Goal: Task Accomplishment & Management: Complete application form

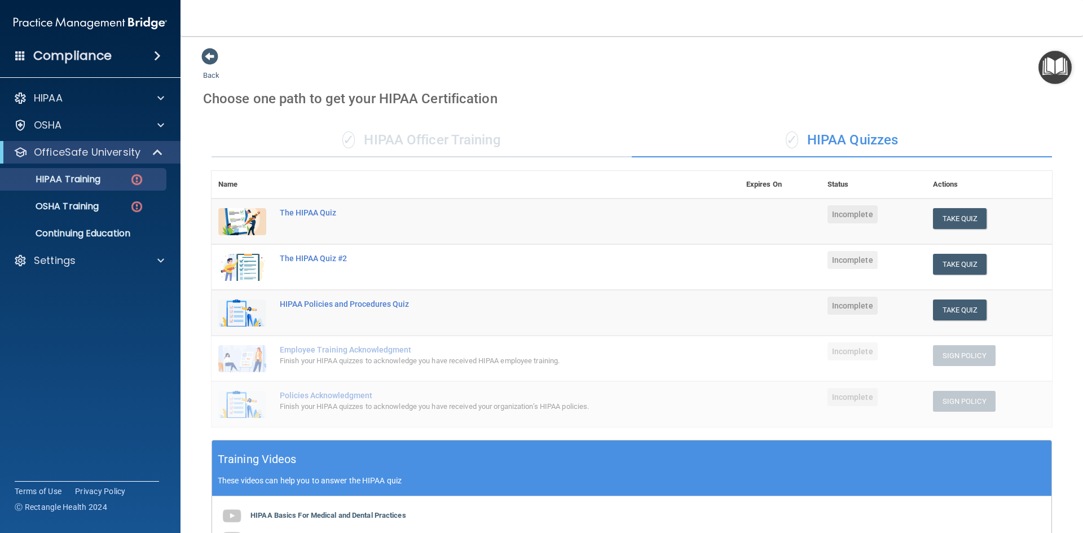
scroll to position [257, 0]
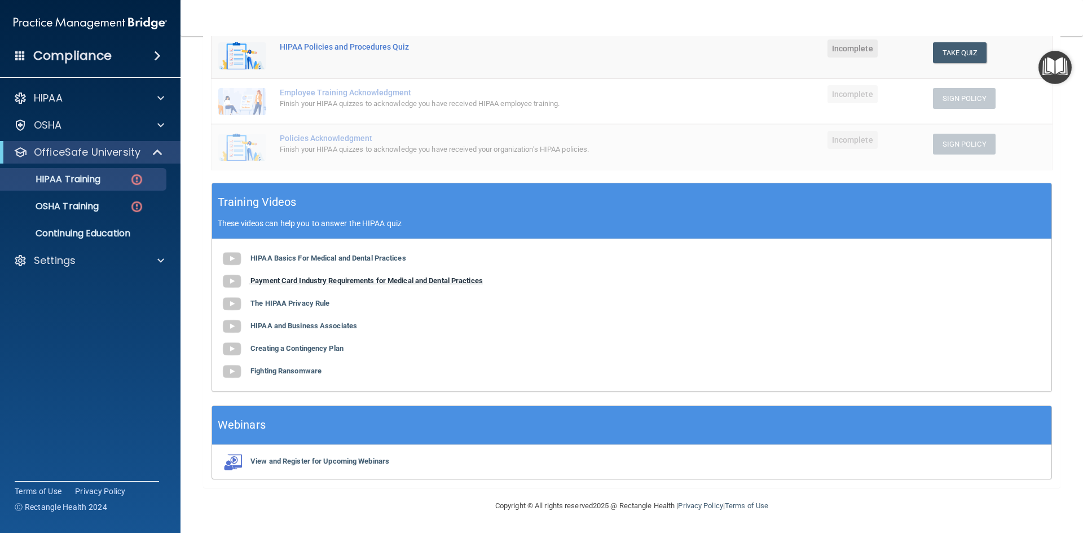
click at [310, 281] on b "Payment Card Industry Requirements for Medical and Dental Practices" at bounding box center [366, 280] width 232 height 8
click at [272, 304] on b "The HIPAA Privacy Rule" at bounding box center [289, 303] width 79 height 8
click at [304, 327] on b "HIPAA and Business Associates" at bounding box center [303, 325] width 107 height 8
click at [306, 351] on b "Creating a Contingency Plan" at bounding box center [296, 348] width 93 height 8
click at [278, 370] on b "Fighting Ransomware" at bounding box center [285, 371] width 71 height 8
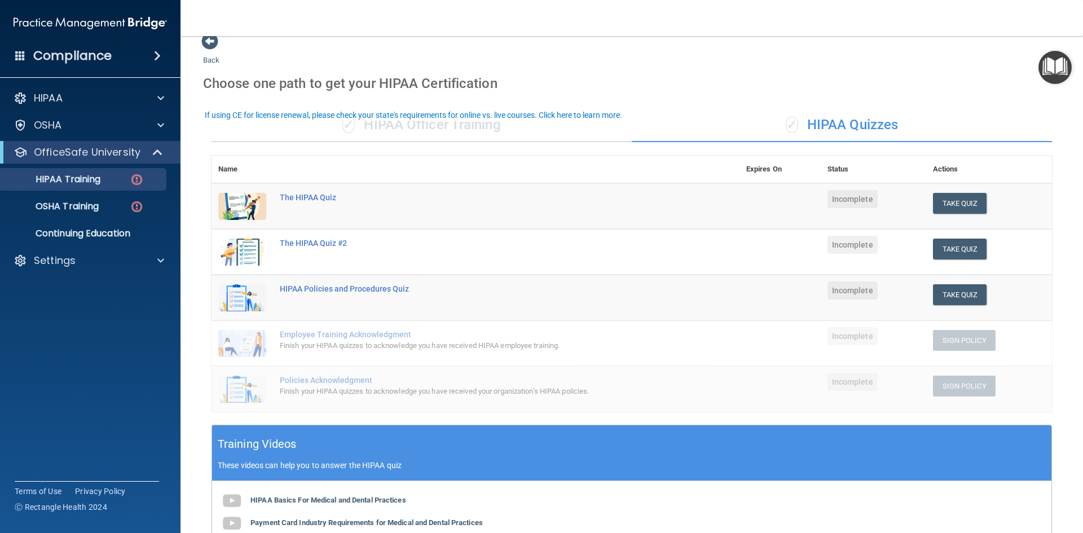
scroll to position [0, 0]
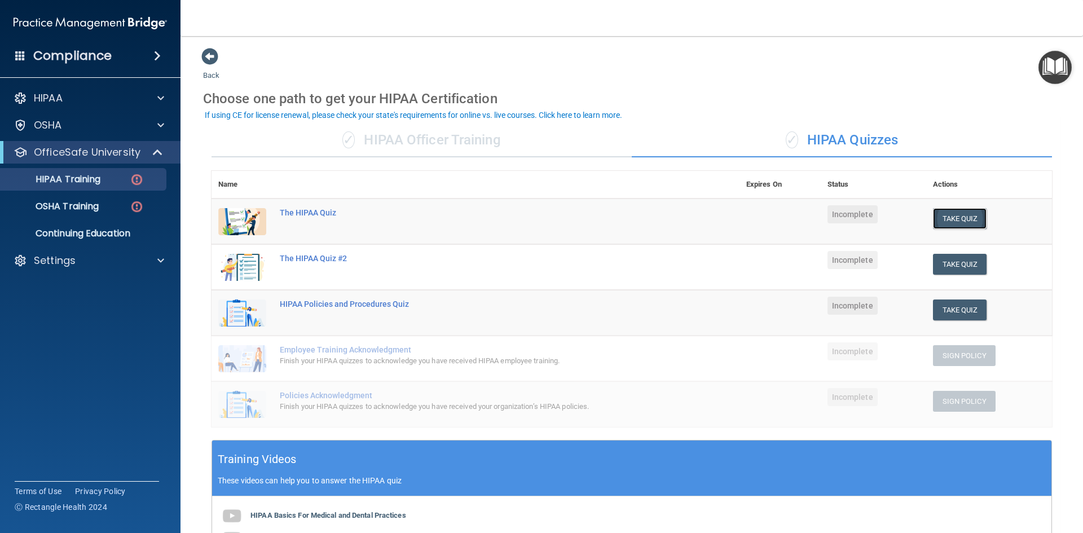
click at [935, 224] on button "Take Quiz" at bounding box center [960, 218] width 54 height 21
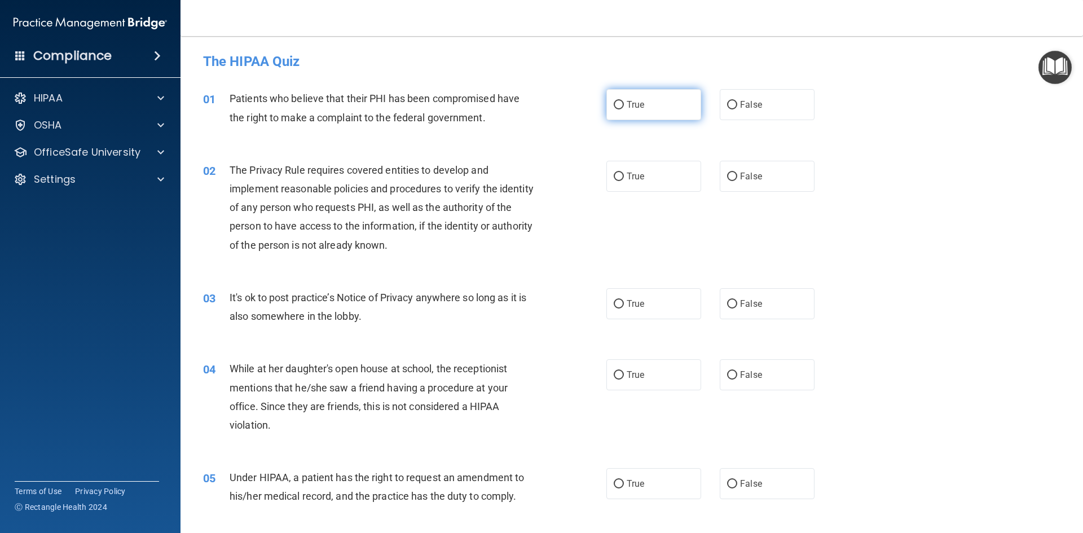
click at [620, 102] on label "True" at bounding box center [653, 104] width 95 height 31
click at [620, 102] on input "True" at bounding box center [618, 105] width 10 height 8
radio input "true"
click at [617, 185] on label "True" at bounding box center [653, 176] width 95 height 31
click at [617, 181] on input "True" at bounding box center [618, 177] width 10 height 8
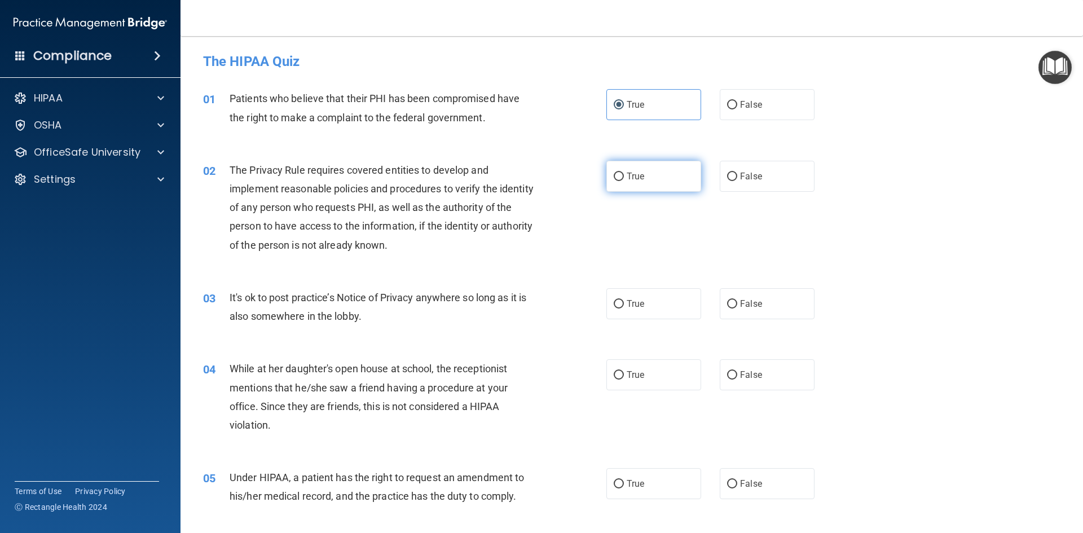
radio input "true"
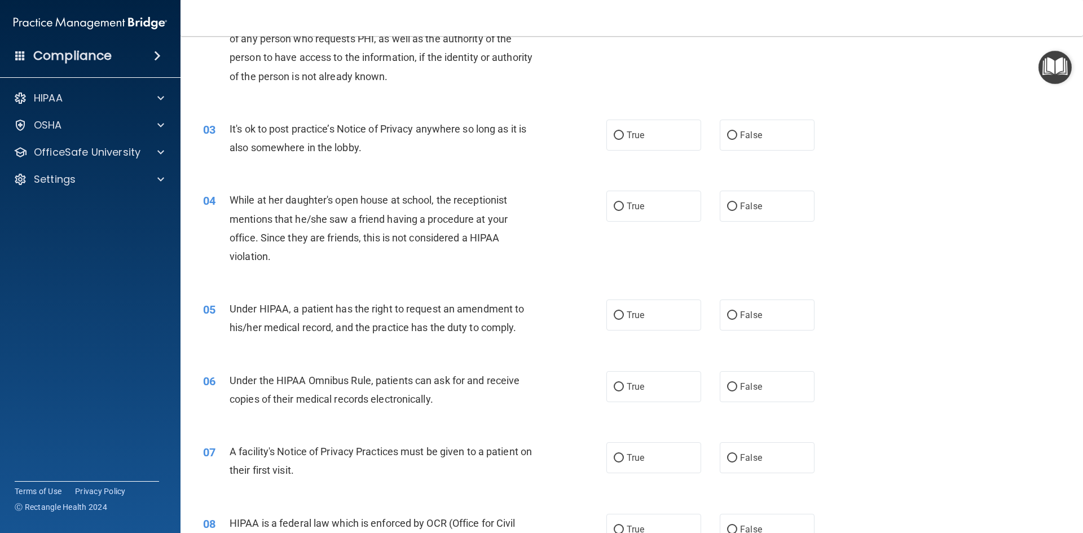
scroll to position [169, 0]
click at [622, 137] on label "True" at bounding box center [653, 134] width 95 height 31
click at [622, 137] on input "True" at bounding box center [618, 135] width 10 height 8
radio input "true"
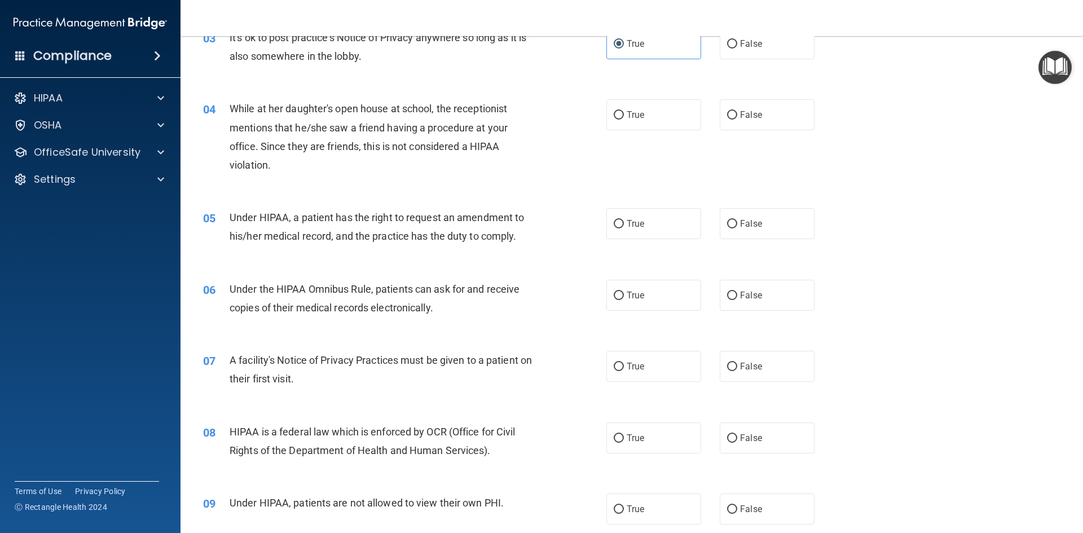
scroll to position [282, 0]
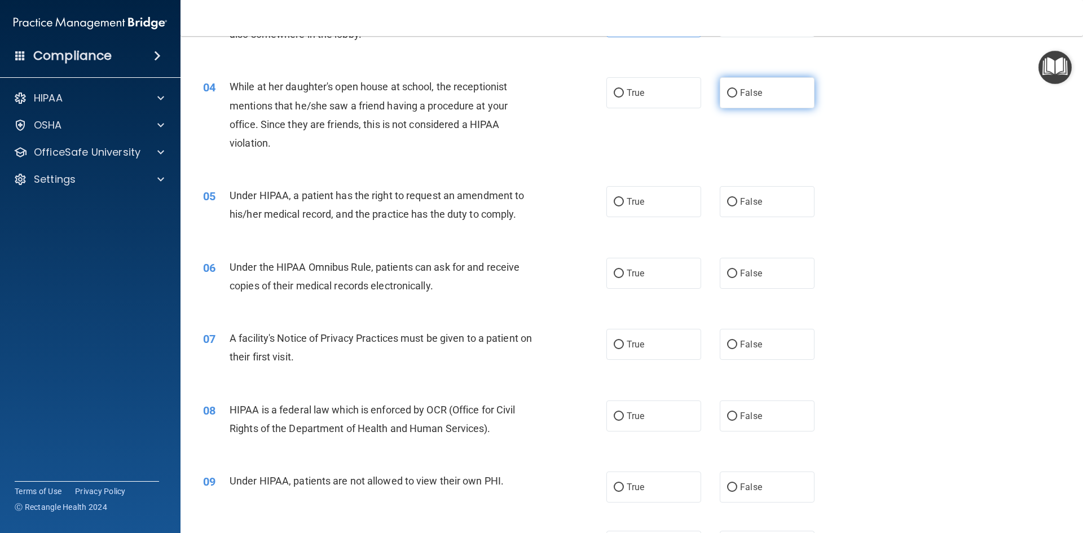
click at [727, 91] on input "False" at bounding box center [732, 93] width 10 height 8
radio input "true"
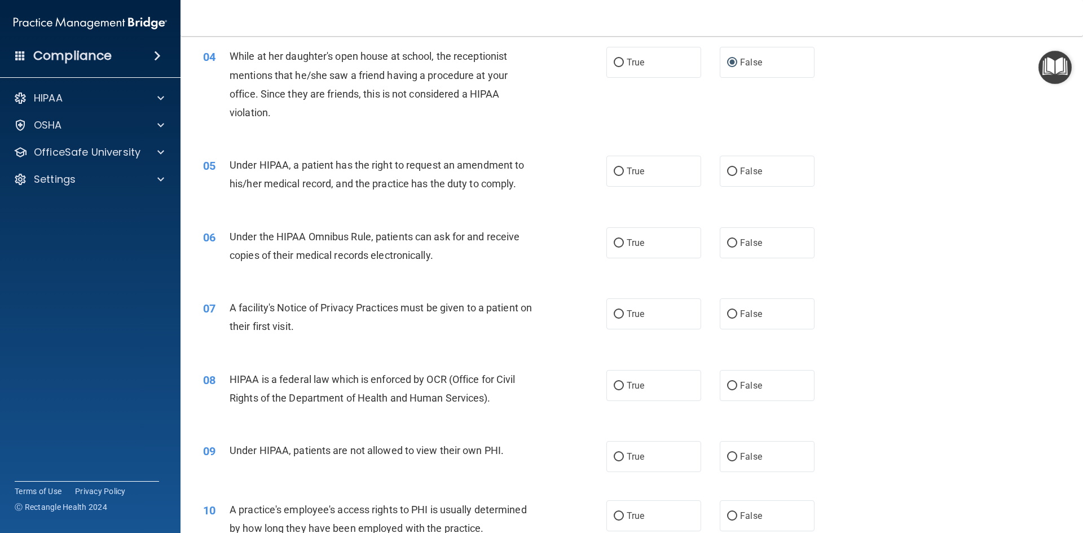
scroll to position [338, 0]
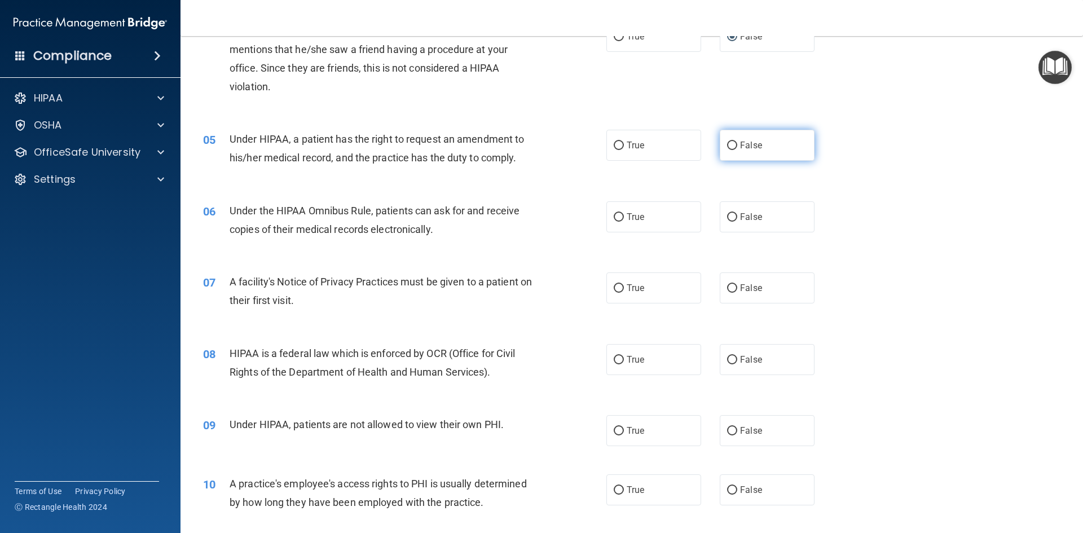
click at [745, 146] on span "False" at bounding box center [751, 145] width 22 height 11
click at [737, 146] on input "False" at bounding box center [732, 146] width 10 height 8
radio input "true"
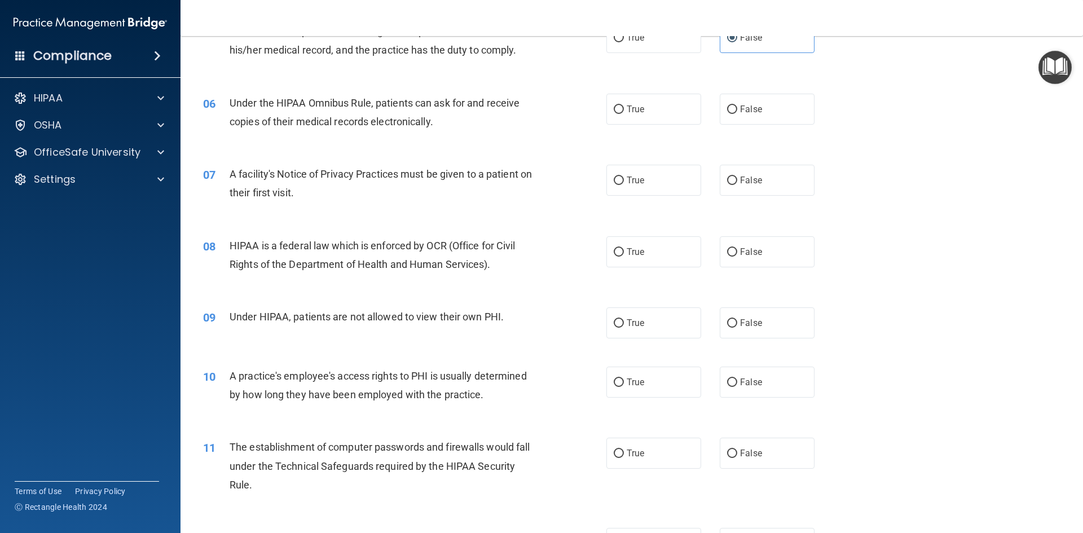
scroll to position [451, 0]
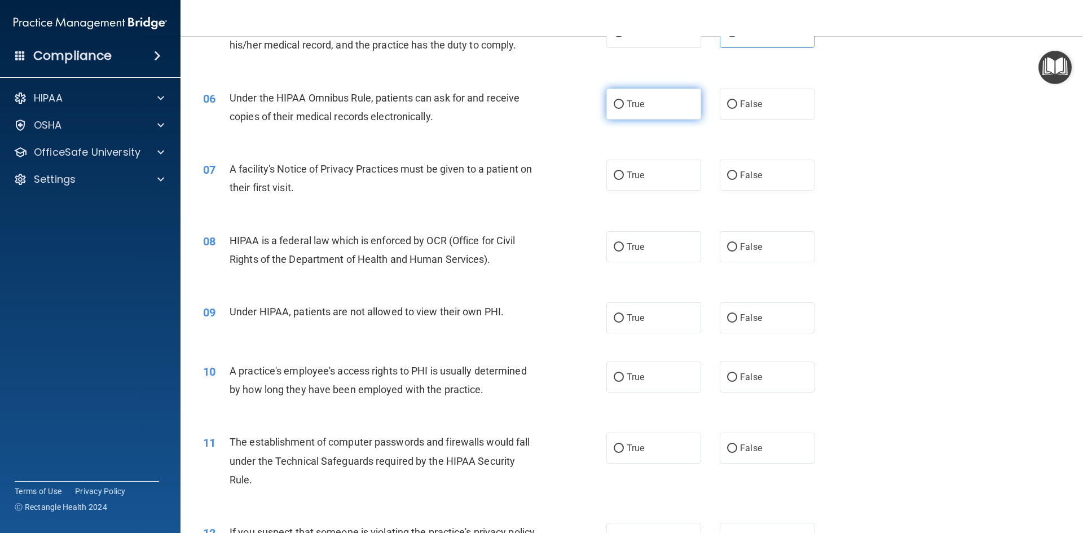
click at [638, 113] on label "True" at bounding box center [653, 104] width 95 height 31
click at [624, 109] on input "True" at bounding box center [618, 104] width 10 height 8
radio input "true"
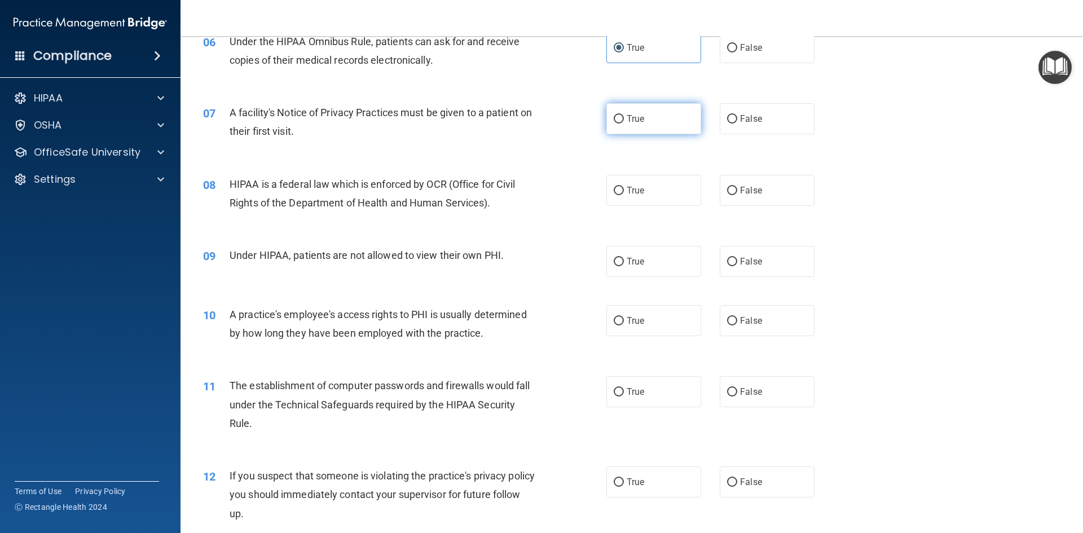
click at [633, 121] on span "True" at bounding box center [634, 118] width 17 height 11
click at [624, 121] on input "True" at bounding box center [618, 119] width 10 height 8
radio input "true"
click at [740, 195] on span "False" at bounding box center [751, 190] width 22 height 11
click at [736, 195] on input "False" at bounding box center [732, 191] width 10 height 8
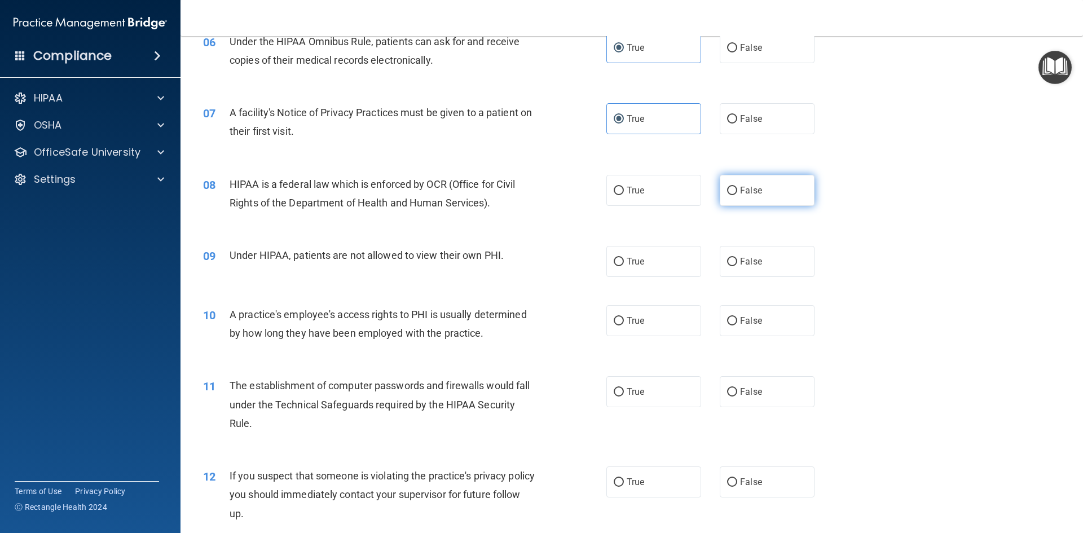
radio input "true"
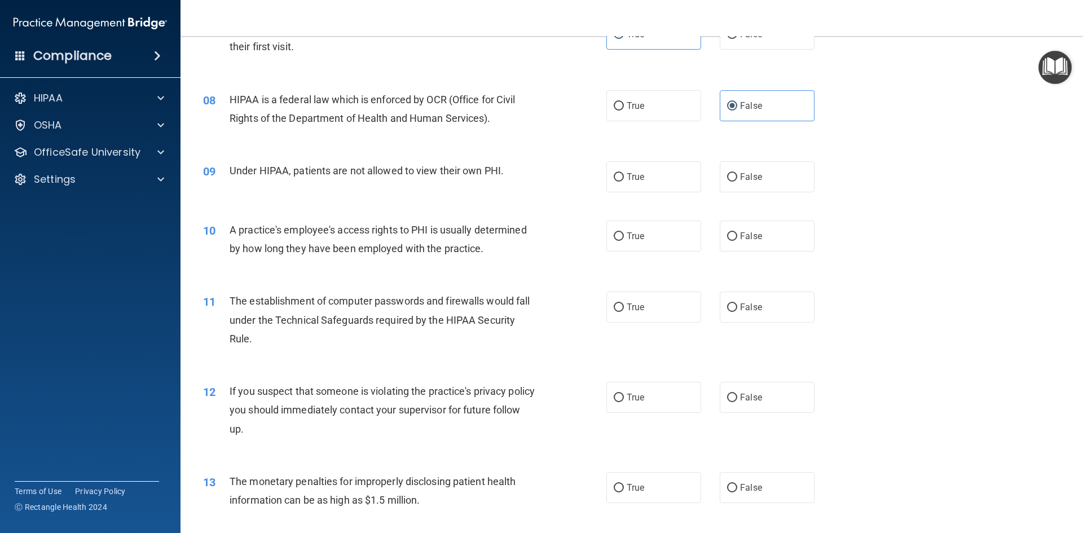
scroll to position [620, 0]
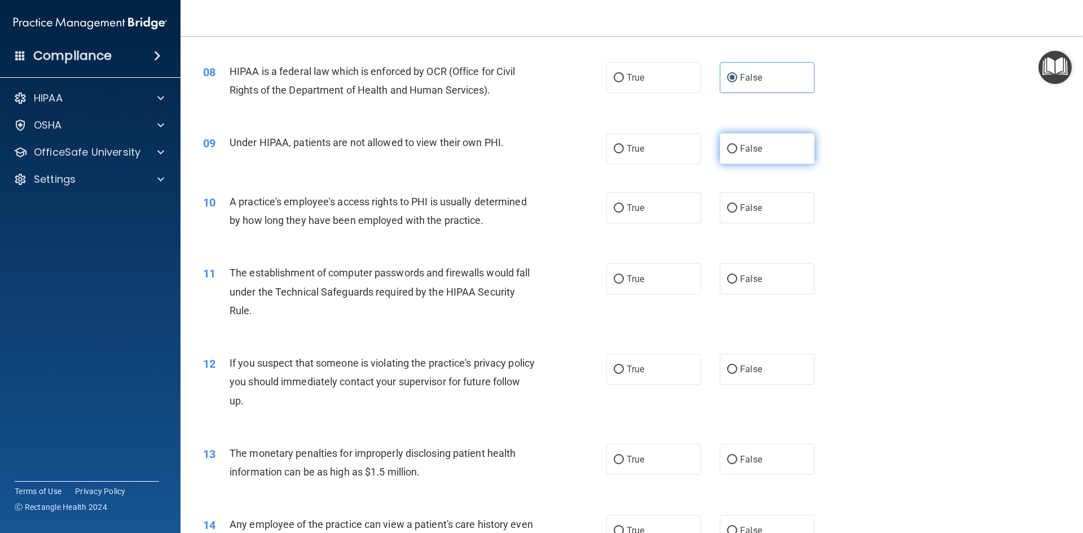
click at [735, 154] on label "False" at bounding box center [767, 148] width 95 height 31
click at [735, 153] on input "False" at bounding box center [732, 149] width 10 height 8
radio input "true"
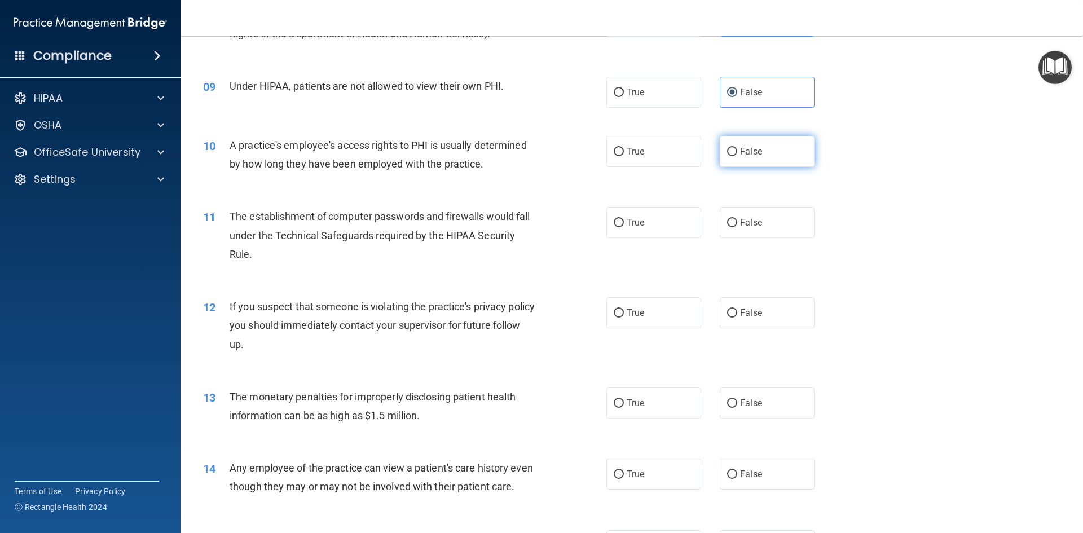
click at [736, 161] on label "False" at bounding box center [767, 151] width 95 height 31
click at [736, 156] on input "False" at bounding box center [732, 152] width 10 height 8
radio input "true"
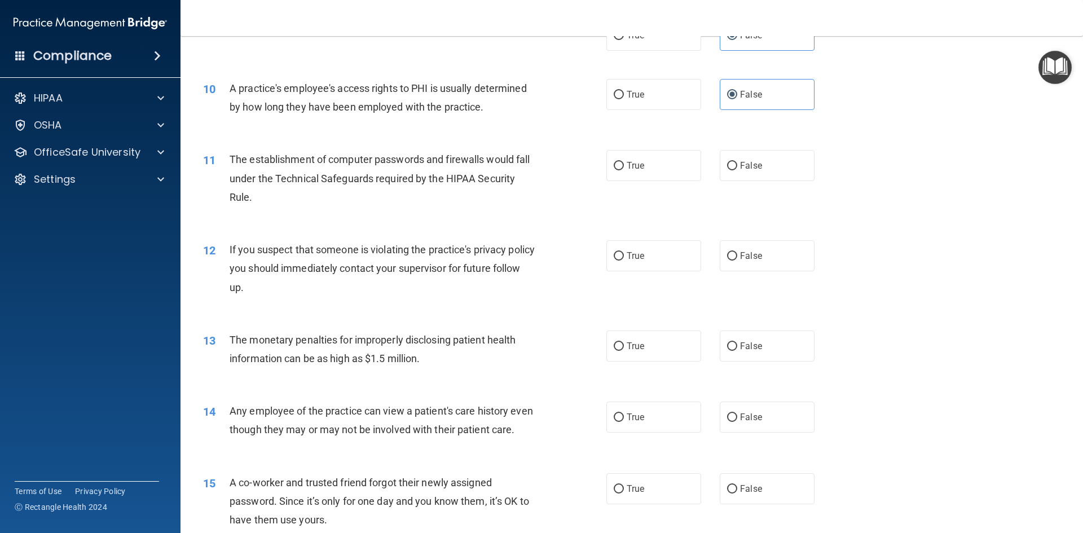
scroll to position [733, 0]
click at [614, 173] on label "True" at bounding box center [653, 166] width 95 height 31
click at [614, 171] on input "True" at bounding box center [618, 166] width 10 height 8
radio input "true"
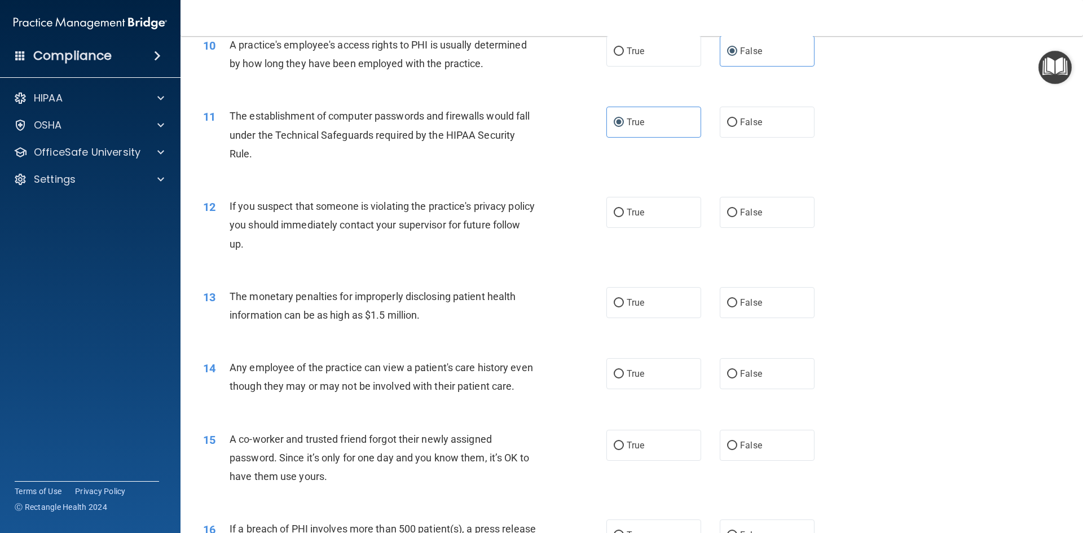
scroll to position [846, 0]
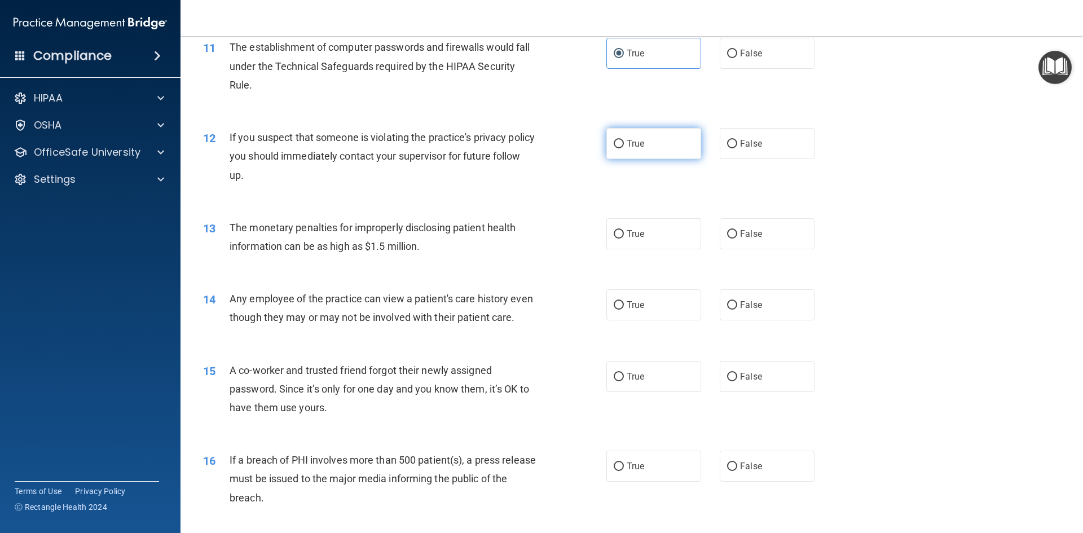
click at [626, 149] on label "True" at bounding box center [653, 143] width 95 height 31
click at [624, 148] on input "True" at bounding box center [618, 144] width 10 height 8
radio input "true"
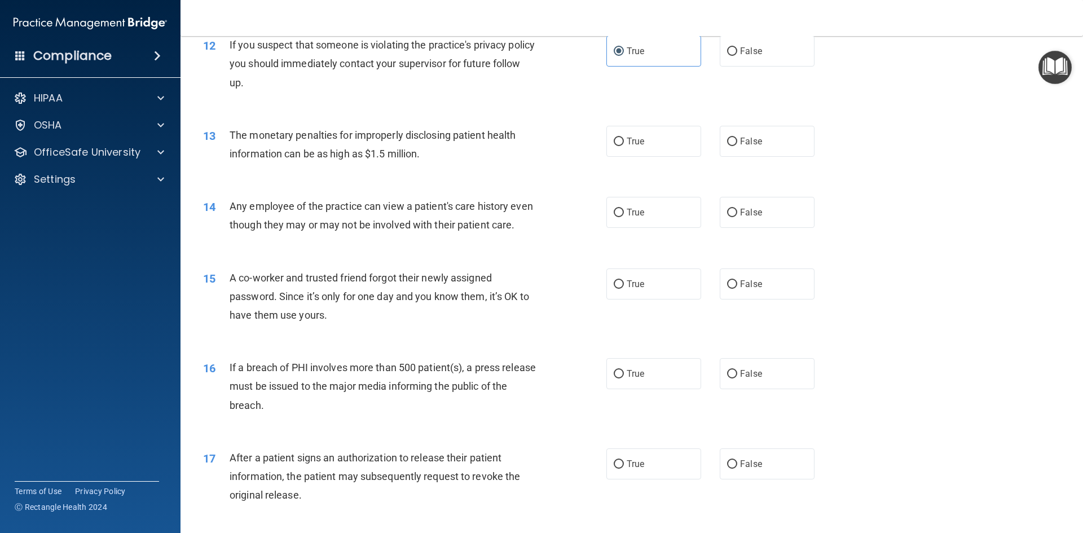
scroll to position [959, 0]
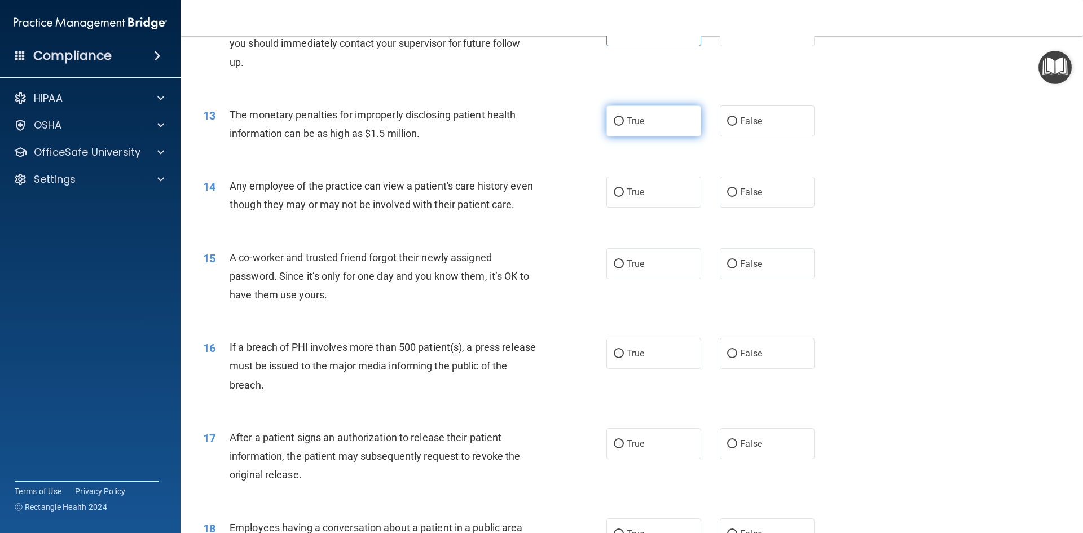
click at [660, 124] on label "True" at bounding box center [653, 120] width 95 height 31
click at [624, 124] on input "True" at bounding box center [618, 121] width 10 height 8
radio input "true"
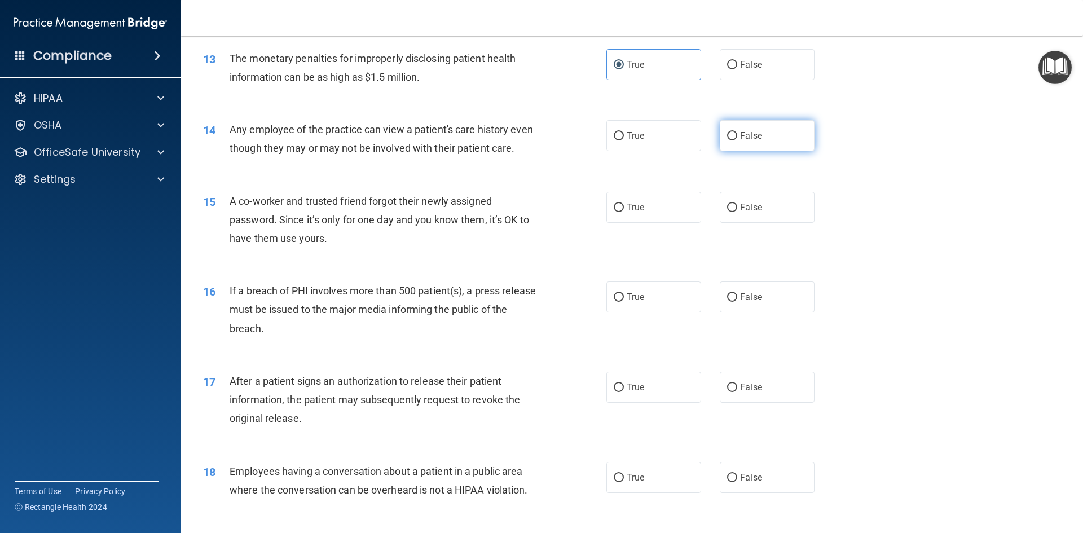
click at [730, 133] on input "False" at bounding box center [732, 136] width 10 height 8
radio input "true"
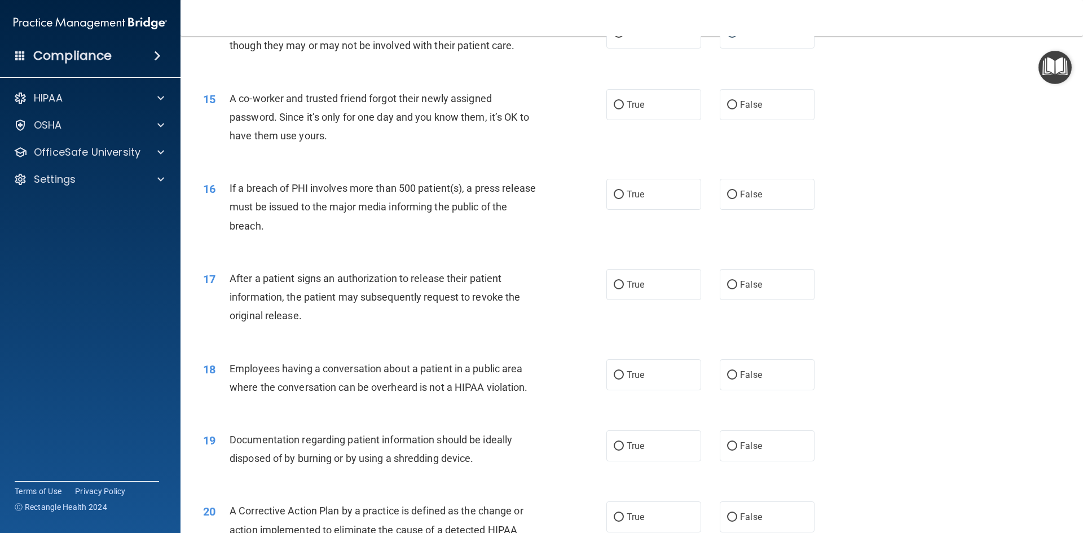
scroll to position [1128, 0]
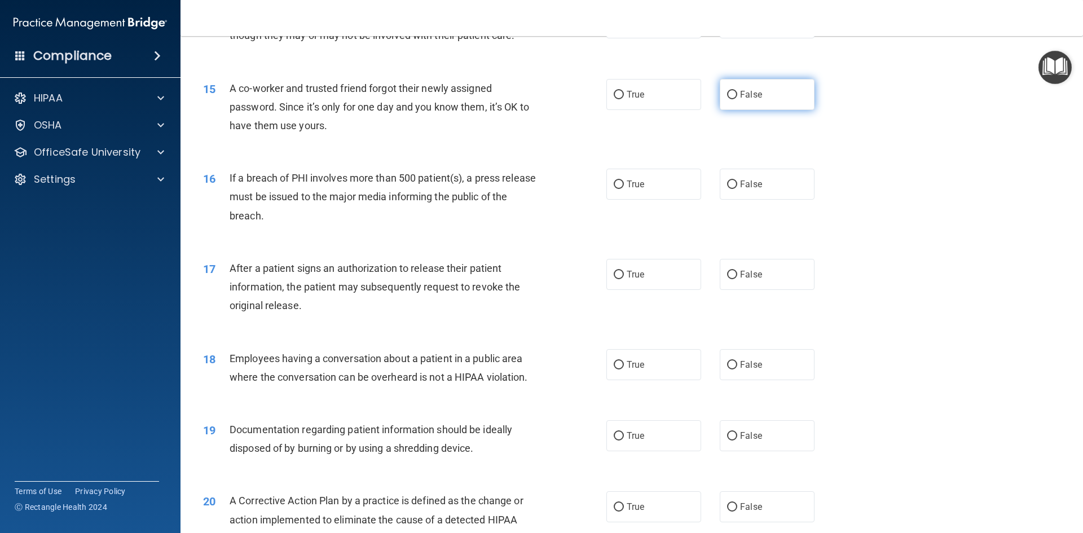
click at [732, 110] on label "False" at bounding box center [767, 94] width 95 height 31
click at [732, 99] on input "False" at bounding box center [732, 95] width 10 height 8
radio input "true"
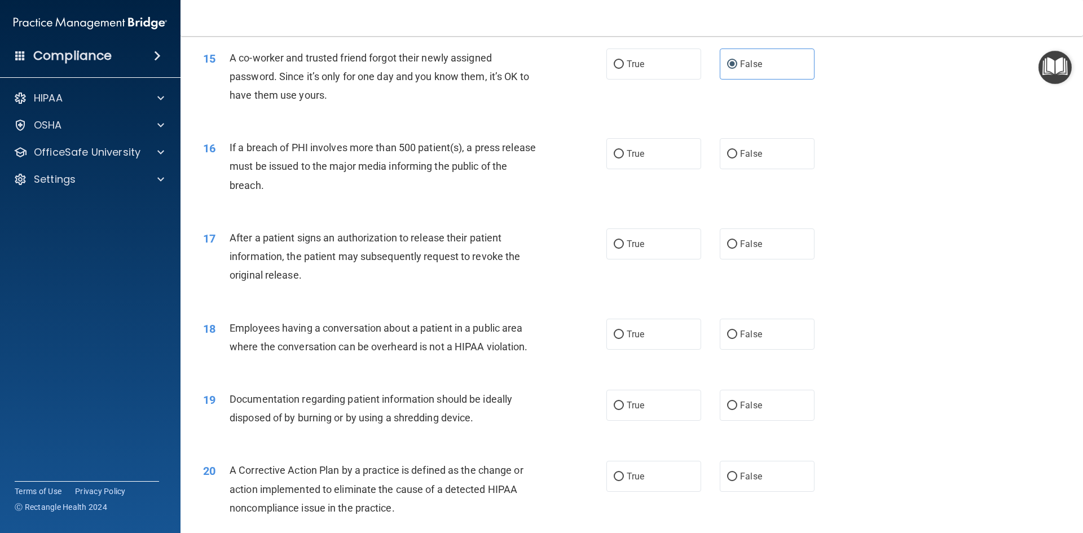
scroll to position [1184, 0]
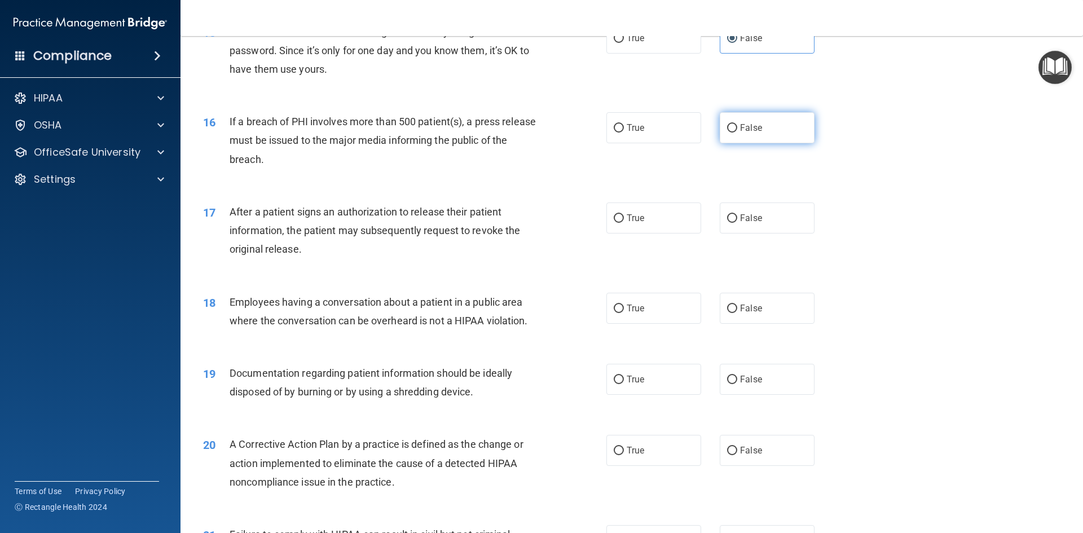
click at [757, 143] on label "False" at bounding box center [767, 127] width 95 height 31
click at [737, 133] on input "False" at bounding box center [732, 128] width 10 height 8
radio input "true"
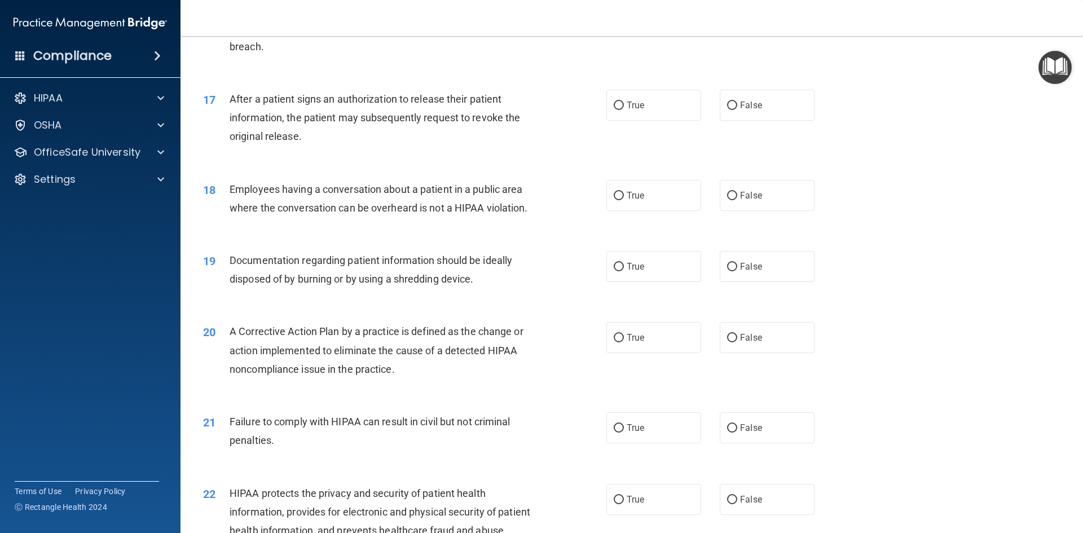
scroll to position [1241, 0]
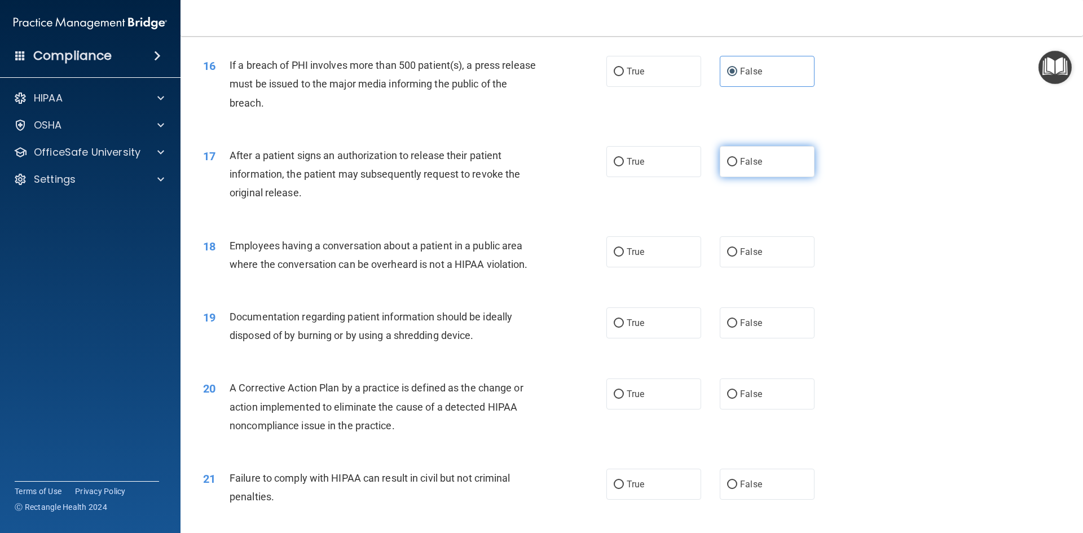
click at [752, 167] on span "False" at bounding box center [751, 161] width 22 height 11
click at [737, 166] on input "False" at bounding box center [732, 162] width 10 height 8
radio input "true"
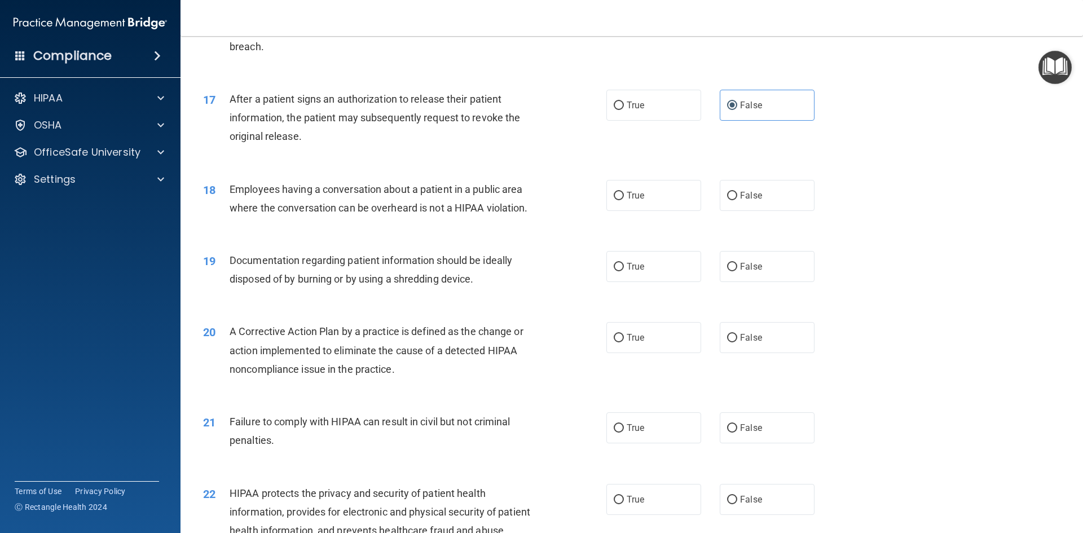
scroll to position [1353, 0]
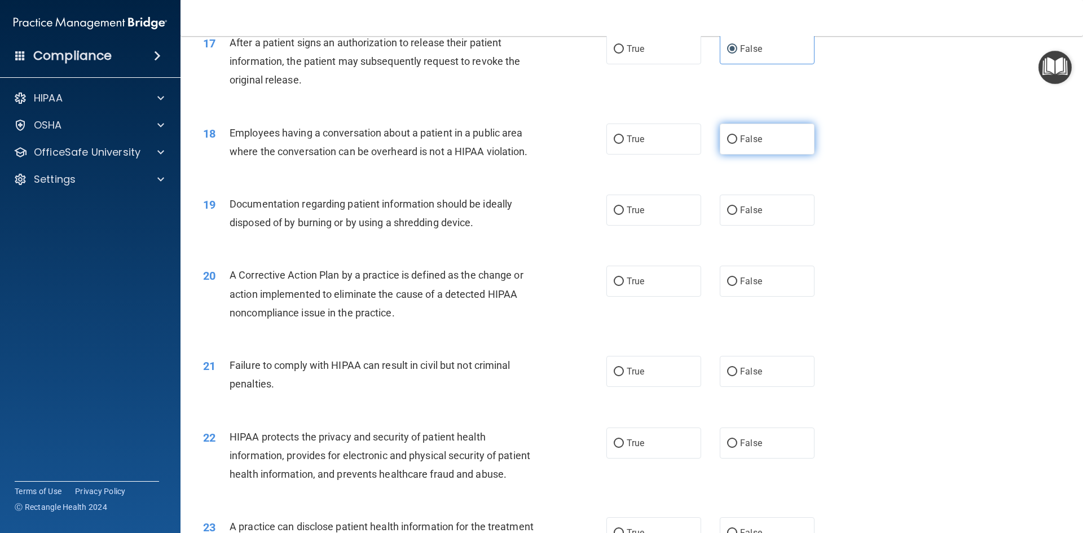
click at [727, 144] on input "False" at bounding box center [732, 139] width 10 height 8
radio input "true"
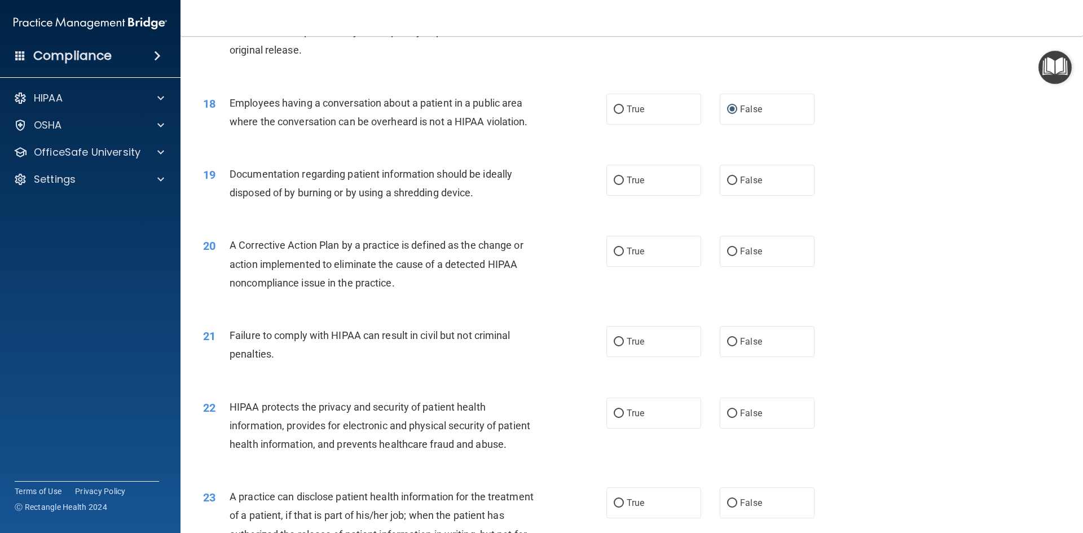
scroll to position [1410, 0]
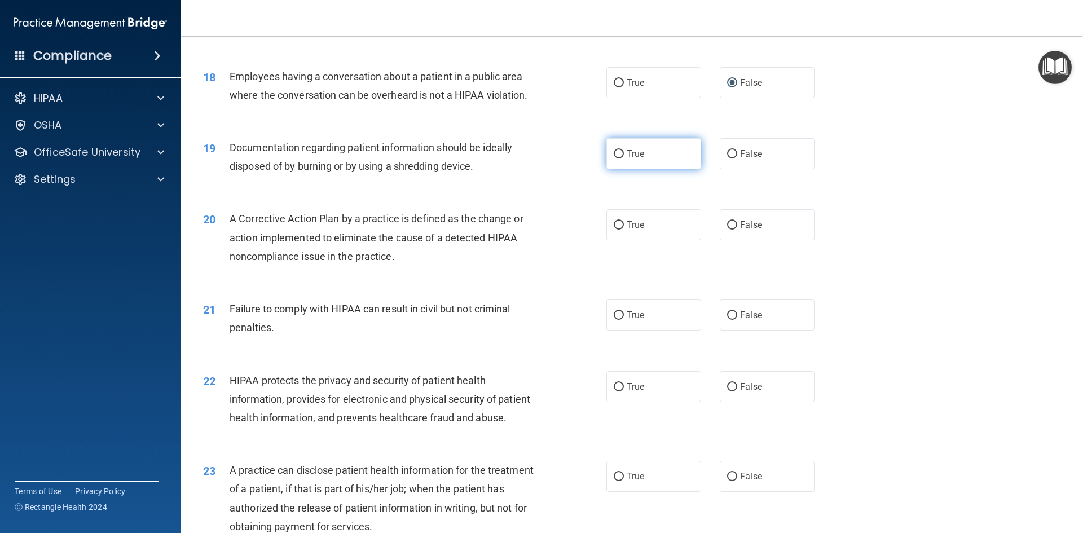
drag, startPoint x: 646, startPoint y: 177, endPoint x: 635, endPoint y: 182, distance: 12.1
click at [646, 169] on label "True" at bounding box center [653, 153] width 95 height 31
click at [624, 158] on input "True" at bounding box center [618, 154] width 10 height 8
radio input "true"
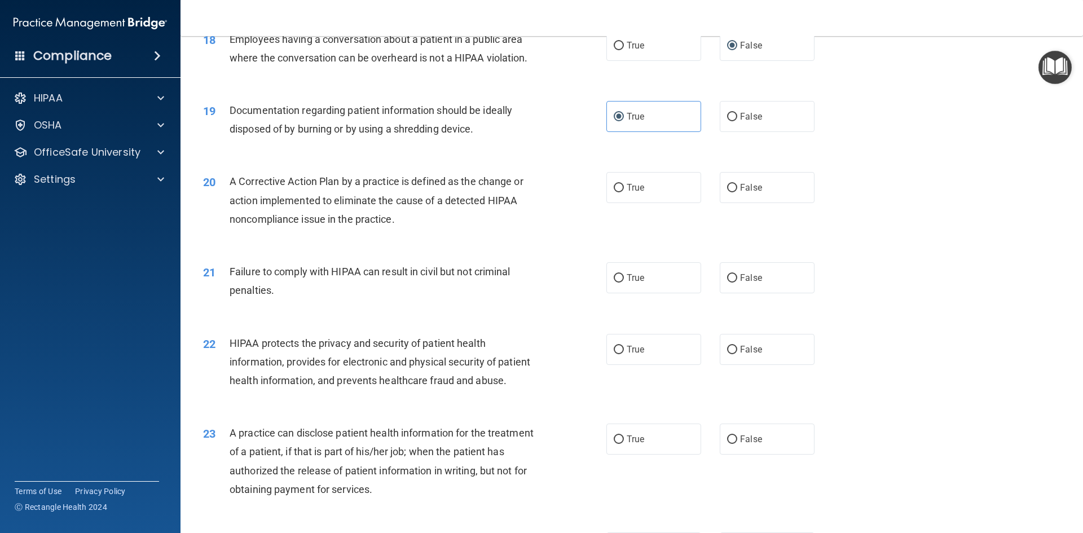
scroll to position [1522, 0]
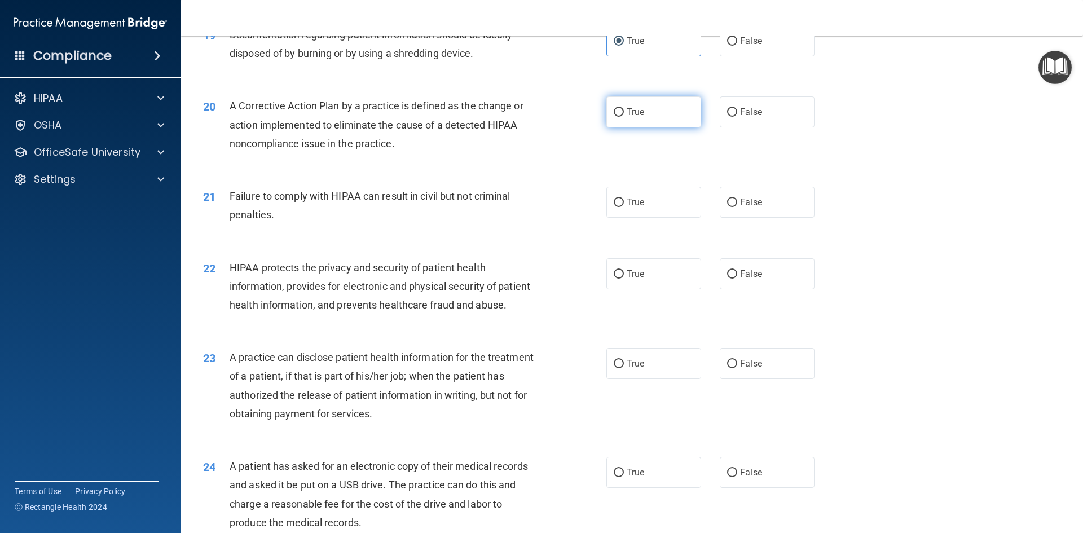
click at [613, 117] on input "True" at bounding box center [618, 112] width 10 height 8
radio input "true"
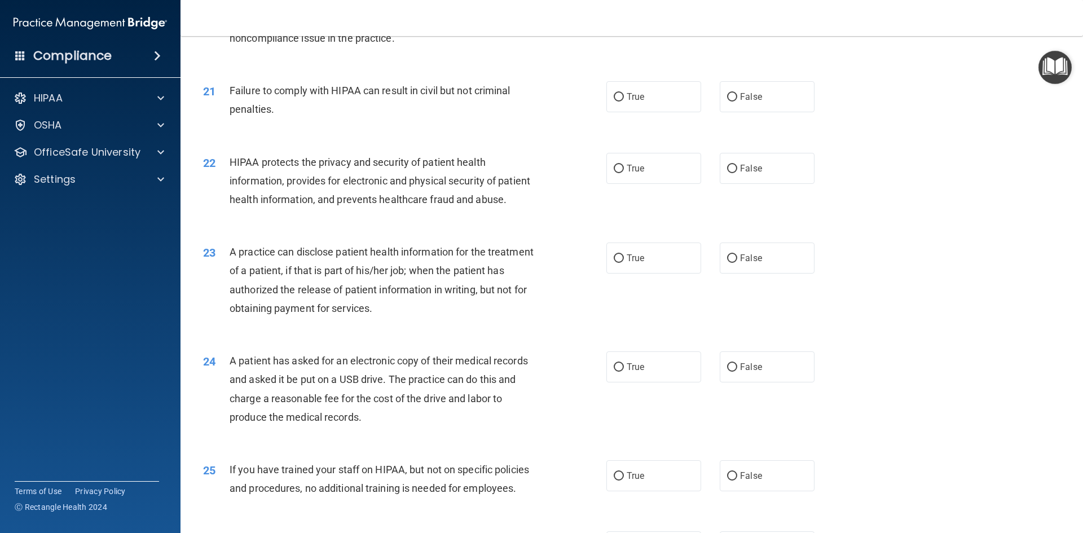
scroll to position [1635, 0]
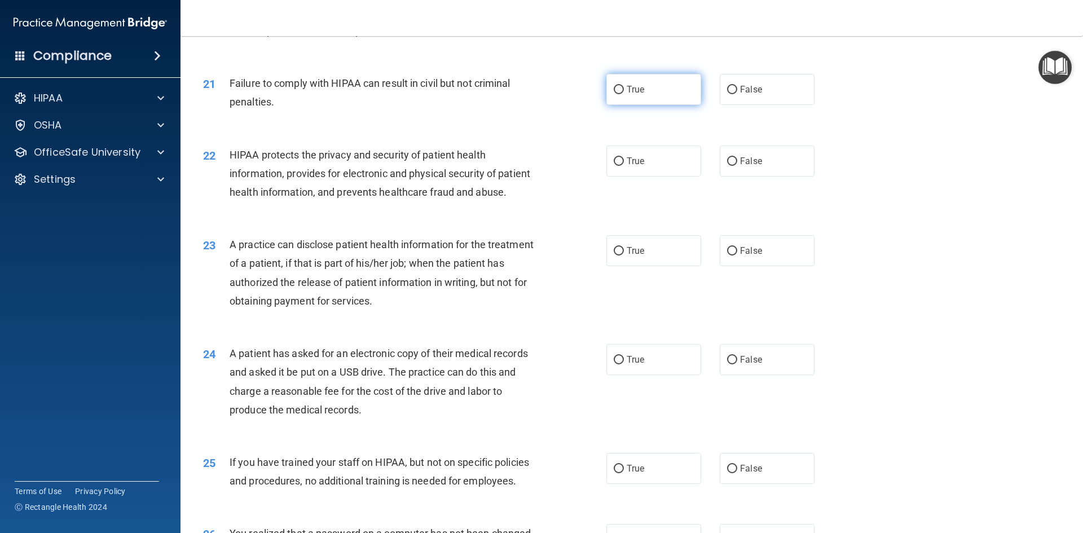
click at [626, 95] on span "True" at bounding box center [634, 89] width 17 height 11
click at [624, 94] on input "True" at bounding box center [618, 90] width 10 height 8
radio input "true"
click at [741, 105] on label "False" at bounding box center [767, 89] width 95 height 31
click at [737, 94] on input "False" at bounding box center [732, 90] width 10 height 8
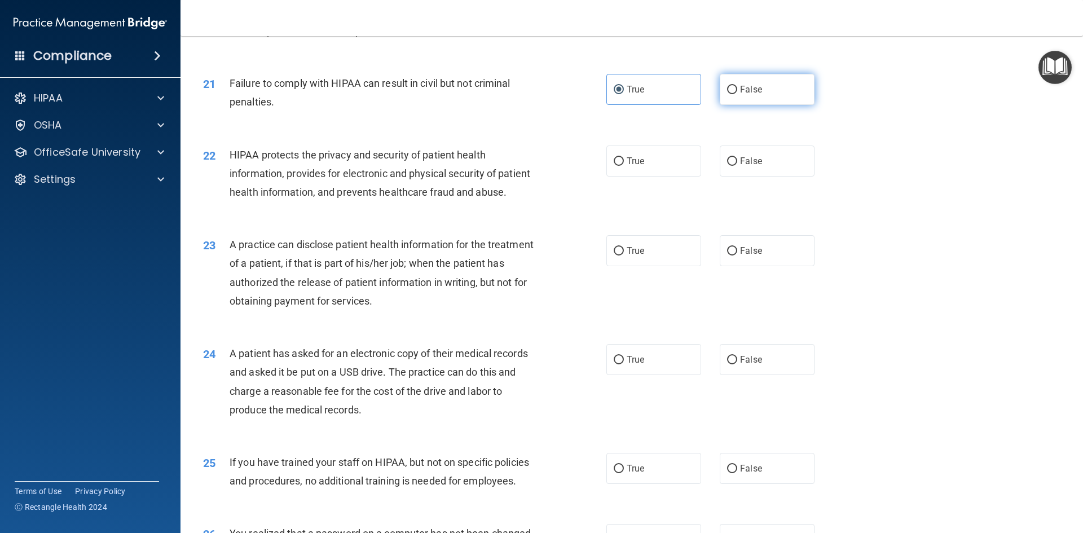
radio input "true"
radio input "false"
click at [650, 176] on label "True" at bounding box center [653, 160] width 95 height 31
click at [624, 166] on input "True" at bounding box center [618, 161] width 10 height 8
radio input "true"
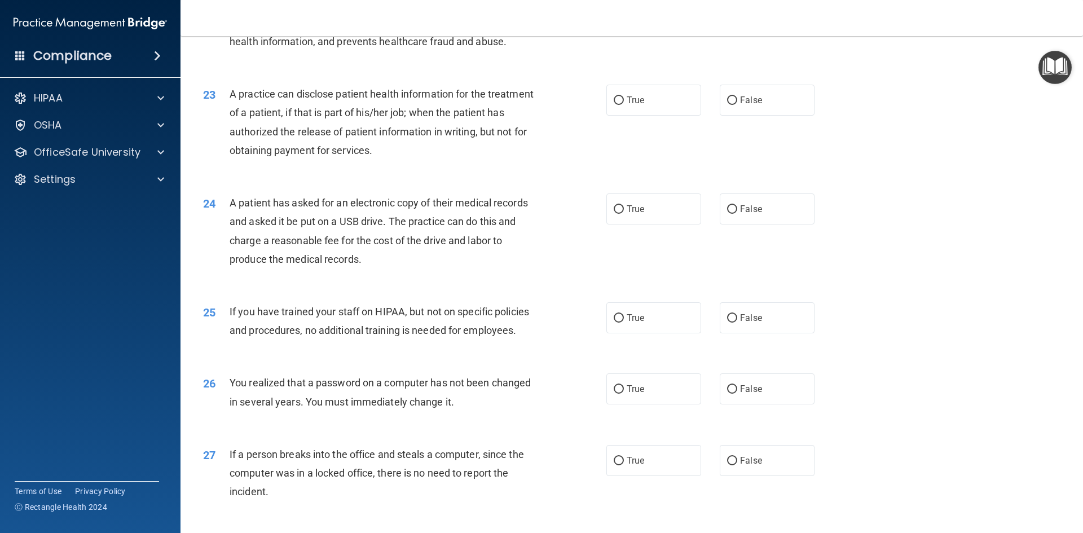
scroll to position [1804, 0]
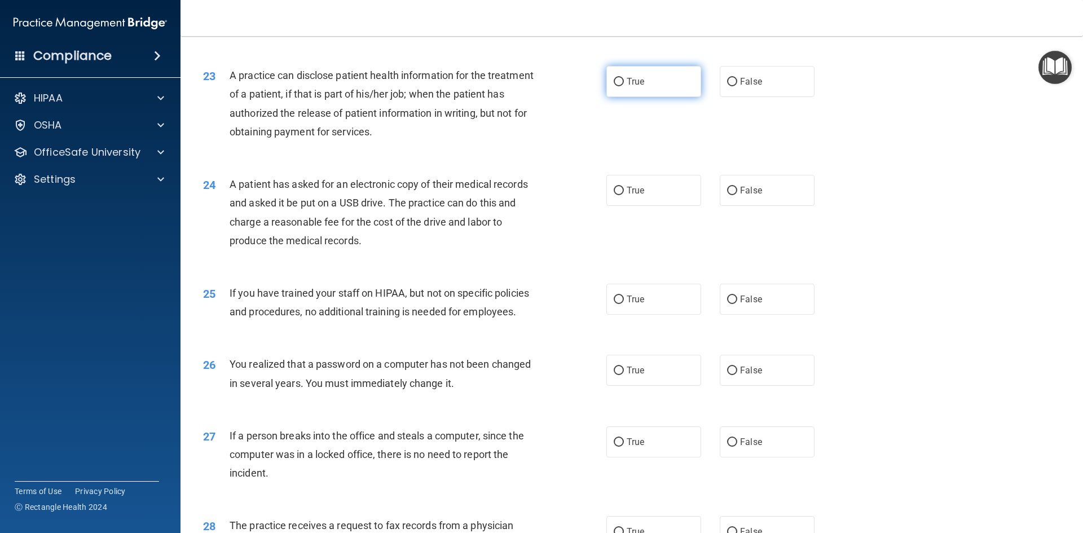
click at [647, 97] on label "True" at bounding box center [653, 81] width 95 height 31
click at [624, 86] on input "True" at bounding box center [618, 82] width 10 height 8
radio input "true"
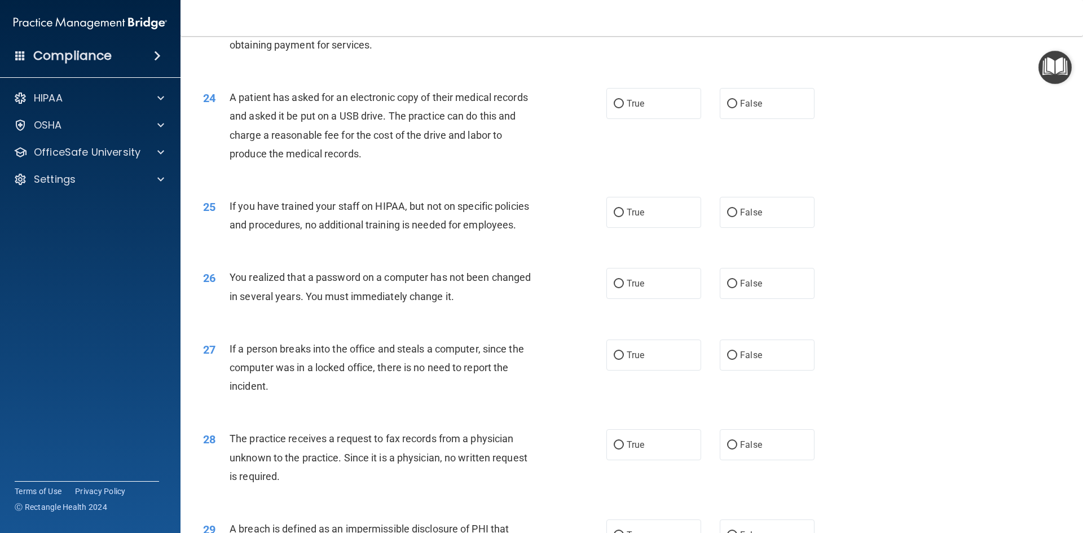
scroll to position [1917, 0]
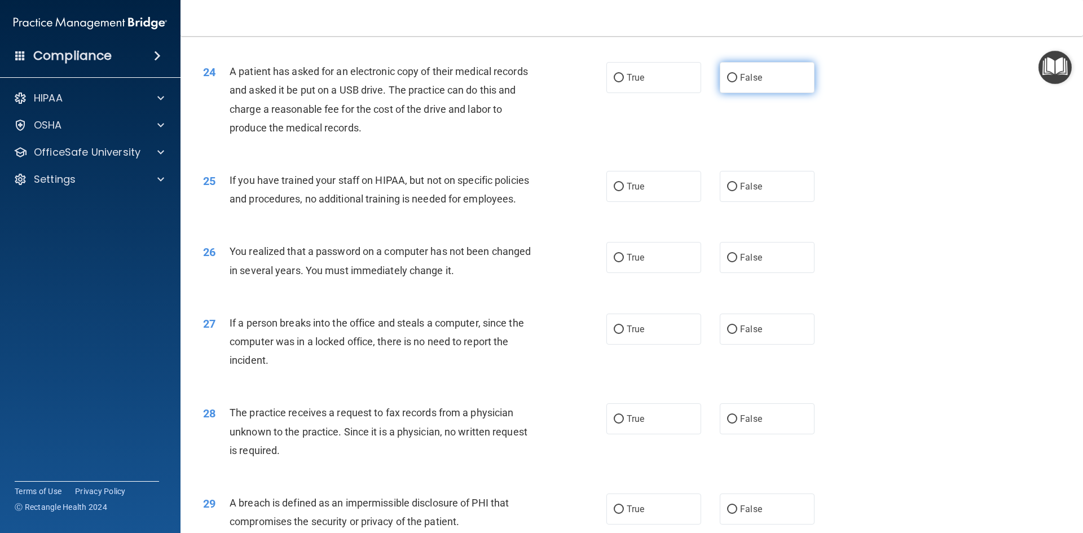
click at [770, 93] on label "False" at bounding box center [767, 77] width 95 height 31
click at [737, 82] on input "False" at bounding box center [732, 78] width 10 height 8
radio input "true"
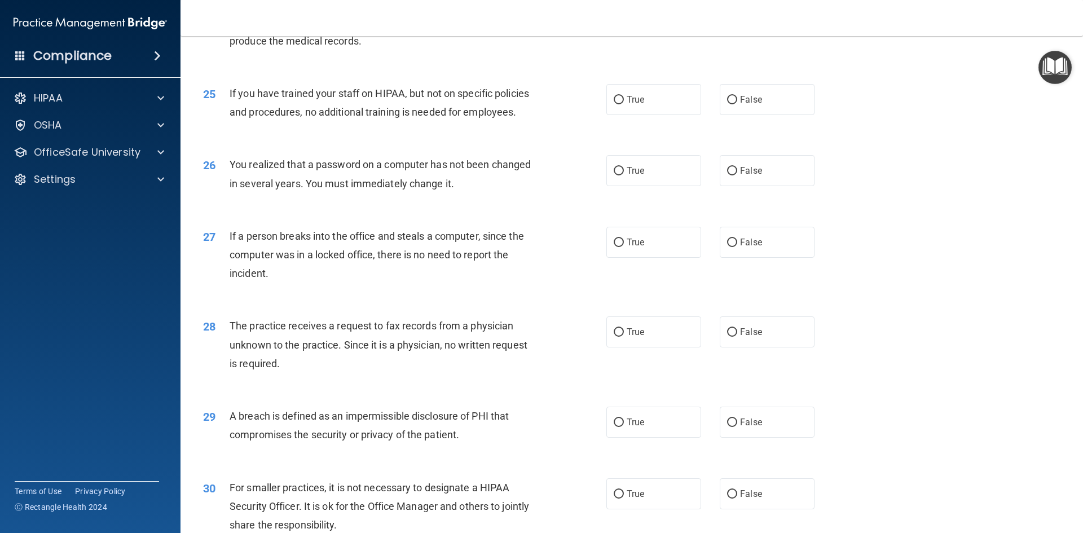
scroll to position [2030, 0]
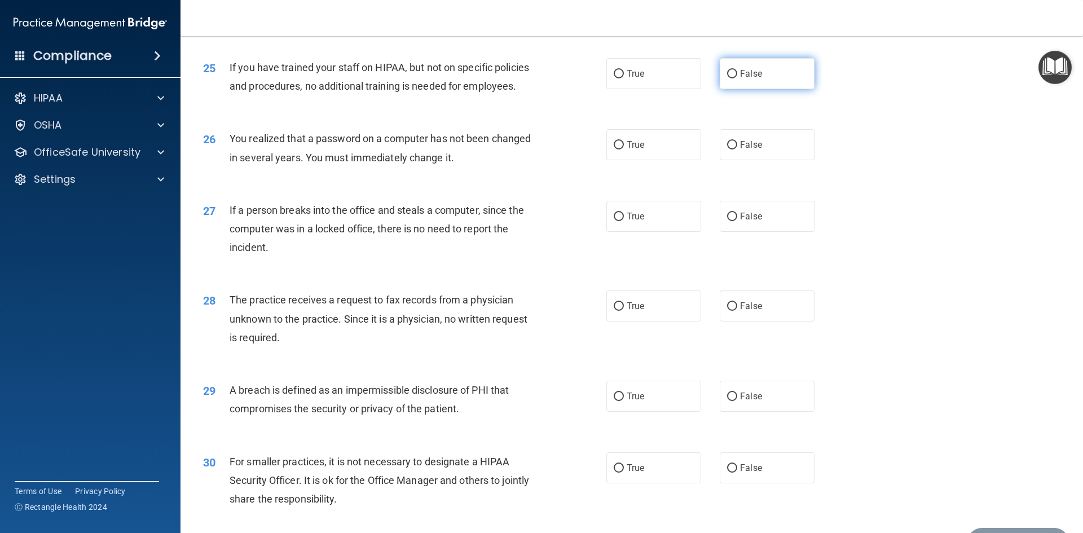
click at [754, 89] on label "False" at bounding box center [767, 73] width 95 height 31
click at [737, 78] on input "False" at bounding box center [732, 74] width 10 height 8
radio input "true"
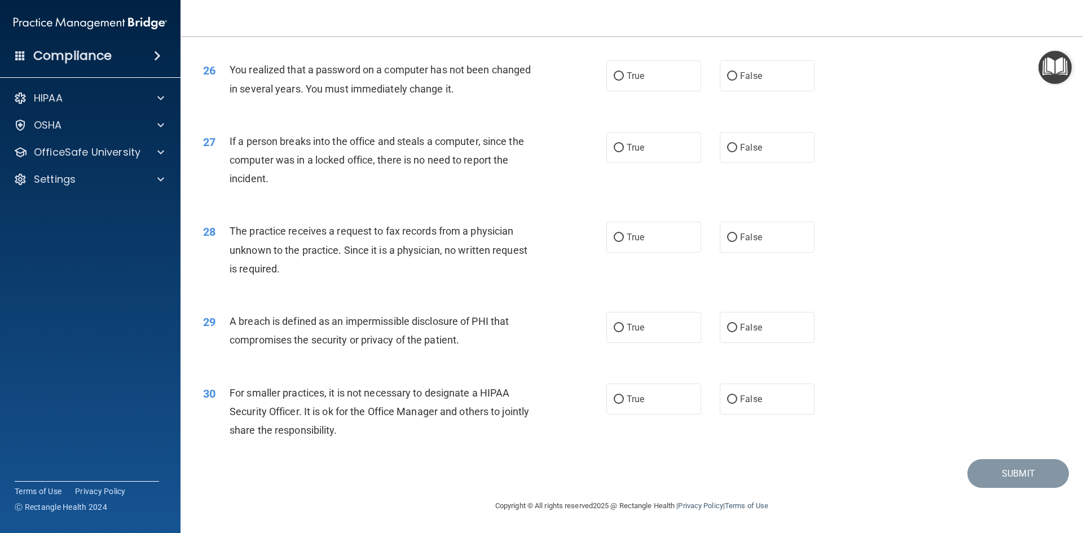
scroll to position [2136, 0]
click at [624, 85] on label "True" at bounding box center [653, 75] width 95 height 31
click at [624, 81] on input "True" at bounding box center [618, 76] width 10 height 8
radio input "true"
click at [751, 160] on label "False" at bounding box center [767, 147] width 95 height 31
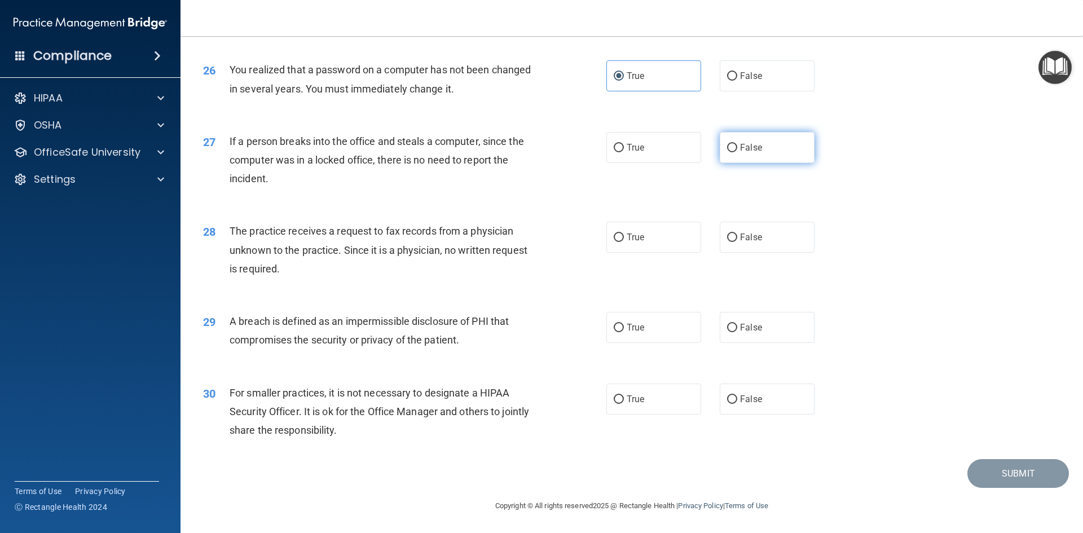
click at [737, 152] on input "False" at bounding box center [732, 148] width 10 height 8
radio input "true"
click at [758, 243] on label "False" at bounding box center [767, 237] width 95 height 31
click at [737, 242] on input "False" at bounding box center [732, 237] width 10 height 8
radio input "true"
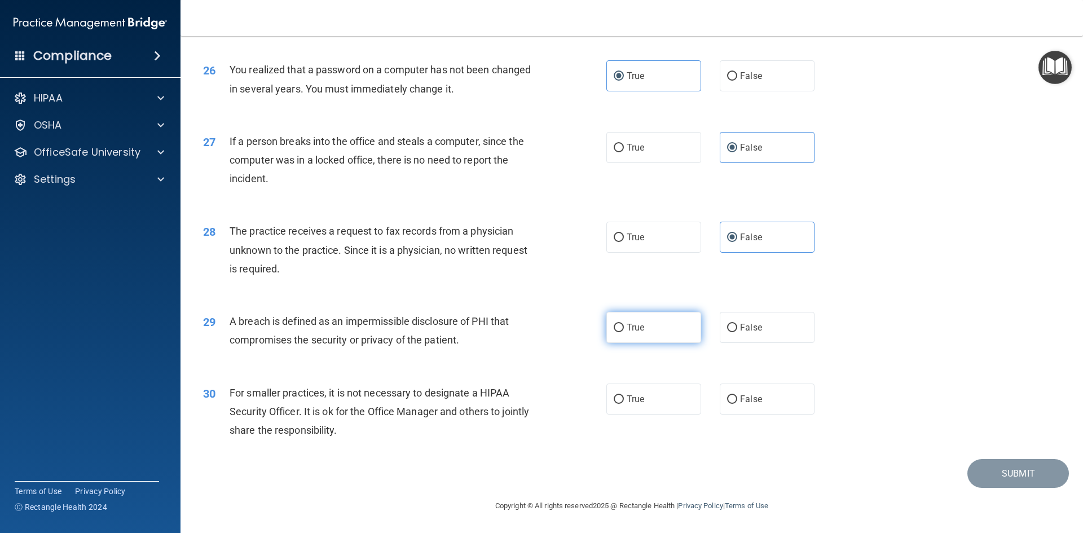
click at [673, 339] on label "True" at bounding box center [653, 327] width 95 height 31
click at [624, 332] on input "True" at bounding box center [618, 328] width 10 height 8
radio input "true"
click at [725, 409] on label "False" at bounding box center [767, 398] width 95 height 31
click at [727, 404] on input "False" at bounding box center [732, 399] width 10 height 8
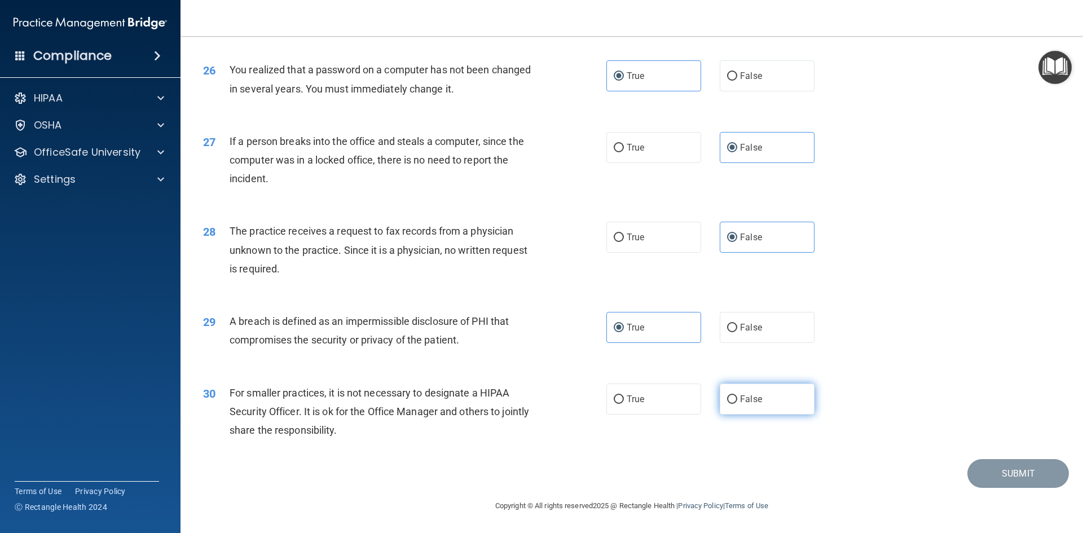
radio input "true"
click at [980, 487] on button "Submit" at bounding box center [1017, 473] width 101 height 29
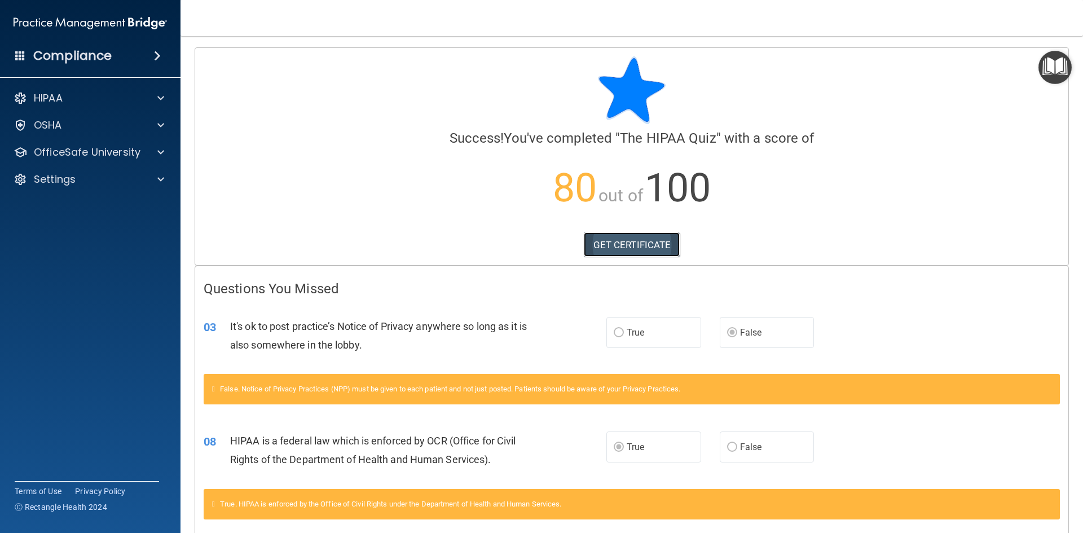
click at [625, 244] on link "GET CERTIFICATE" at bounding box center [632, 244] width 96 height 25
click at [125, 153] on p "OfficeSafe University" at bounding box center [87, 152] width 107 height 14
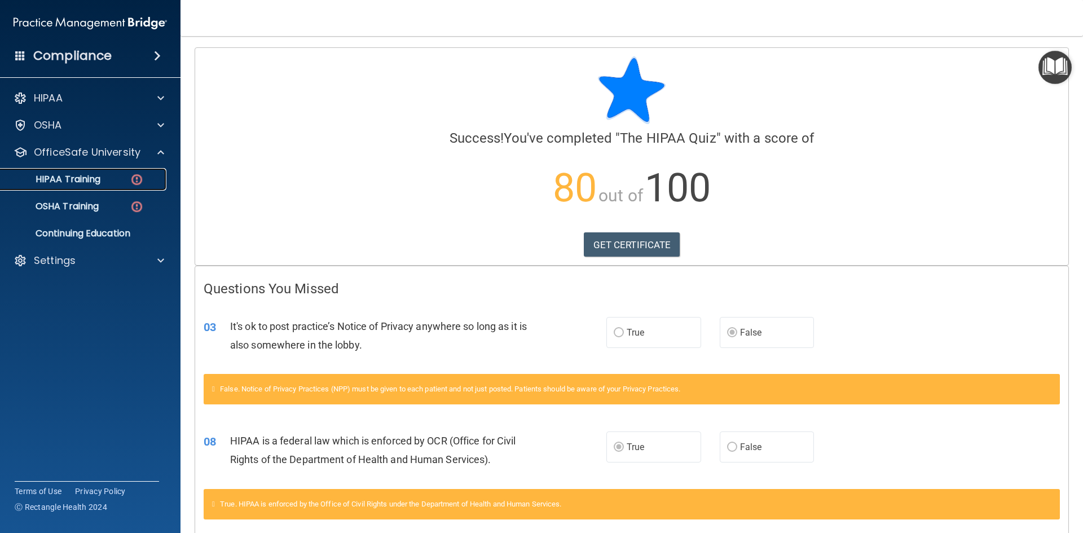
click at [118, 175] on div "HIPAA Training" at bounding box center [84, 179] width 154 height 11
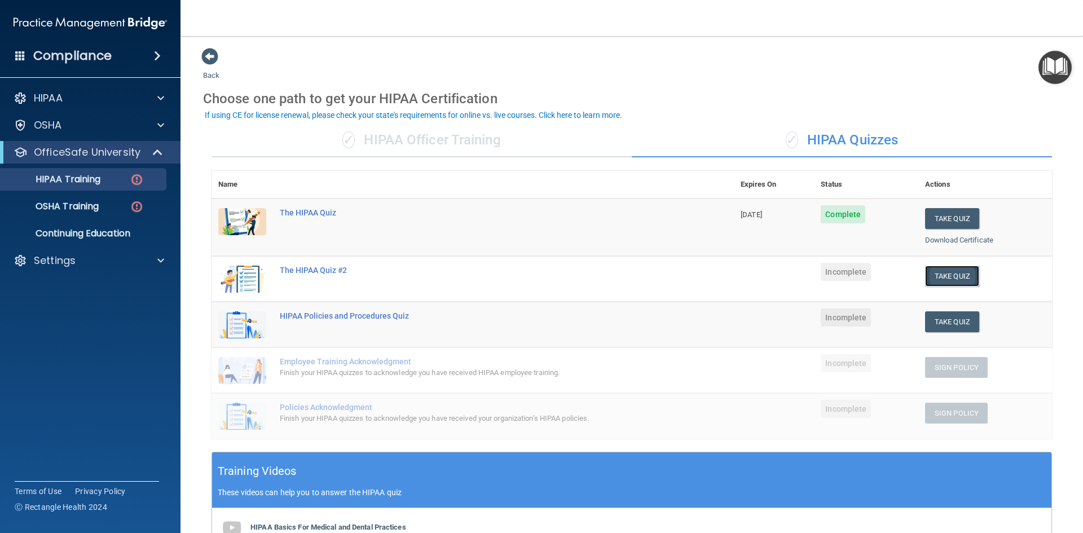
click at [925, 280] on button "Take Quiz" at bounding box center [952, 276] width 54 height 21
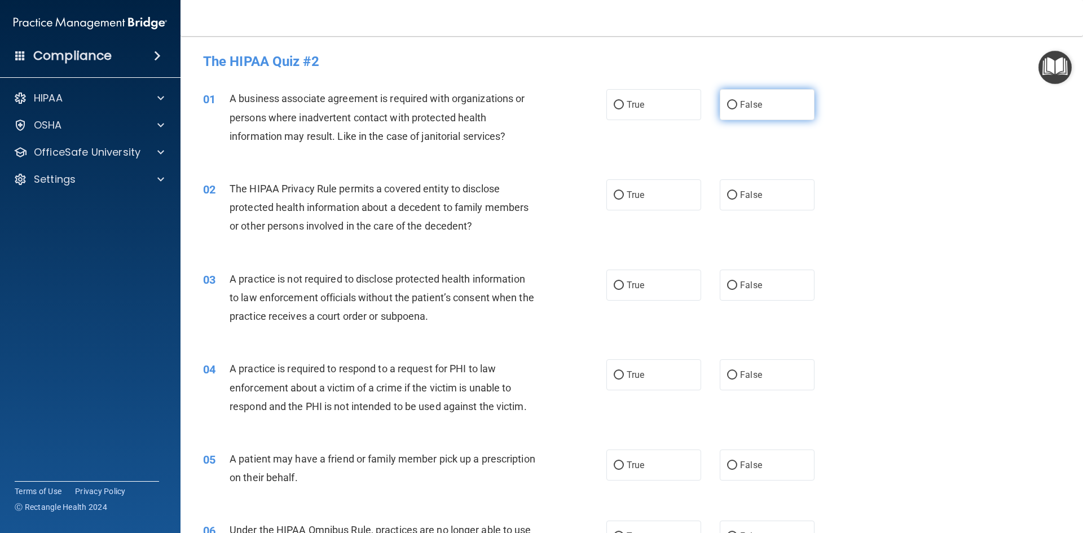
click at [741, 113] on label "False" at bounding box center [767, 104] width 95 height 31
click at [737, 109] on input "False" at bounding box center [732, 105] width 10 height 8
radio input "true"
click at [664, 198] on label "True" at bounding box center [653, 194] width 95 height 31
click at [624, 198] on input "True" at bounding box center [618, 195] width 10 height 8
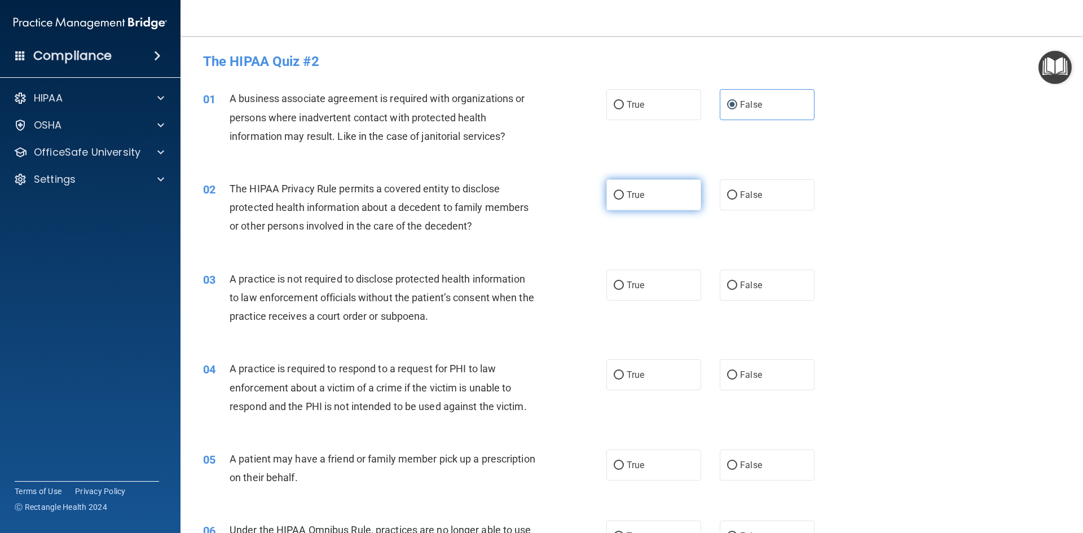
radio input "true"
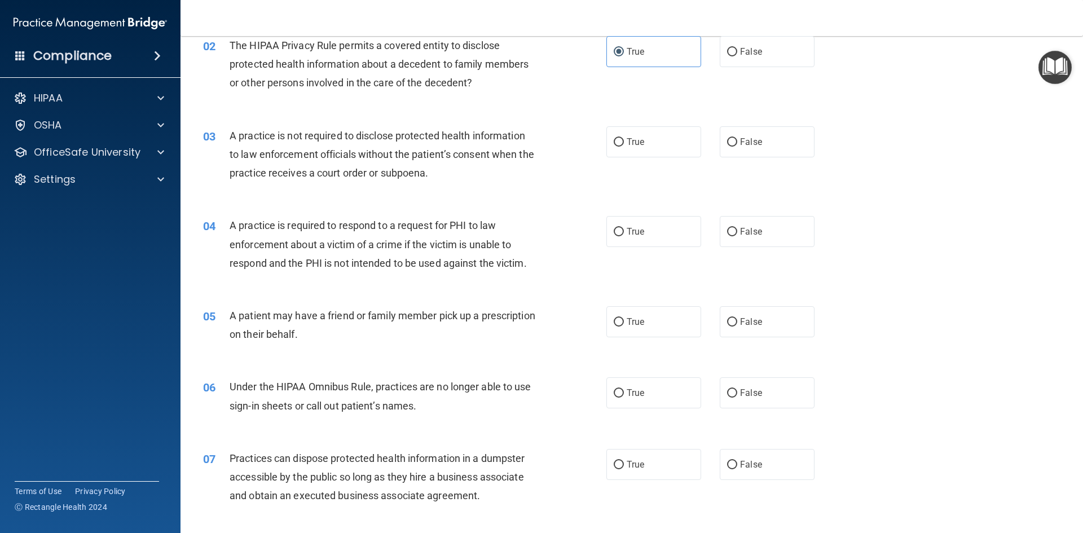
scroll to position [169, 0]
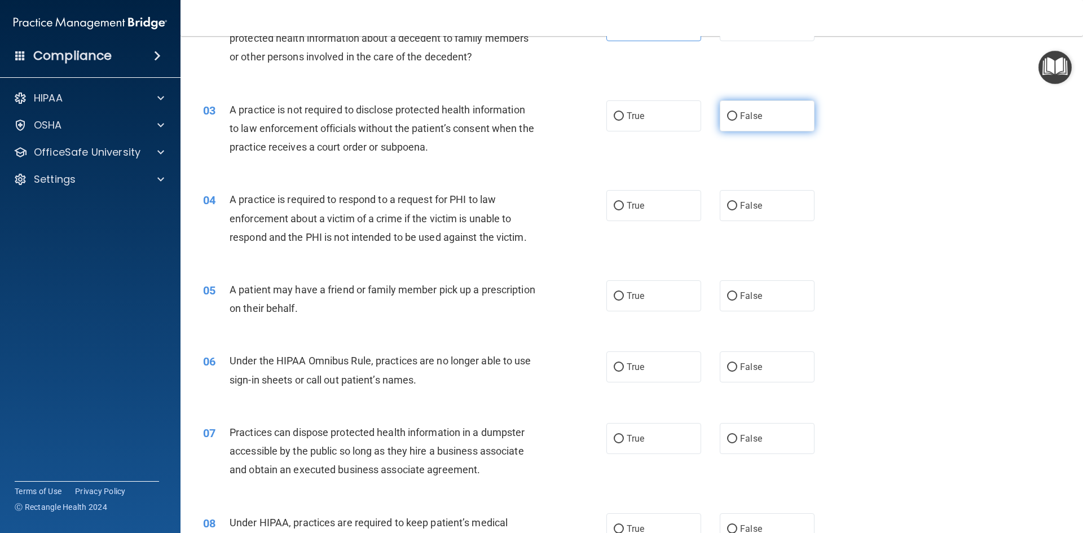
click at [761, 125] on label "False" at bounding box center [767, 115] width 95 height 31
click at [737, 121] on input "False" at bounding box center [732, 116] width 10 height 8
radio input "true"
click at [620, 201] on label "True" at bounding box center [653, 205] width 95 height 31
click at [620, 202] on input "True" at bounding box center [618, 206] width 10 height 8
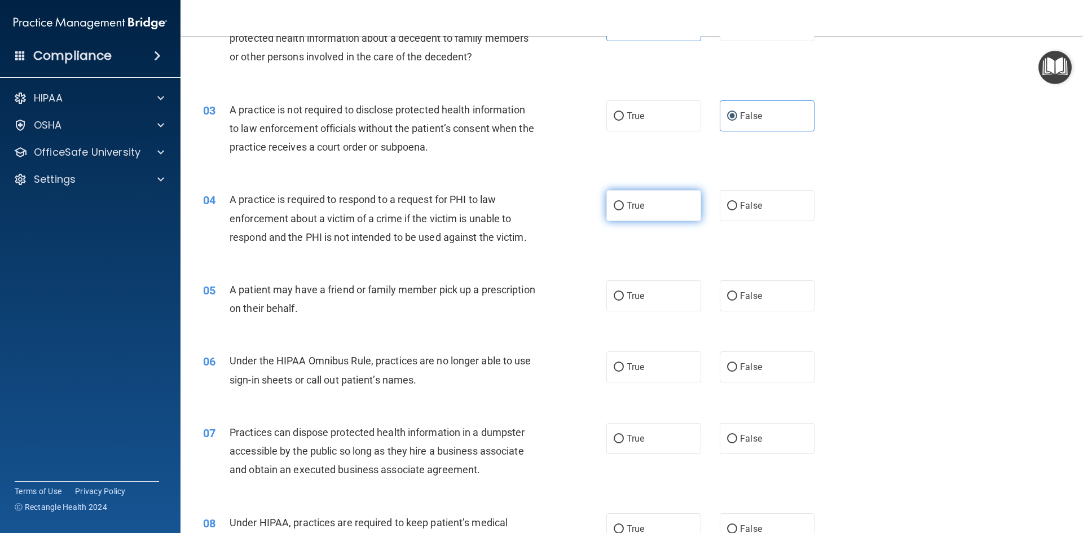
radio input "true"
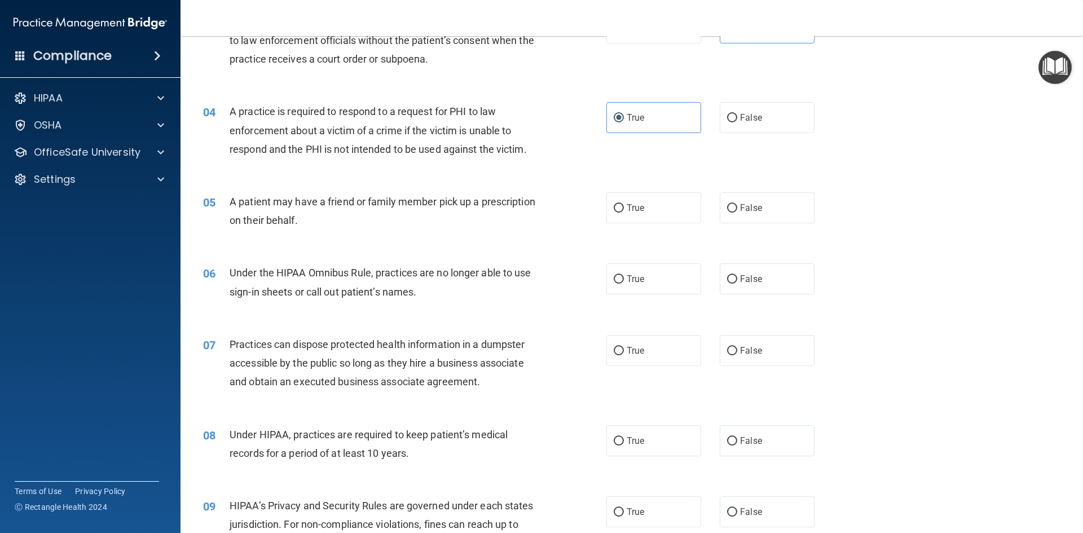
scroll to position [282, 0]
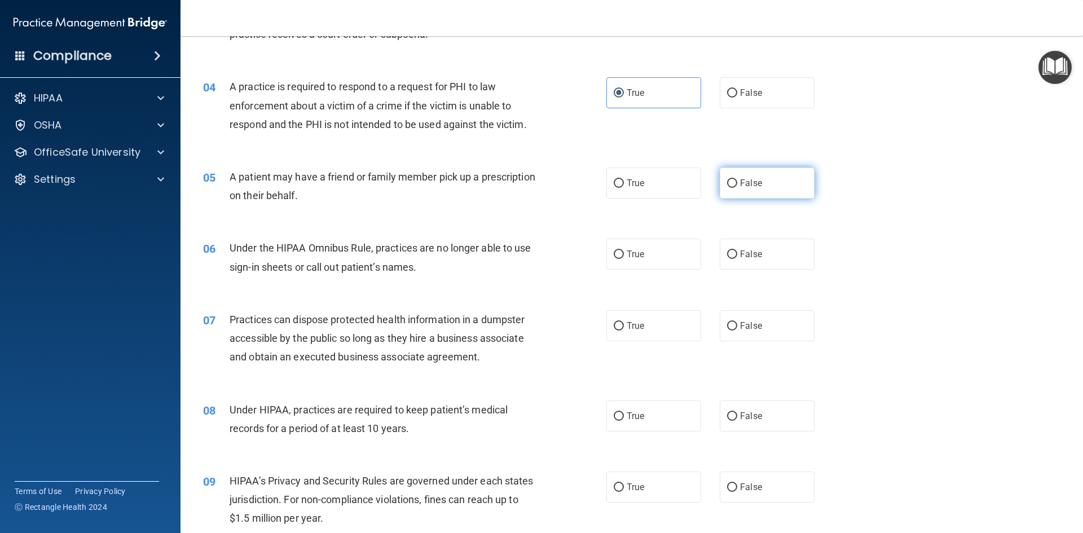
click at [720, 186] on label "False" at bounding box center [767, 182] width 95 height 31
click at [727, 186] on input "False" at bounding box center [732, 183] width 10 height 8
radio input "true"
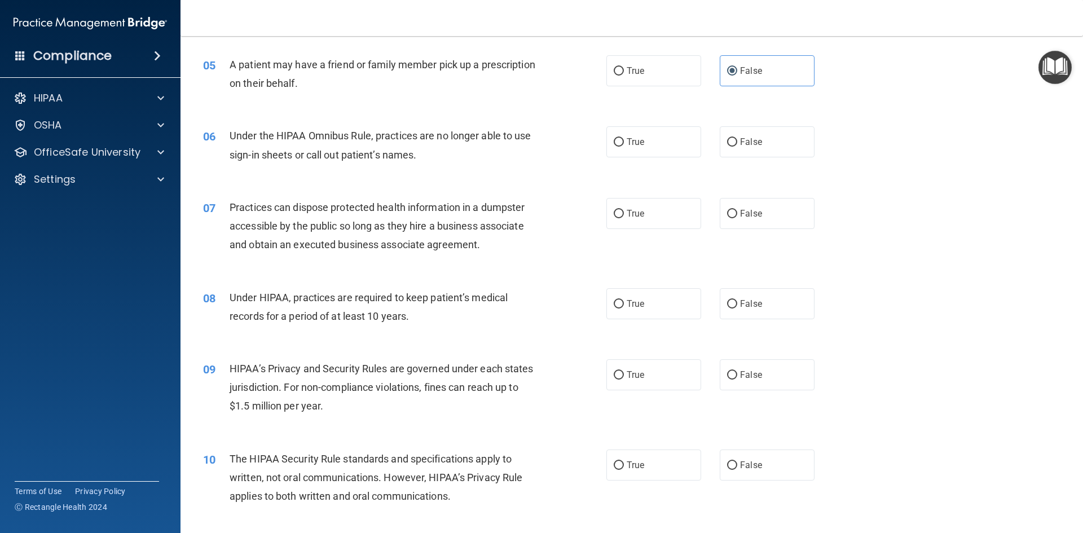
scroll to position [395, 0]
click at [783, 140] on label "False" at bounding box center [767, 141] width 95 height 31
click at [737, 140] on input "False" at bounding box center [732, 142] width 10 height 8
radio input "true"
click at [773, 218] on label "False" at bounding box center [767, 212] width 95 height 31
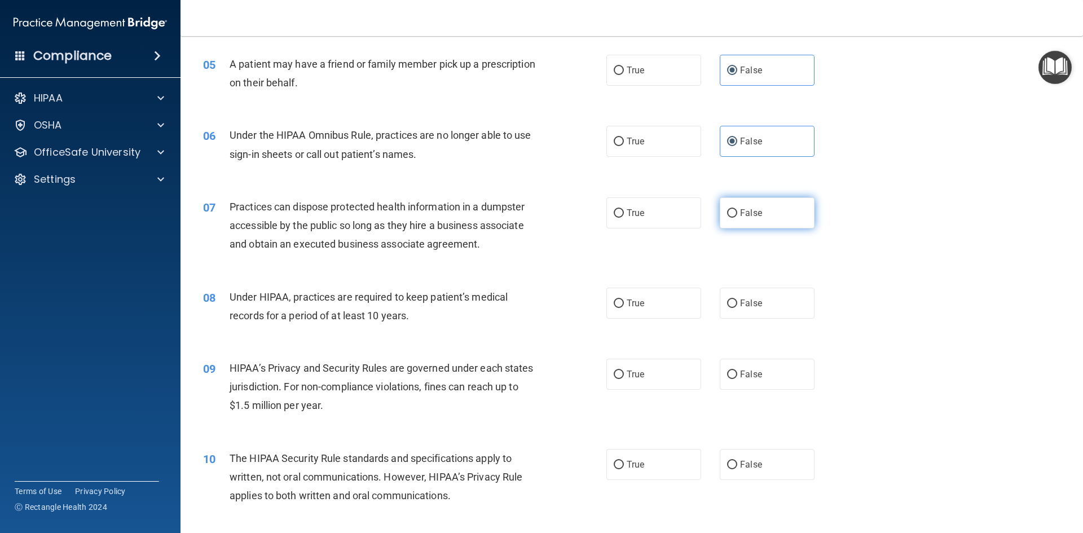
click at [737, 218] on input "False" at bounding box center [732, 213] width 10 height 8
radio input "true"
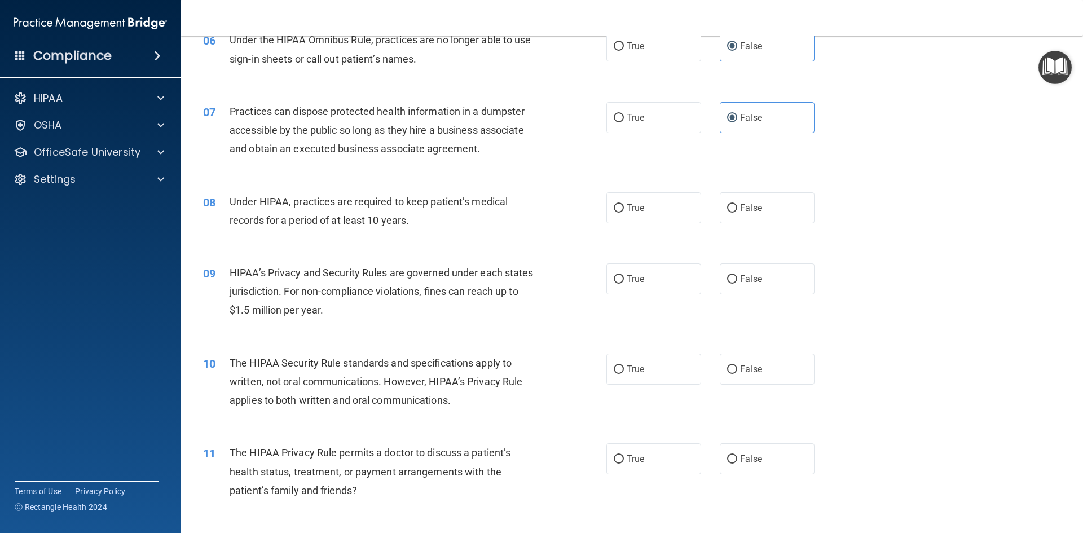
scroll to position [507, 0]
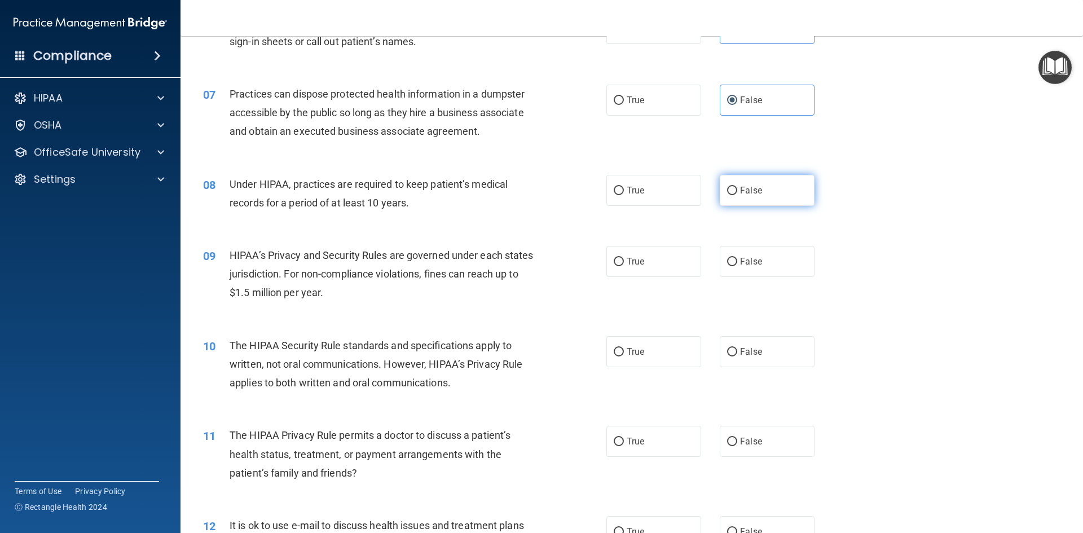
click at [735, 201] on label "False" at bounding box center [767, 190] width 95 height 31
click at [735, 195] on input "False" at bounding box center [732, 191] width 10 height 8
radio input "true"
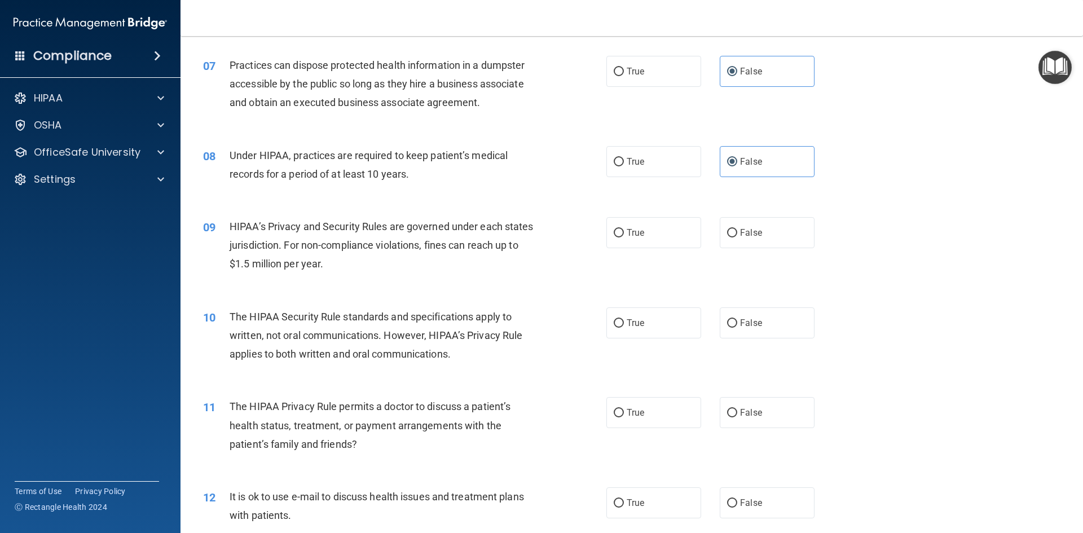
scroll to position [564, 0]
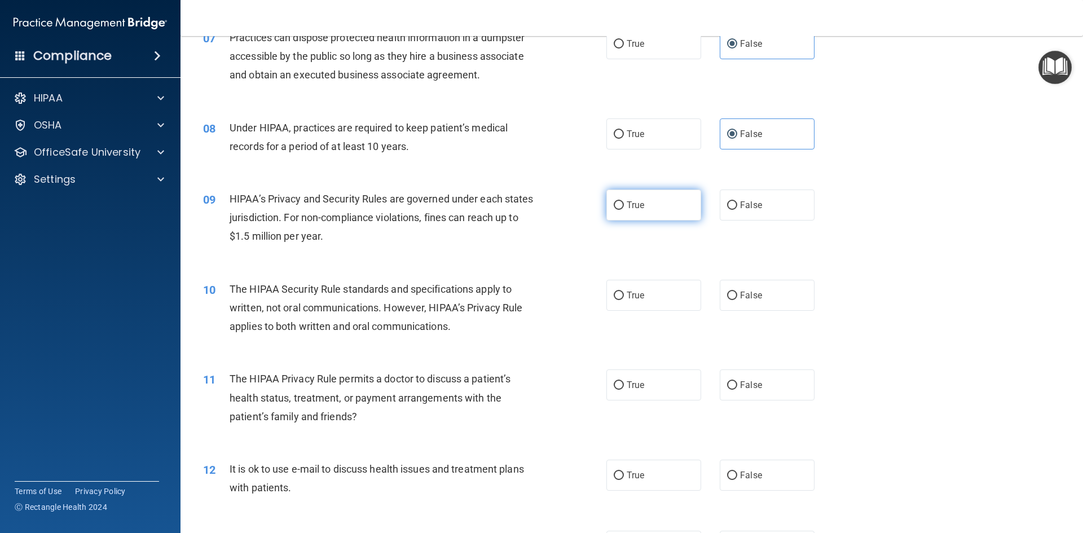
click at [626, 210] on span "True" at bounding box center [634, 205] width 17 height 11
click at [624, 210] on input "True" at bounding box center [618, 205] width 10 height 8
radio input "true"
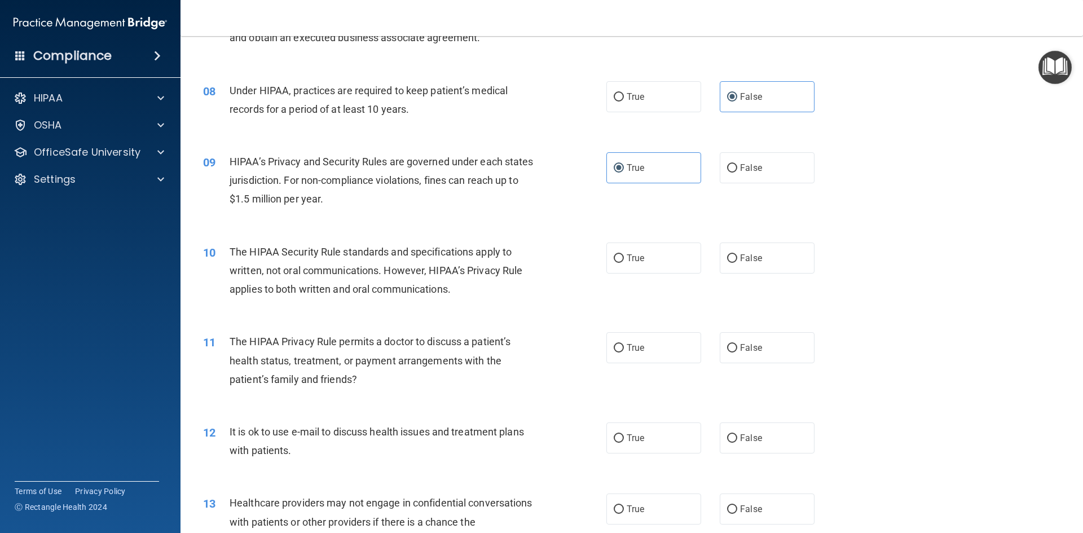
scroll to position [733, 0]
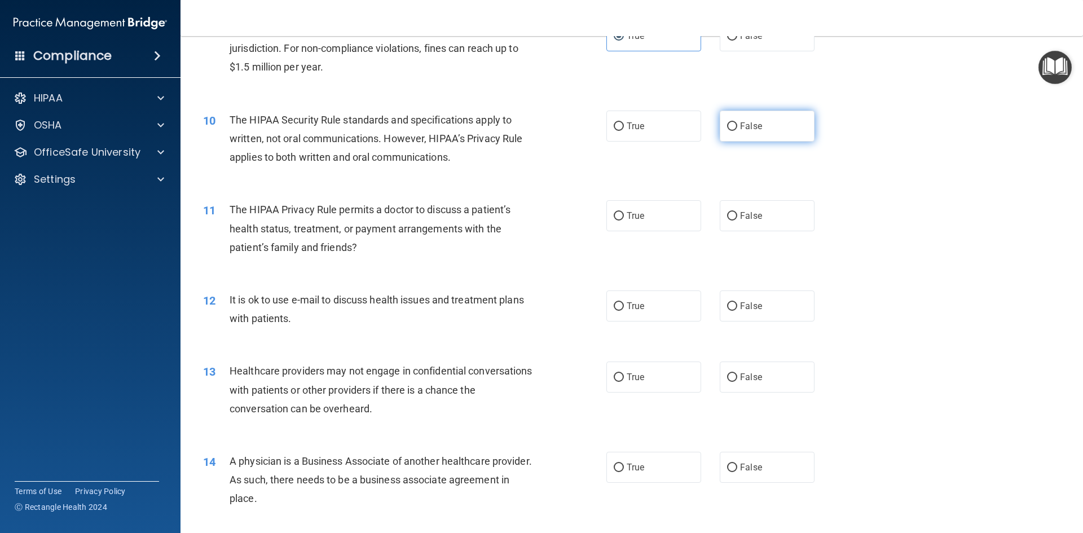
click at [762, 139] on label "False" at bounding box center [767, 126] width 95 height 31
click at [737, 131] on input "False" at bounding box center [732, 126] width 10 height 8
radio input "true"
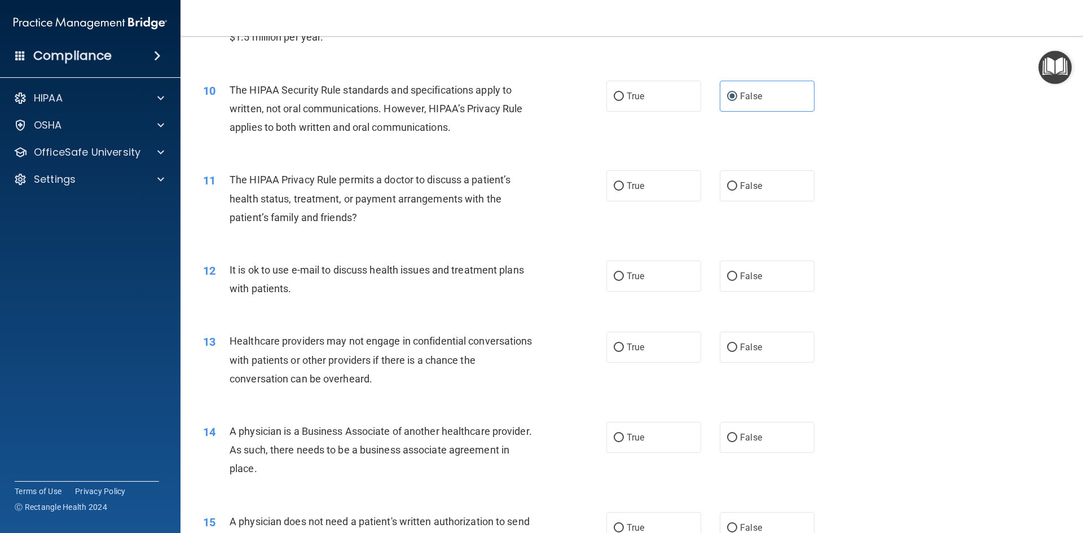
scroll to position [846, 0]
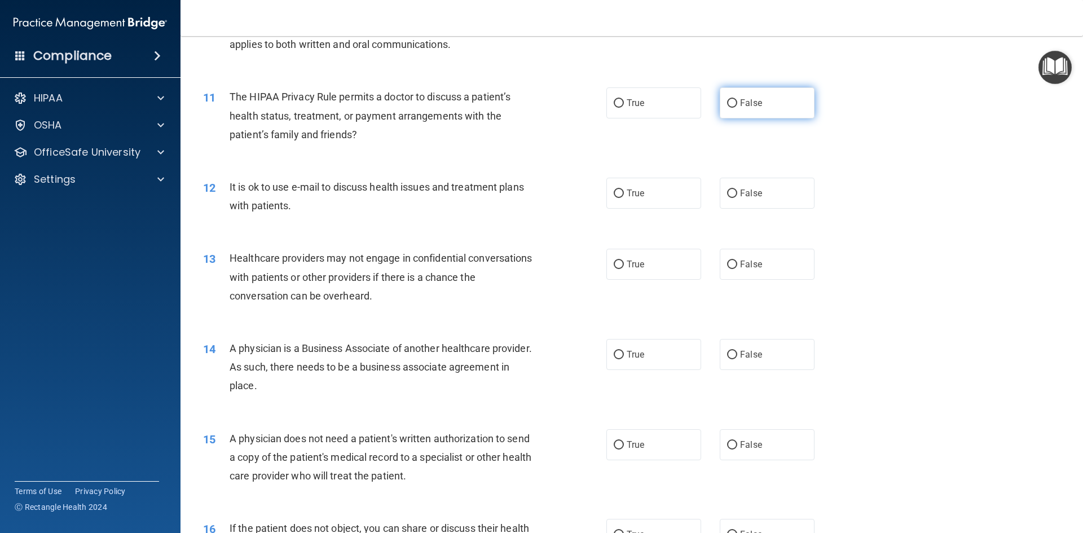
click at [734, 105] on label "False" at bounding box center [767, 102] width 95 height 31
click at [734, 105] on input "False" at bounding box center [732, 103] width 10 height 8
radio input "true"
click at [760, 198] on label "False" at bounding box center [767, 193] width 95 height 31
click at [737, 198] on input "False" at bounding box center [732, 193] width 10 height 8
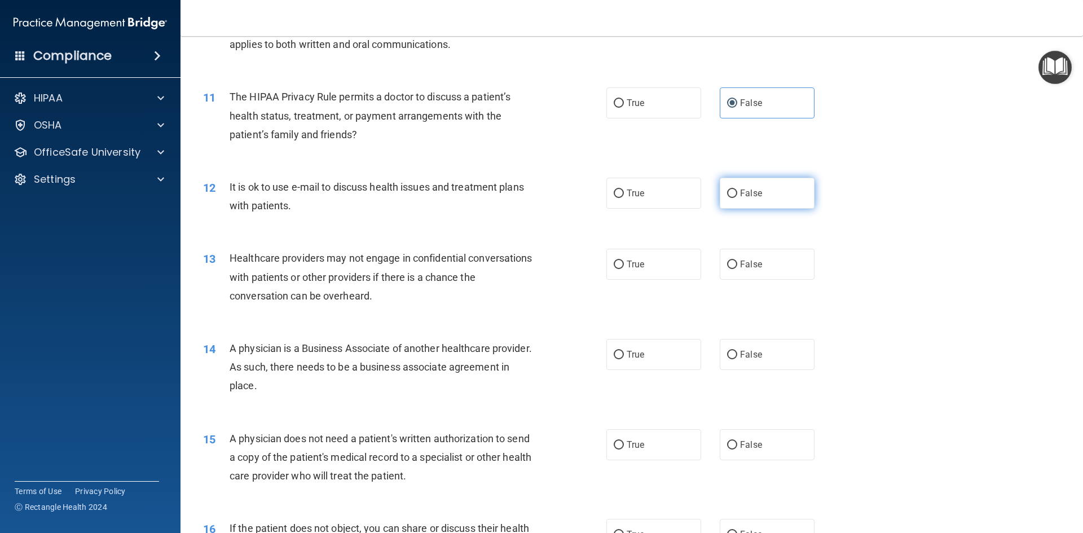
radio input "true"
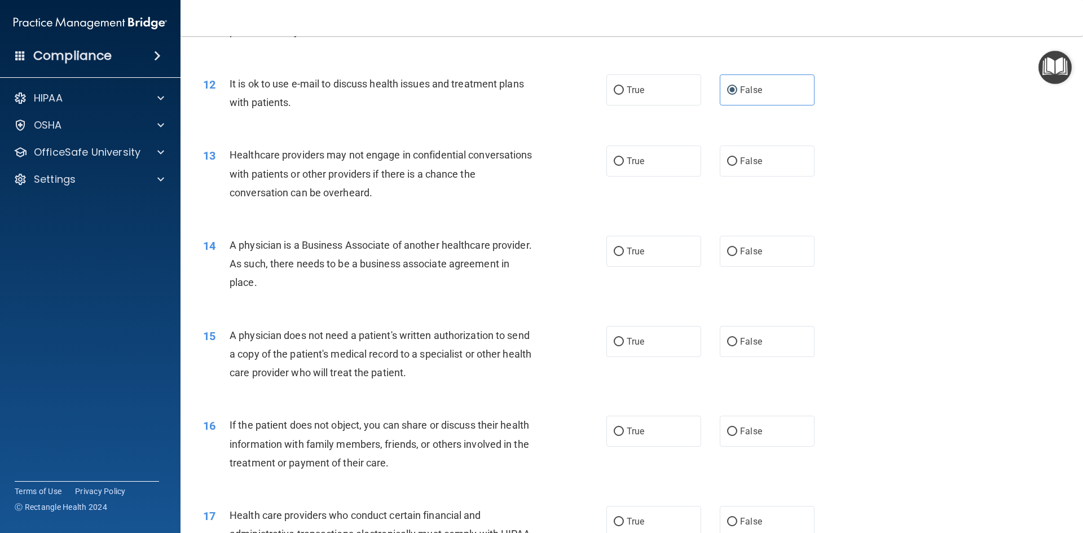
scroll to position [959, 0]
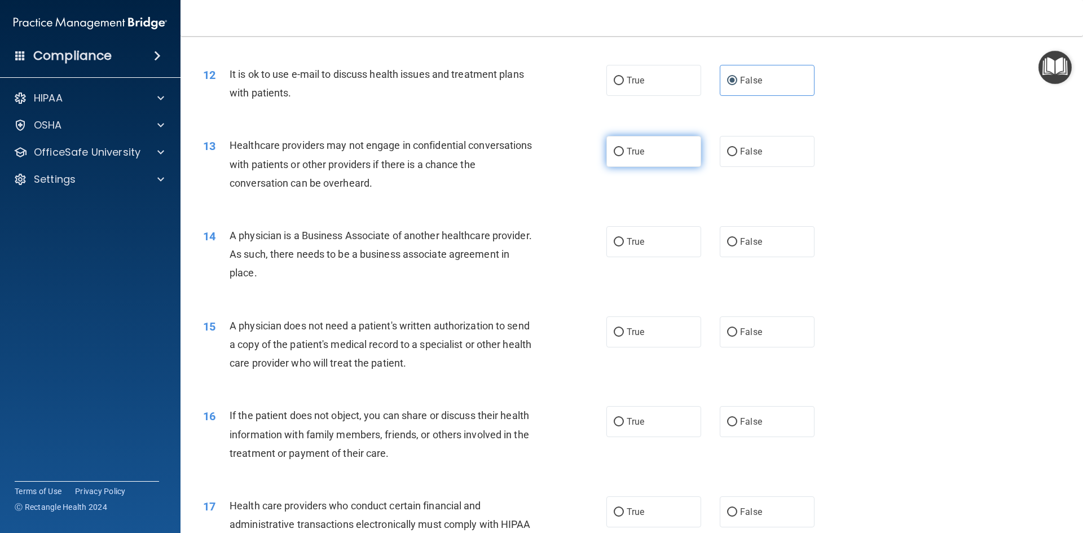
click at [650, 145] on label "True" at bounding box center [653, 151] width 95 height 31
click at [624, 148] on input "True" at bounding box center [618, 152] width 10 height 8
radio input "true"
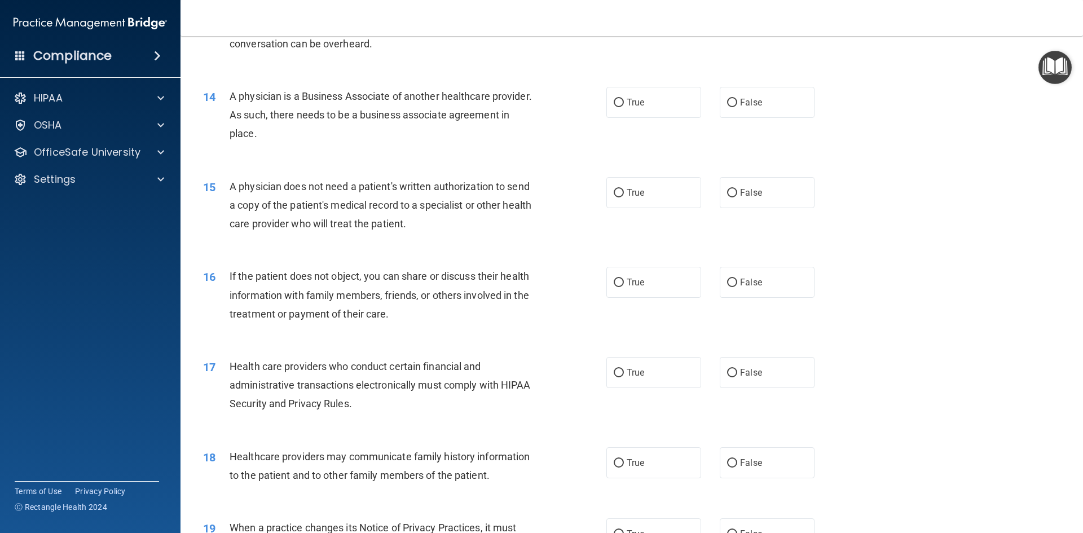
scroll to position [1071, 0]
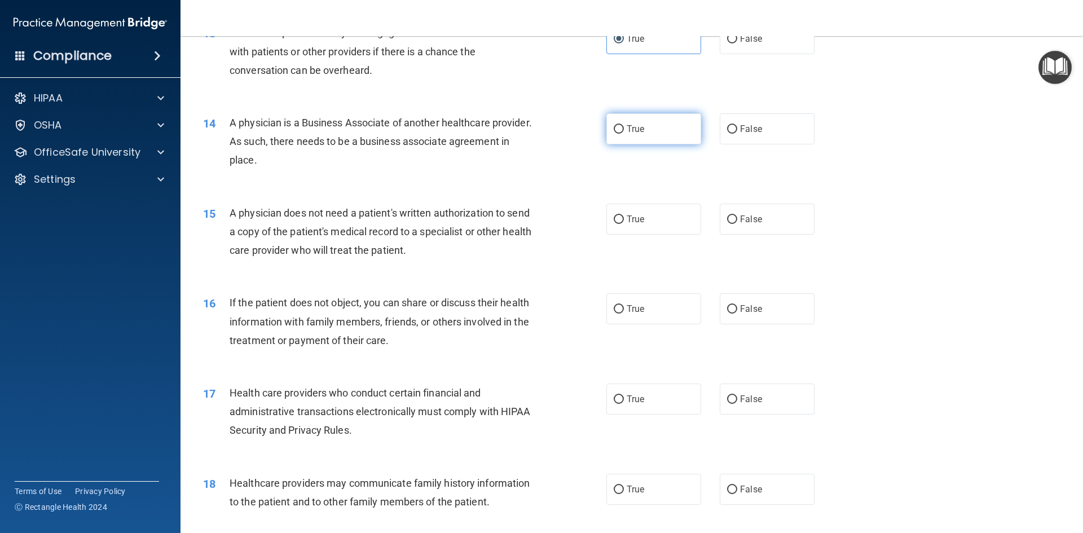
click at [625, 123] on label "True" at bounding box center [653, 128] width 95 height 31
click at [624, 125] on input "True" at bounding box center [618, 129] width 10 height 8
radio input "true"
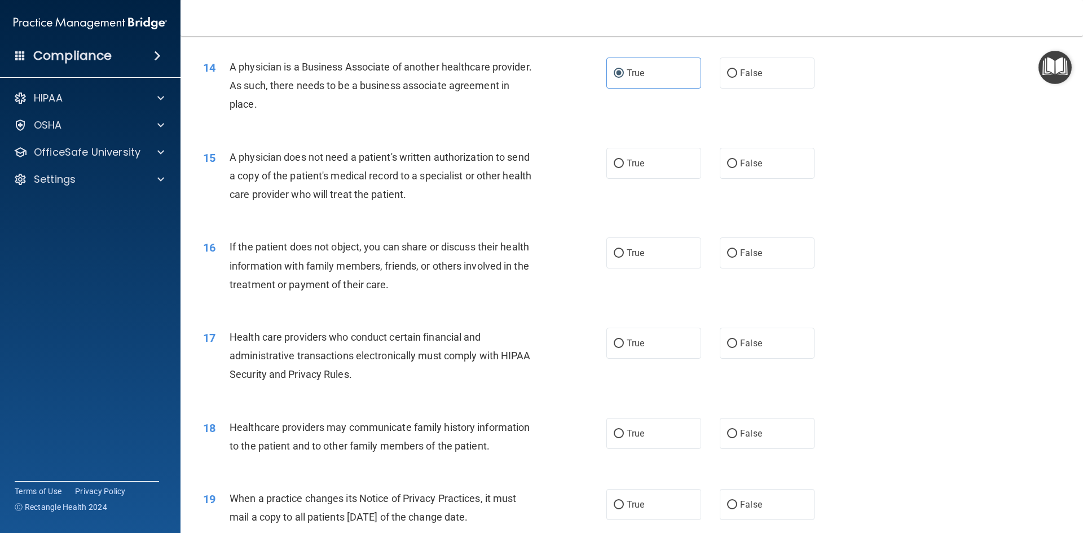
scroll to position [1128, 0]
click at [623, 169] on label "True" at bounding box center [653, 162] width 95 height 31
click at [623, 167] on input "True" at bounding box center [618, 163] width 10 height 8
radio input "true"
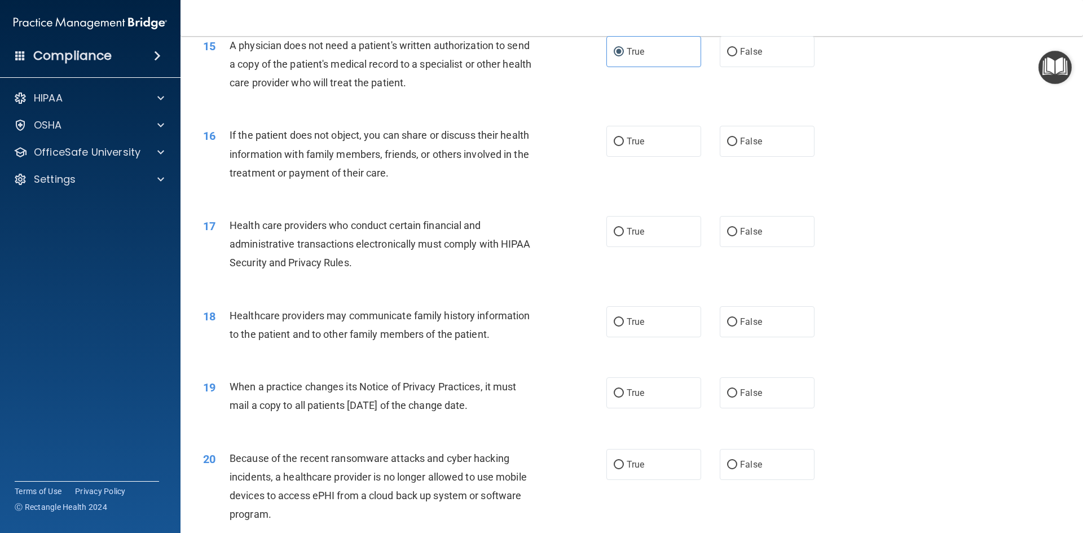
scroll to position [1241, 0]
click at [607, 140] on label "True" at bounding box center [653, 139] width 95 height 31
click at [613, 140] on input "True" at bounding box center [618, 140] width 10 height 8
radio input "true"
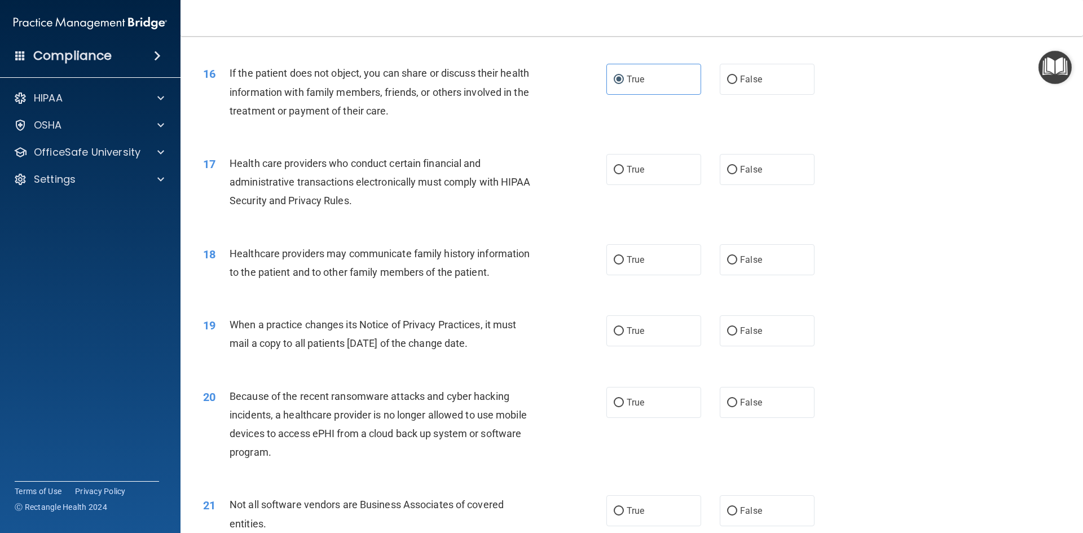
scroll to position [1353, 0]
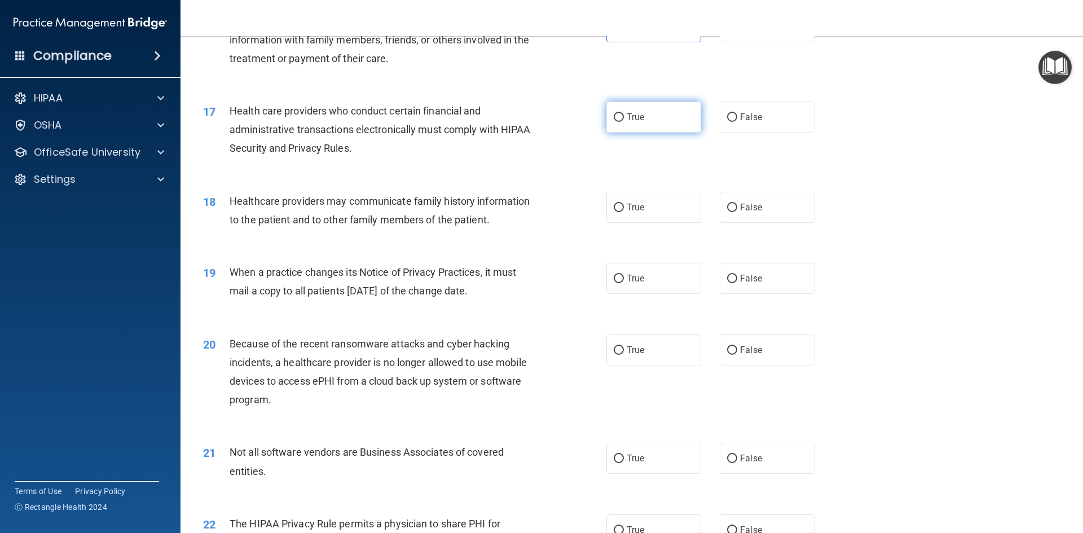
click at [630, 118] on span "True" at bounding box center [634, 117] width 17 height 11
click at [624, 118] on input "True" at bounding box center [618, 117] width 10 height 8
radio input "true"
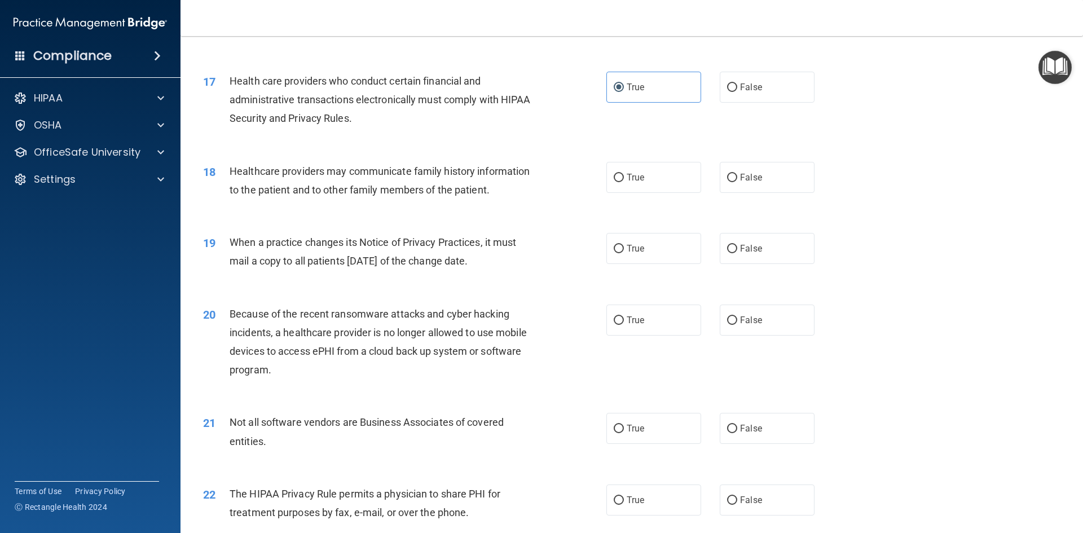
scroll to position [1410, 0]
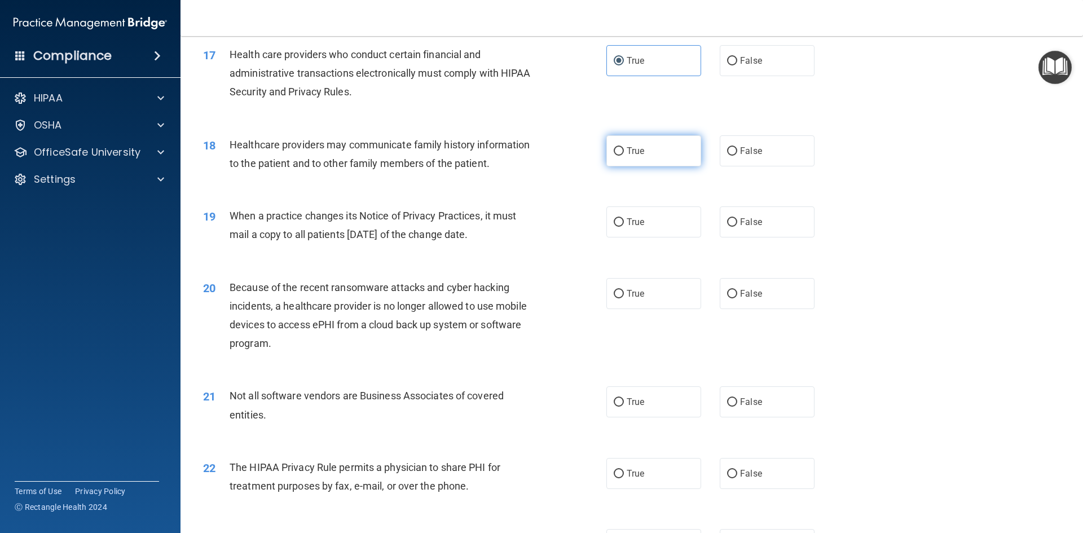
click at [628, 158] on label "True" at bounding box center [653, 150] width 95 height 31
click at [624, 156] on input "True" at bounding box center [618, 151] width 10 height 8
radio input "true"
click at [637, 232] on label "True" at bounding box center [653, 221] width 95 height 31
click at [624, 227] on input "True" at bounding box center [618, 222] width 10 height 8
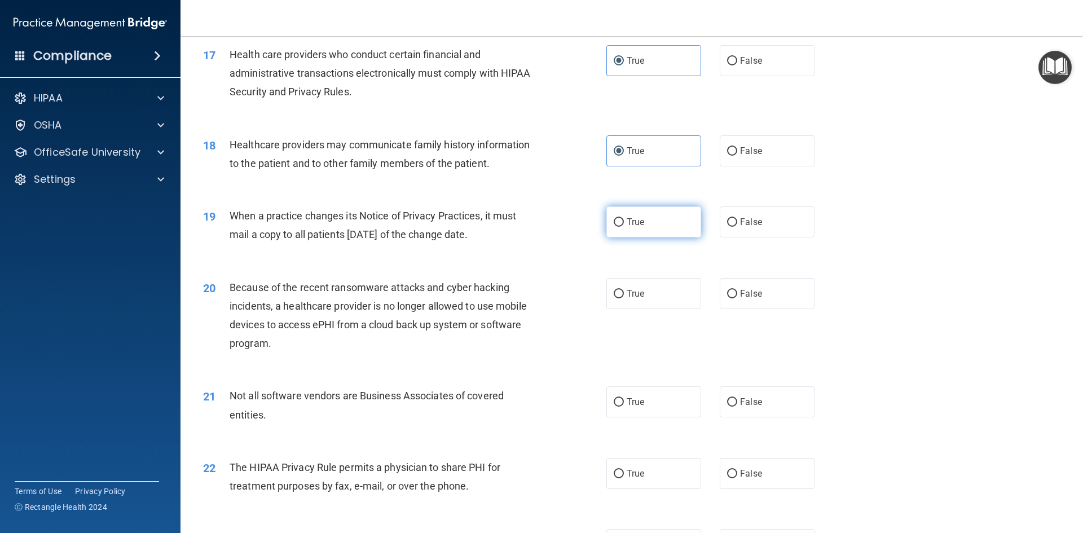
radio input "true"
click at [766, 153] on label "False" at bounding box center [767, 150] width 95 height 31
click at [737, 153] on input "False" at bounding box center [732, 151] width 10 height 8
radio input "true"
radio input "false"
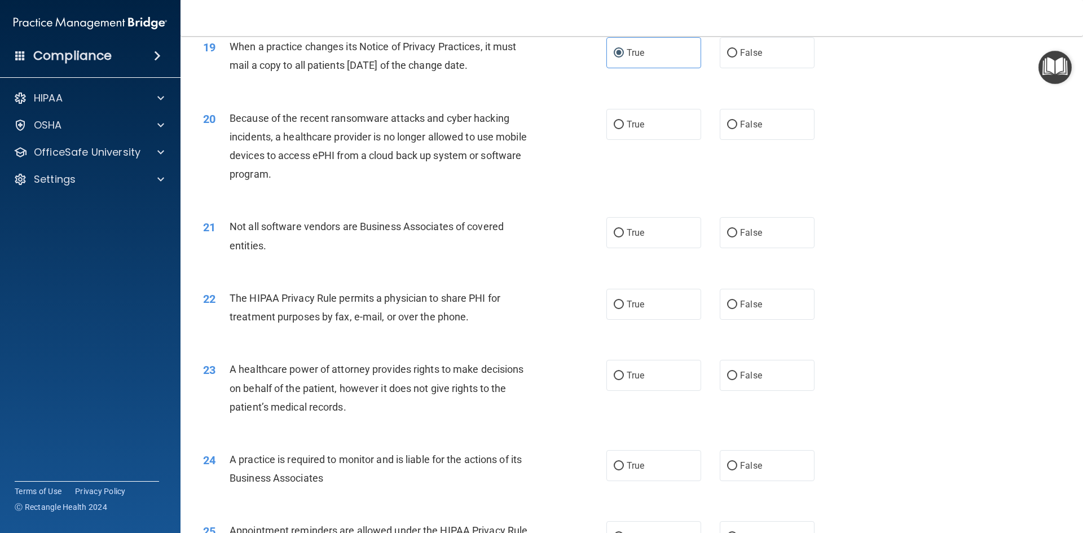
scroll to position [1635, 0]
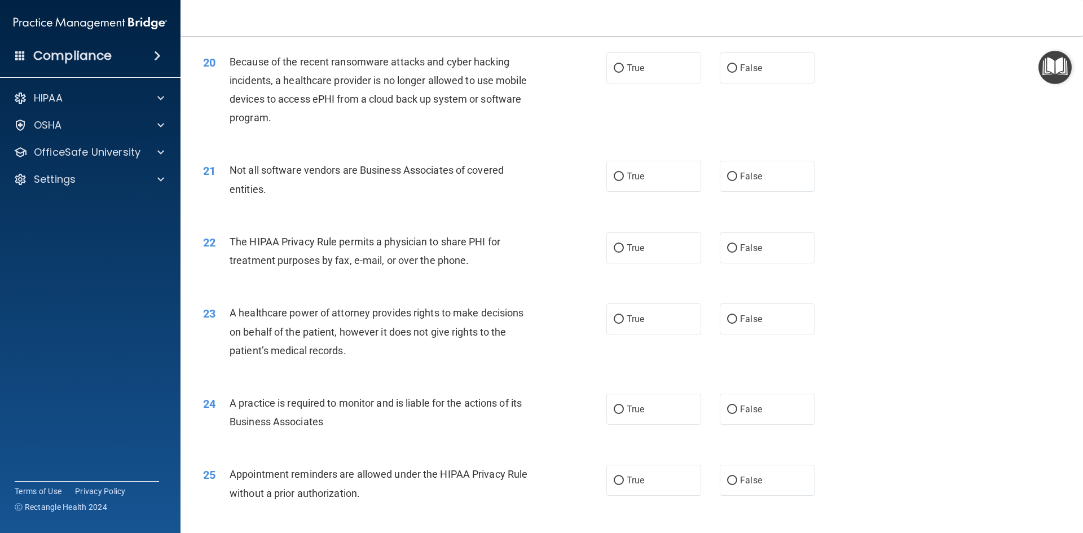
click at [752, 83] on div "20 Because of the recent ransomware attacks and cyber hacking incidents, a heal…" at bounding box center [632, 92] width 874 height 109
click at [747, 79] on label "False" at bounding box center [767, 67] width 95 height 31
click at [737, 73] on input "False" at bounding box center [732, 68] width 10 height 8
radio input "true"
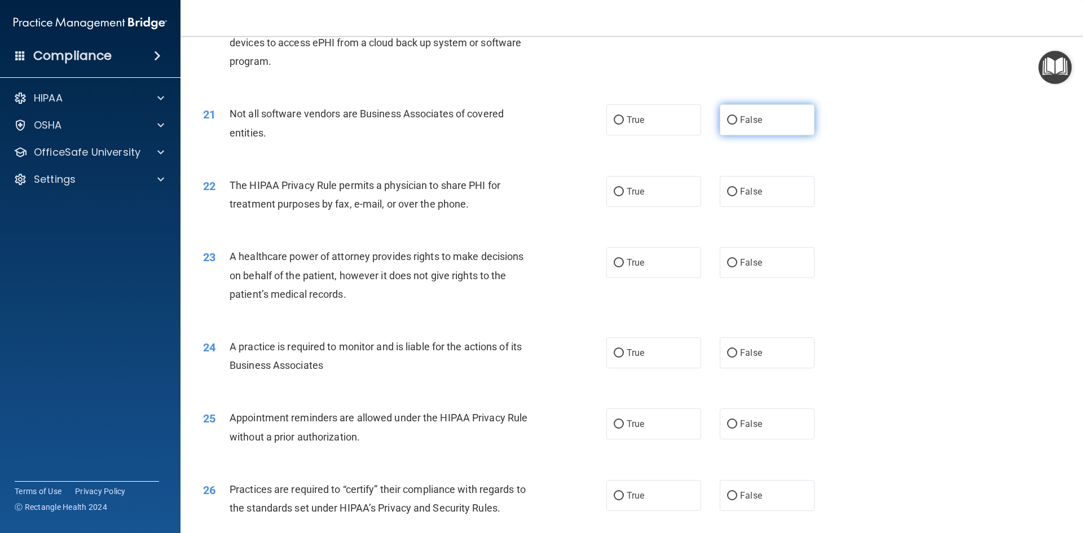
click at [754, 134] on label "False" at bounding box center [767, 119] width 95 height 31
click at [737, 125] on input "False" at bounding box center [732, 120] width 10 height 8
radio input "true"
click at [691, 195] on label "True" at bounding box center [653, 191] width 95 height 31
click at [624, 195] on input "True" at bounding box center [618, 192] width 10 height 8
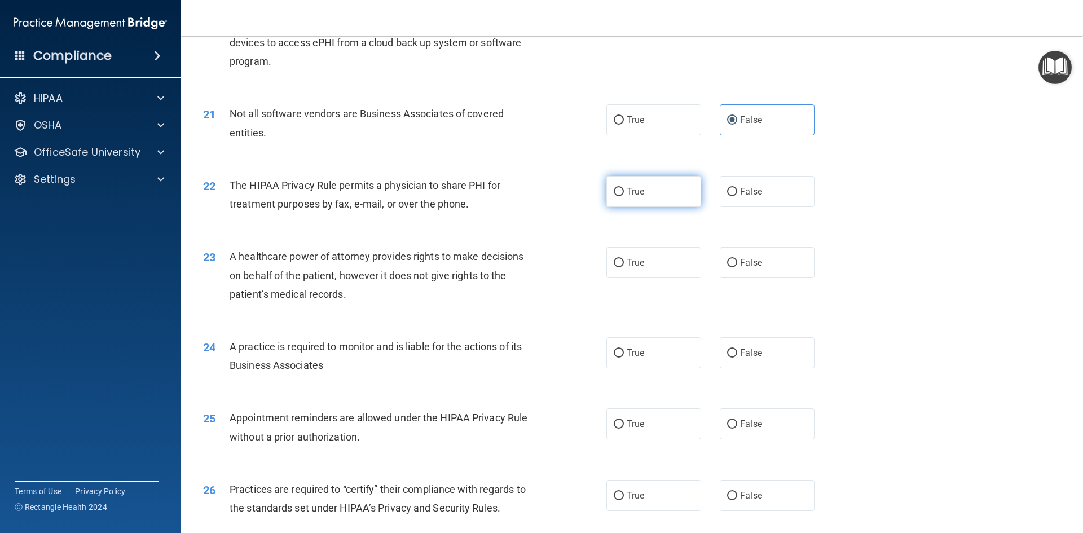
radio input "true"
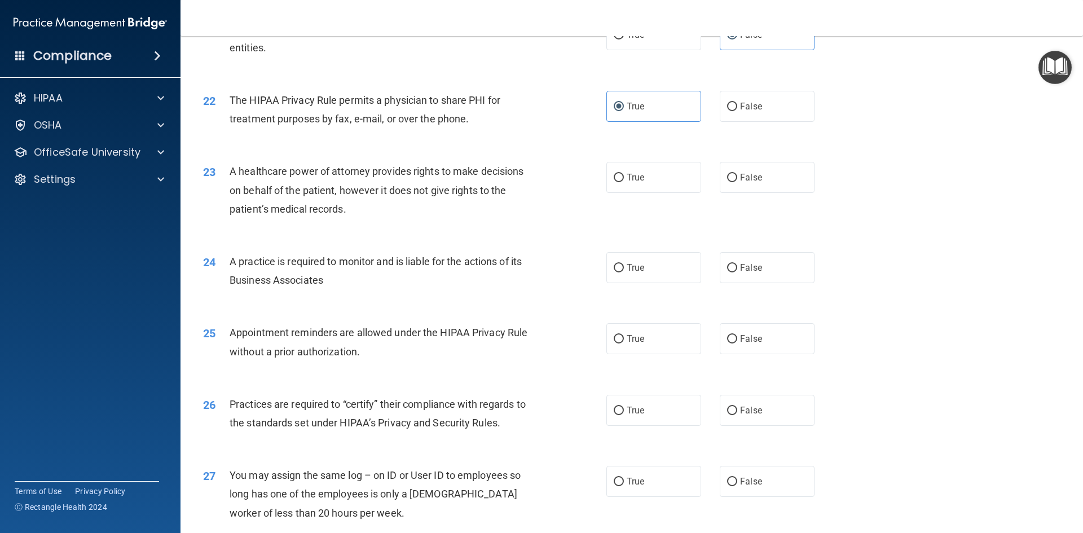
scroll to position [1804, 0]
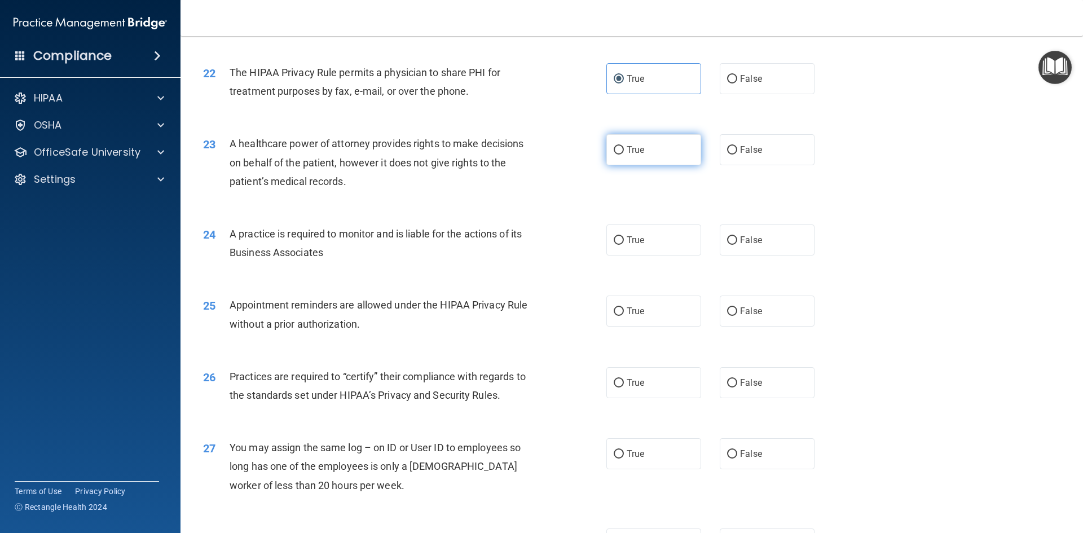
click at [635, 162] on label "True" at bounding box center [653, 149] width 95 height 31
click at [624, 155] on input "True" at bounding box center [618, 150] width 10 height 8
radio input "true"
click at [730, 253] on label "False" at bounding box center [767, 239] width 95 height 31
click at [730, 245] on input "False" at bounding box center [732, 240] width 10 height 8
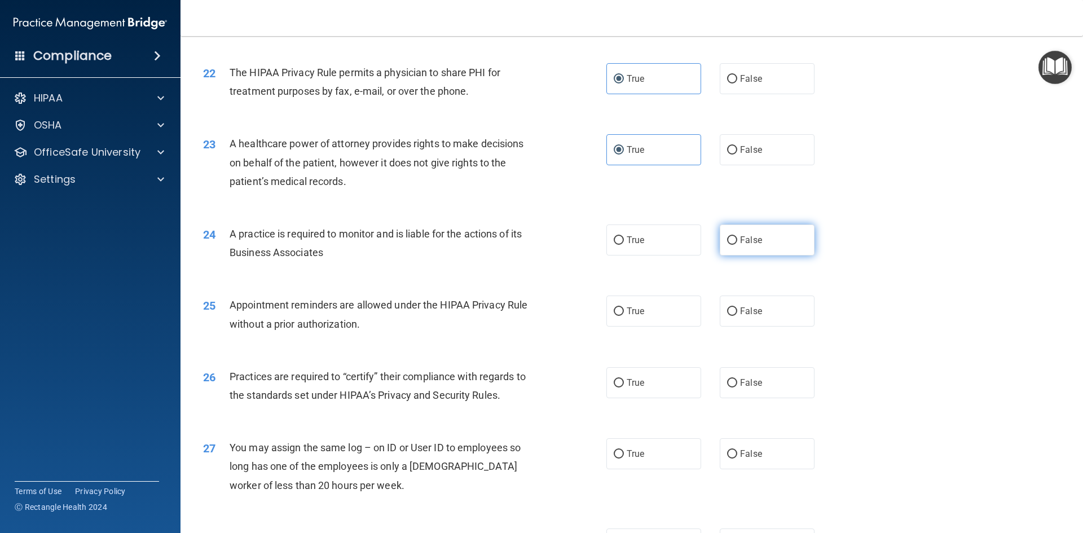
radio input "true"
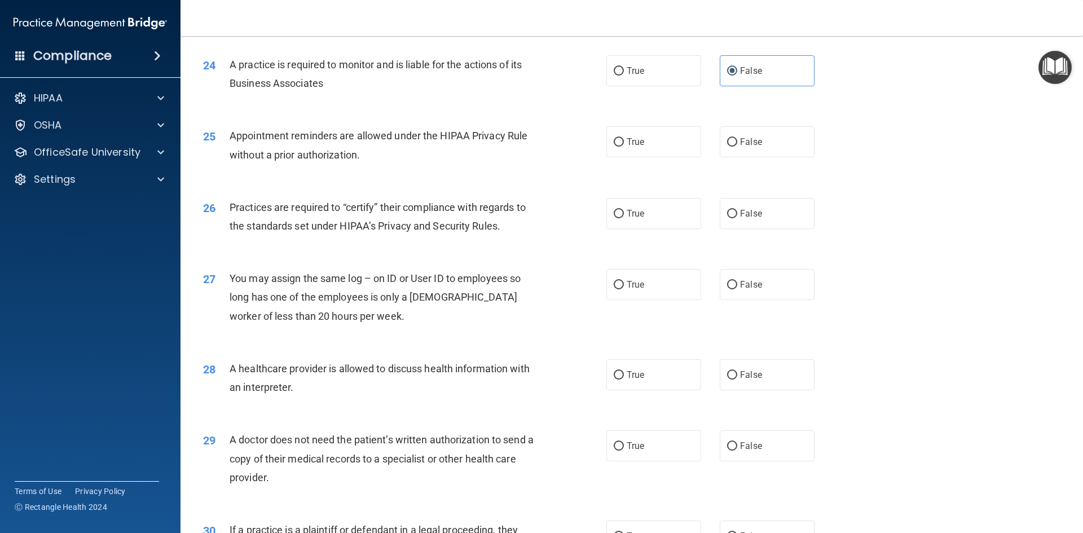
scroll to position [2030, 0]
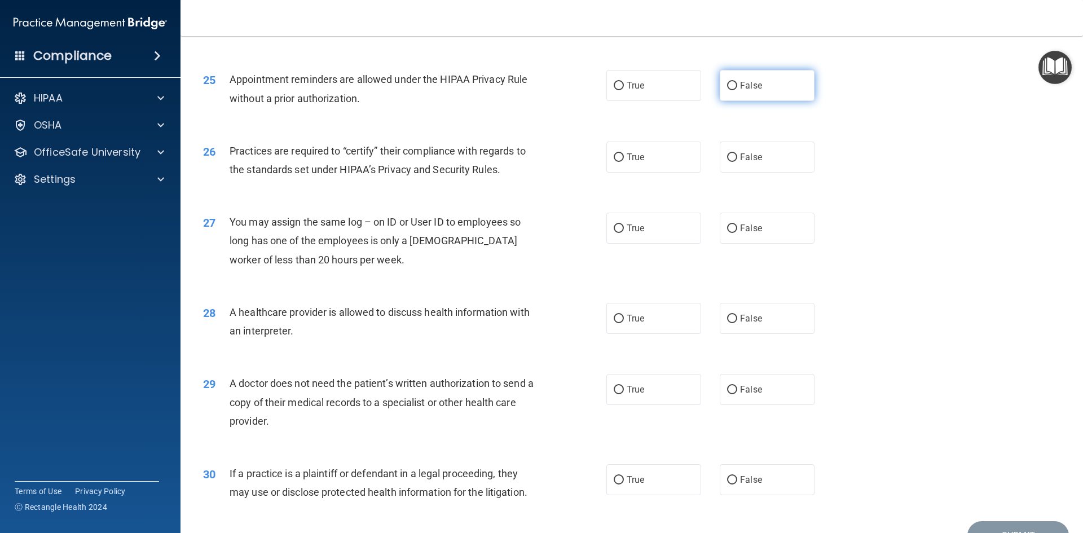
click at [763, 94] on label "False" at bounding box center [767, 85] width 95 height 31
click at [737, 90] on input "False" at bounding box center [732, 86] width 10 height 8
radio input "true"
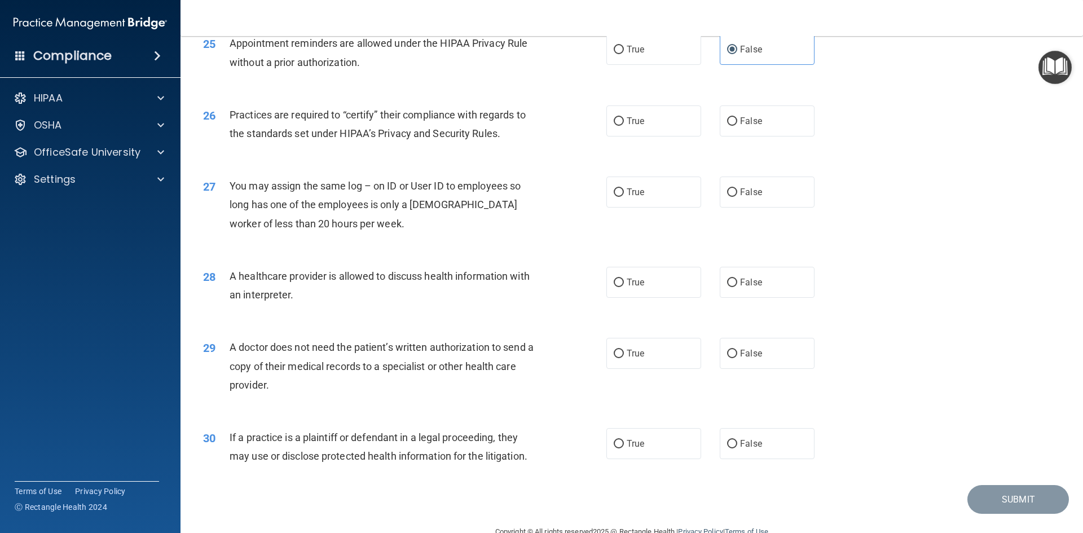
scroll to position [2086, 0]
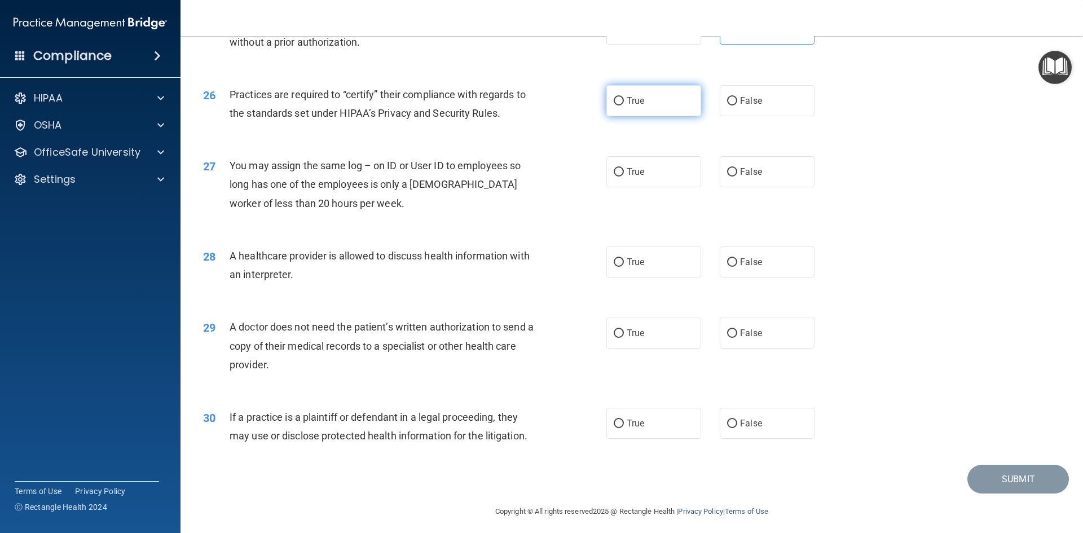
click at [644, 113] on label "True" at bounding box center [653, 100] width 95 height 31
click at [624, 105] on input "True" at bounding box center [618, 101] width 10 height 8
radio input "true"
click at [769, 174] on label "False" at bounding box center [767, 171] width 95 height 31
click at [737, 174] on input "False" at bounding box center [732, 172] width 10 height 8
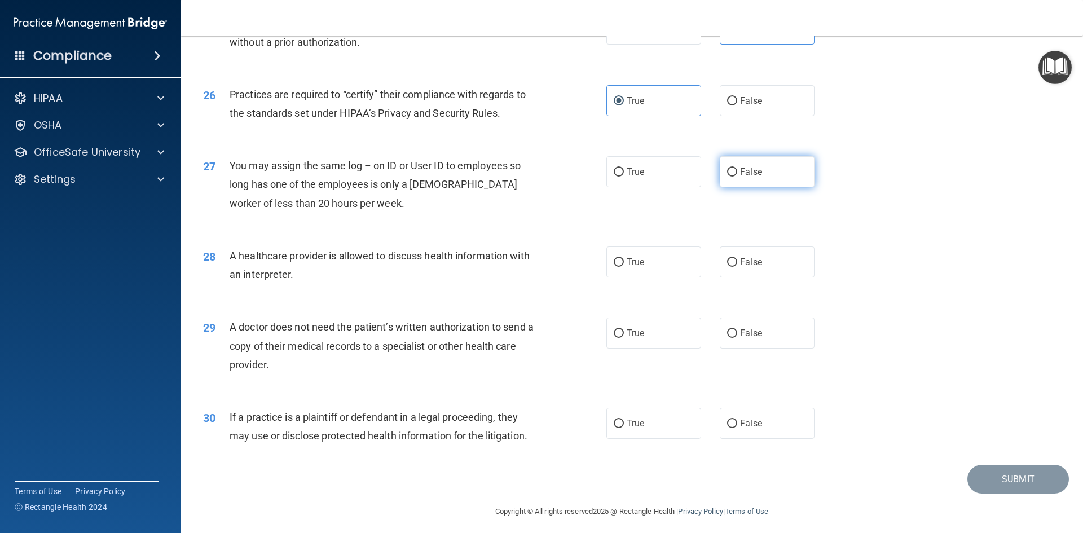
radio input "true"
click at [624, 272] on label "True" at bounding box center [653, 261] width 95 height 31
click at [624, 267] on input "True" at bounding box center [618, 262] width 10 height 8
radio input "true"
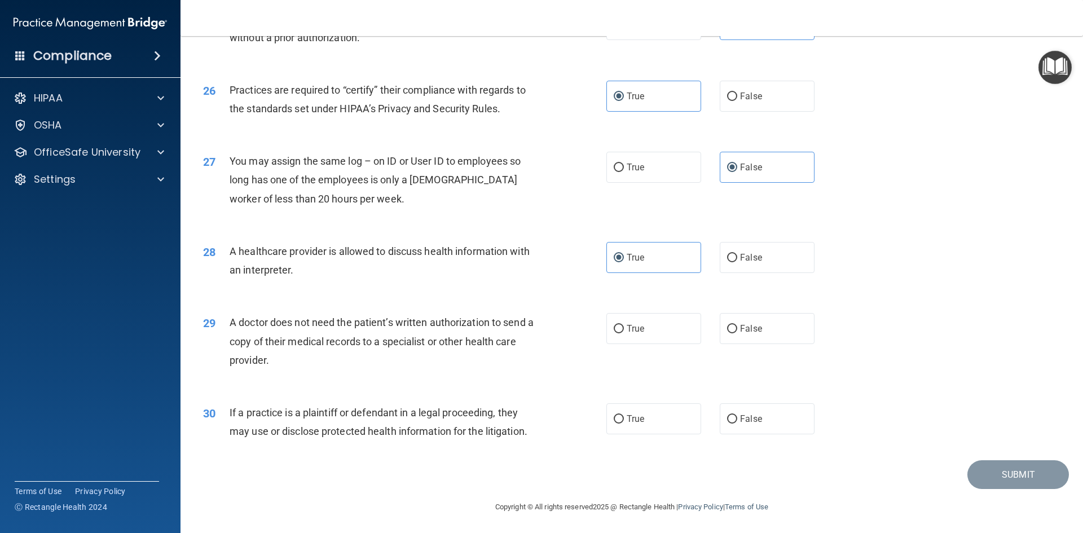
scroll to position [2092, 0]
click at [661, 332] on label "True" at bounding box center [653, 327] width 95 height 31
click at [624, 332] on input "True" at bounding box center [618, 328] width 10 height 8
radio input "true"
click at [650, 423] on label "True" at bounding box center [653, 417] width 95 height 31
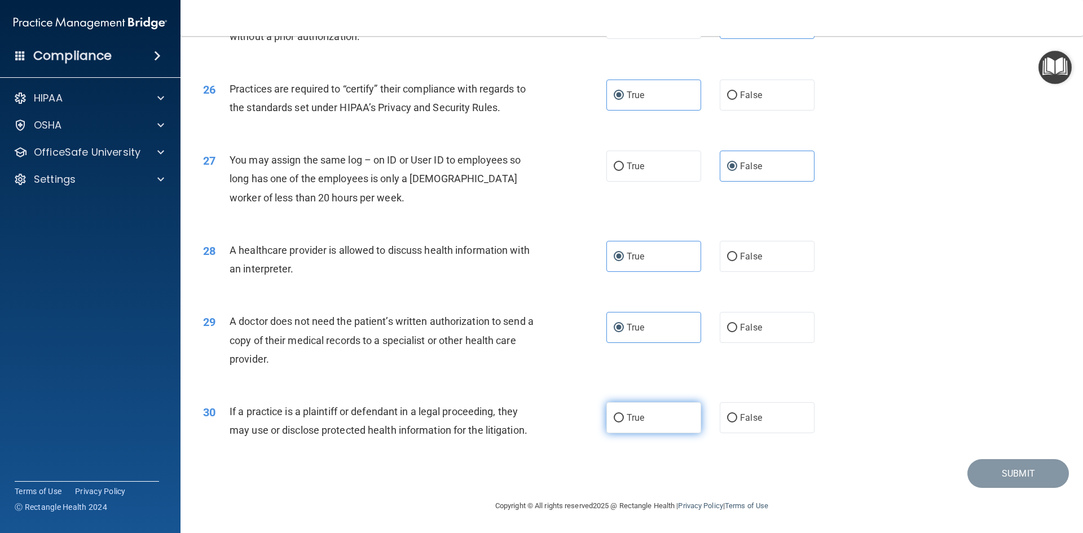
click at [624, 422] on input "True" at bounding box center [618, 418] width 10 height 8
radio input "true"
click at [991, 466] on button "Submit" at bounding box center [1017, 473] width 101 height 29
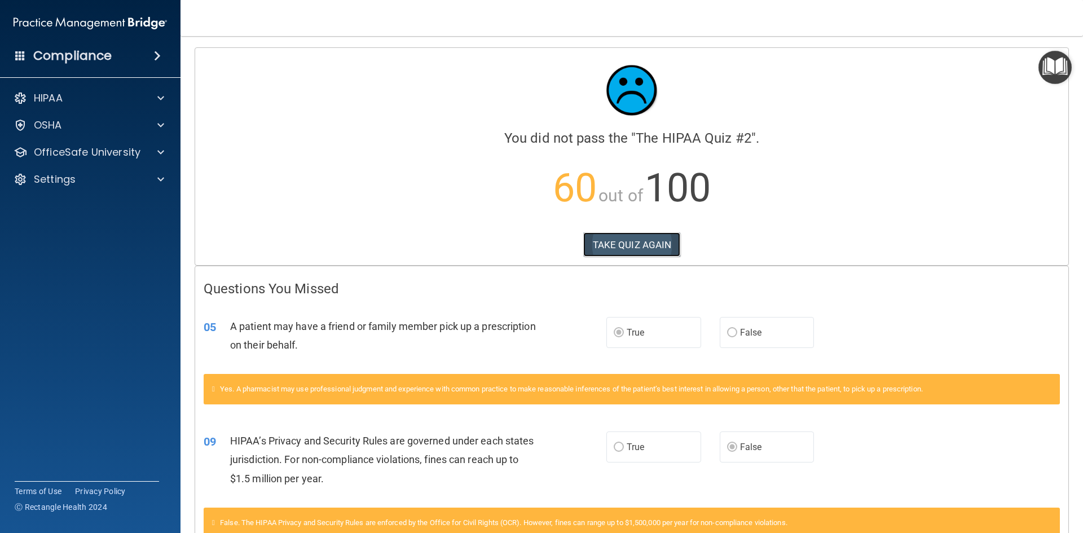
click at [633, 247] on button "TAKE QUIZ AGAIN" at bounding box center [632, 244] width 98 height 25
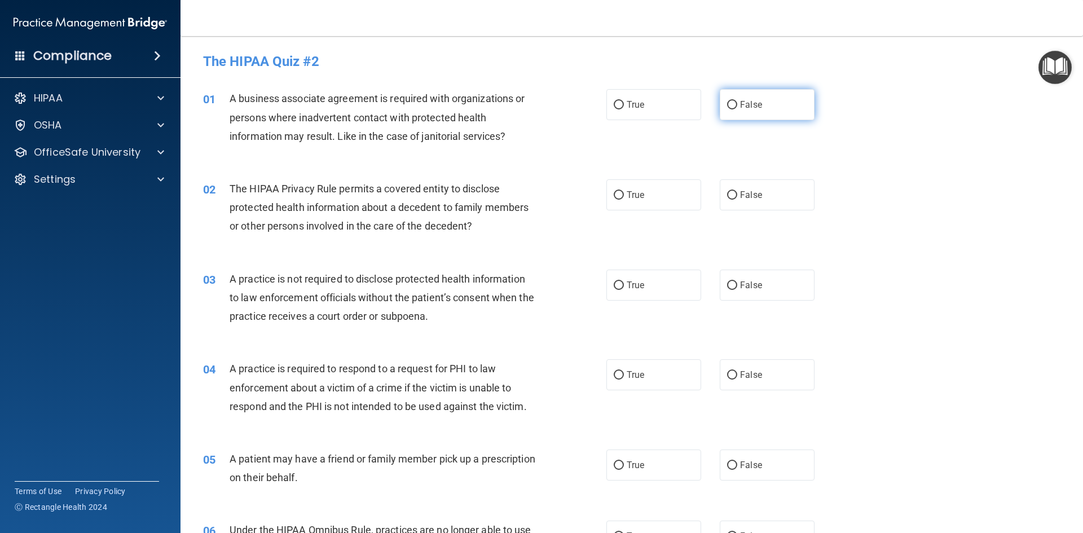
click at [721, 104] on label "False" at bounding box center [767, 104] width 95 height 31
click at [727, 104] on input "False" at bounding box center [732, 105] width 10 height 8
radio input "true"
click at [613, 467] on input "True" at bounding box center [618, 465] width 10 height 8
radio input "true"
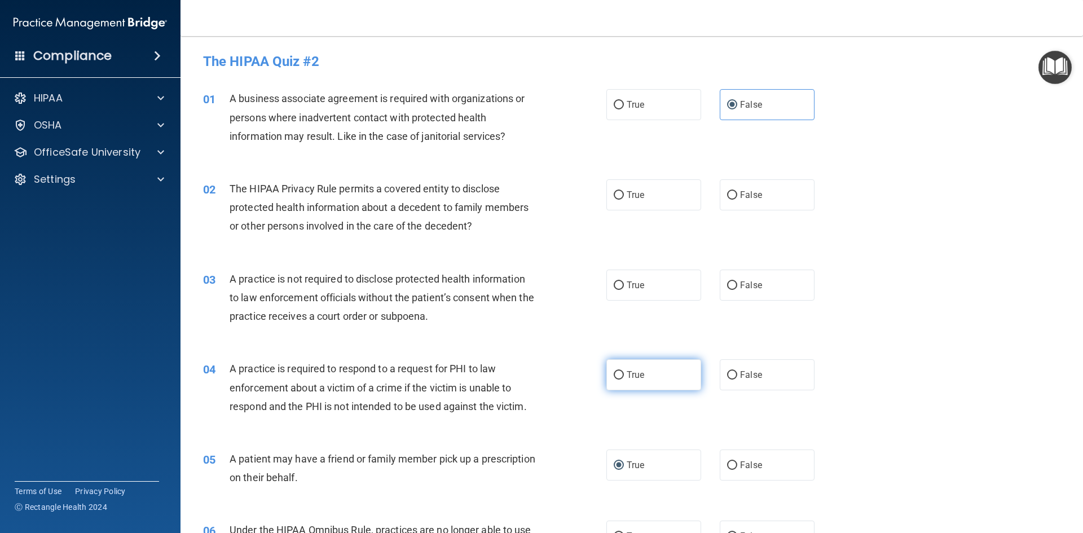
click at [615, 379] on input "True" at bounding box center [618, 375] width 10 height 8
radio input "true"
click at [727, 288] on input "False" at bounding box center [732, 285] width 10 height 8
radio input "true"
click at [641, 195] on label "True" at bounding box center [653, 194] width 95 height 31
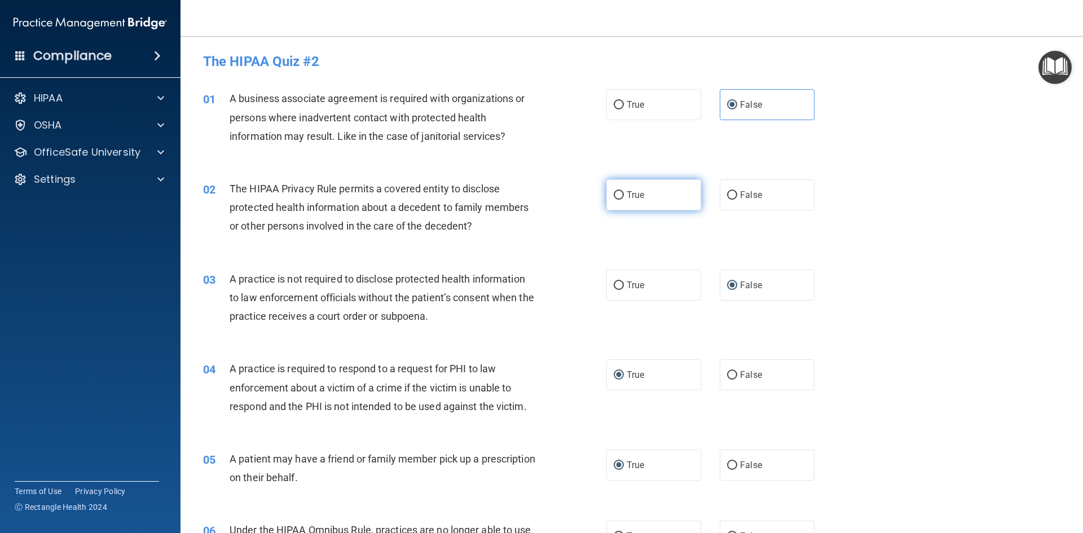
click at [624, 195] on input "True" at bounding box center [618, 195] width 10 height 8
radio input "true"
click at [620, 198] on label "True" at bounding box center [653, 194] width 95 height 31
click at [620, 198] on input "True" at bounding box center [618, 195] width 10 height 8
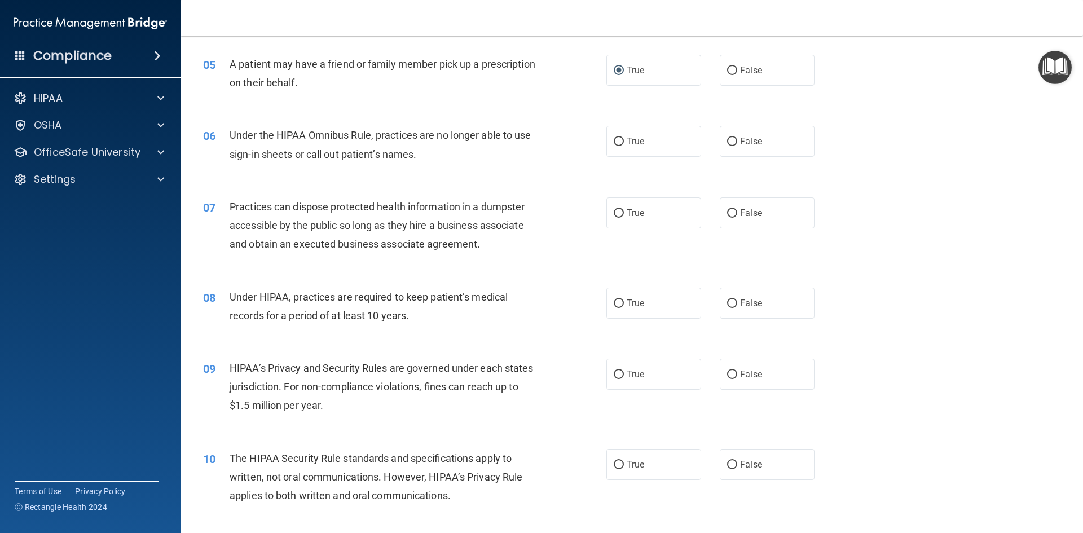
scroll to position [451, 0]
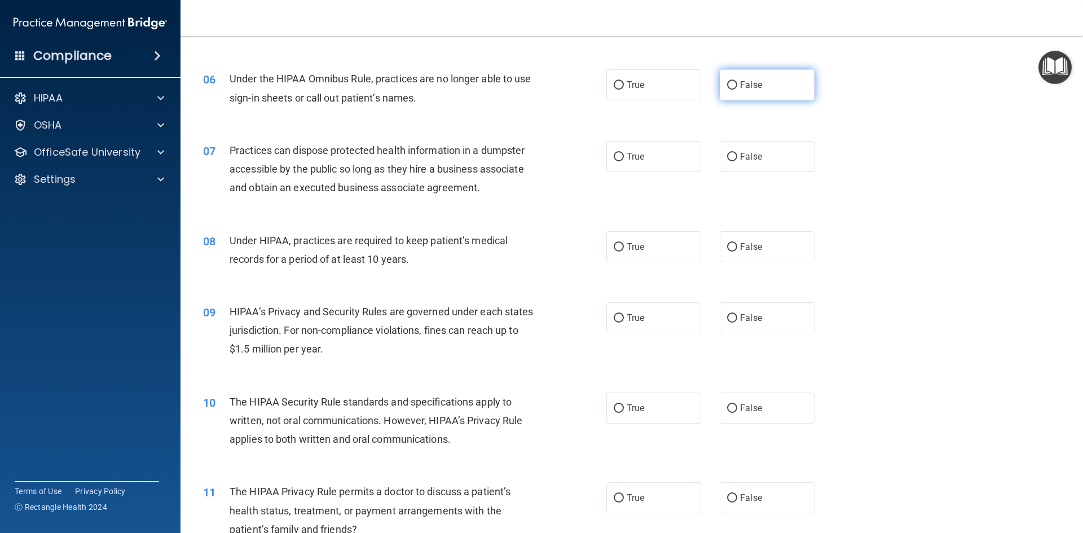
click at [727, 87] on input "False" at bounding box center [732, 85] width 10 height 8
radio input "true"
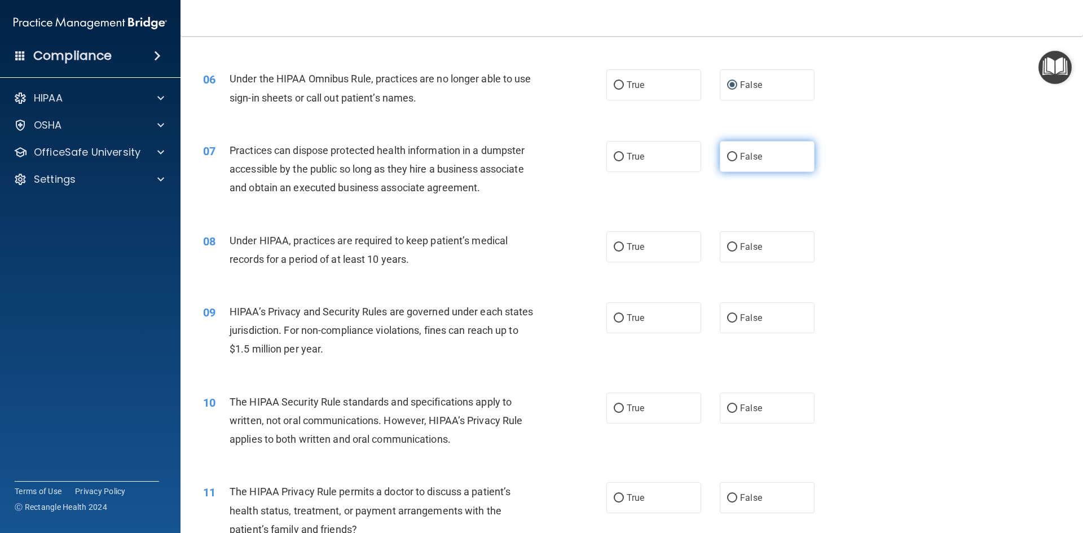
click at [740, 158] on span "False" at bounding box center [751, 156] width 22 height 11
click at [736, 158] on input "False" at bounding box center [732, 157] width 10 height 8
radio input "true"
click at [757, 239] on label "False" at bounding box center [767, 246] width 95 height 31
click at [737, 243] on input "False" at bounding box center [732, 247] width 10 height 8
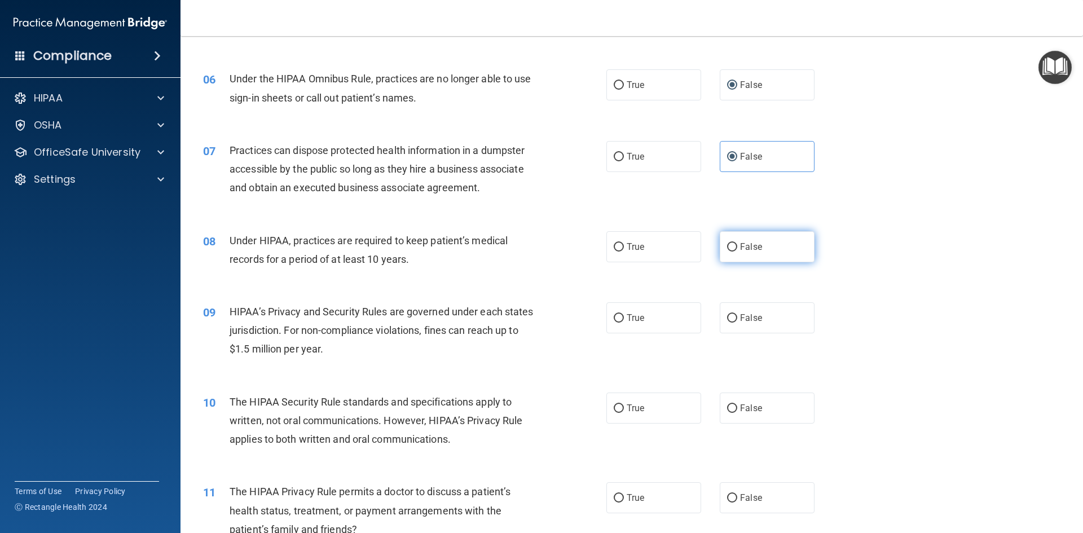
radio input "true"
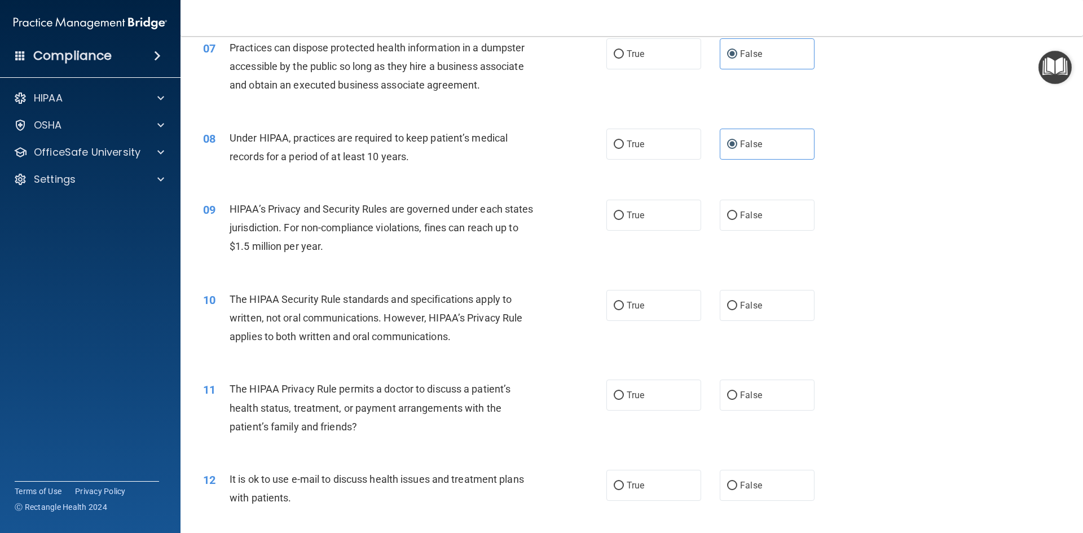
scroll to position [564, 0]
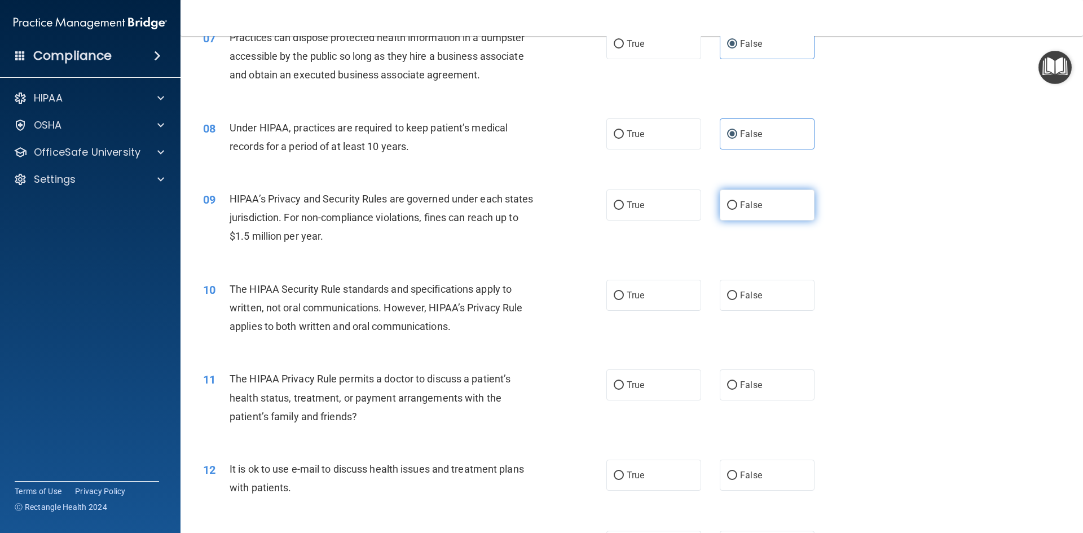
click at [782, 214] on label "False" at bounding box center [767, 204] width 95 height 31
click at [737, 210] on input "False" at bounding box center [732, 205] width 10 height 8
radio input "true"
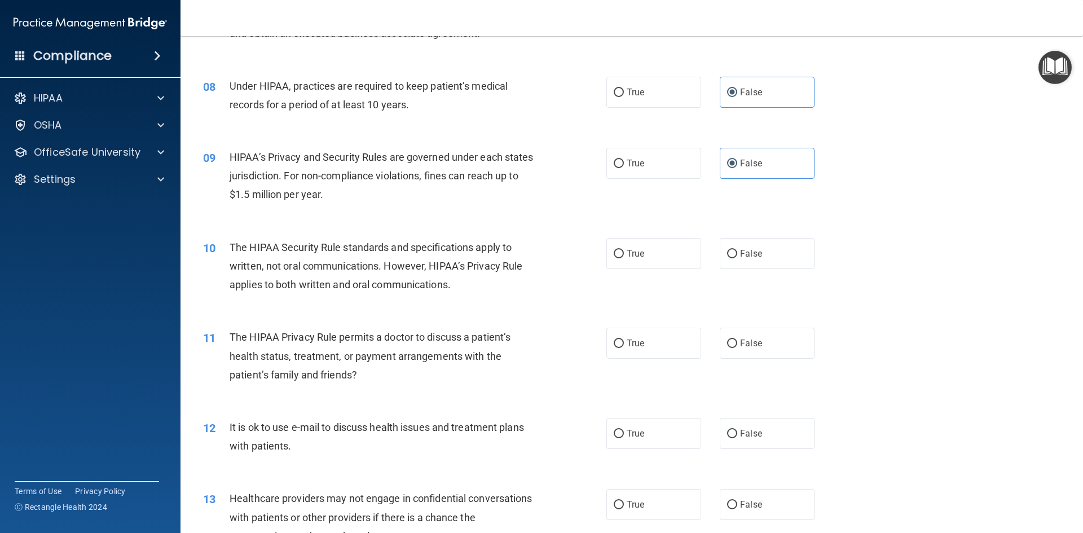
scroll to position [626, 0]
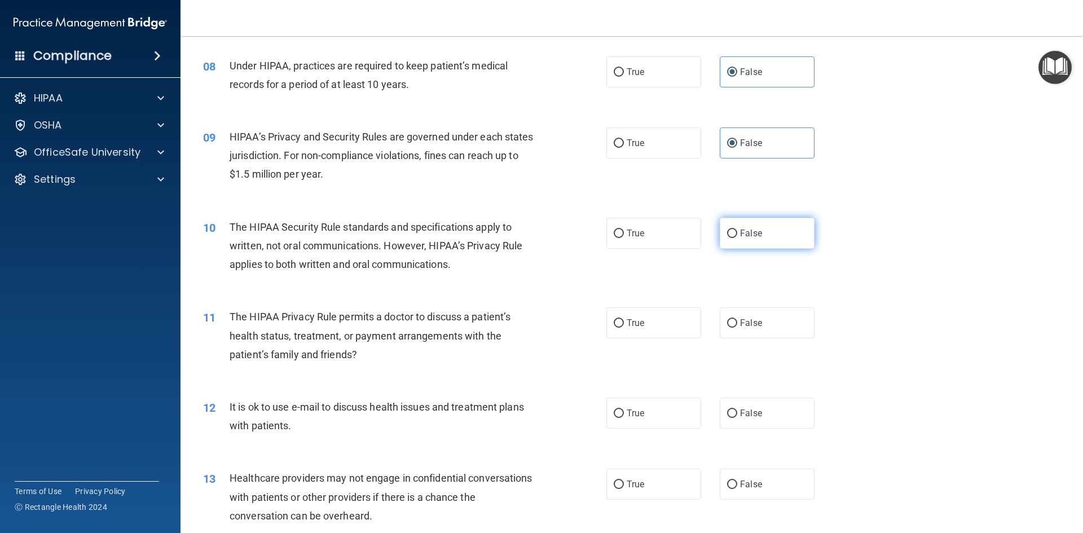
click at [727, 235] on input "False" at bounding box center [732, 233] width 10 height 8
radio input "true"
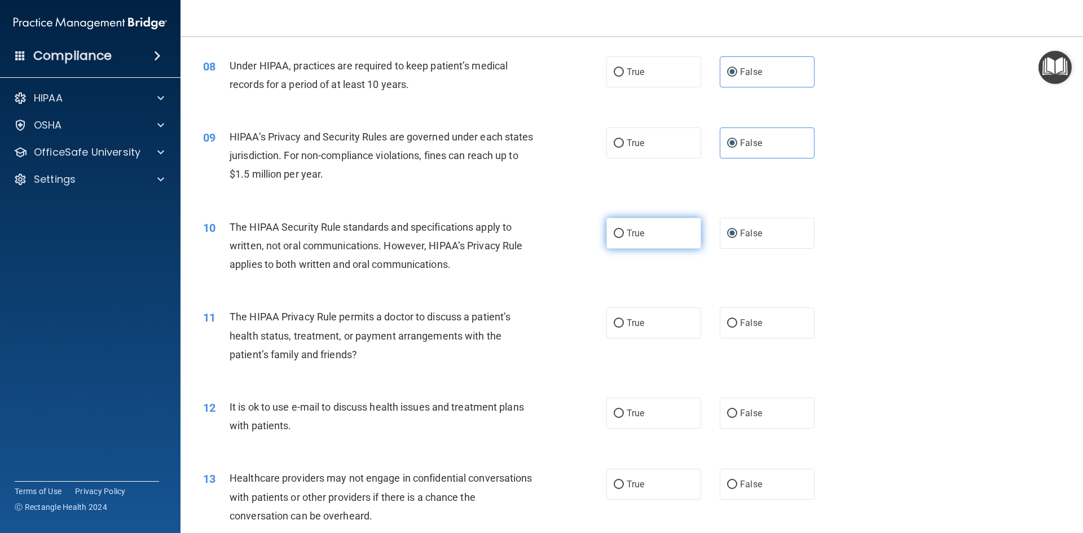
click at [617, 233] on input "True" at bounding box center [618, 233] width 10 height 8
radio input "true"
radio input "false"
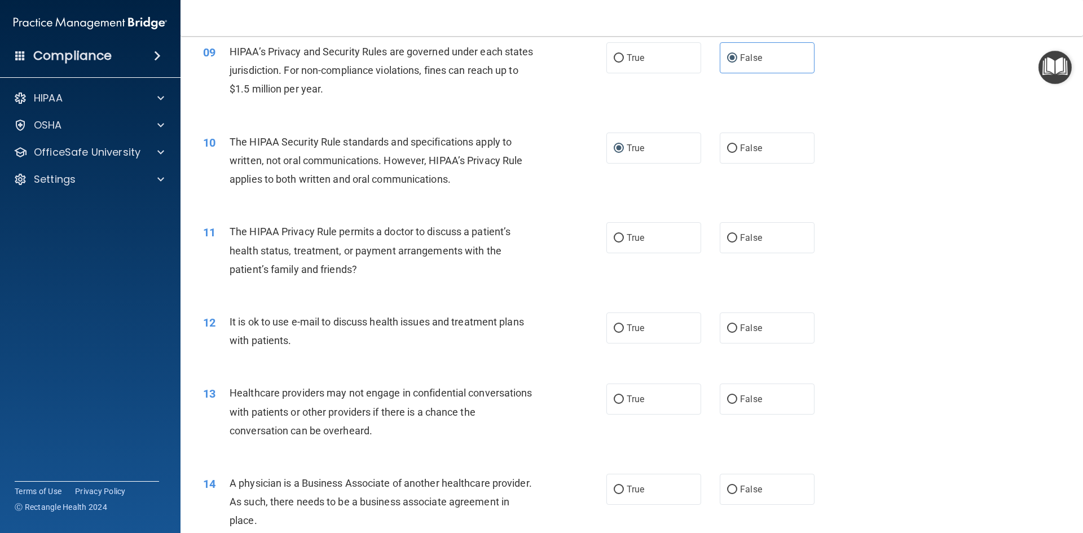
scroll to position [795, 0]
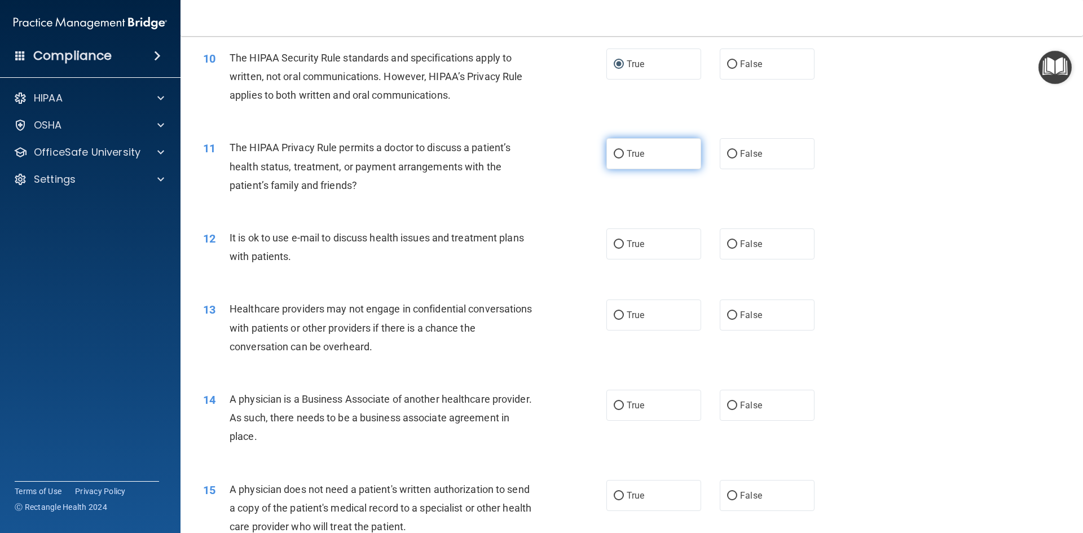
click at [621, 156] on label "True" at bounding box center [653, 153] width 95 height 31
click at [621, 156] on input "True" at bounding box center [618, 154] width 10 height 8
radio input "true"
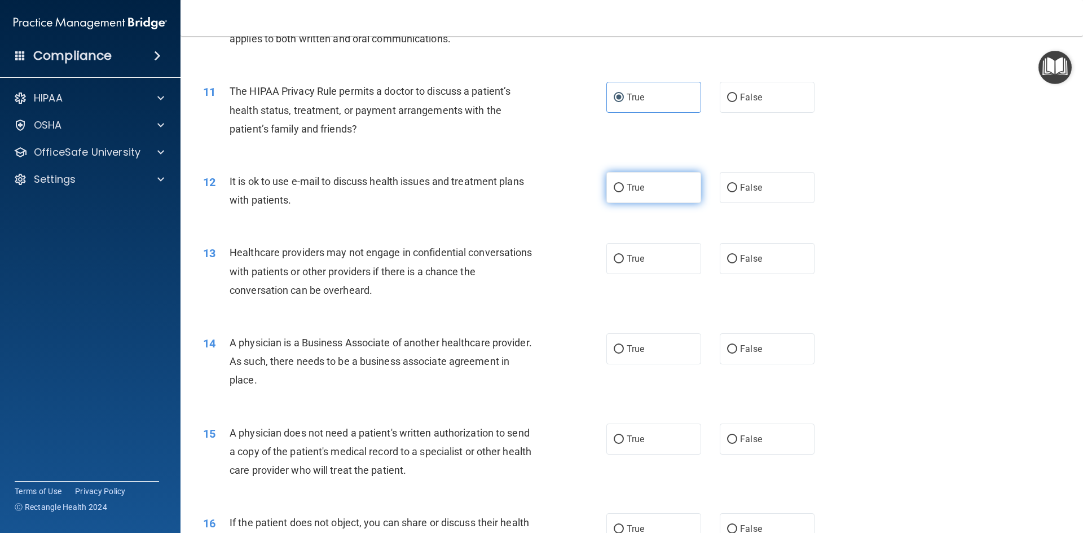
click at [656, 188] on label "True" at bounding box center [653, 187] width 95 height 31
click at [624, 188] on input "True" at bounding box center [618, 188] width 10 height 8
radio input "true"
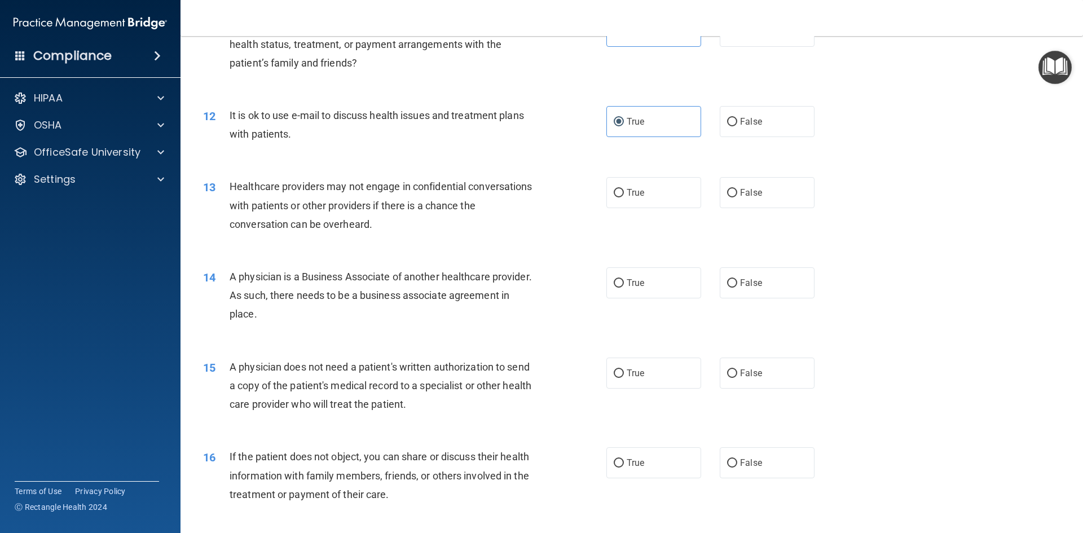
scroll to position [964, 0]
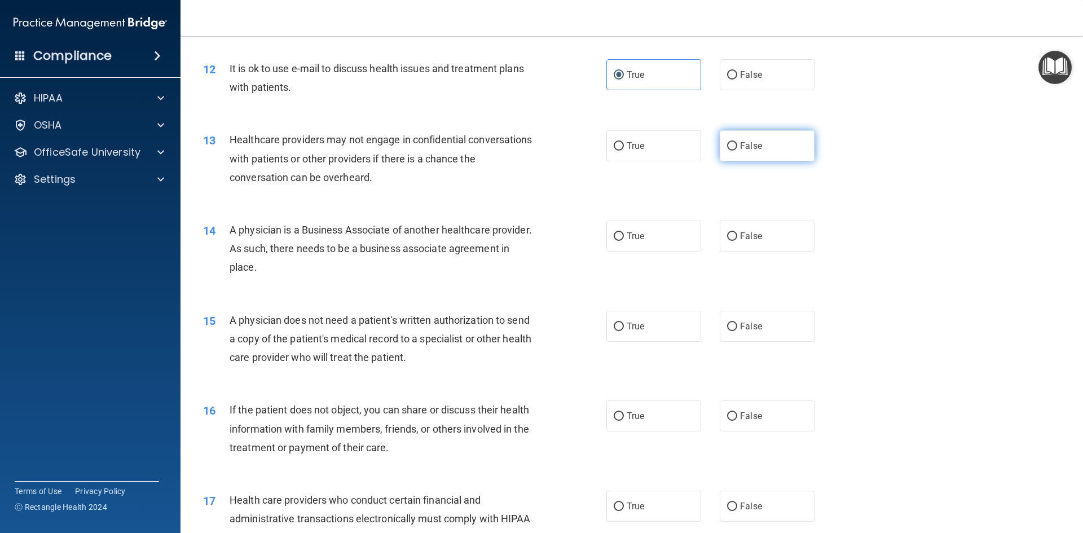
click at [723, 152] on label "False" at bounding box center [767, 145] width 95 height 31
click at [727, 151] on input "False" at bounding box center [732, 146] width 10 height 8
radio input "true"
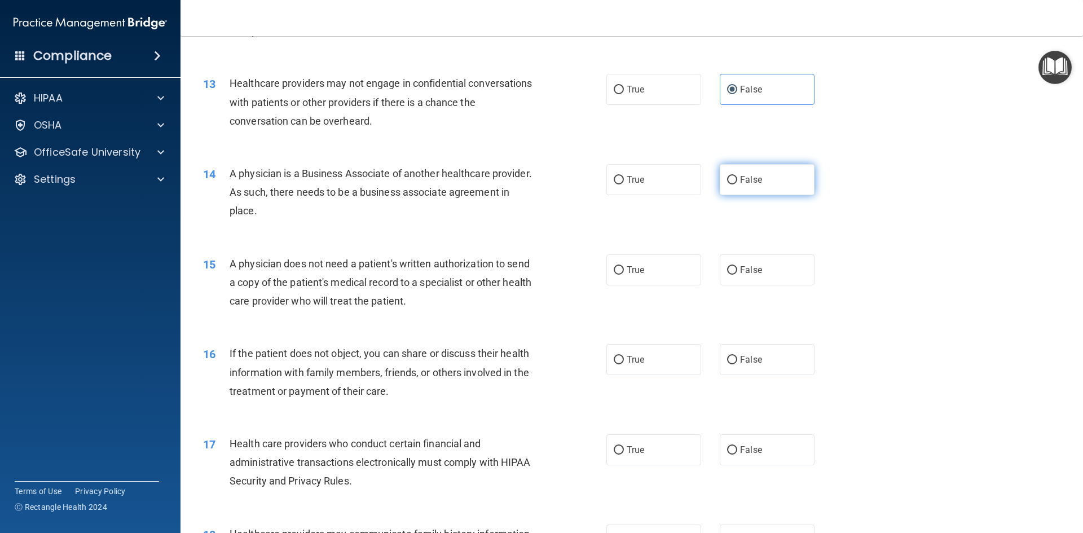
click at [740, 184] on span "False" at bounding box center [751, 179] width 22 height 11
click at [736, 184] on input "False" at bounding box center [732, 180] width 10 height 8
radio input "true"
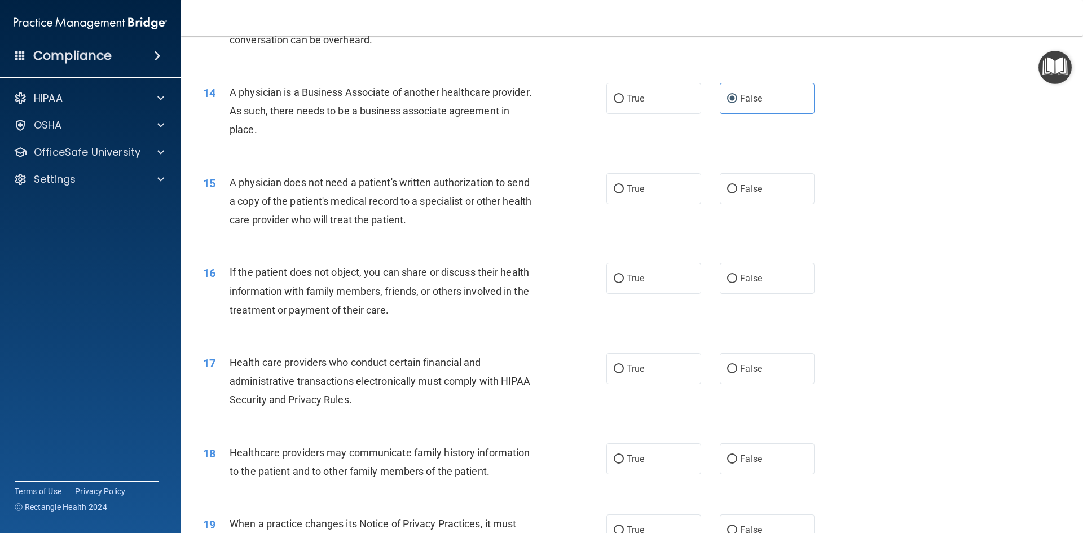
scroll to position [1133, 0]
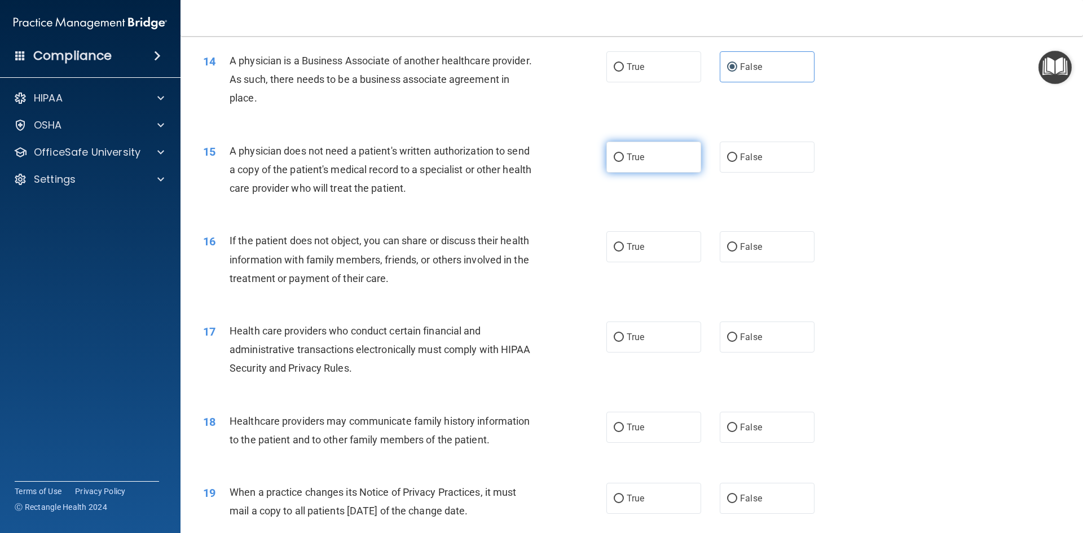
click at [616, 161] on input "True" at bounding box center [618, 157] width 10 height 8
radio input "true"
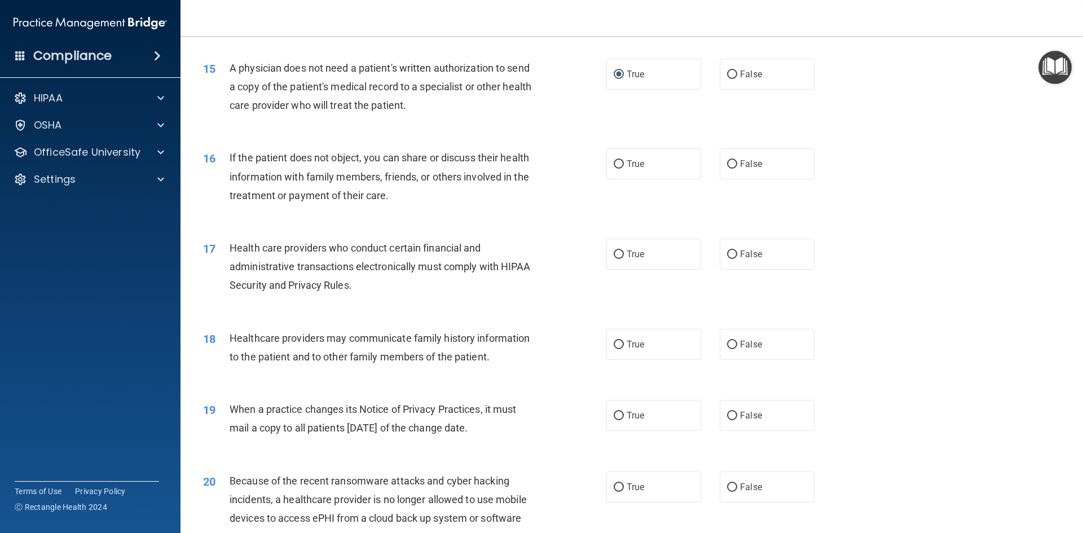
scroll to position [1246, 0]
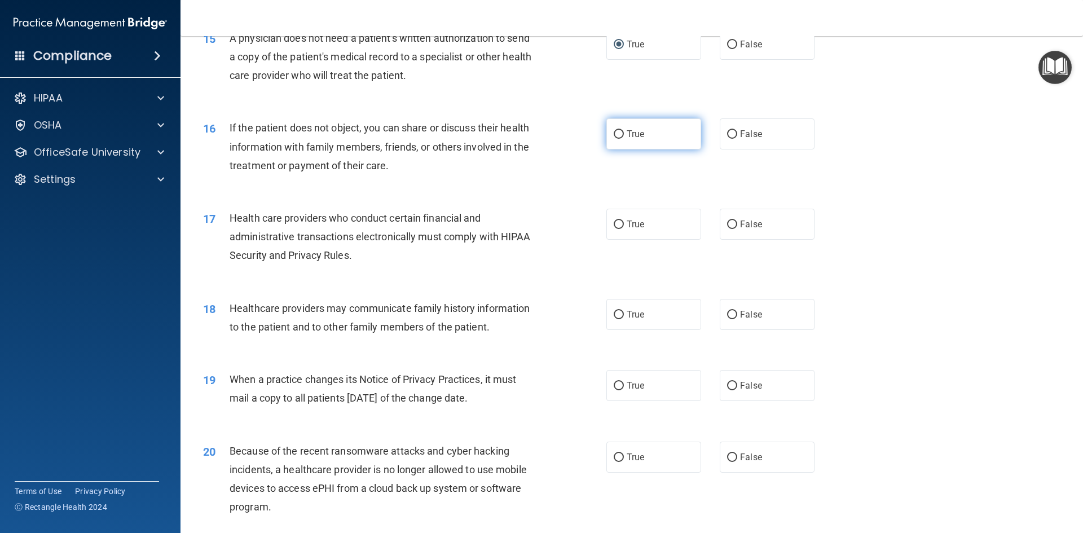
click at [642, 146] on label "True" at bounding box center [653, 133] width 95 height 31
click at [624, 139] on input "True" at bounding box center [618, 134] width 10 height 8
radio input "true"
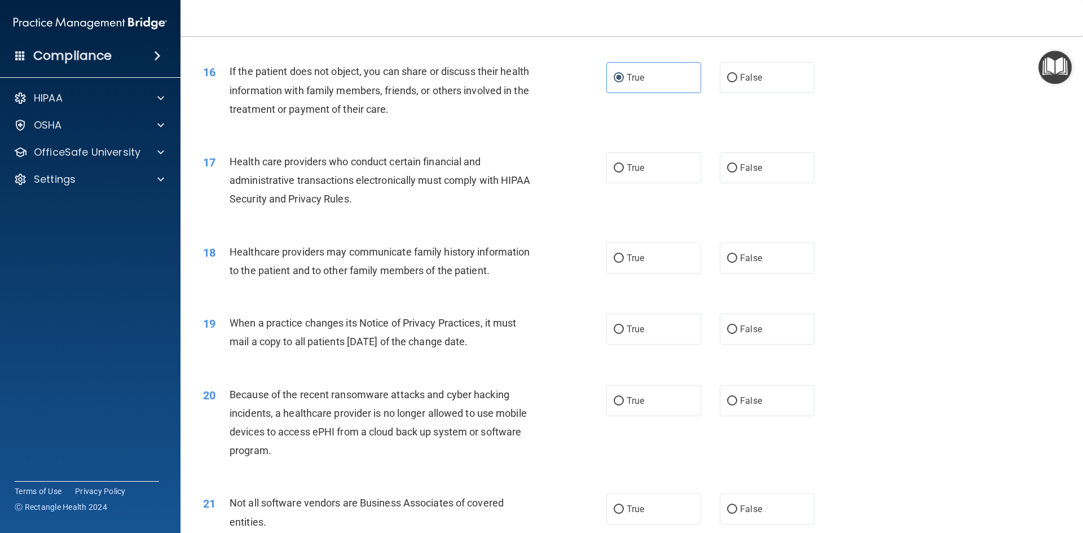
scroll to position [1359, 0]
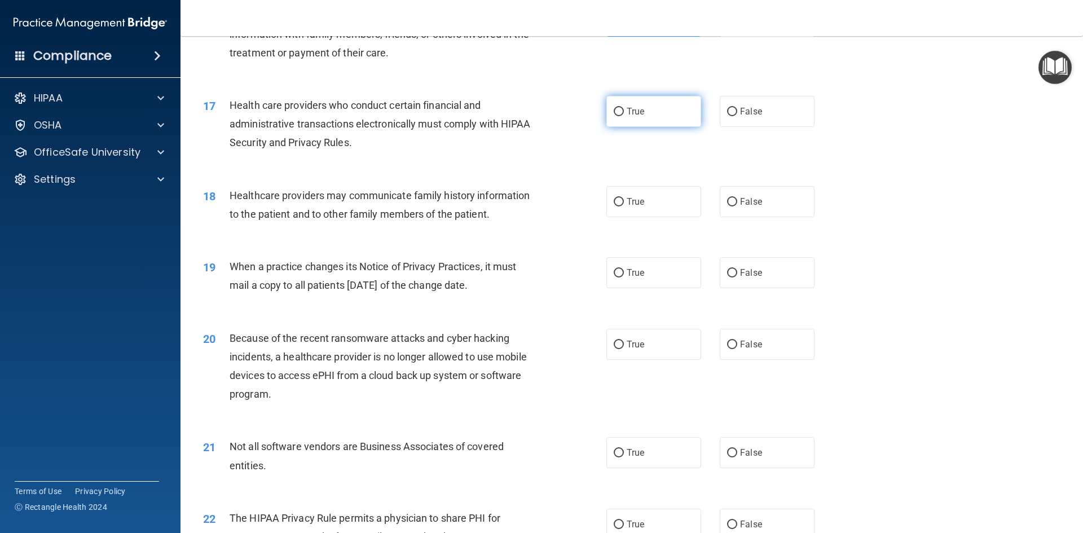
click at [628, 102] on label "True" at bounding box center [653, 111] width 95 height 31
click at [624, 108] on input "True" at bounding box center [618, 112] width 10 height 8
radio input "true"
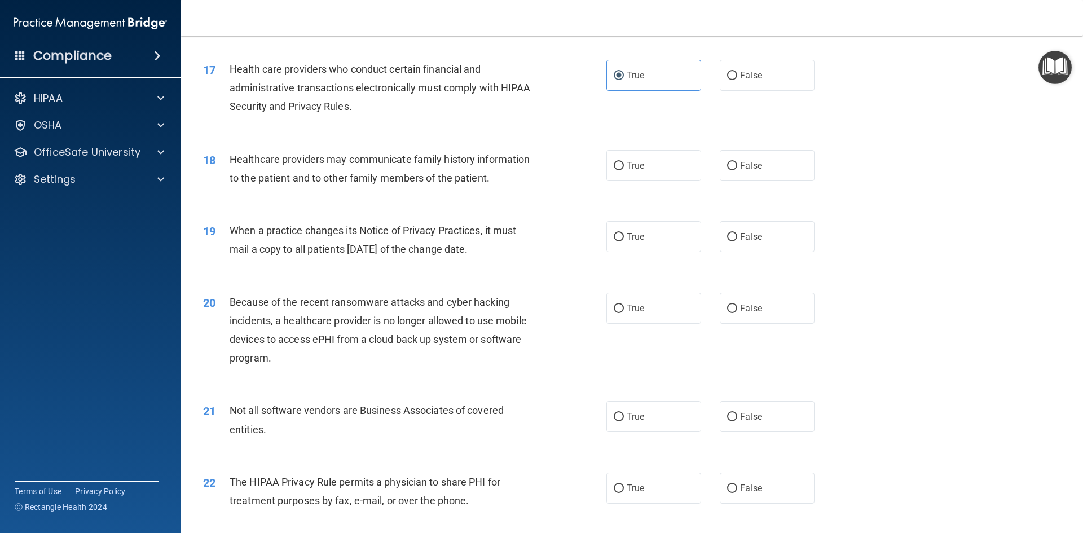
scroll to position [1415, 0]
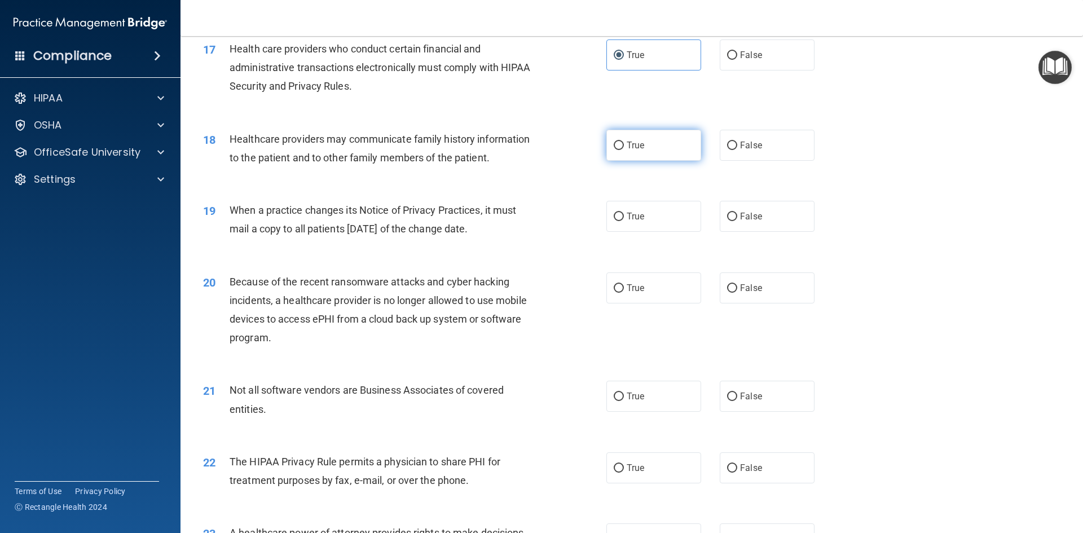
click at [629, 151] on label "True" at bounding box center [653, 145] width 95 height 31
click at [624, 150] on input "True" at bounding box center [618, 146] width 10 height 8
radio input "true"
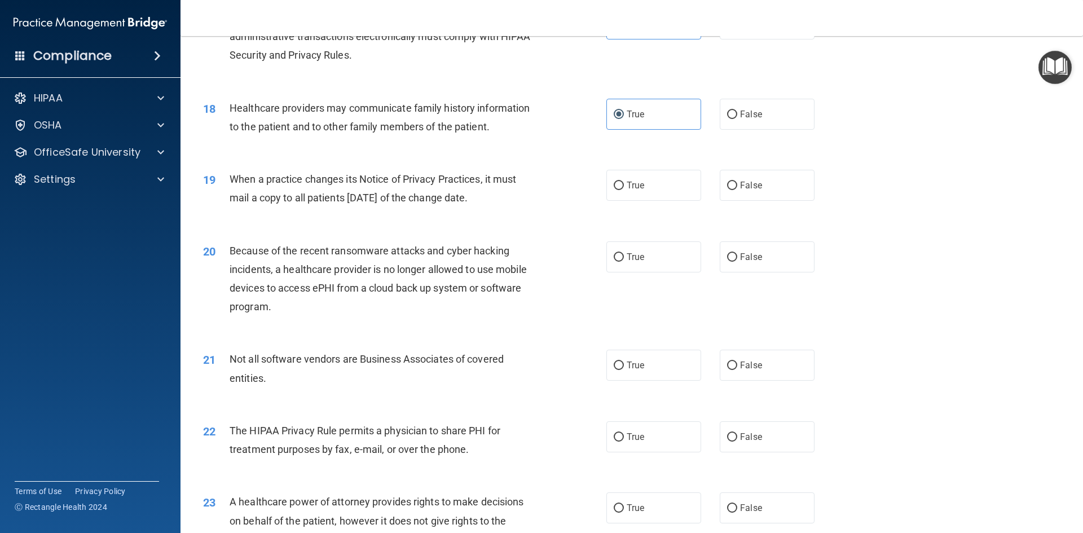
scroll to position [1472, 0]
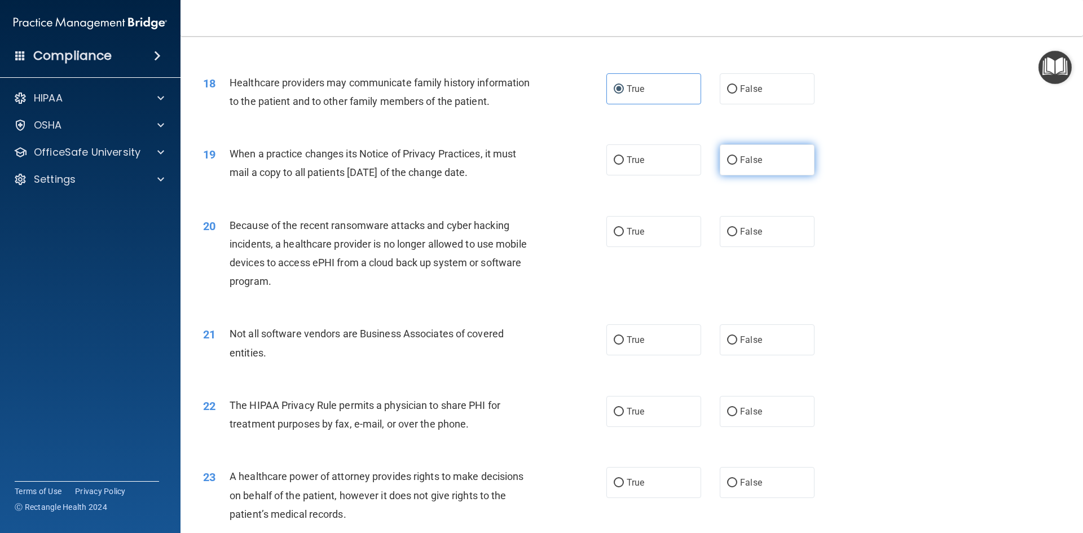
click at [733, 169] on label "False" at bounding box center [767, 159] width 95 height 31
click at [733, 165] on input "False" at bounding box center [732, 160] width 10 height 8
radio input "true"
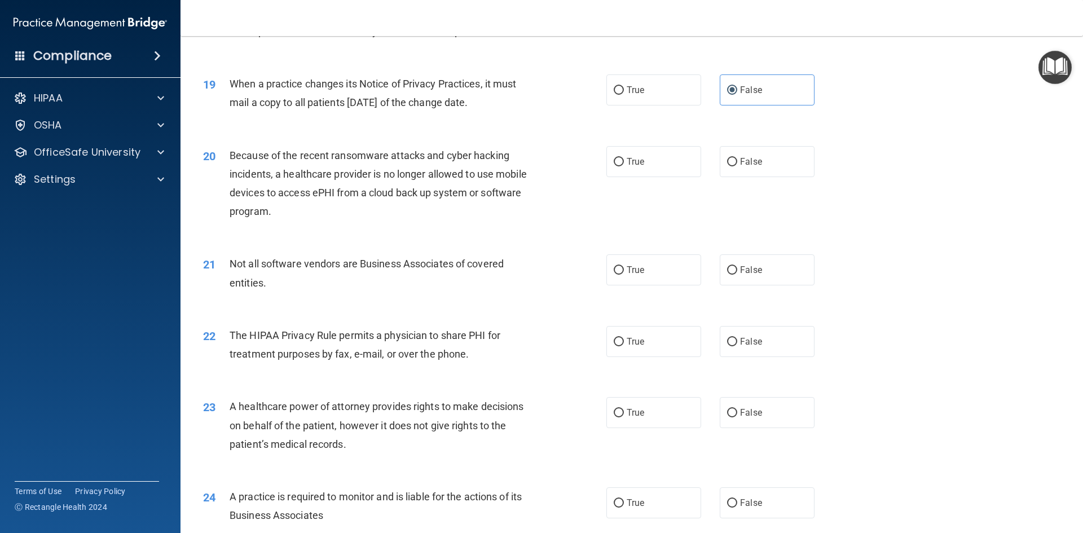
scroll to position [1584, 0]
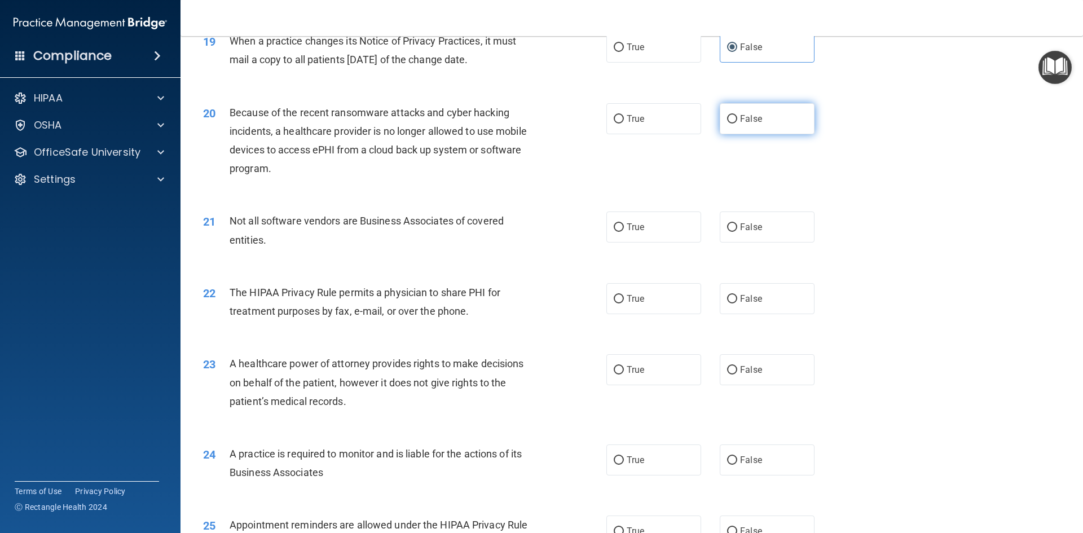
click at [774, 114] on label "False" at bounding box center [767, 118] width 95 height 31
click at [737, 115] on input "False" at bounding box center [732, 119] width 10 height 8
radio input "true"
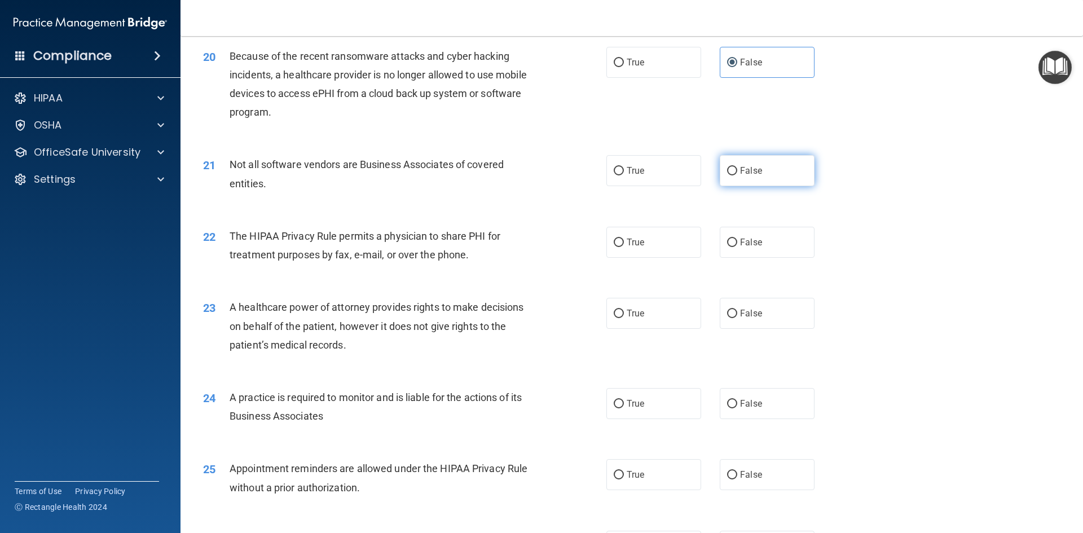
click at [728, 179] on label "False" at bounding box center [767, 170] width 95 height 31
click at [728, 175] on input "False" at bounding box center [732, 171] width 10 height 8
radio input "true"
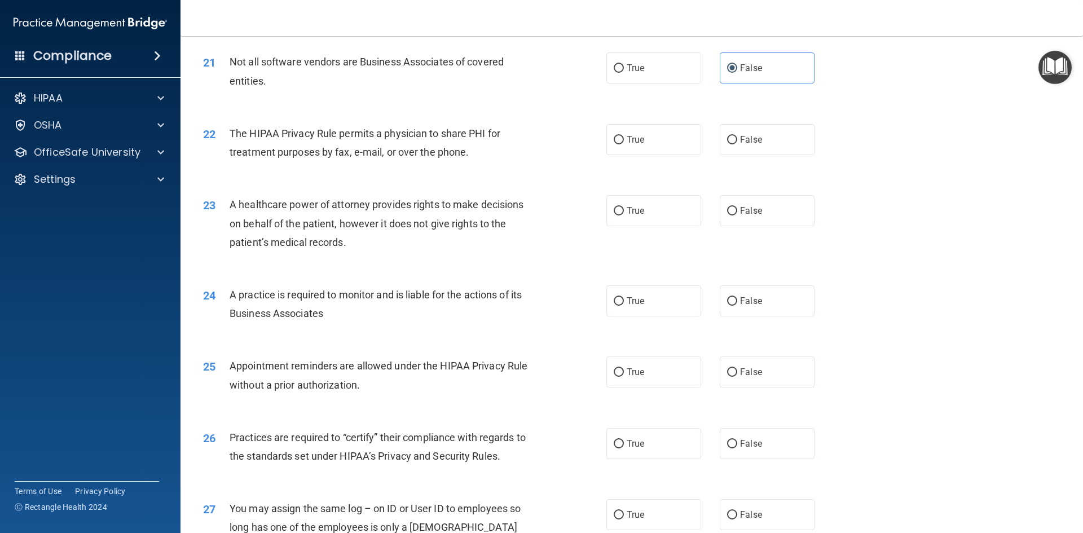
scroll to position [1754, 0]
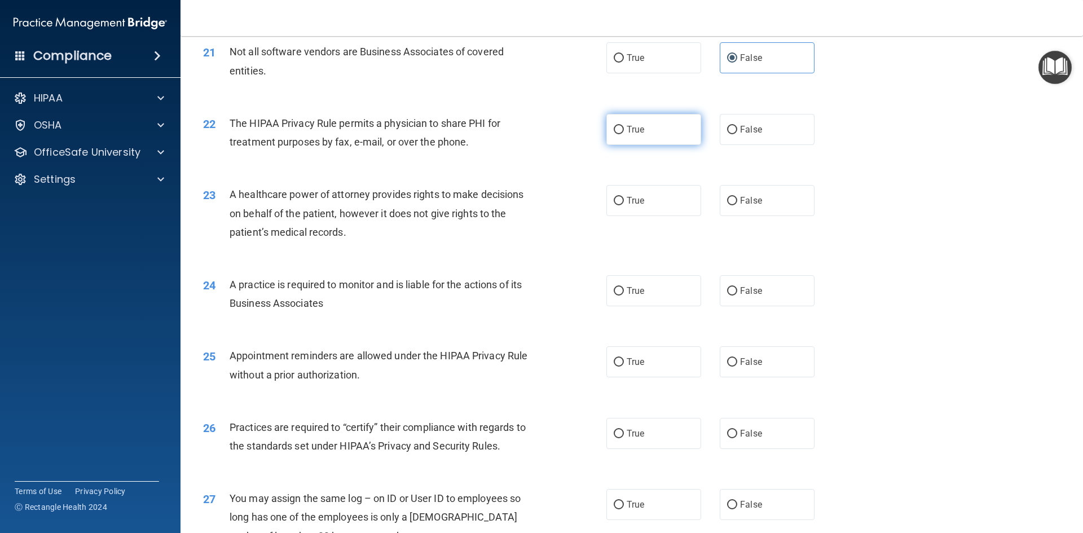
click at [620, 134] on label "True" at bounding box center [653, 129] width 95 height 31
click at [620, 134] on input "True" at bounding box center [618, 130] width 10 height 8
radio input "true"
click at [747, 215] on label "False" at bounding box center [767, 200] width 95 height 31
click at [737, 205] on input "False" at bounding box center [732, 201] width 10 height 8
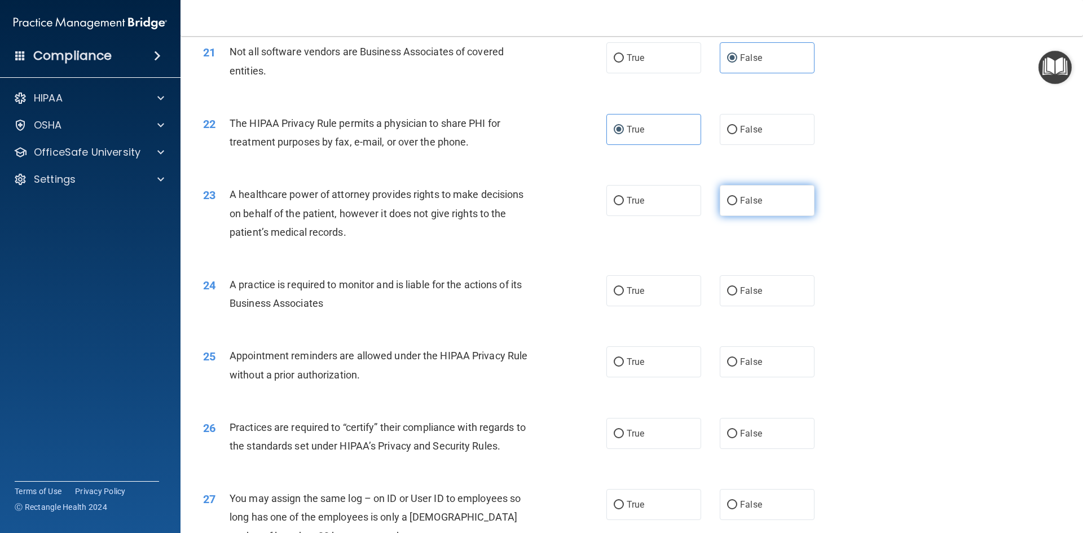
radio input "true"
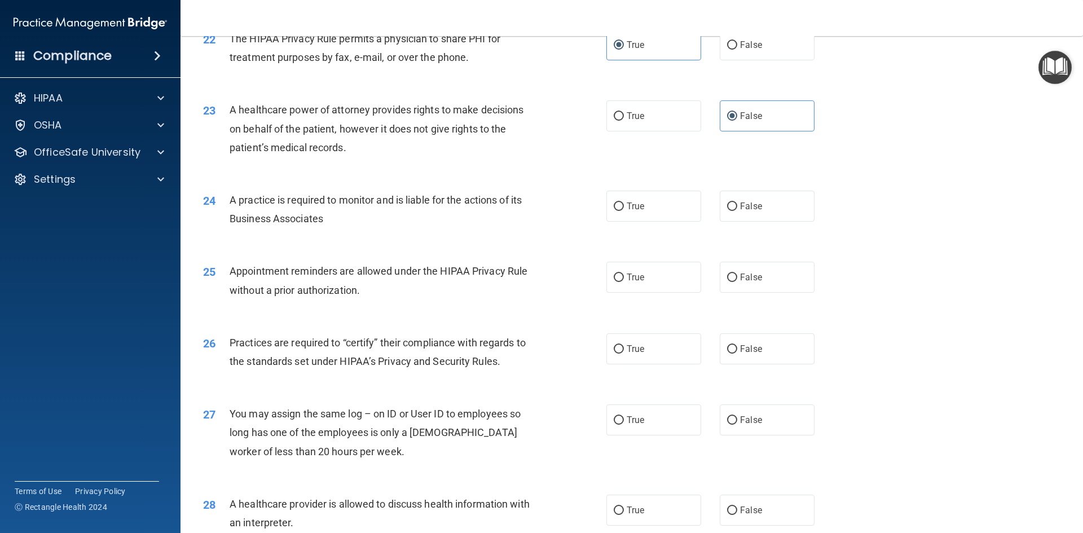
scroll to position [1866, 0]
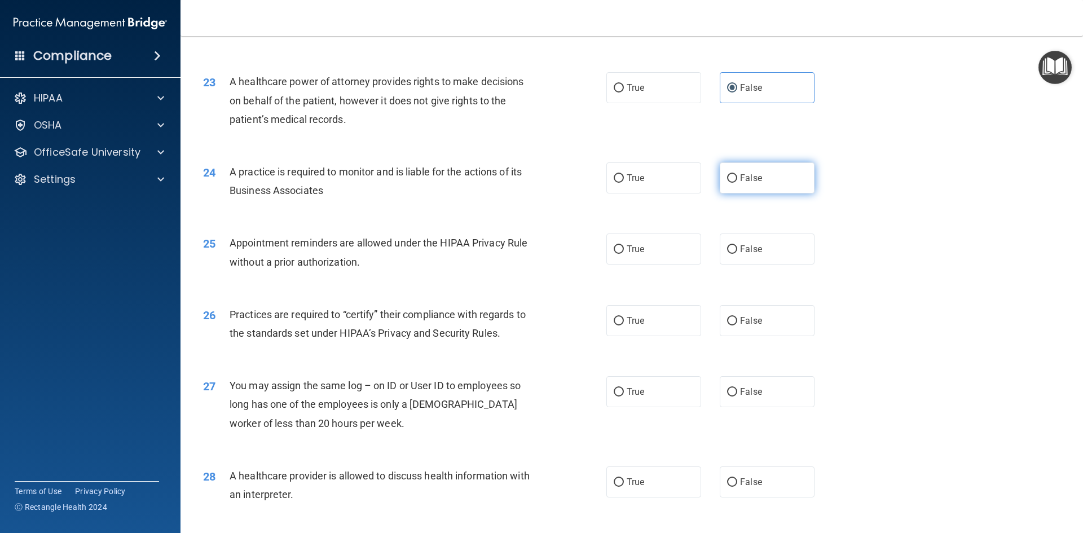
click at [746, 180] on span "False" at bounding box center [751, 178] width 22 height 11
click at [737, 180] on input "False" at bounding box center [732, 178] width 10 height 8
radio input "true"
click at [626, 256] on label "True" at bounding box center [653, 248] width 95 height 31
click at [624, 254] on input "True" at bounding box center [618, 249] width 10 height 8
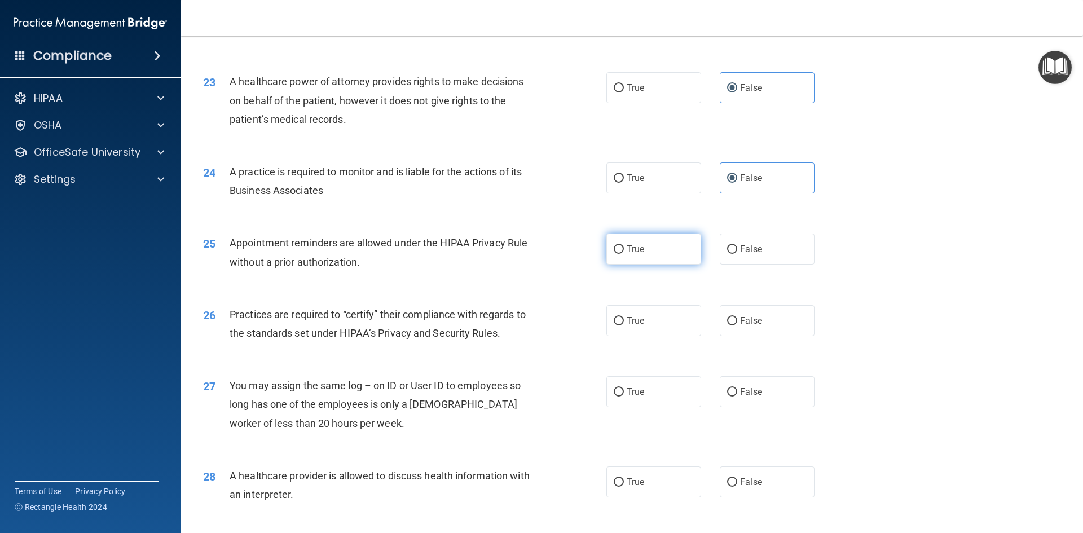
radio input "true"
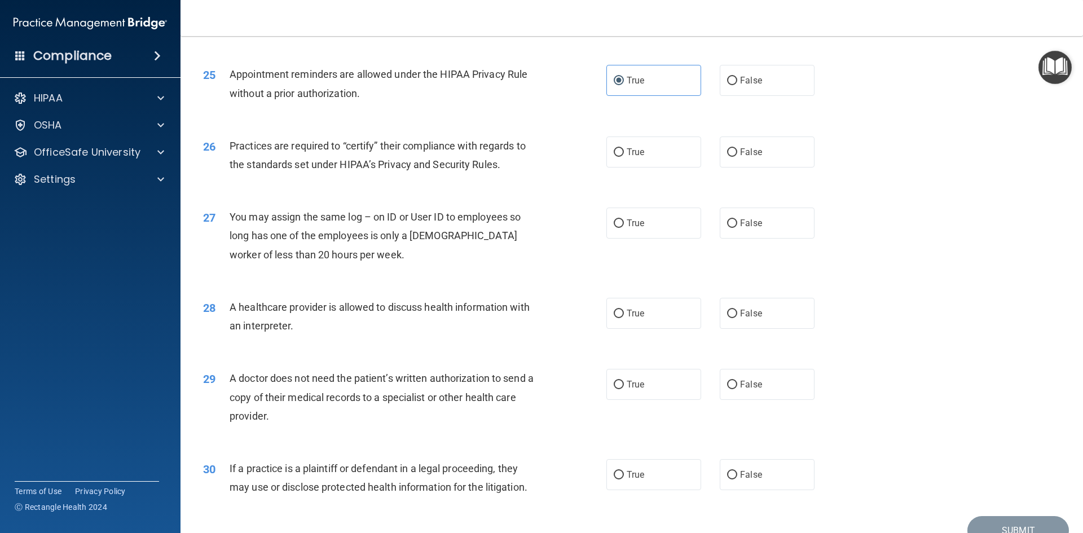
scroll to position [2036, 0]
click at [720, 161] on label "False" at bounding box center [767, 151] width 95 height 31
click at [727, 156] on input "False" at bounding box center [732, 152] width 10 height 8
radio input "true"
click at [732, 232] on label "False" at bounding box center [767, 222] width 95 height 31
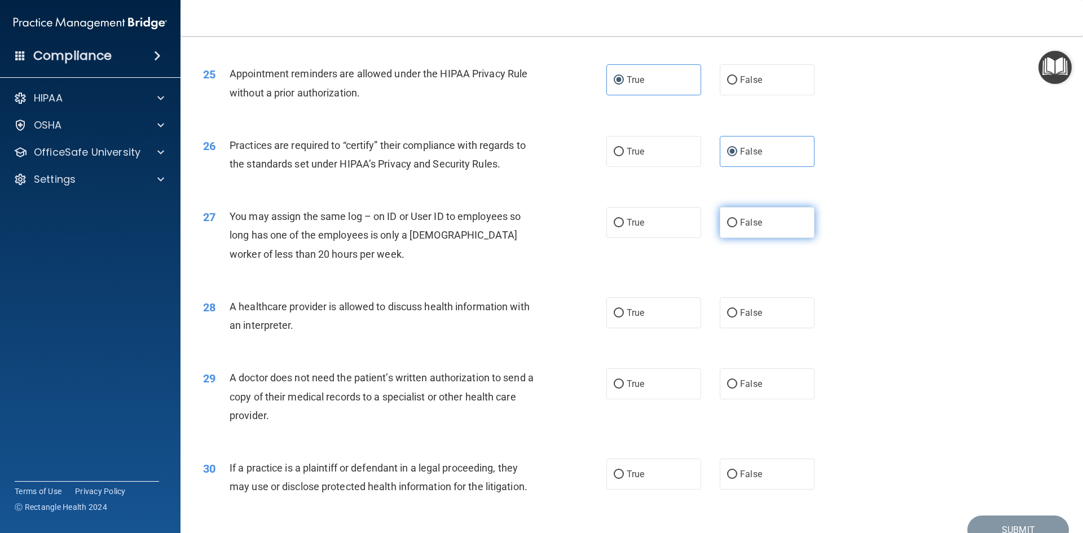
click at [732, 227] on input "False" at bounding box center [732, 223] width 10 height 8
radio input "true"
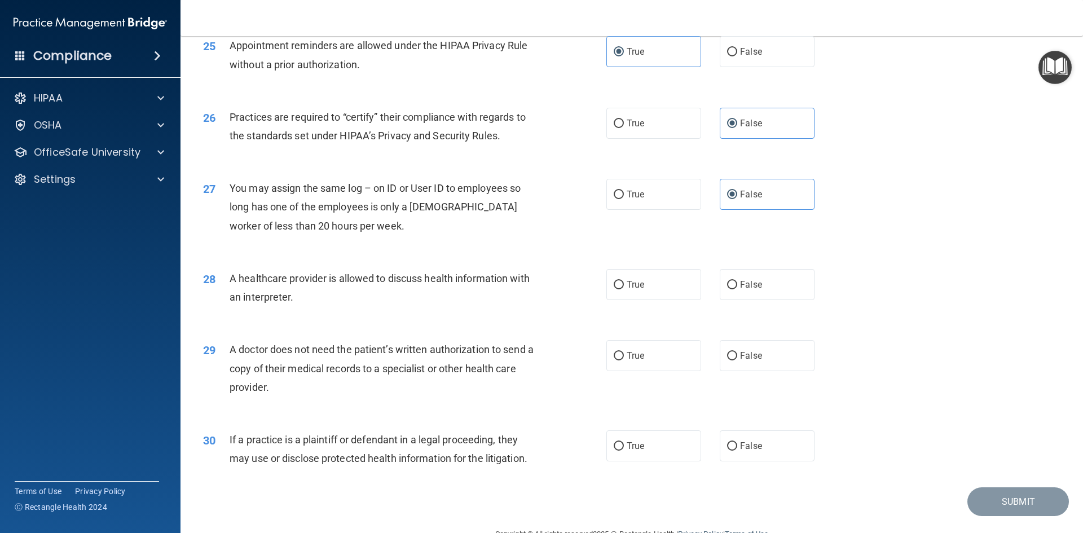
scroll to position [2092, 0]
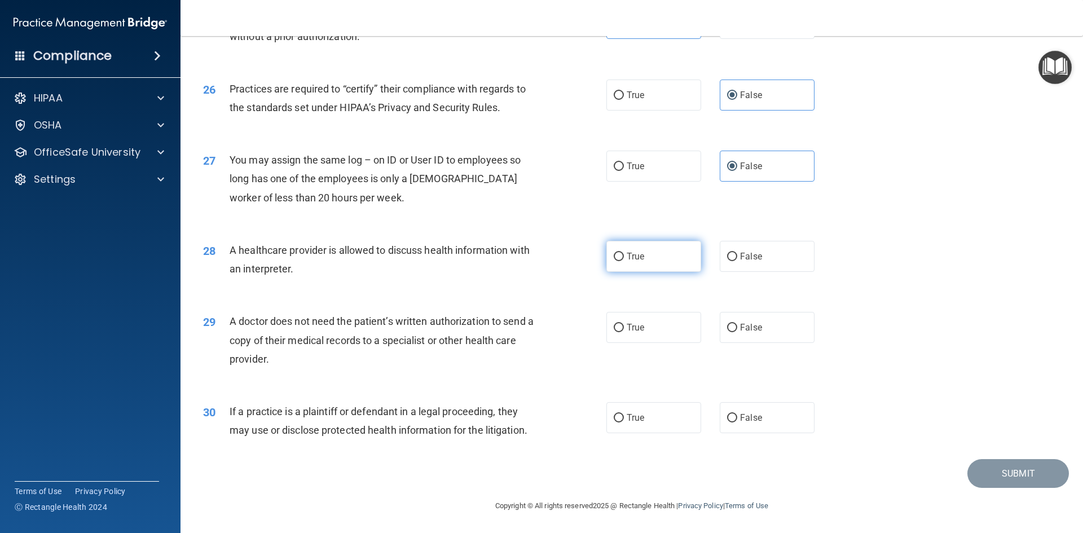
click at [606, 258] on label "True" at bounding box center [653, 256] width 95 height 31
click at [613, 258] on input "True" at bounding box center [618, 257] width 10 height 8
radio input "true"
click at [632, 336] on label "True" at bounding box center [653, 327] width 95 height 31
click at [624, 332] on input "True" at bounding box center [618, 328] width 10 height 8
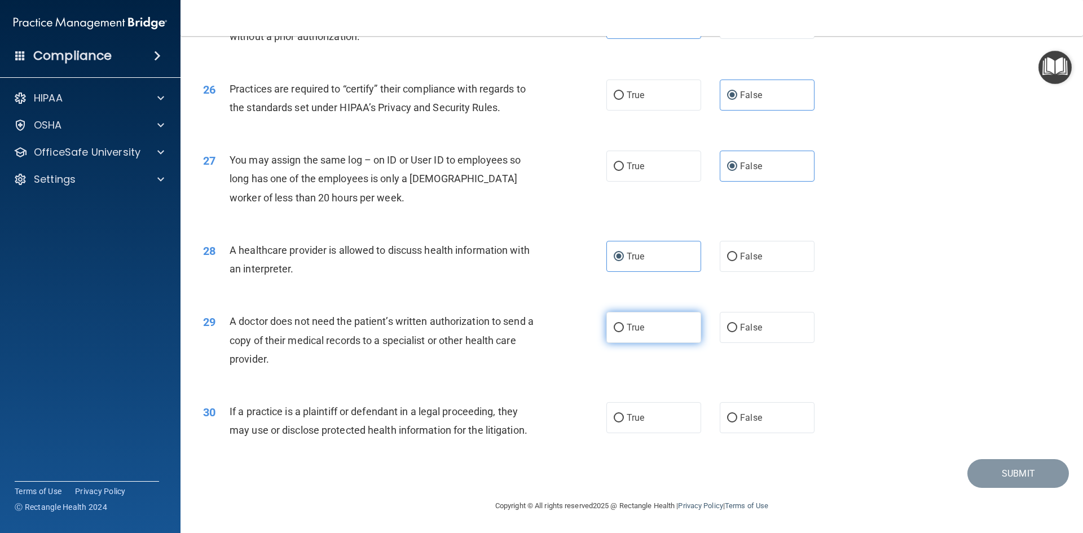
radio input "true"
click at [645, 416] on label "True" at bounding box center [653, 417] width 95 height 31
click at [624, 416] on input "True" at bounding box center [618, 418] width 10 height 8
radio input "true"
click at [973, 482] on button "Submit" at bounding box center [1017, 473] width 101 height 29
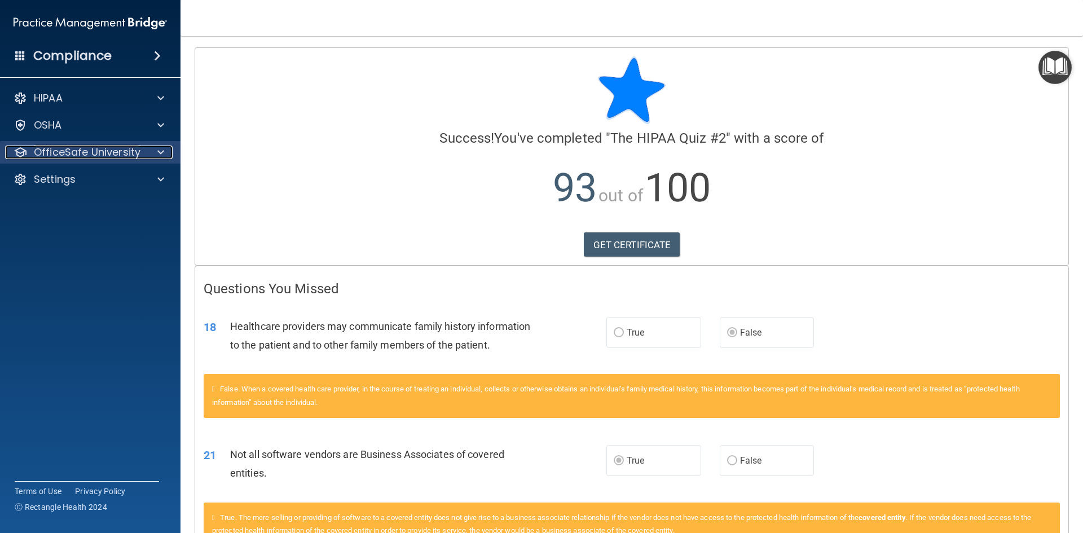
click at [91, 150] on p "OfficeSafe University" at bounding box center [87, 152] width 107 height 14
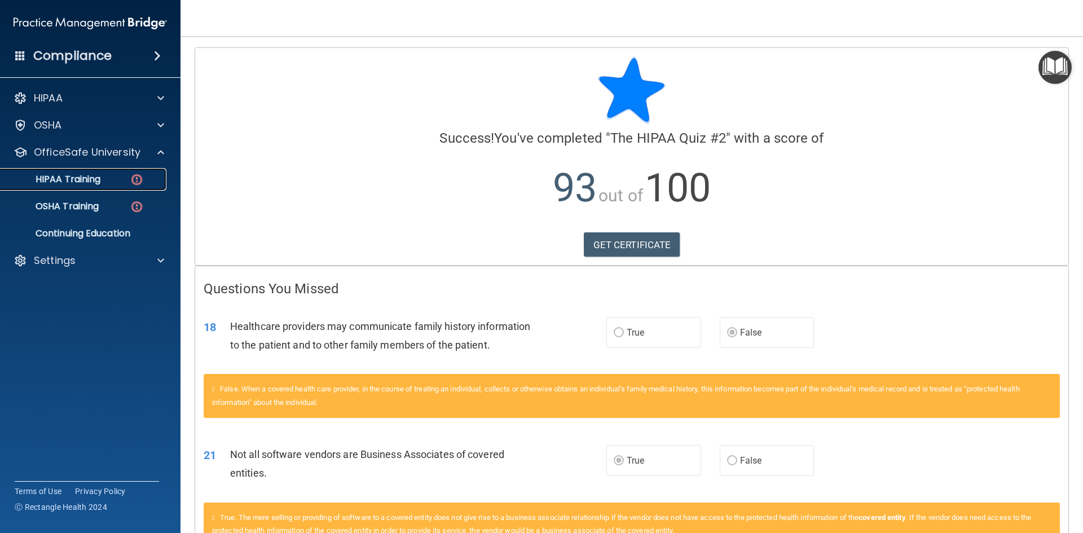
click at [86, 183] on p "HIPAA Training" at bounding box center [53, 179] width 93 height 11
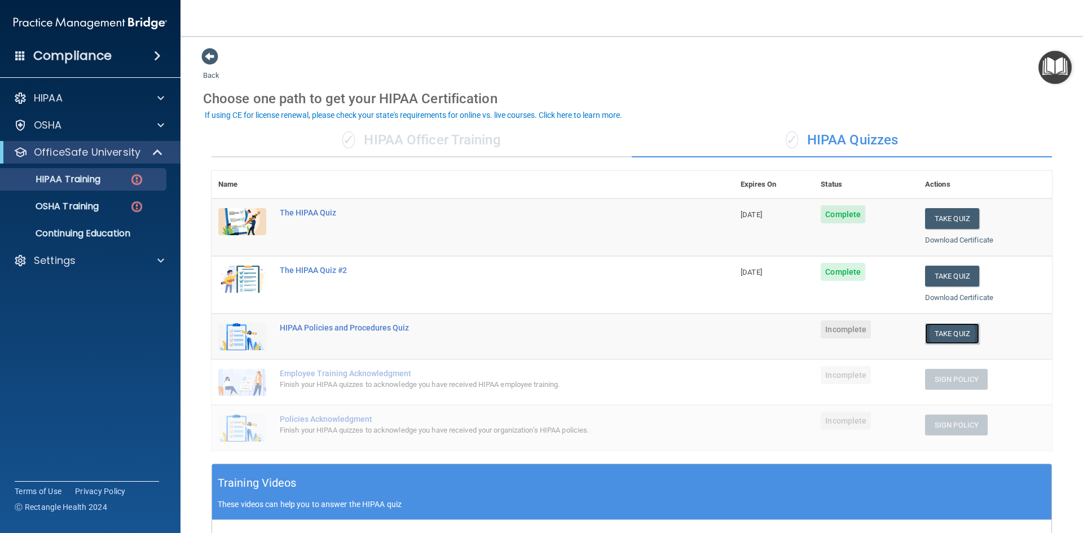
click at [938, 334] on button "Take Quiz" at bounding box center [952, 333] width 54 height 21
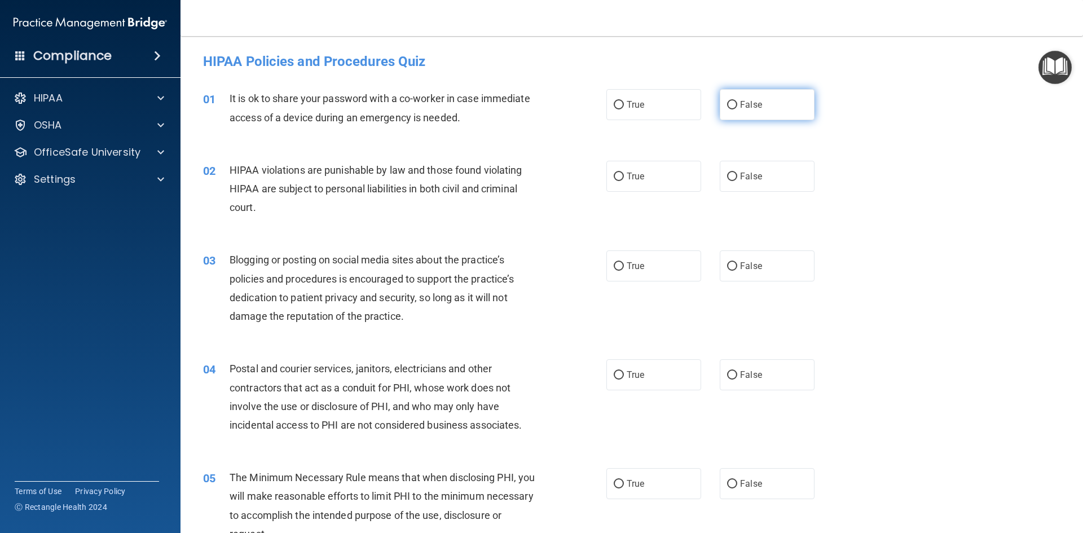
click at [754, 115] on label "False" at bounding box center [767, 104] width 95 height 31
click at [737, 109] on input "False" at bounding box center [732, 105] width 10 height 8
radio input "true"
click at [695, 187] on label "True" at bounding box center [653, 176] width 95 height 31
click at [624, 181] on input "True" at bounding box center [618, 177] width 10 height 8
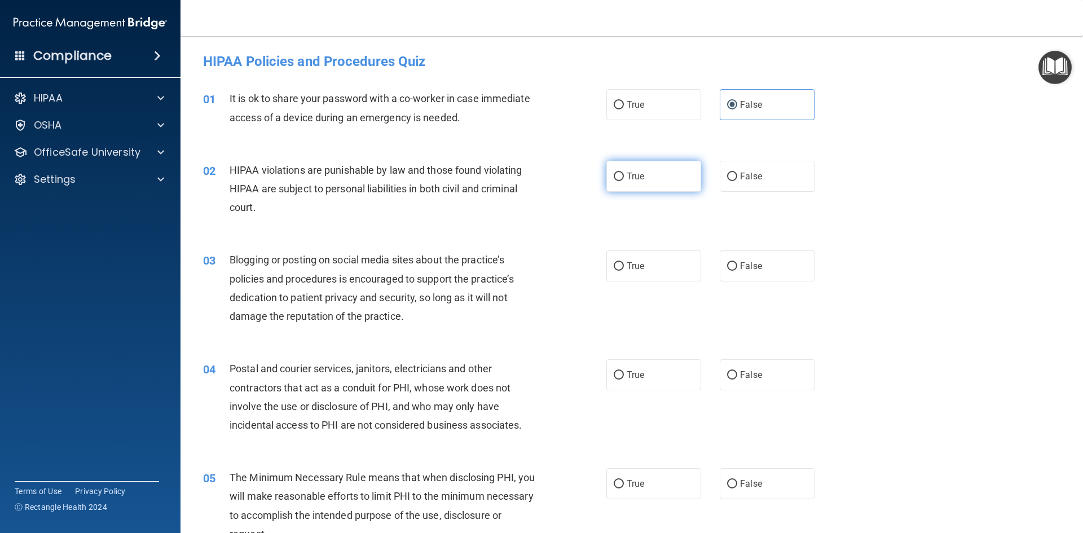
radio input "true"
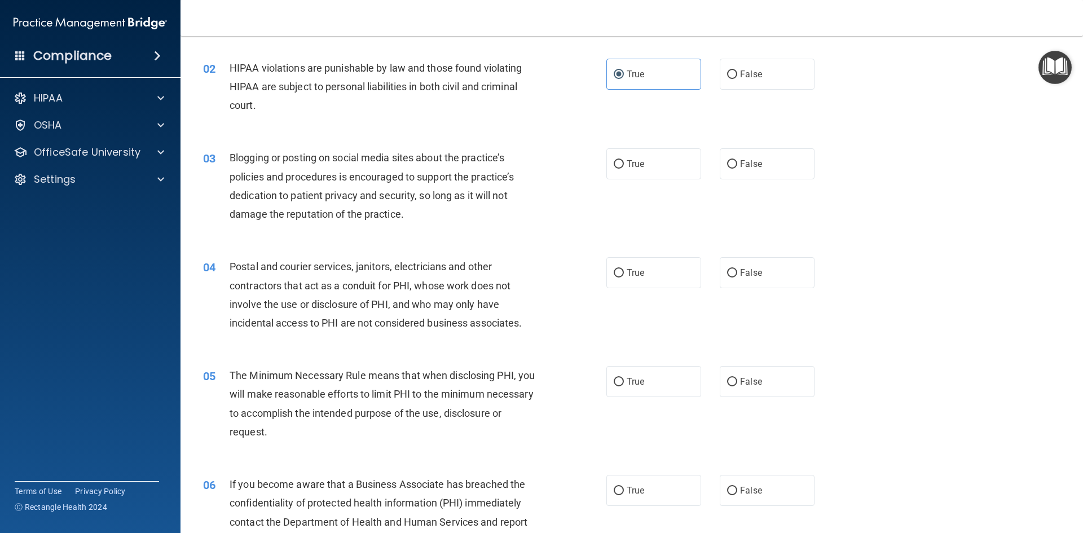
scroll to position [113, 0]
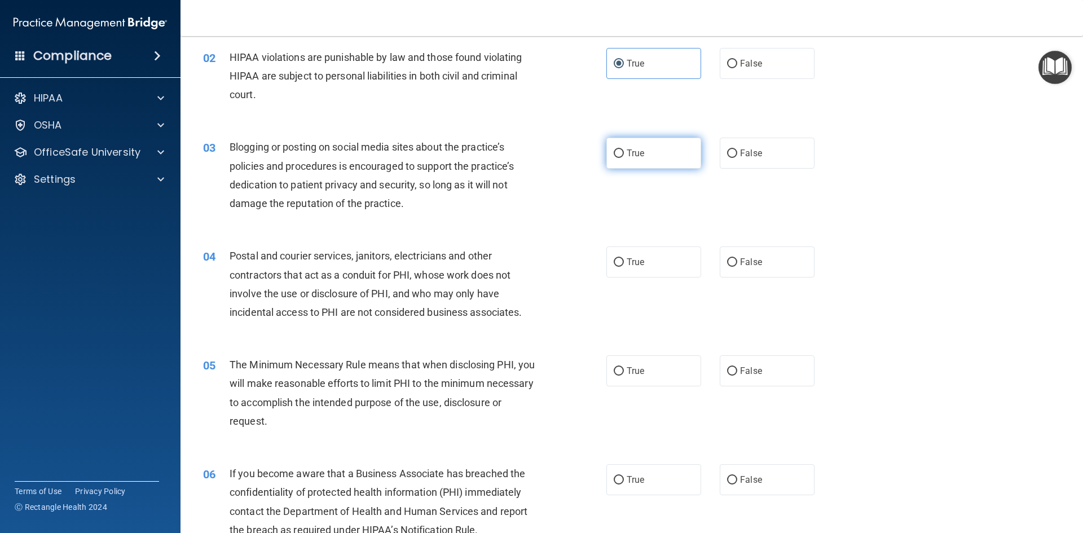
click at [628, 157] on span "True" at bounding box center [634, 153] width 17 height 11
click at [624, 157] on input "True" at bounding box center [618, 153] width 10 height 8
radio input "true"
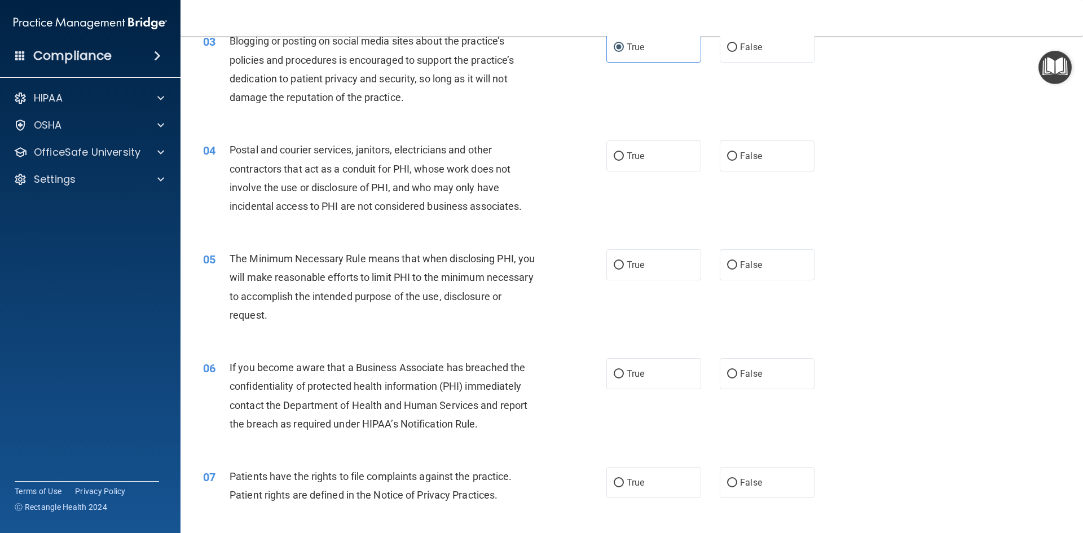
scroll to position [226, 0]
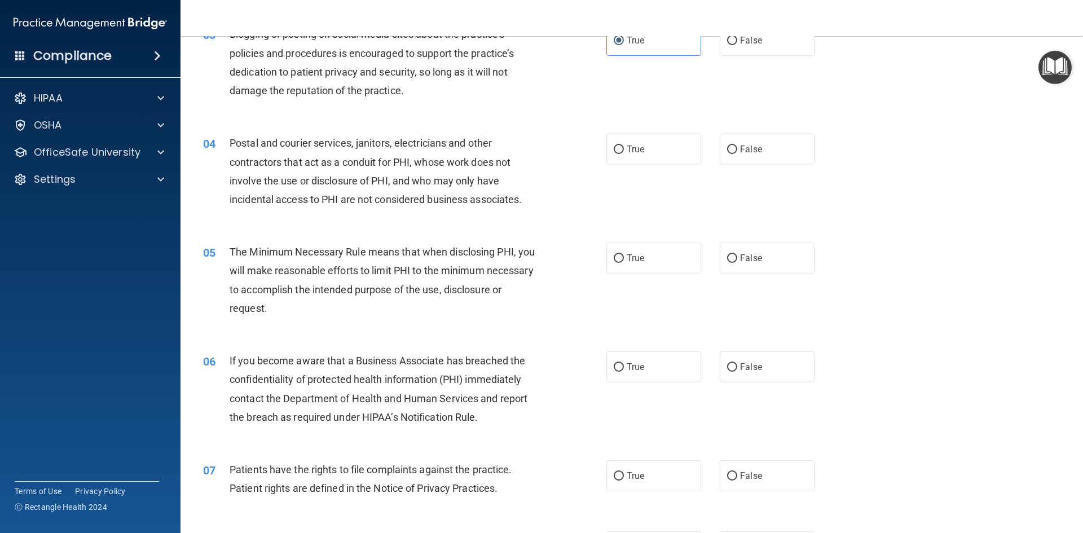
click at [601, 157] on div "04 Postal and courier services, janitors, electricians and other contractors th…" at bounding box center [404, 174] width 437 height 81
click at [613, 154] on input "True" at bounding box center [618, 149] width 10 height 8
radio input "true"
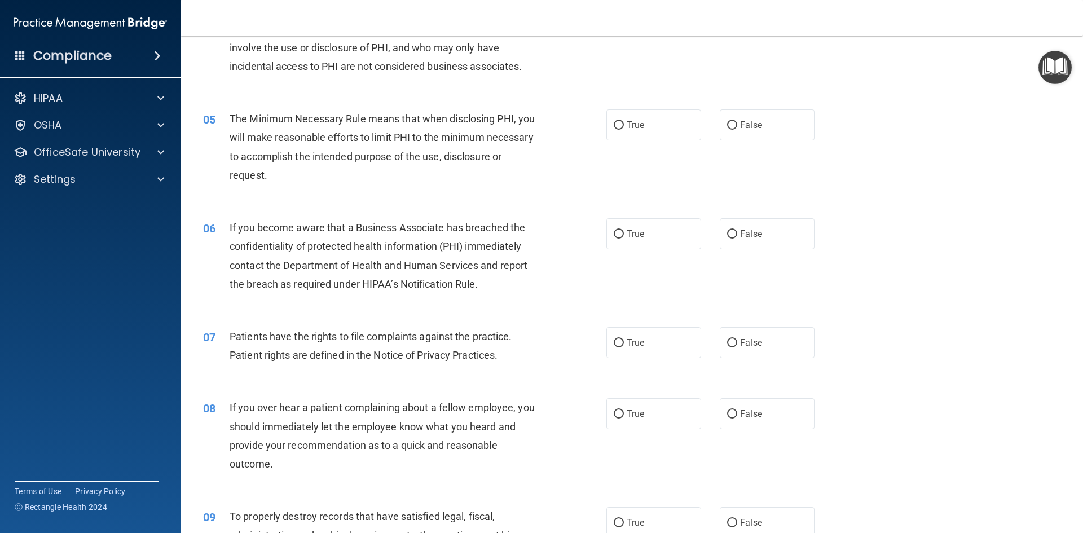
scroll to position [338, 0]
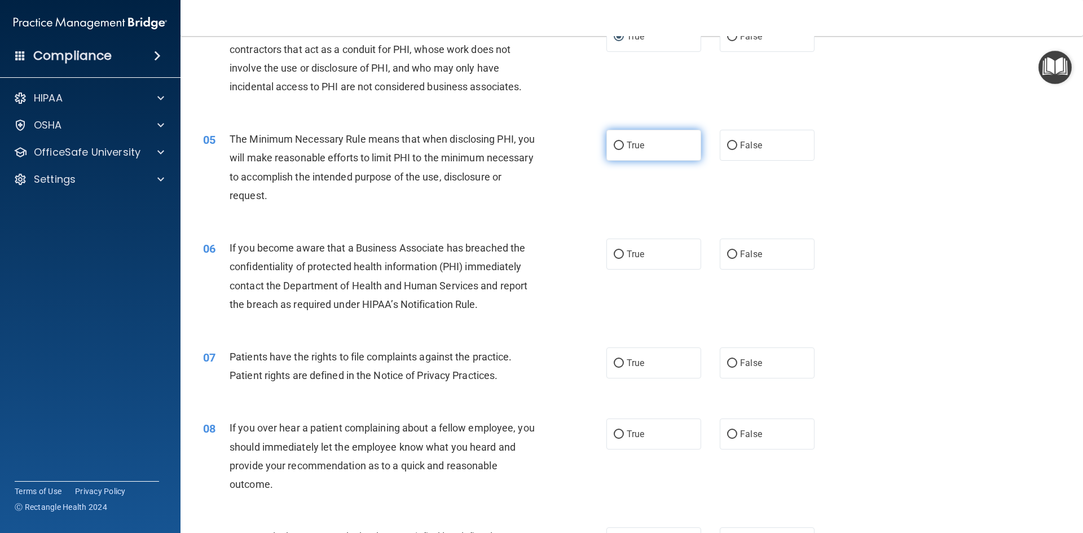
click at [630, 147] on span "True" at bounding box center [634, 145] width 17 height 11
click at [624, 147] on input "True" at bounding box center [618, 146] width 10 height 8
radio input "true"
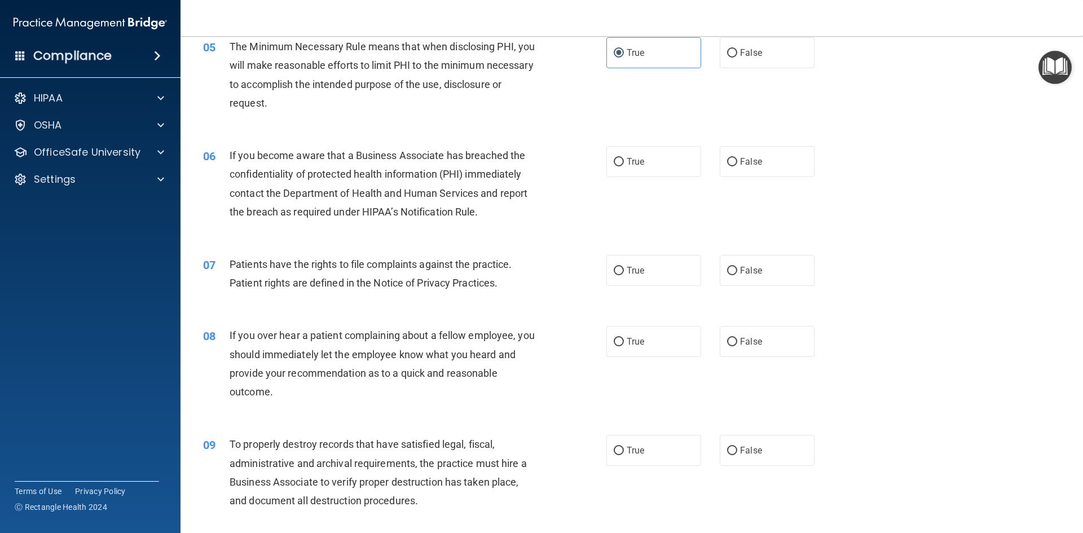
scroll to position [451, 0]
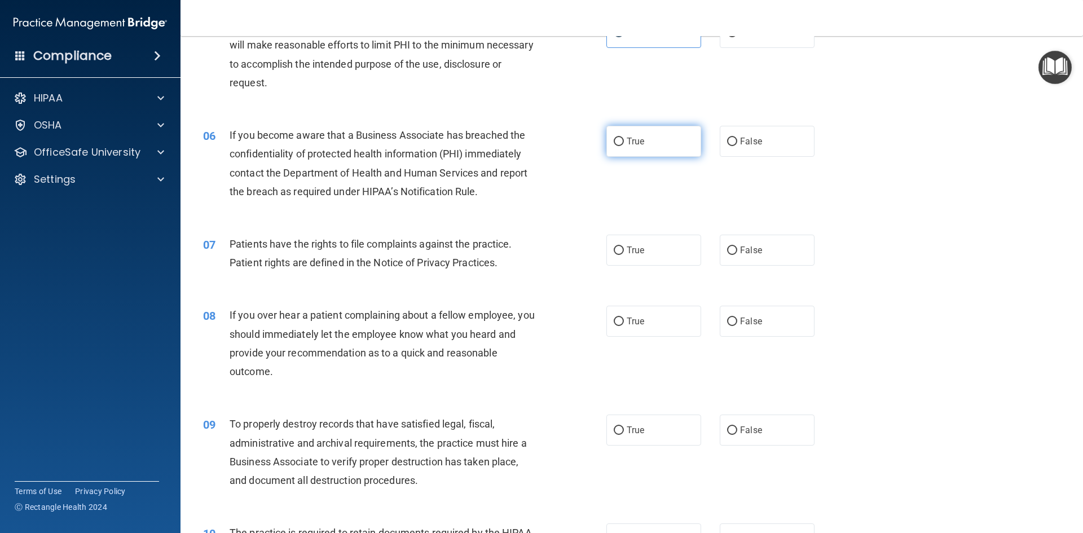
click at [671, 138] on label "True" at bounding box center [653, 141] width 95 height 31
click at [624, 138] on input "True" at bounding box center [618, 142] width 10 height 8
radio input "true"
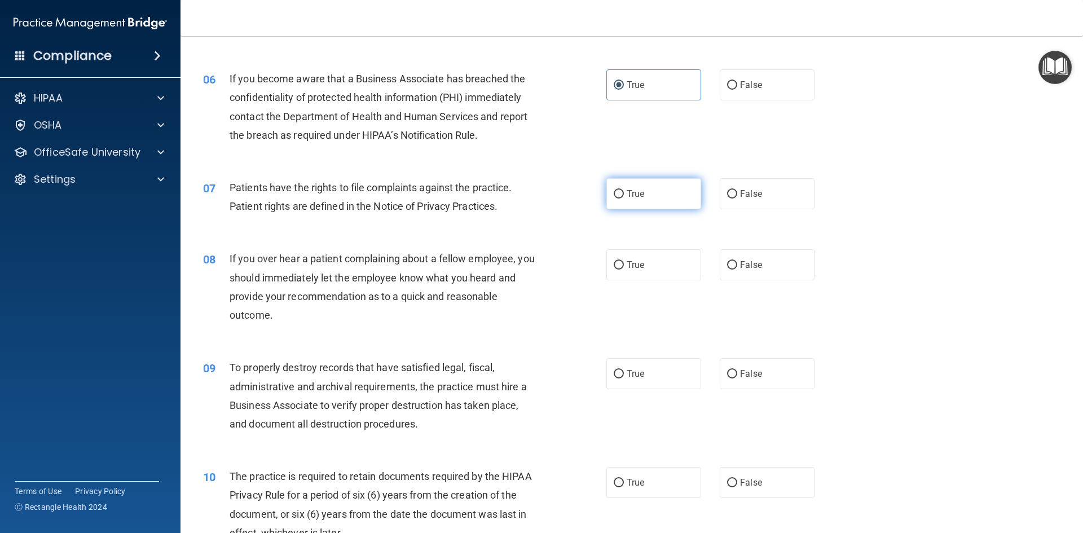
click at [637, 200] on label "True" at bounding box center [653, 193] width 95 height 31
click at [624, 198] on input "True" at bounding box center [618, 194] width 10 height 8
radio input "true"
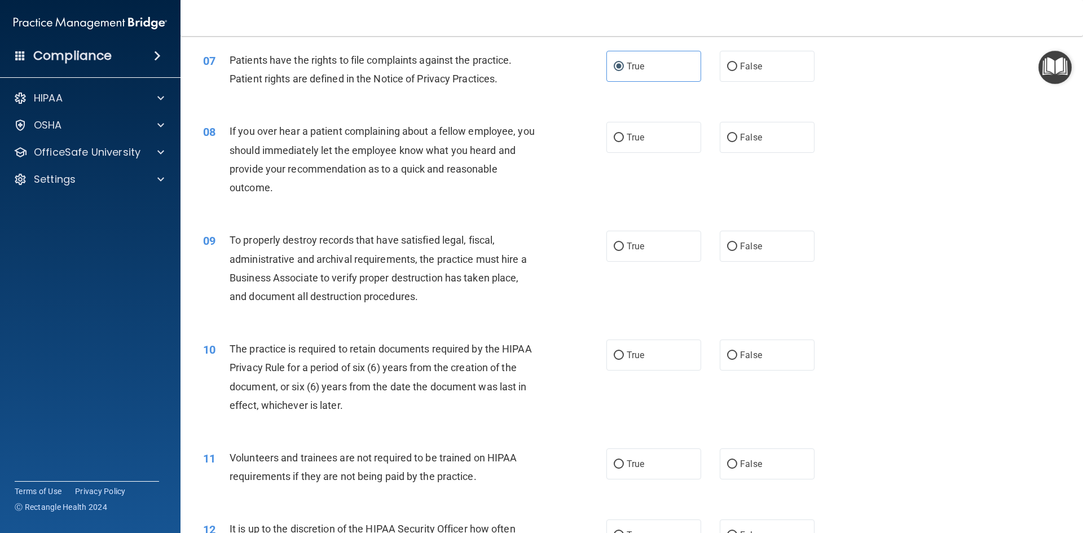
scroll to position [677, 0]
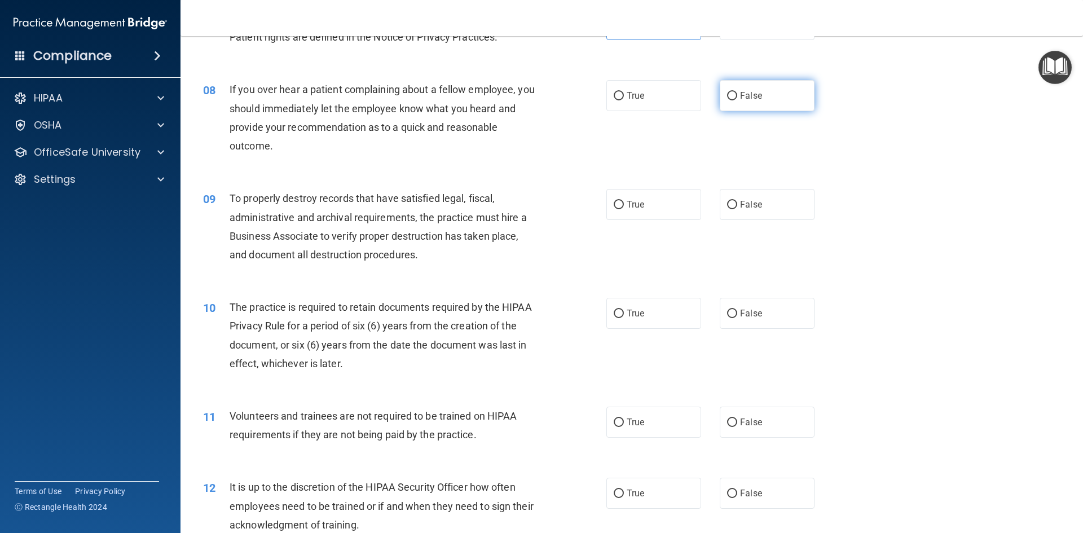
click at [751, 98] on span "False" at bounding box center [751, 95] width 22 height 11
click at [737, 98] on input "False" at bounding box center [732, 96] width 10 height 8
radio input "true"
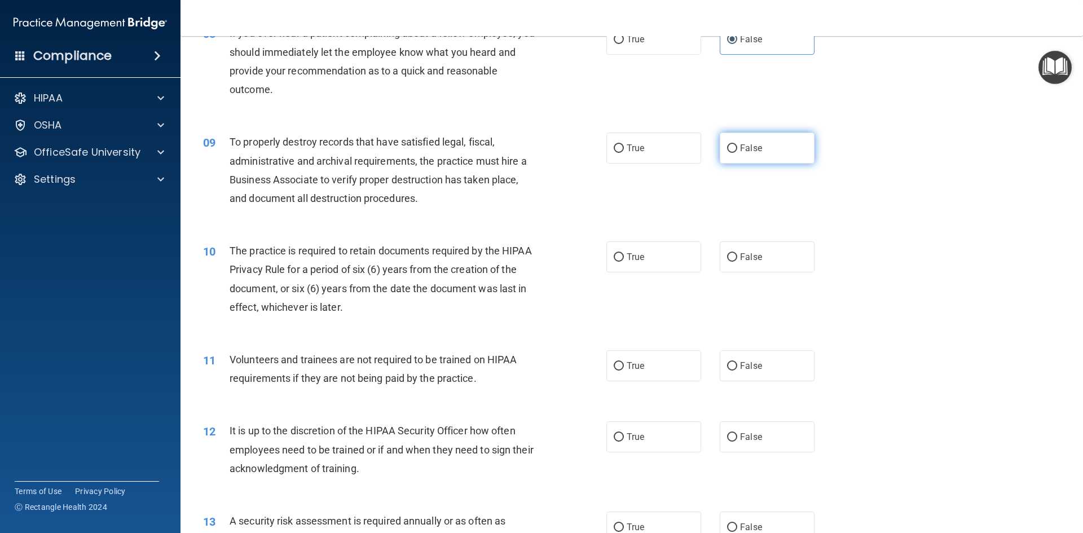
click at [740, 151] on span "False" at bounding box center [751, 148] width 22 height 11
click at [737, 151] on input "False" at bounding box center [732, 148] width 10 height 8
radio input "true"
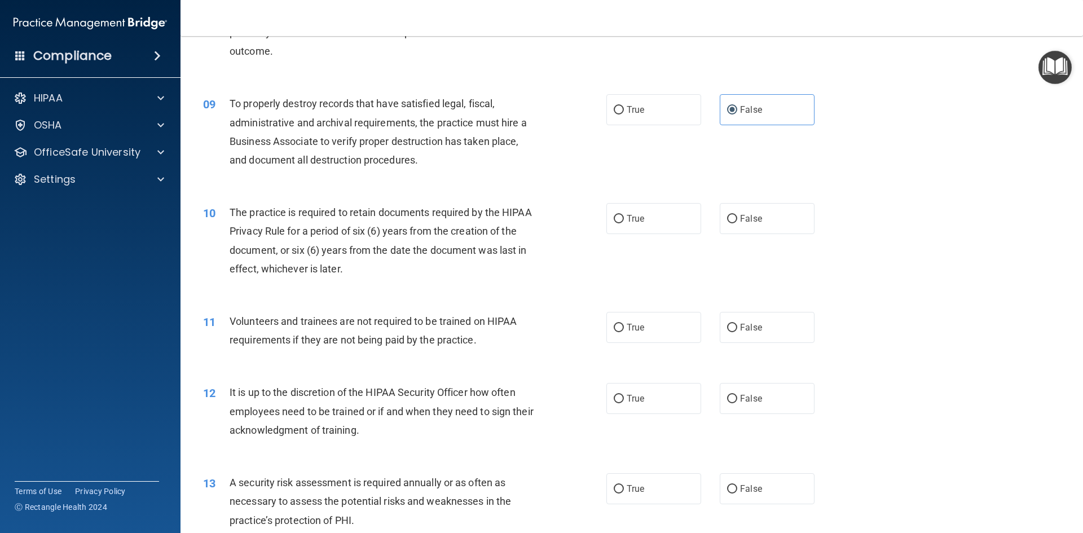
scroll to position [846, 0]
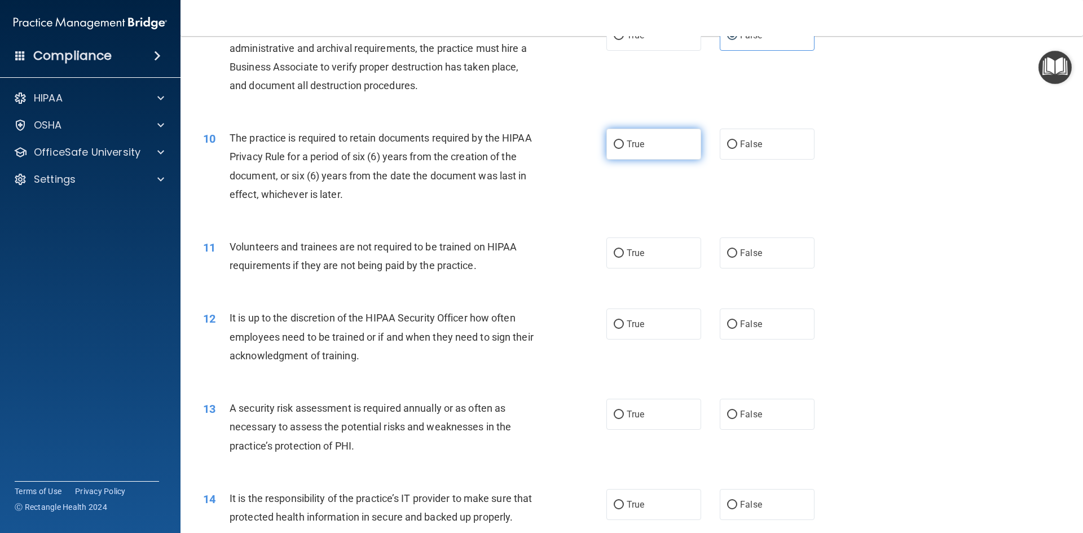
click at [646, 153] on label "True" at bounding box center [653, 144] width 95 height 31
click at [624, 149] on input "True" at bounding box center [618, 144] width 10 height 8
radio input "true"
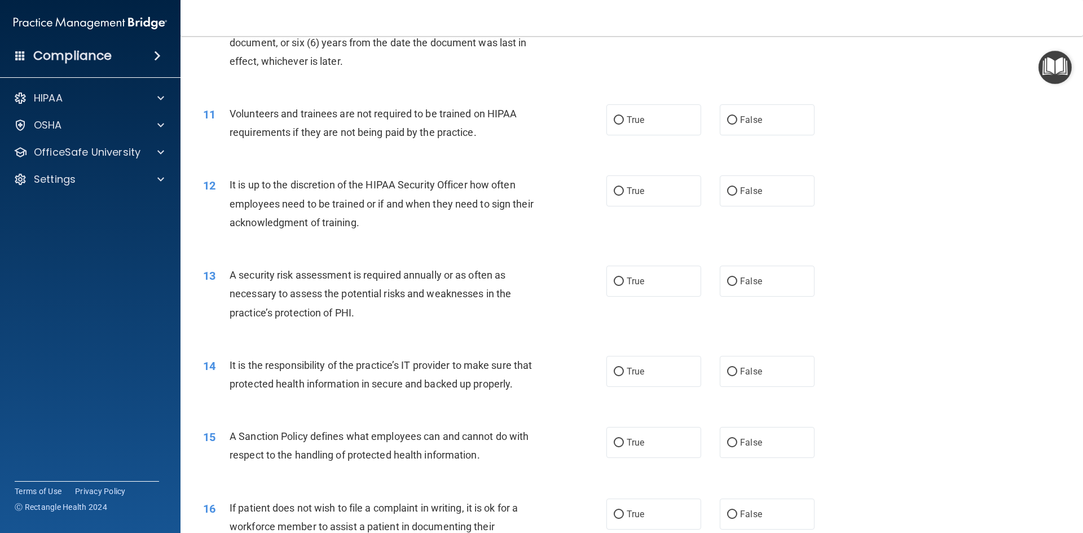
scroll to position [959, 0]
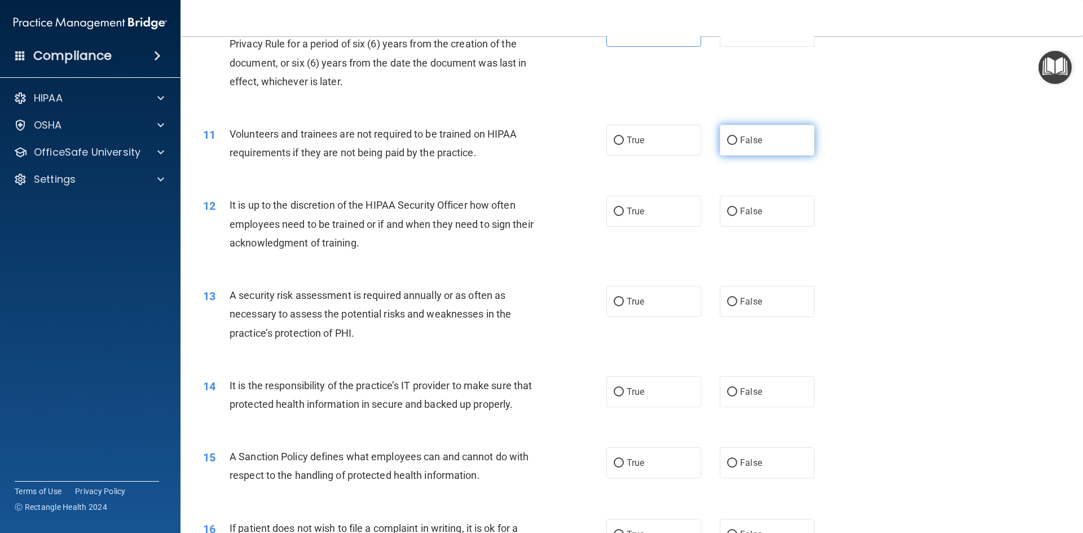
click at [743, 156] on label "False" at bounding box center [767, 140] width 95 height 31
click at [737, 145] on input "False" at bounding box center [732, 140] width 10 height 8
radio input "true"
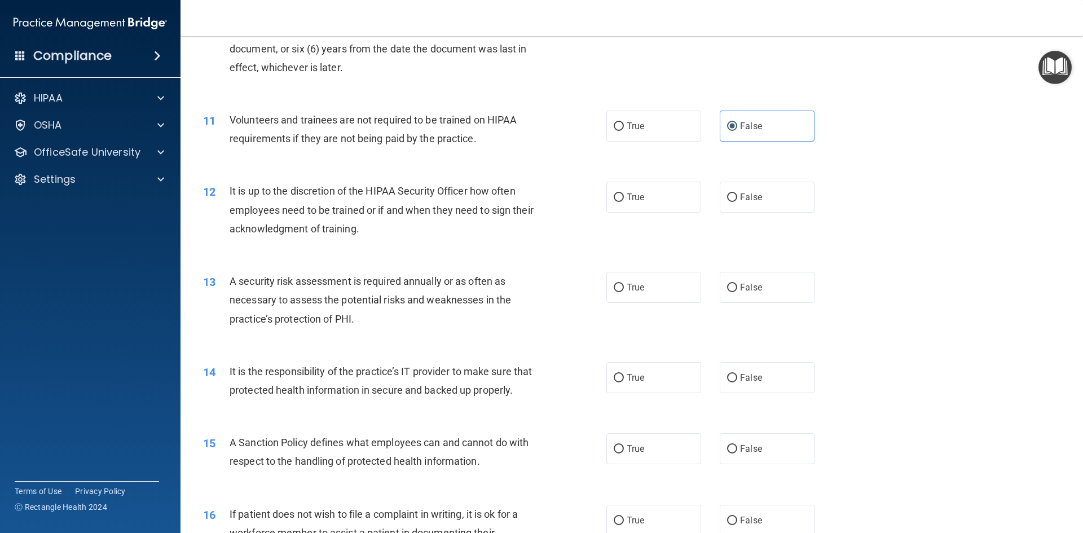
scroll to position [1015, 0]
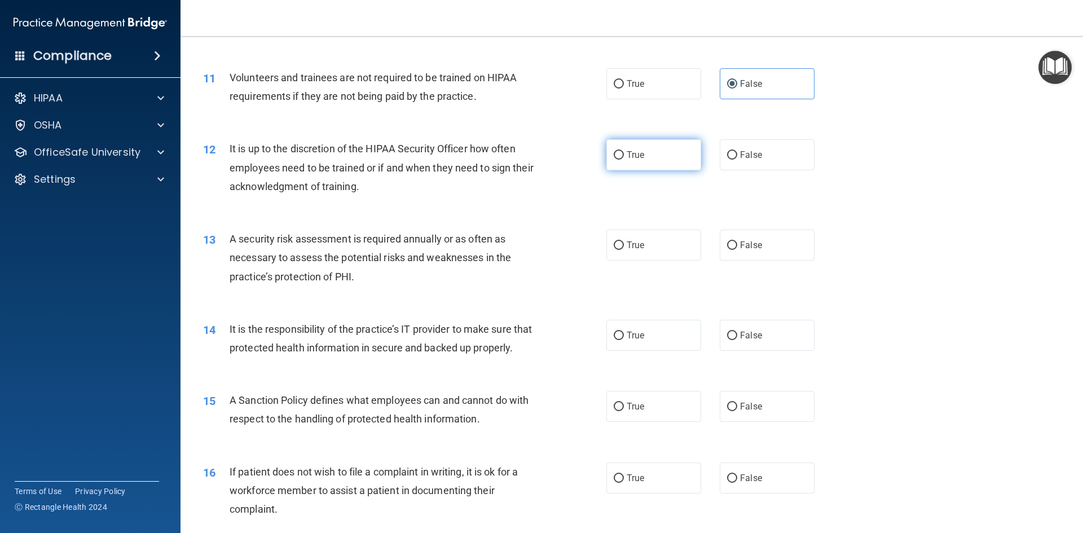
click at [661, 160] on label "True" at bounding box center [653, 154] width 95 height 31
click at [624, 160] on input "True" at bounding box center [618, 155] width 10 height 8
radio input "true"
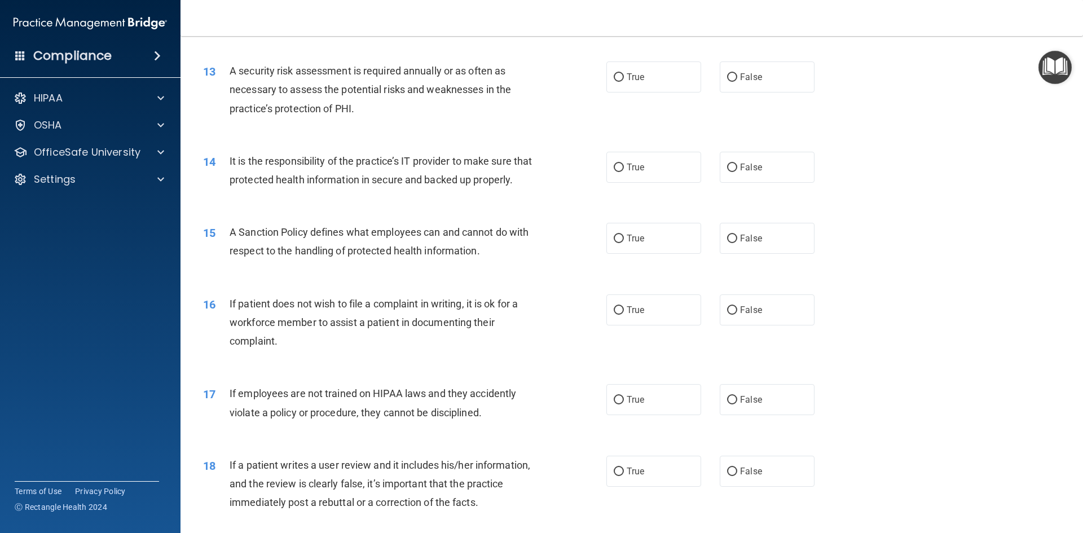
scroll to position [1184, 0]
click at [644, 83] on label "True" at bounding box center [653, 75] width 95 height 31
click at [624, 81] on input "True" at bounding box center [618, 76] width 10 height 8
radio input "true"
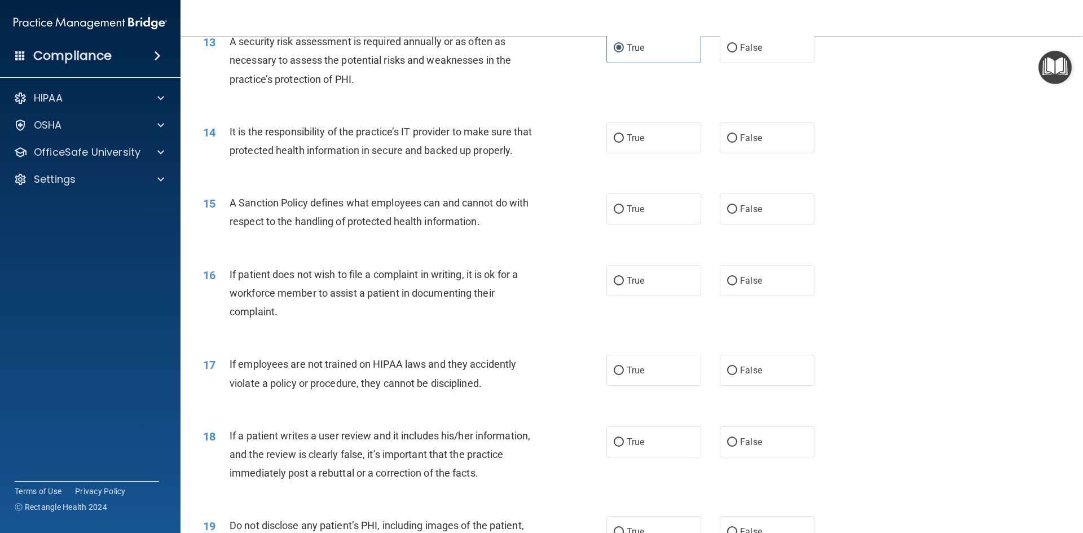
scroll to position [1241, 0]
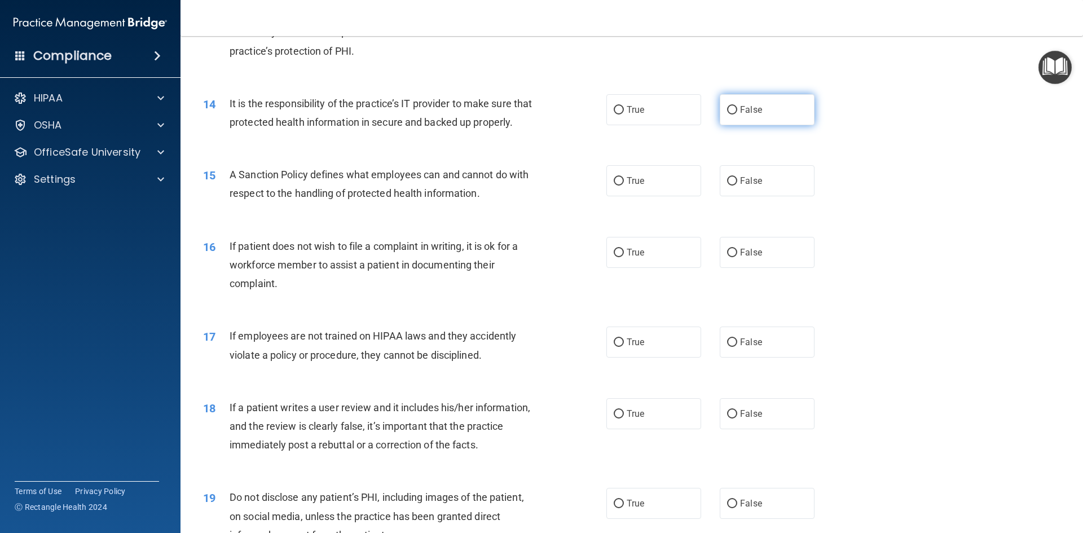
click at [739, 115] on label "False" at bounding box center [767, 109] width 95 height 31
click at [737, 114] on input "False" at bounding box center [732, 110] width 10 height 8
radio input "true"
click at [637, 186] on span "True" at bounding box center [634, 180] width 17 height 11
click at [624, 186] on input "True" at bounding box center [618, 181] width 10 height 8
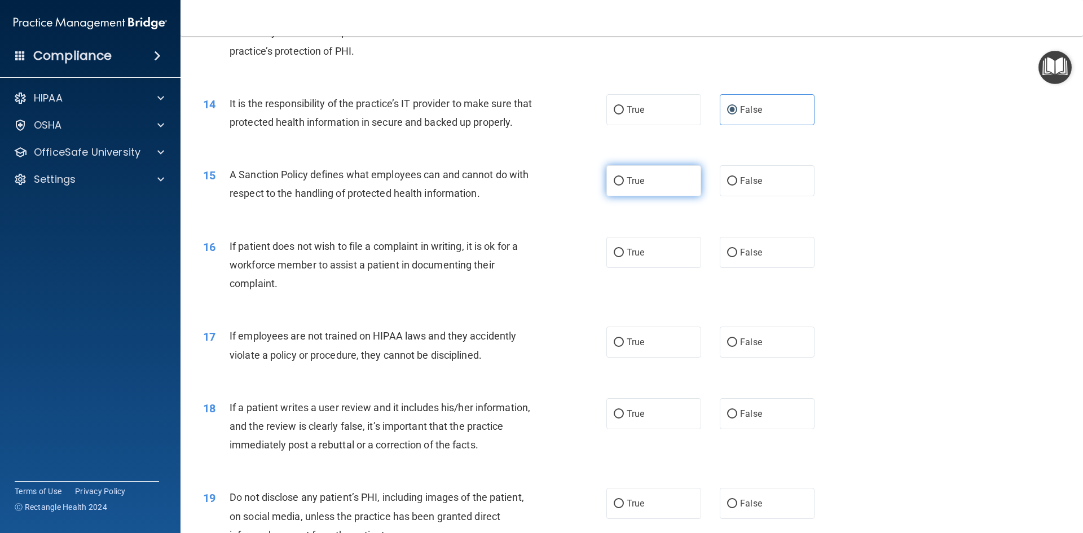
radio input "true"
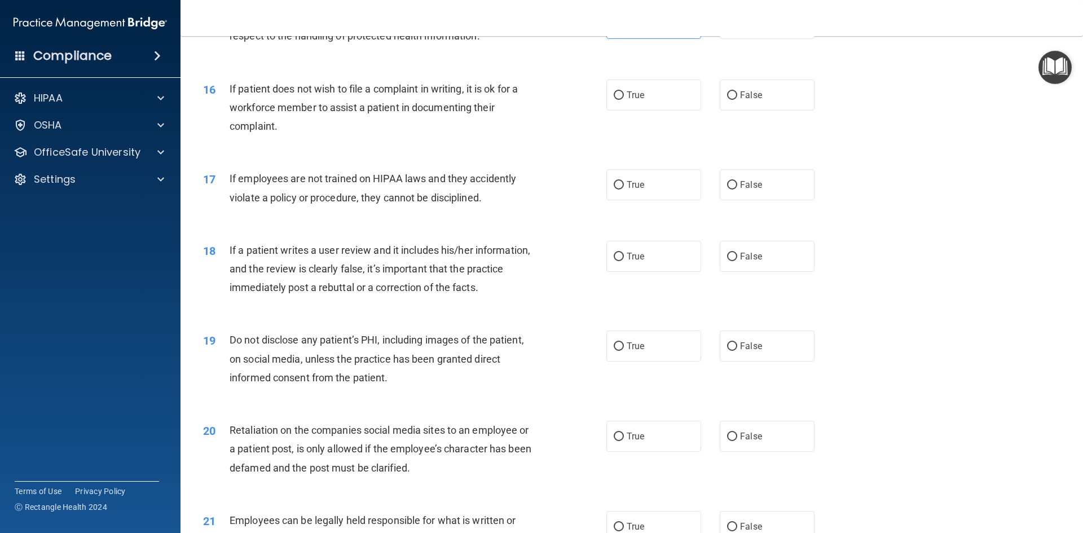
scroll to position [1410, 0]
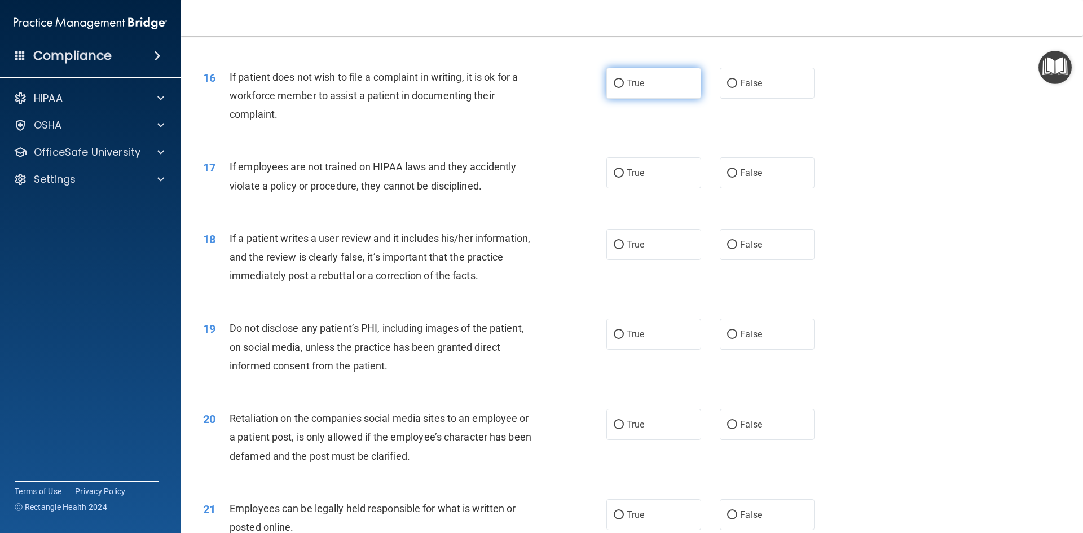
click at [626, 99] on label "True" at bounding box center [653, 83] width 95 height 31
click at [624, 88] on input "True" at bounding box center [618, 84] width 10 height 8
radio input "true"
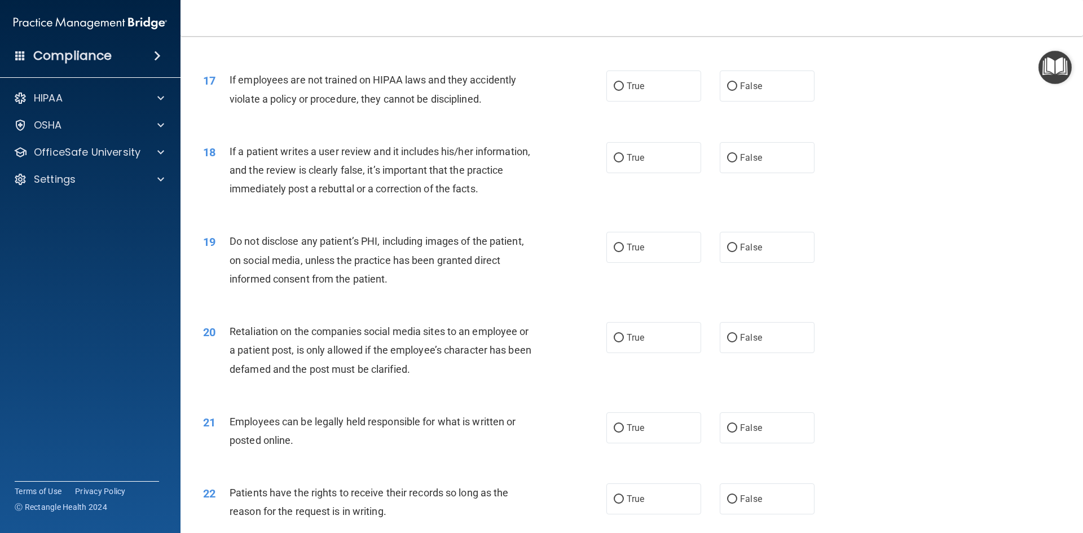
scroll to position [1522, 0]
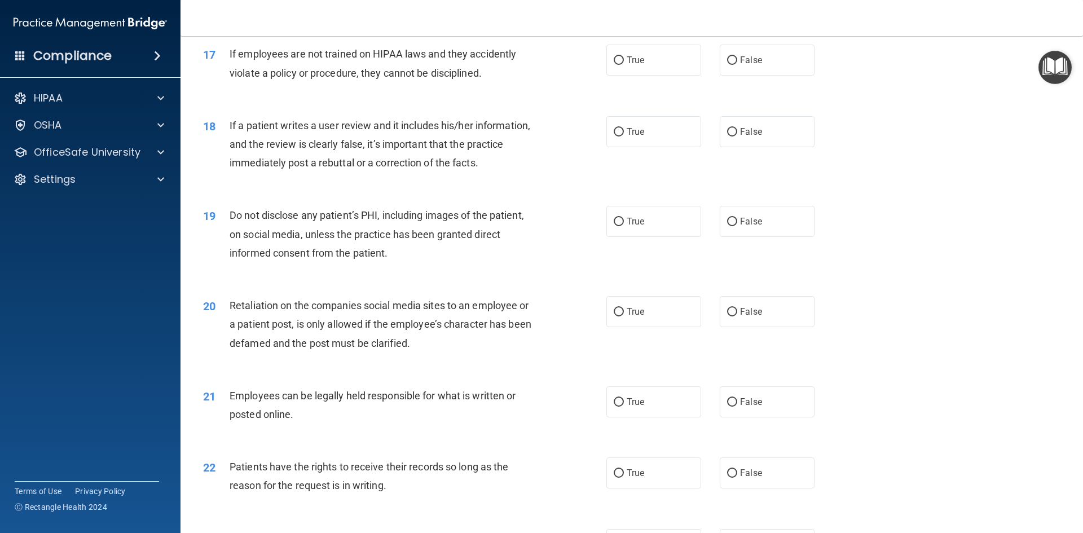
click at [823, 76] on div "True False" at bounding box center [719, 60] width 227 height 31
click at [767, 76] on label "False" at bounding box center [767, 60] width 95 height 31
click at [737, 65] on input "False" at bounding box center [732, 60] width 10 height 8
radio input "true"
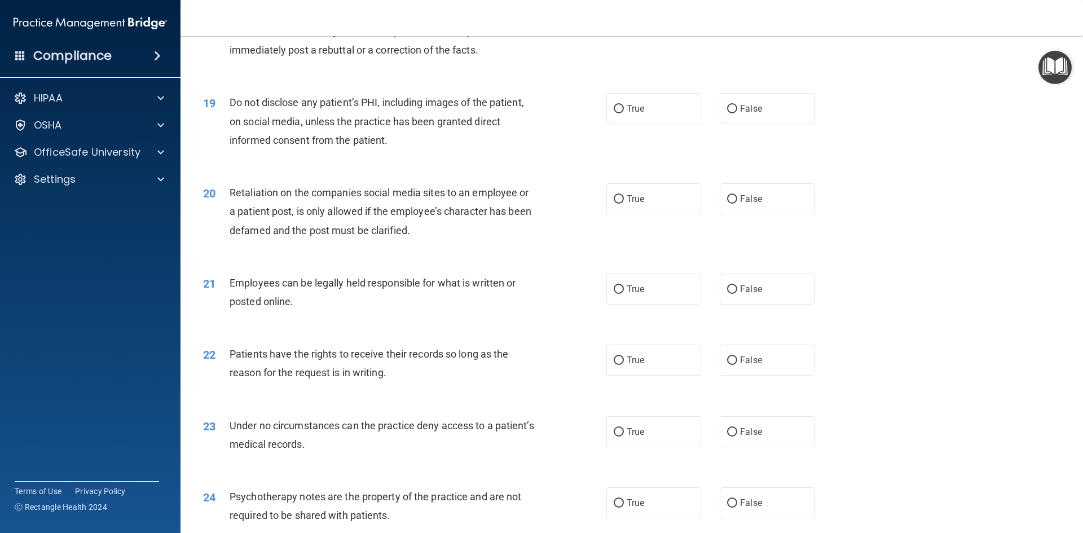
scroll to position [1579, 0]
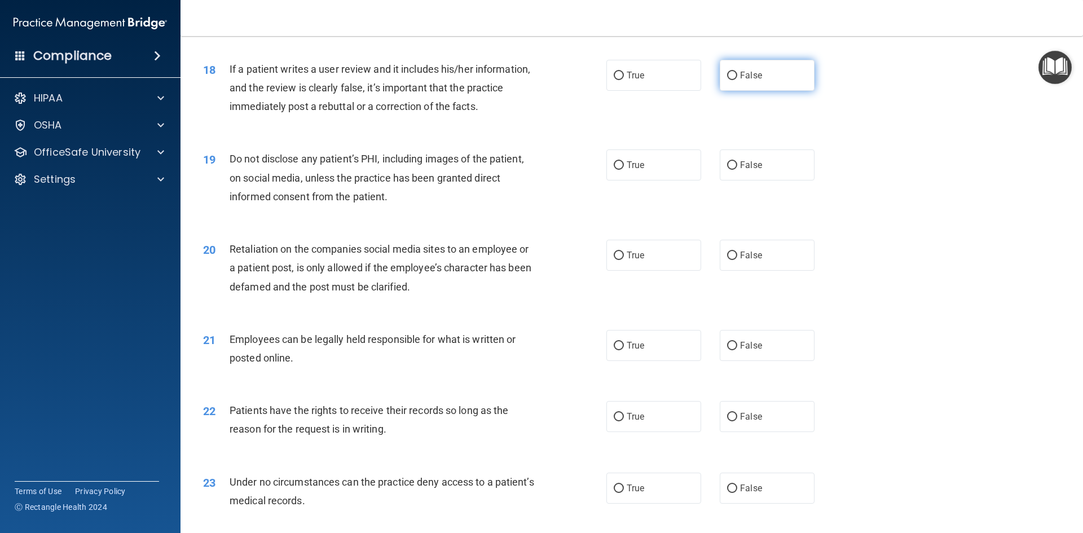
click at [727, 91] on label "False" at bounding box center [767, 75] width 95 height 31
click at [727, 80] on input "False" at bounding box center [732, 76] width 10 height 8
radio input "true"
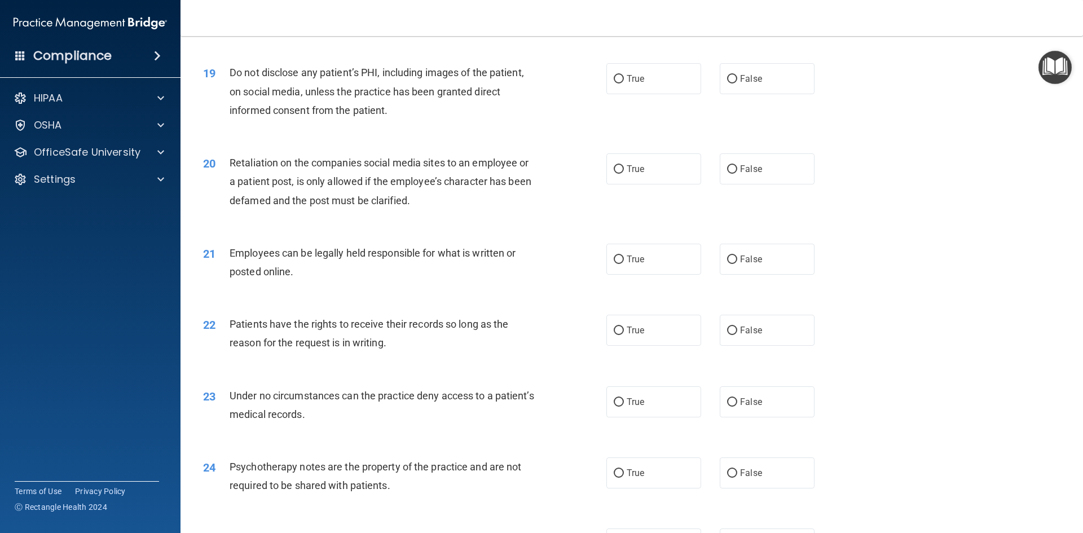
scroll to position [1692, 0]
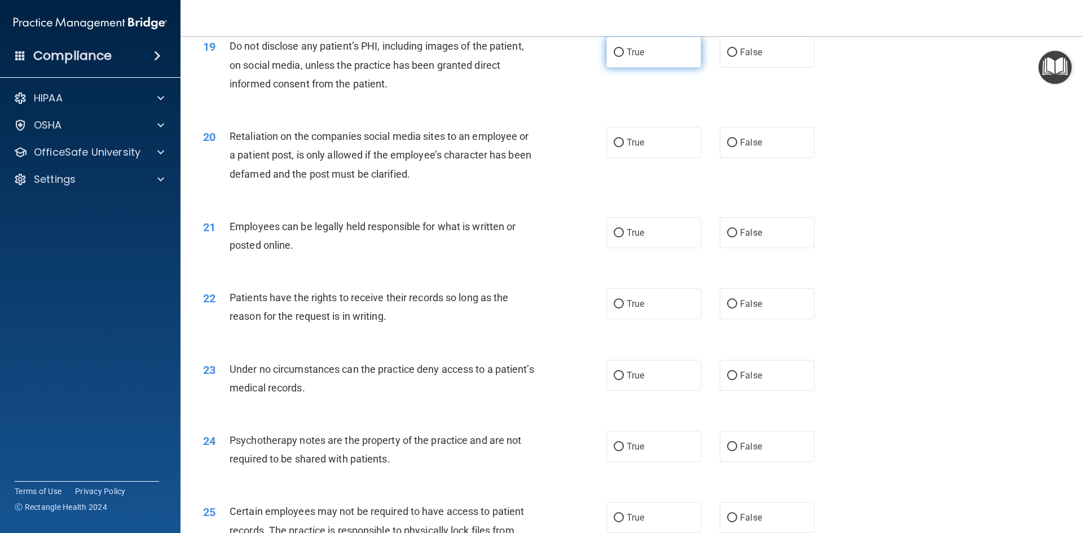
click at [613, 68] on label "True" at bounding box center [653, 52] width 95 height 31
click at [613, 57] on input "True" at bounding box center [618, 52] width 10 height 8
radio input "true"
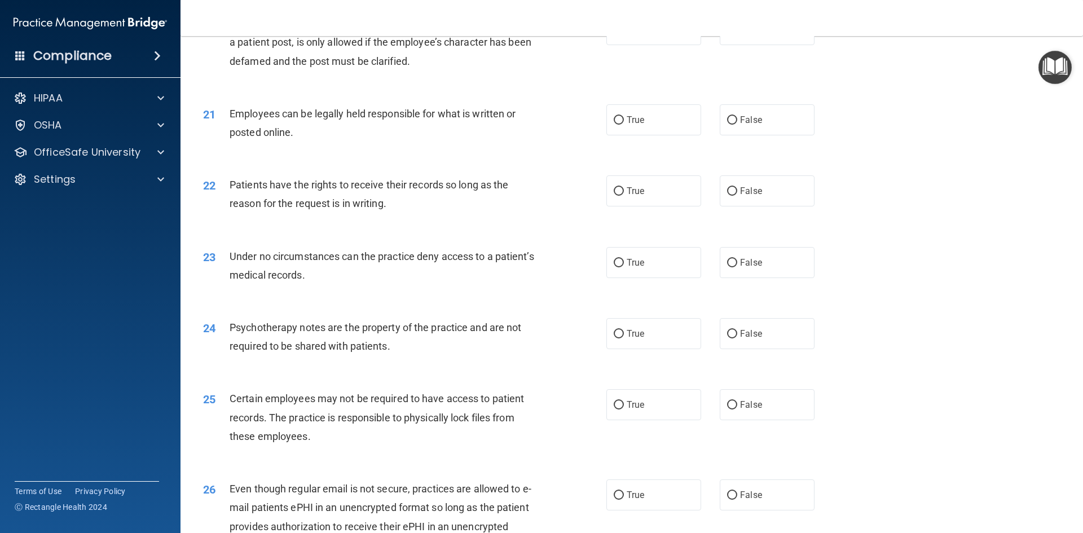
scroll to position [1748, 0]
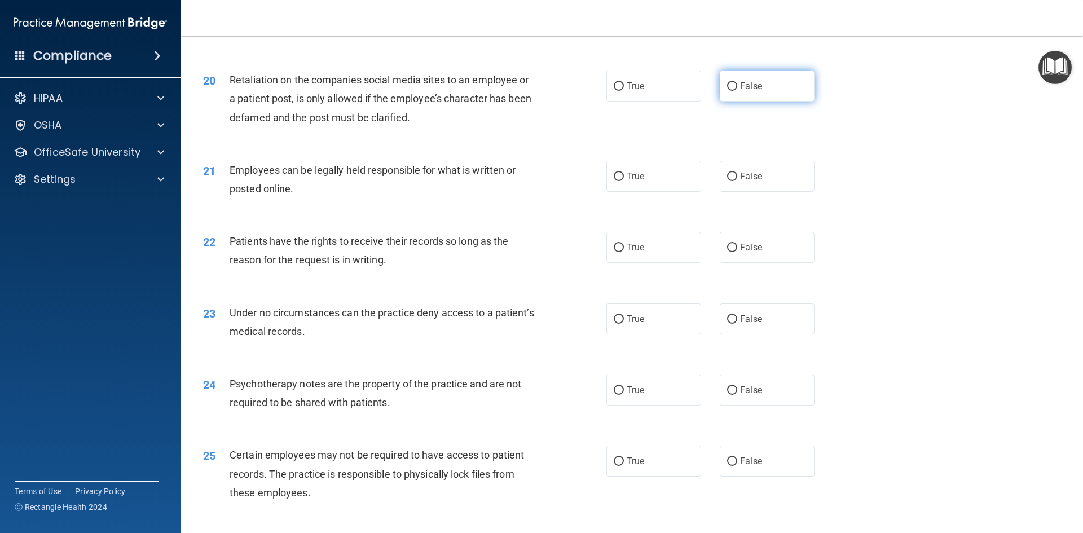
click at [771, 101] on label "False" at bounding box center [767, 85] width 95 height 31
click at [737, 91] on input "False" at bounding box center [732, 86] width 10 height 8
radio input "true"
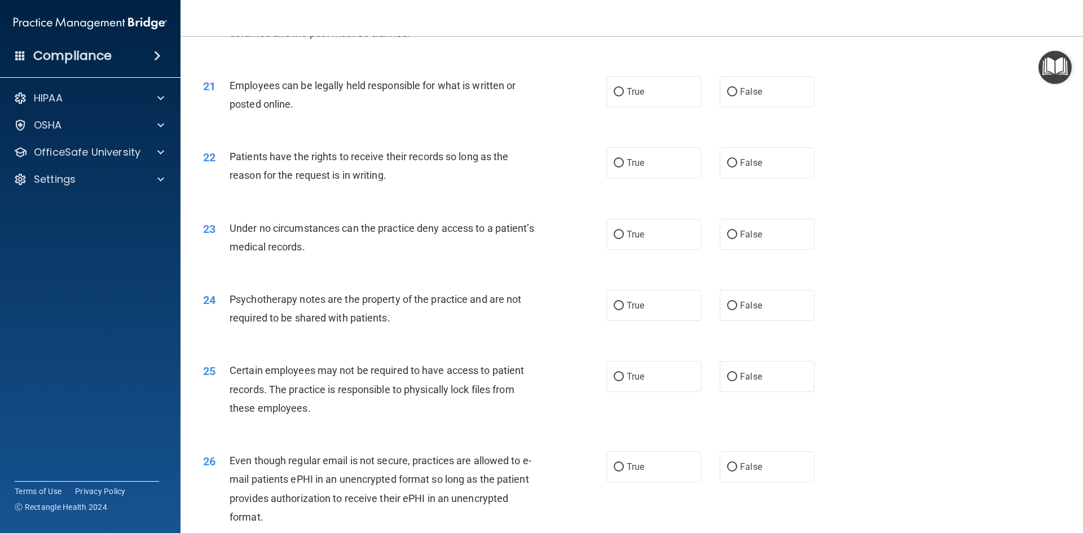
scroll to position [1861, 0]
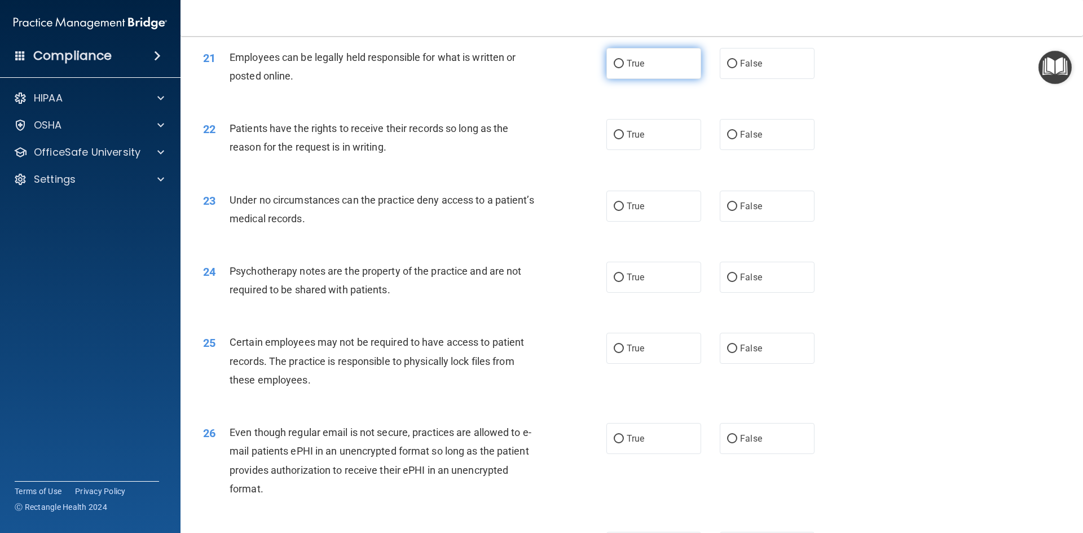
click at [634, 69] on span "True" at bounding box center [634, 63] width 17 height 11
click at [624, 68] on input "True" at bounding box center [618, 64] width 10 height 8
radio input "true"
click at [748, 150] on label "False" at bounding box center [767, 134] width 95 height 31
click at [737, 139] on input "False" at bounding box center [732, 135] width 10 height 8
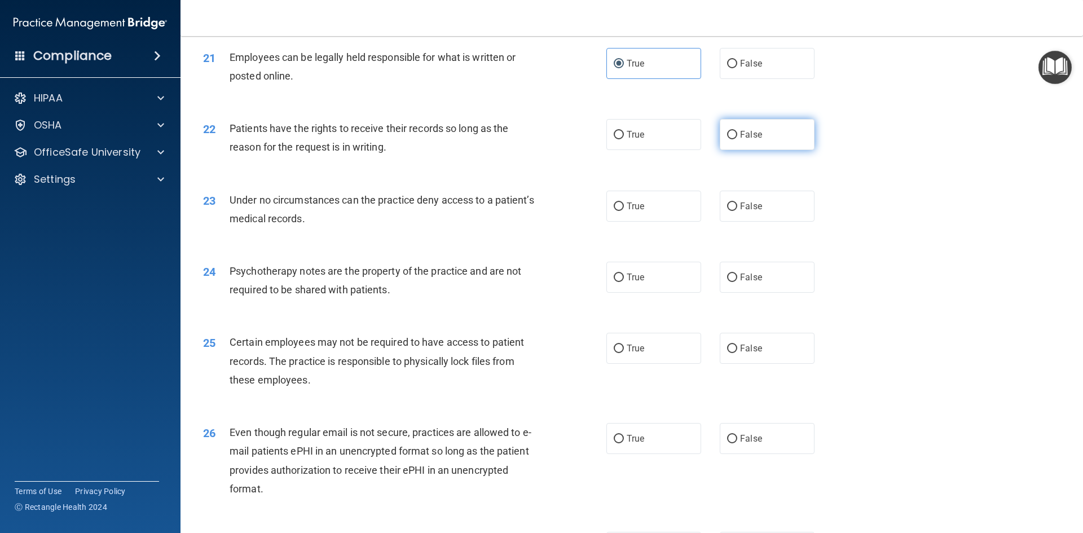
radio input "true"
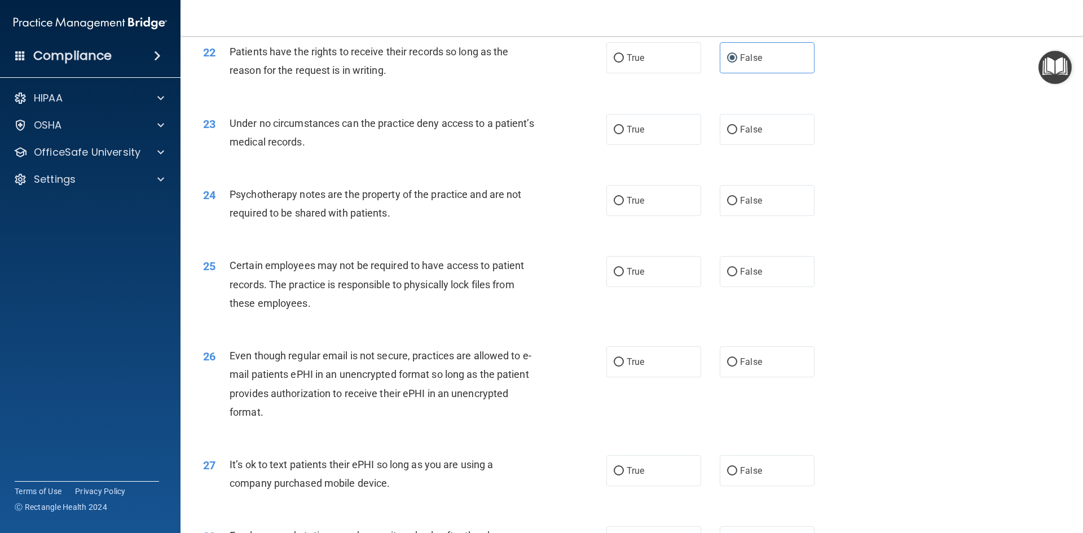
scroll to position [1917, 0]
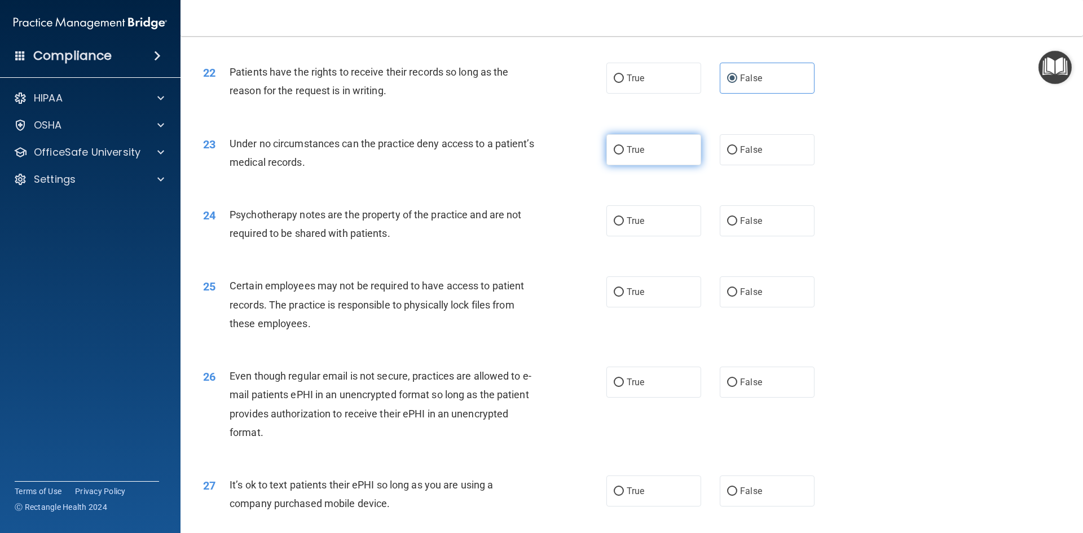
click at [663, 165] on label "True" at bounding box center [653, 149] width 95 height 31
click at [624, 155] on input "True" at bounding box center [618, 150] width 10 height 8
radio input "true"
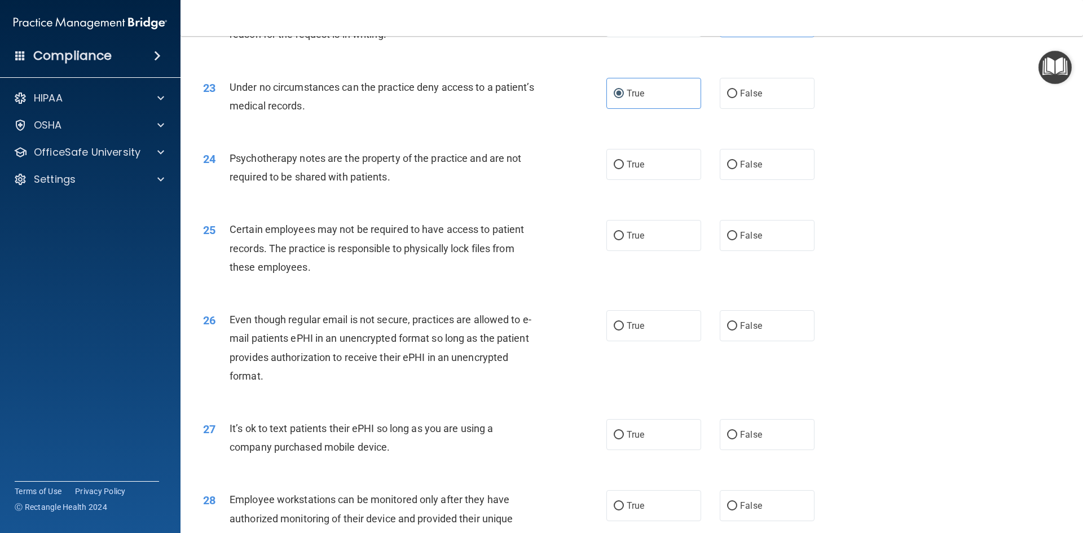
scroll to position [2030, 0]
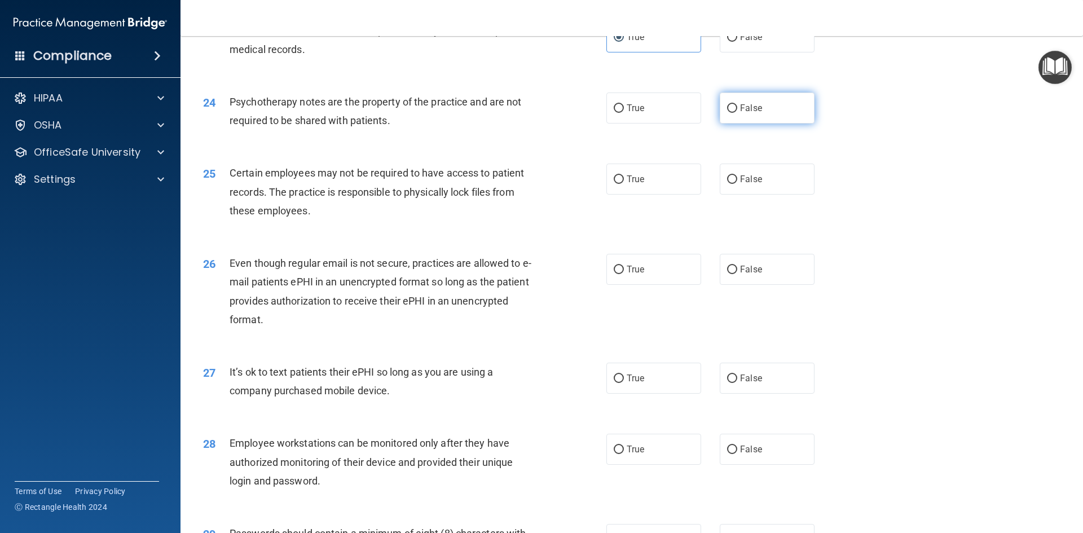
click at [741, 113] on span "False" at bounding box center [751, 108] width 22 height 11
click at [745, 113] on span "False" at bounding box center [751, 108] width 22 height 11
click at [729, 113] on input "False" at bounding box center [732, 108] width 10 height 8
radio input "true"
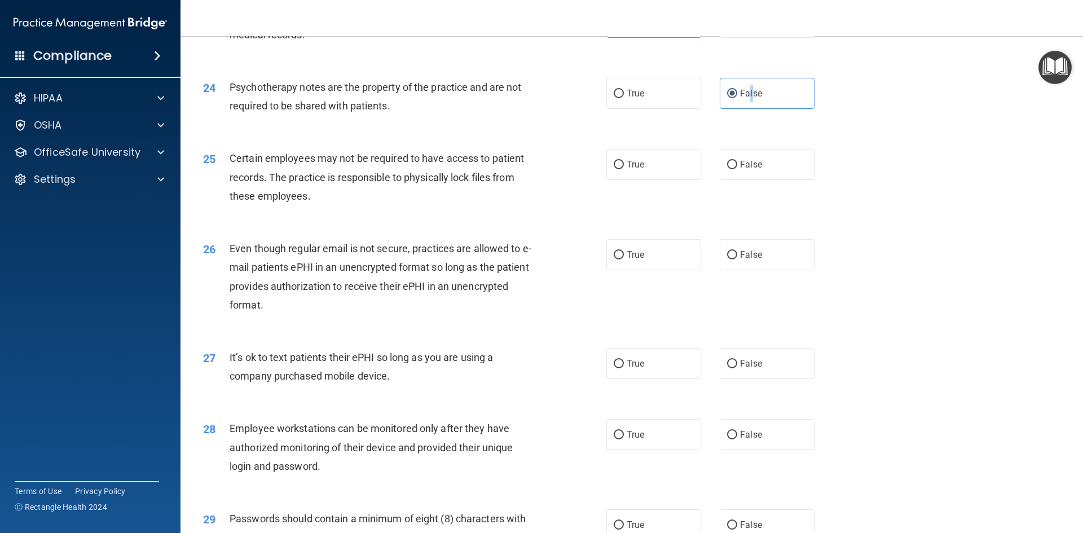
scroll to position [2086, 0]
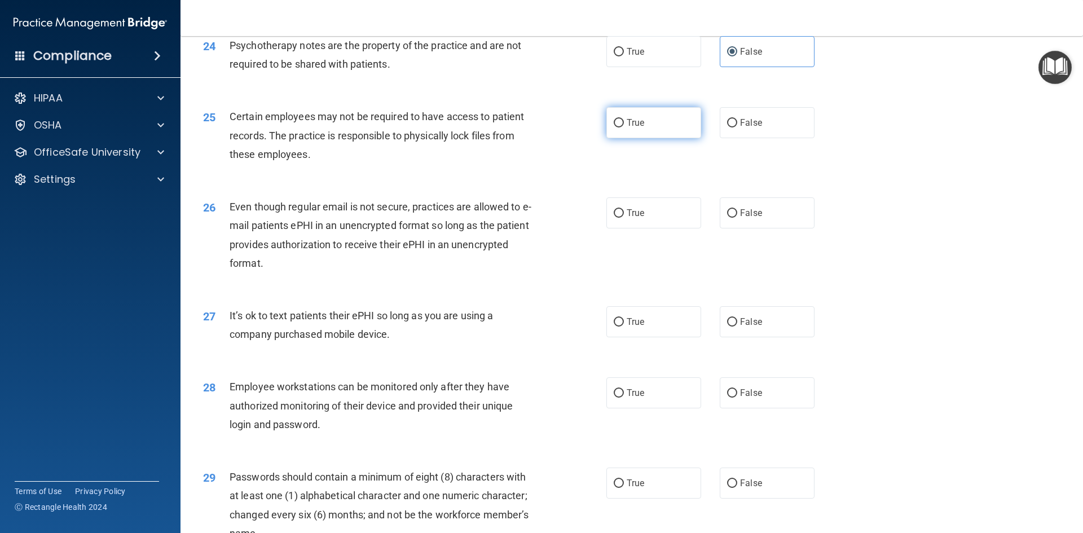
click at [629, 138] on label "True" at bounding box center [653, 122] width 95 height 31
click at [624, 127] on input "True" at bounding box center [618, 123] width 10 height 8
radio input "true"
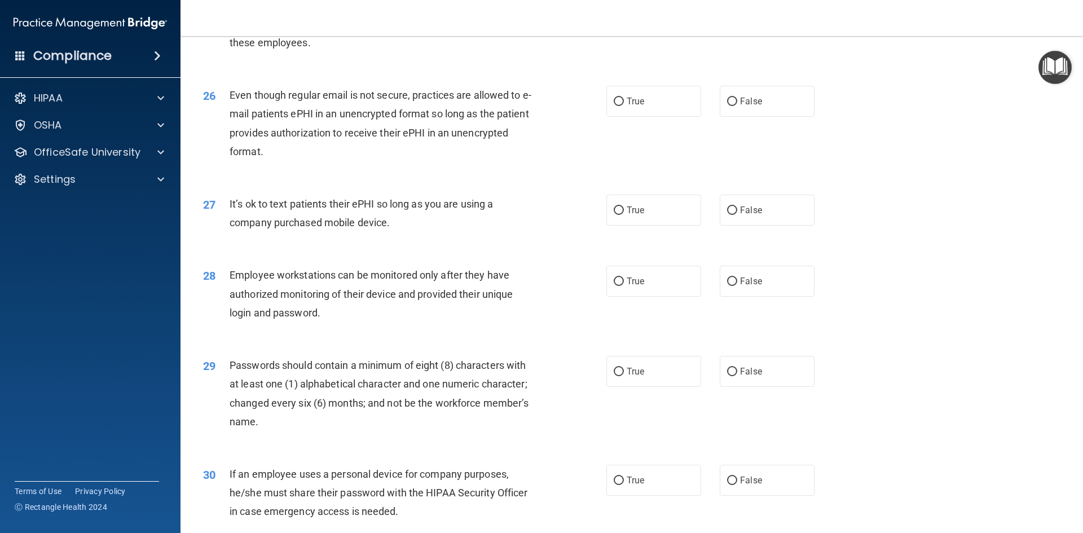
scroll to position [2199, 0]
click at [627, 116] on label "True" at bounding box center [653, 100] width 95 height 31
click at [624, 105] on input "True" at bounding box center [618, 100] width 10 height 8
radio input "true"
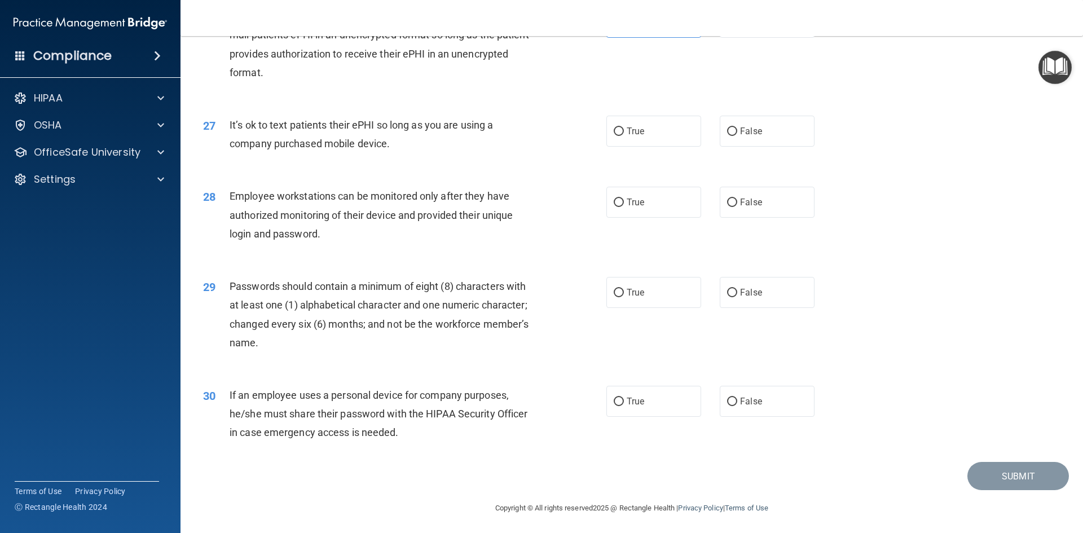
scroll to position [2298, 0]
click at [670, 144] on label "True" at bounding box center [653, 128] width 95 height 31
click at [624, 134] on input "True" at bounding box center [618, 129] width 10 height 8
radio input "true"
drag, startPoint x: 796, startPoint y: 189, endPoint x: 780, endPoint y: 195, distance: 16.8
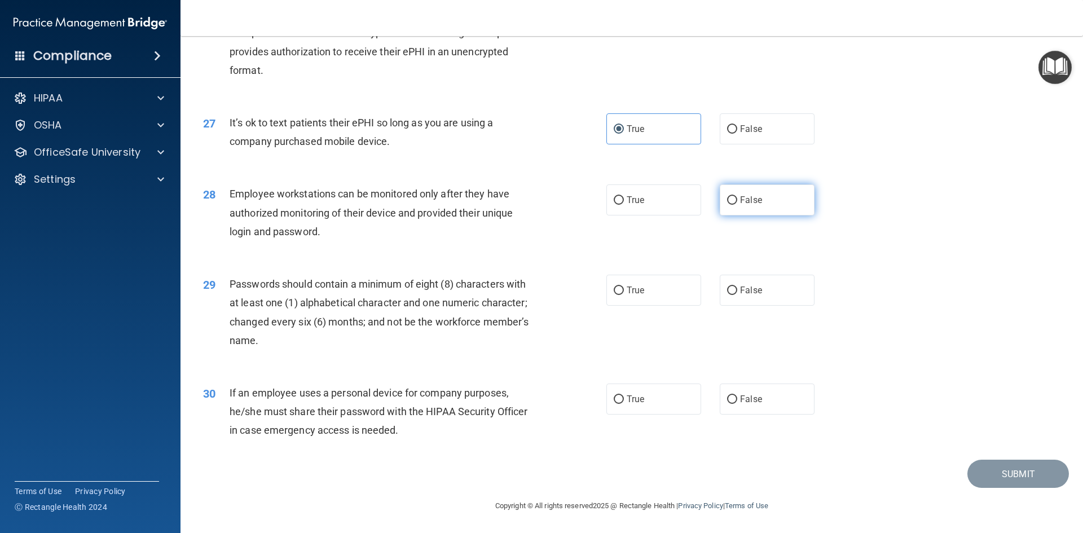
click at [796, 190] on label "False" at bounding box center [767, 199] width 95 height 31
click at [737, 196] on input "False" at bounding box center [732, 200] width 10 height 8
radio input "true"
click at [673, 303] on label "True" at bounding box center [653, 290] width 95 height 31
click at [624, 295] on input "True" at bounding box center [618, 290] width 10 height 8
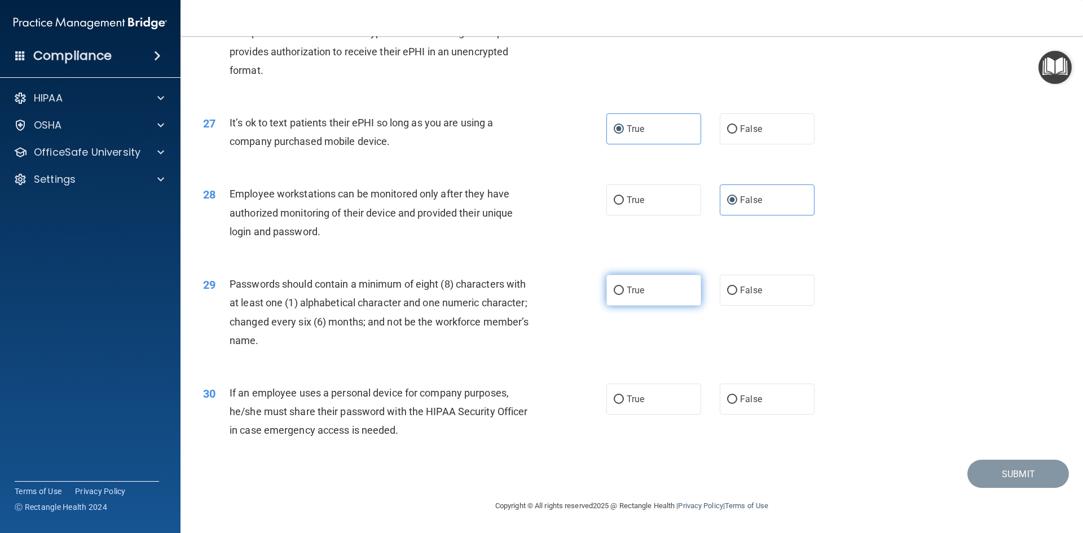
radio input "true"
click at [741, 405] on label "False" at bounding box center [767, 398] width 95 height 31
click at [737, 404] on input "False" at bounding box center [732, 399] width 10 height 8
radio input "true"
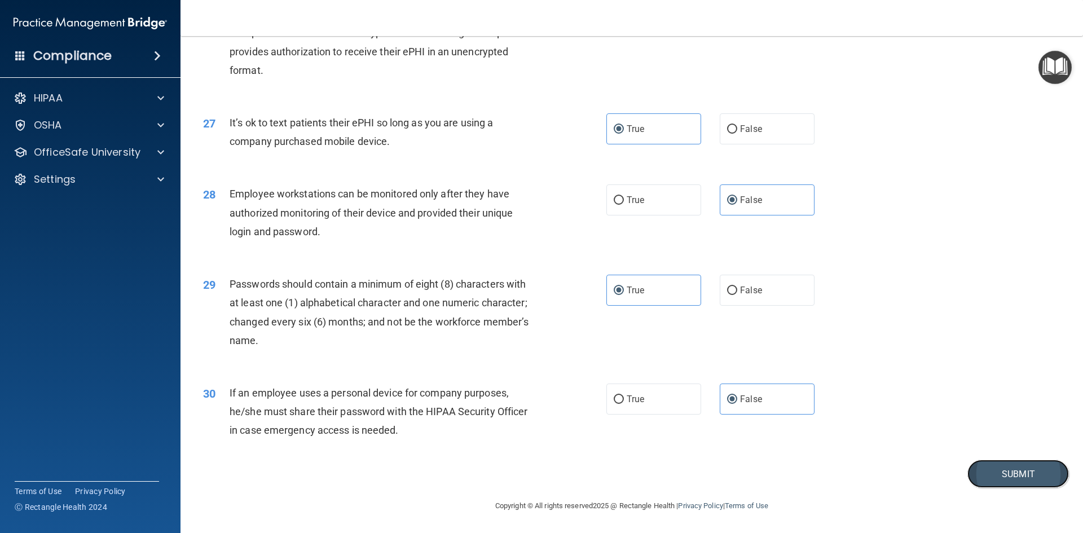
click at [1001, 471] on button "Submit" at bounding box center [1017, 474] width 101 height 29
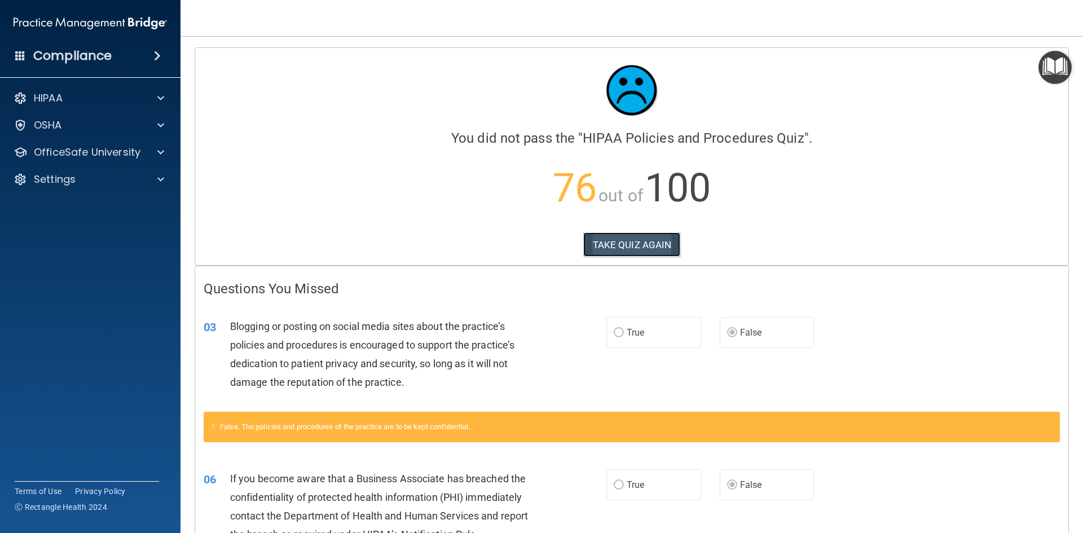
click at [593, 251] on button "TAKE QUIZ AGAIN" at bounding box center [632, 244] width 98 height 25
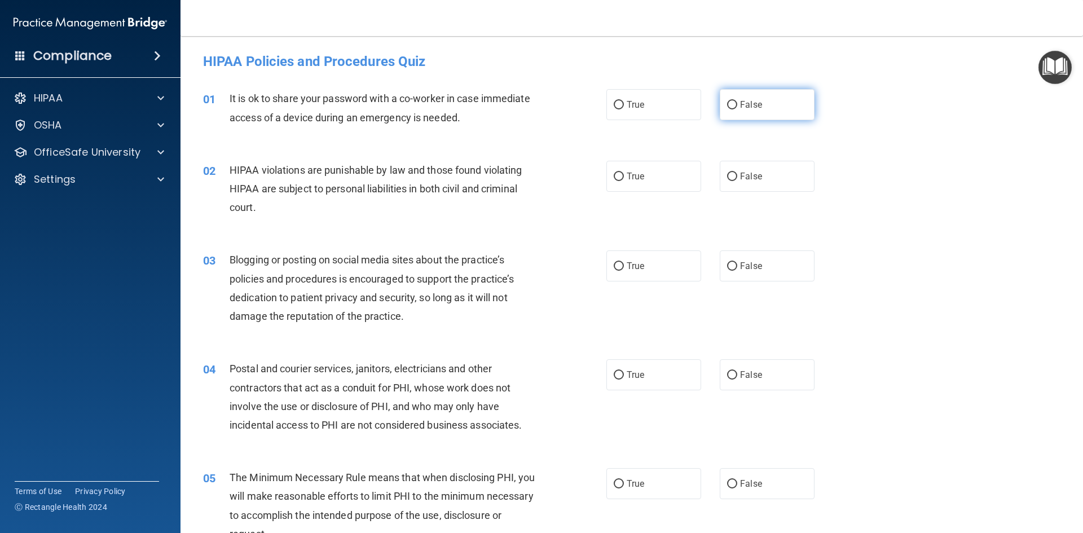
click at [765, 100] on label "False" at bounding box center [767, 104] width 95 height 31
click at [737, 101] on input "False" at bounding box center [732, 105] width 10 height 8
radio input "true"
click at [691, 188] on label "True" at bounding box center [653, 176] width 95 height 31
click at [624, 181] on input "True" at bounding box center [618, 177] width 10 height 8
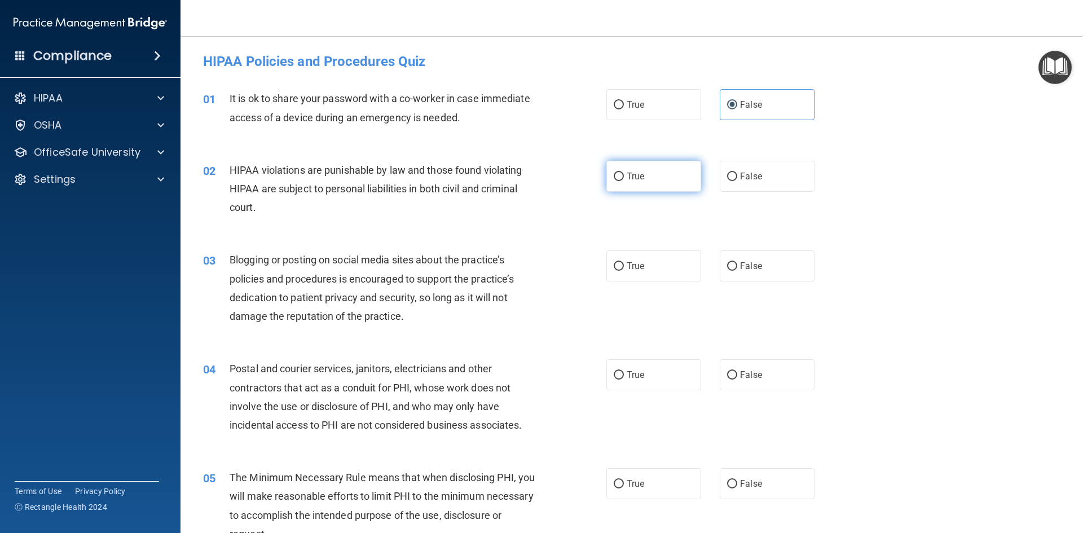
radio input "true"
click at [740, 272] on label "False" at bounding box center [767, 265] width 95 height 31
click at [737, 271] on input "False" at bounding box center [732, 266] width 10 height 8
radio input "true"
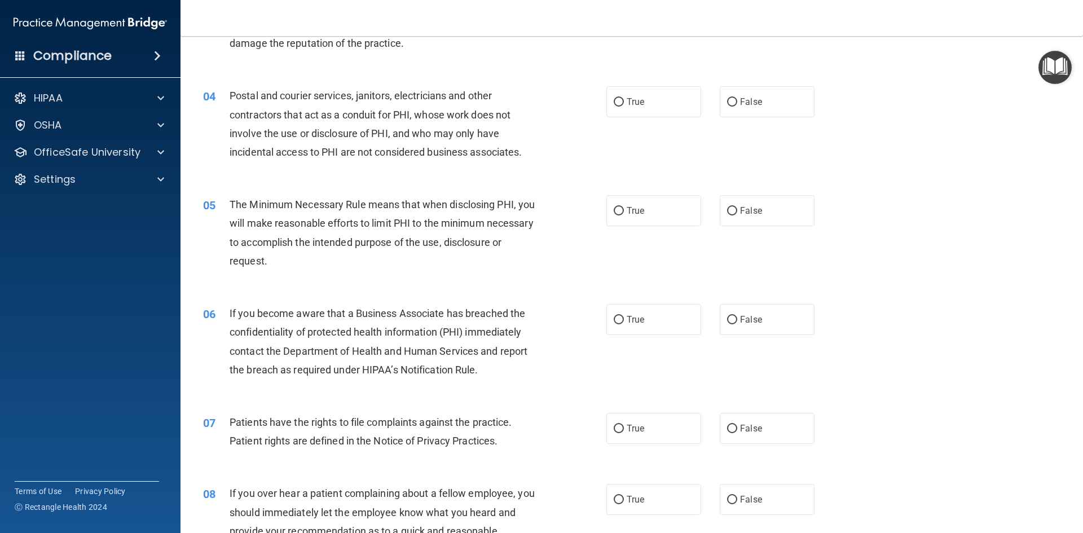
scroll to position [282, 0]
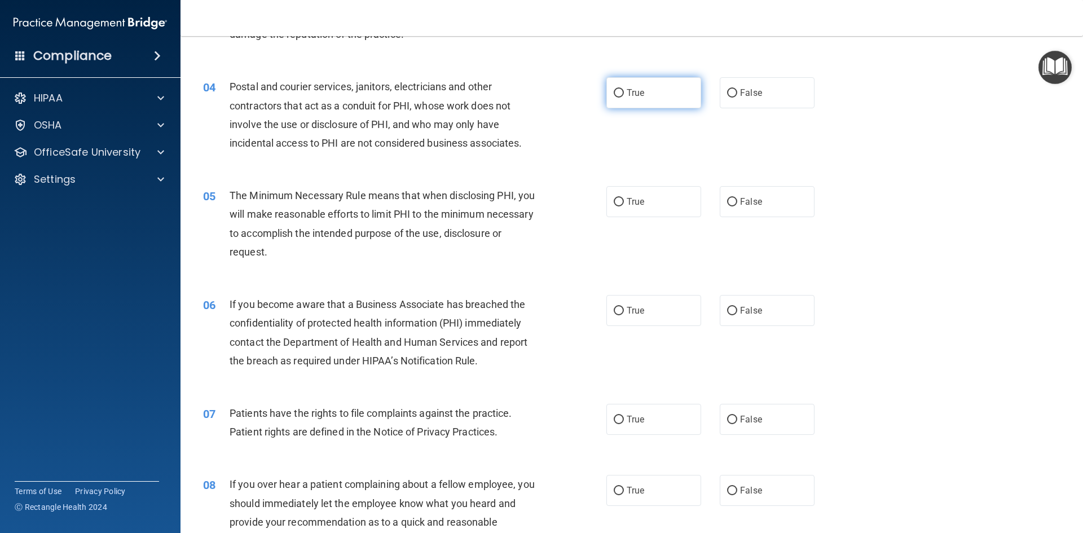
click at [614, 98] on label "True" at bounding box center [653, 92] width 95 height 31
click at [614, 98] on input "True" at bounding box center [618, 93] width 10 height 8
radio input "true"
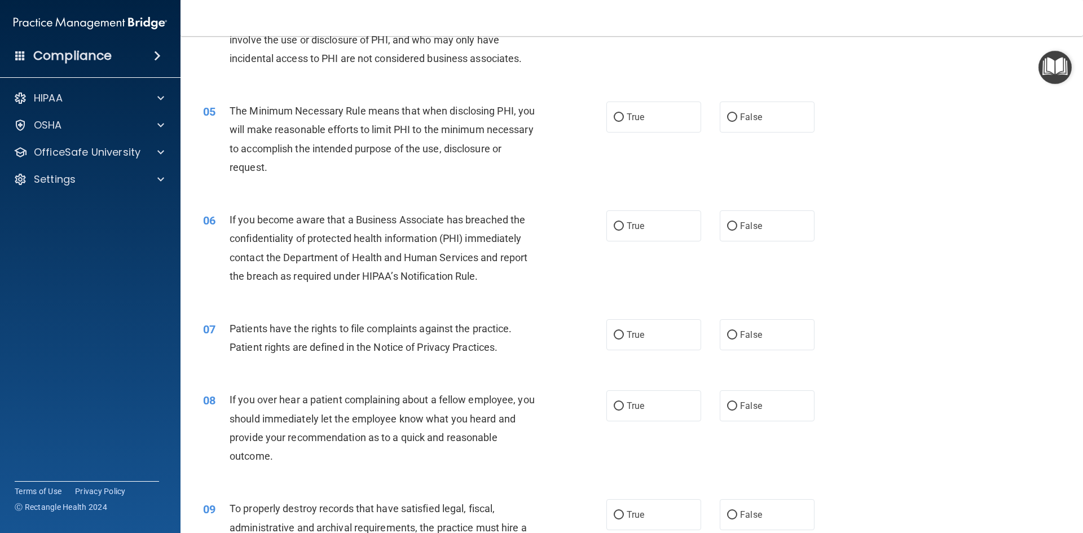
scroll to position [395, 0]
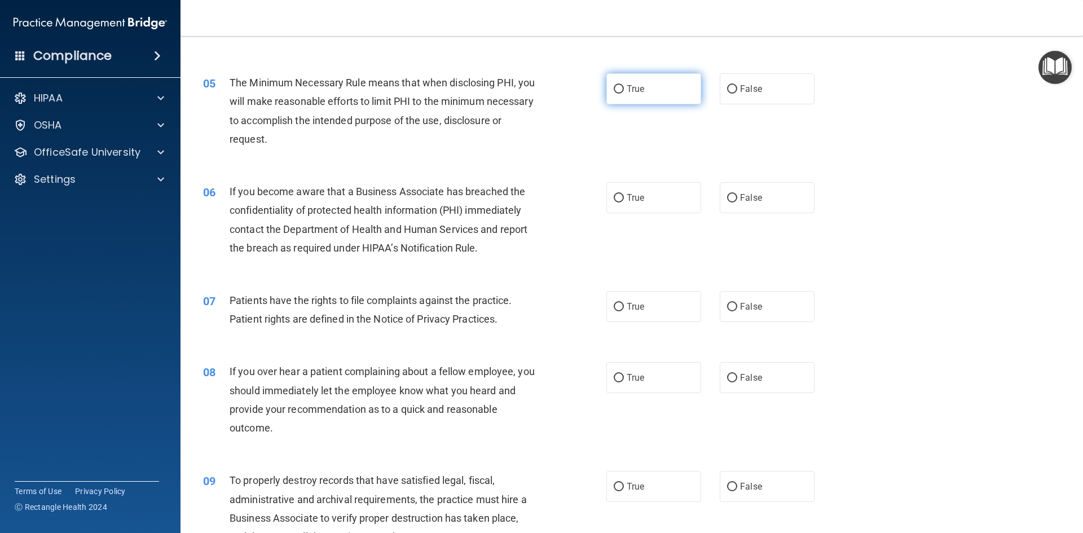
click at [608, 91] on label "True" at bounding box center [653, 88] width 95 height 31
click at [613, 91] on input "True" at bounding box center [618, 89] width 10 height 8
radio input "true"
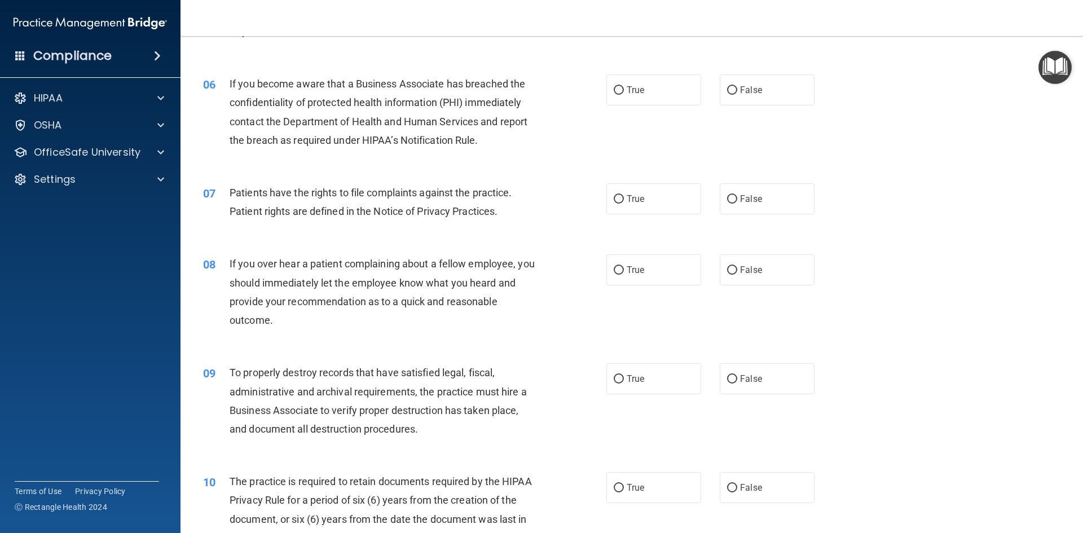
scroll to position [507, 0]
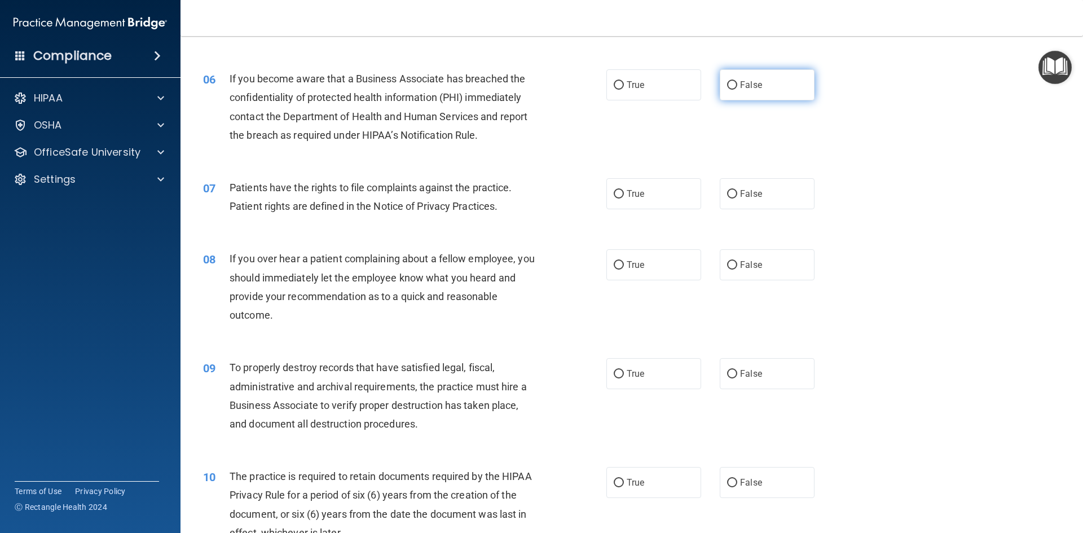
click at [727, 85] on input "False" at bounding box center [732, 85] width 10 height 8
radio input "true"
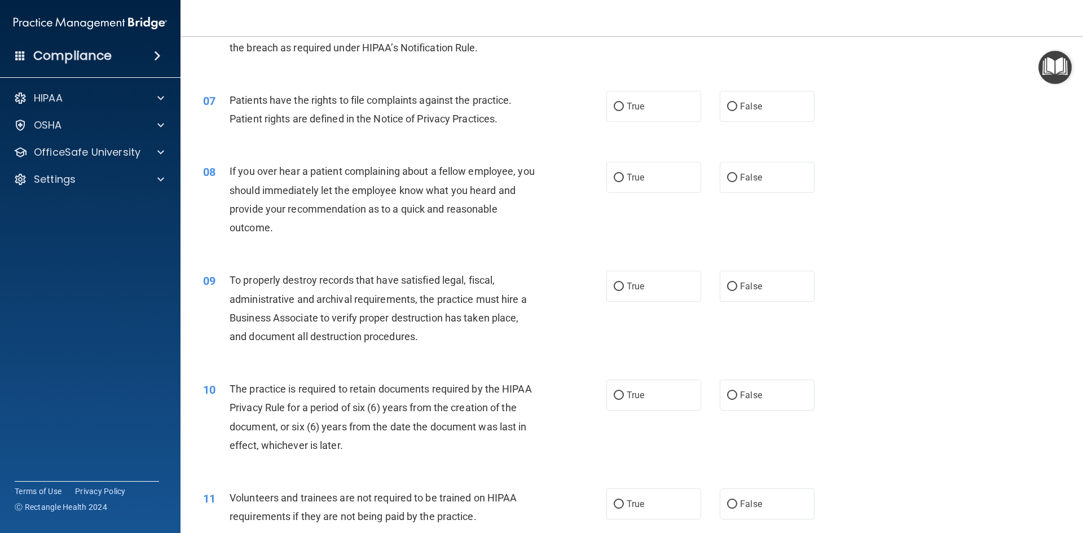
scroll to position [620, 0]
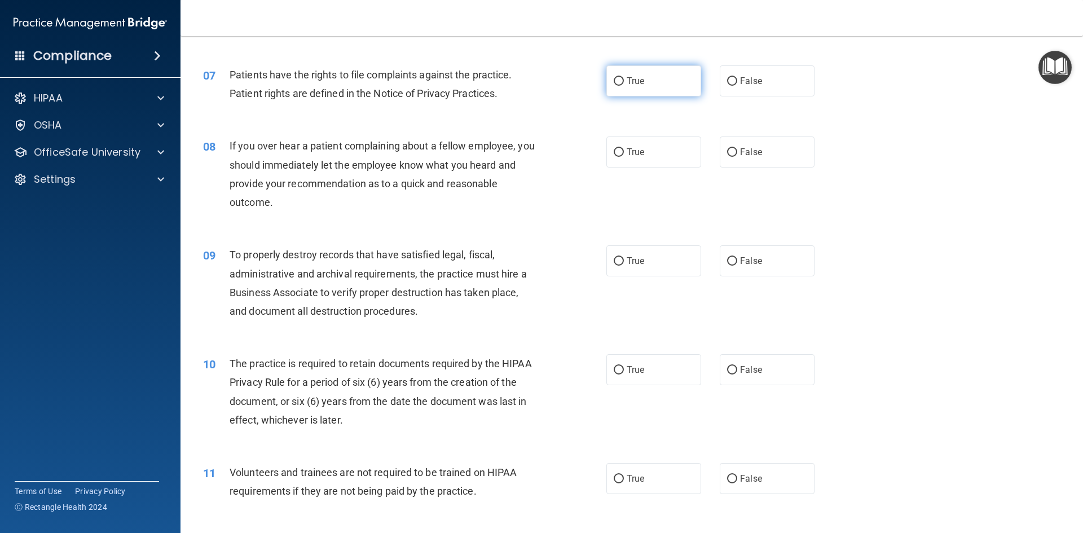
click at [613, 80] on input "True" at bounding box center [618, 81] width 10 height 8
radio input "true"
click at [748, 156] on span "False" at bounding box center [751, 152] width 22 height 11
click at [737, 156] on input "False" at bounding box center [732, 152] width 10 height 8
radio input "true"
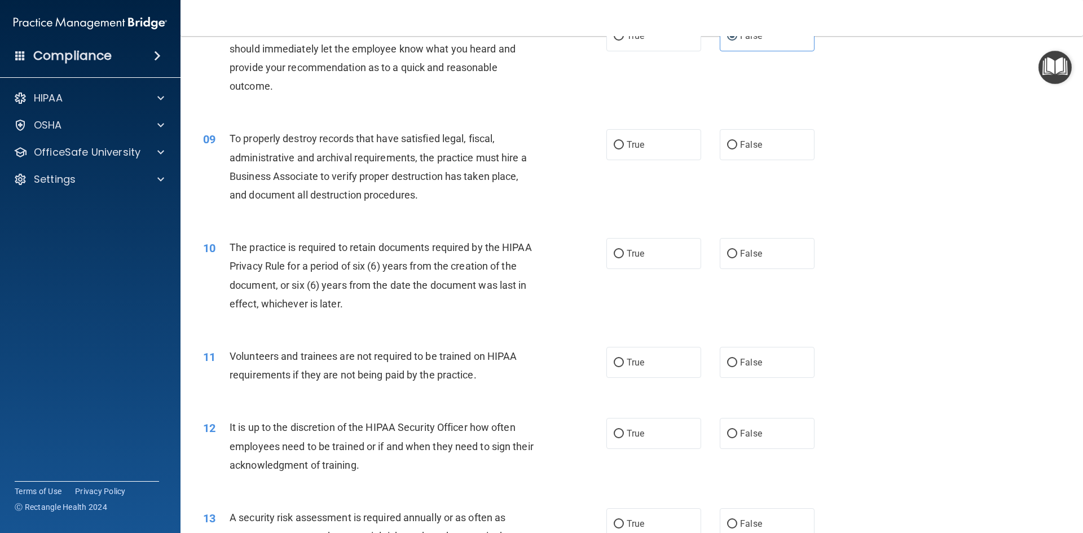
scroll to position [789, 0]
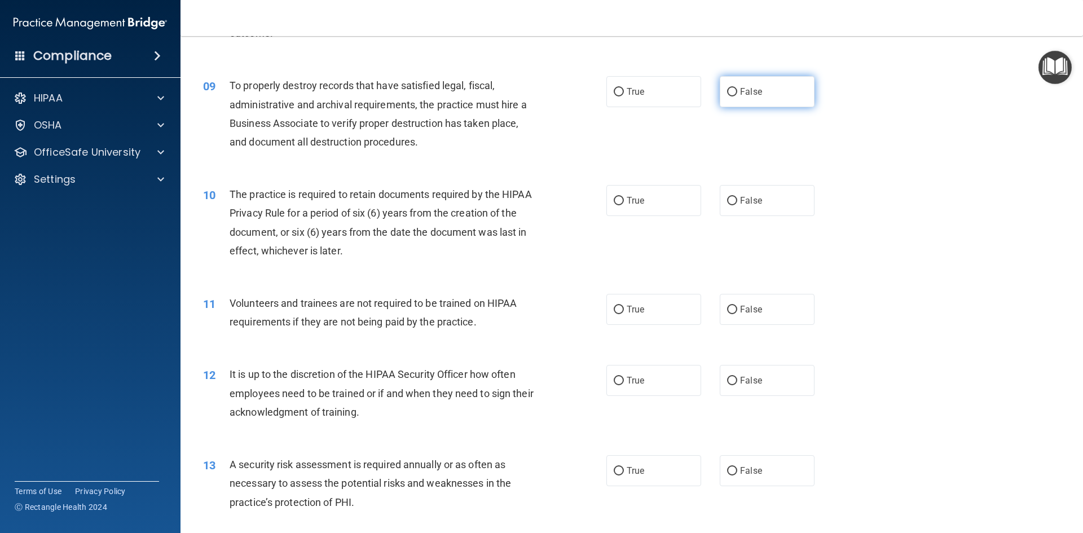
click at [751, 107] on label "False" at bounding box center [767, 91] width 95 height 31
click at [737, 96] on input "False" at bounding box center [732, 92] width 10 height 8
radio input "true"
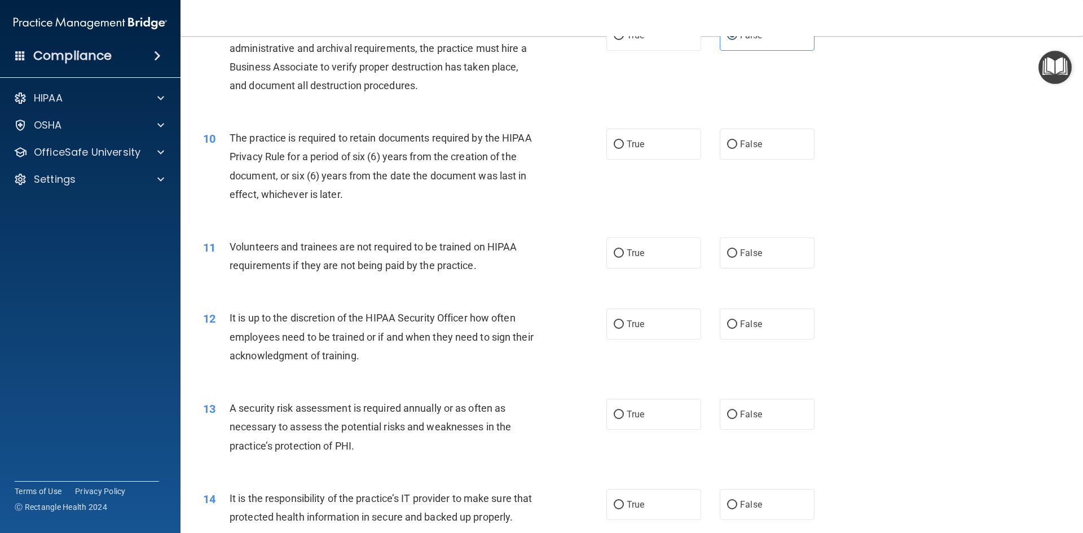
scroll to position [902, 0]
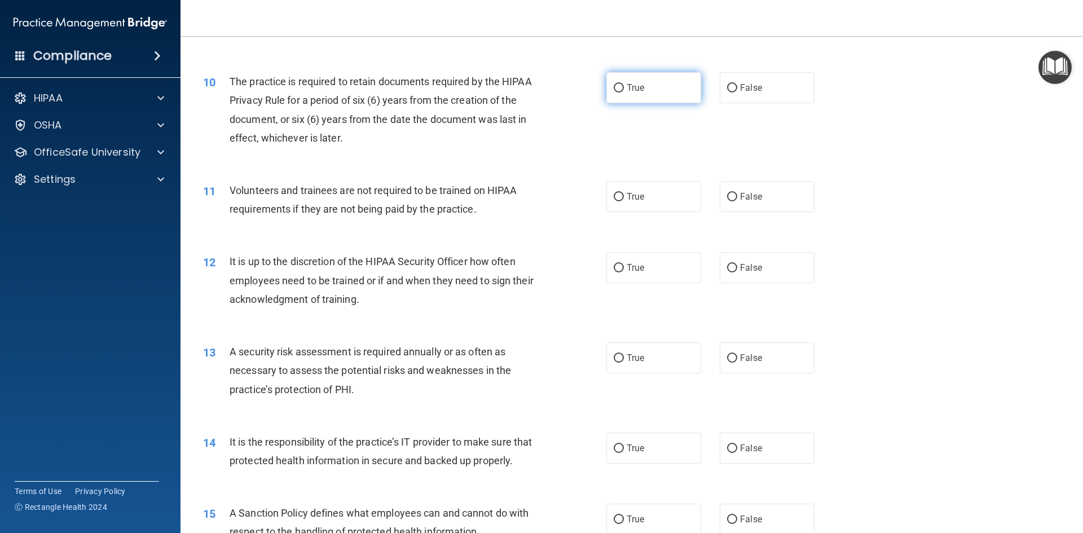
click at [649, 92] on label "True" at bounding box center [653, 87] width 95 height 31
click at [624, 92] on input "True" at bounding box center [618, 88] width 10 height 8
radio input "true"
click at [727, 198] on input "False" at bounding box center [732, 197] width 10 height 8
radio input "true"
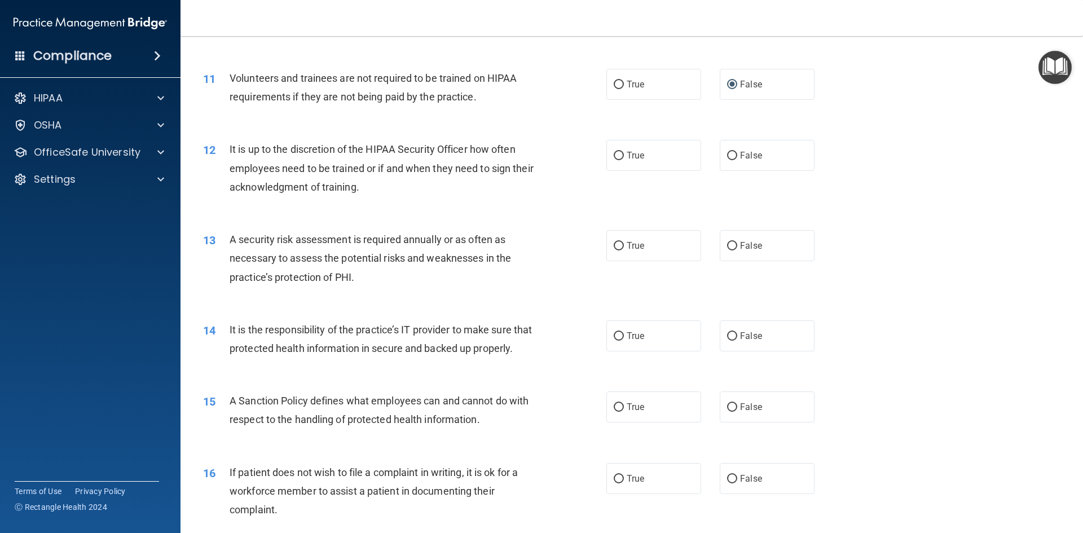
scroll to position [1015, 0]
click at [761, 160] on label "False" at bounding box center [767, 154] width 95 height 31
click at [737, 160] on input "False" at bounding box center [732, 155] width 10 height 8
radio input "true"
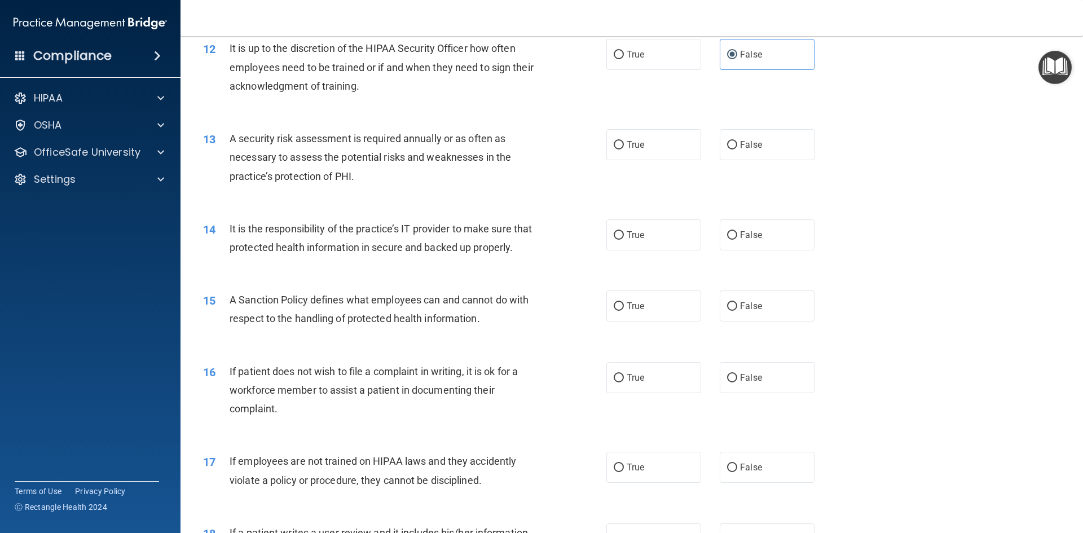
scroll to position [1128, 0]
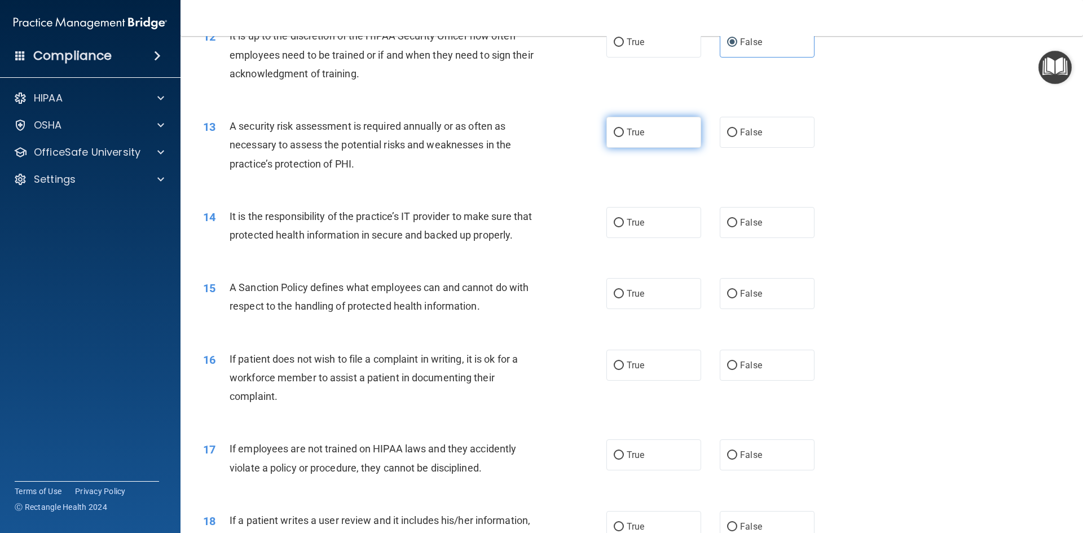
click at [615, 134] on input "True" at bounding box center [618, 133] width 10 height 8
radio input "true"
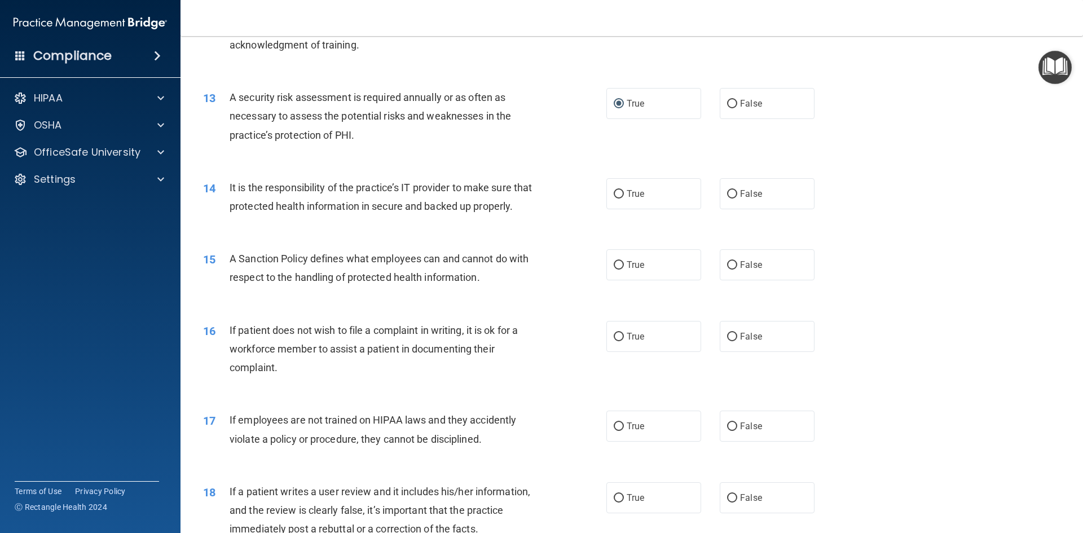
scroll to position [1241, 0]
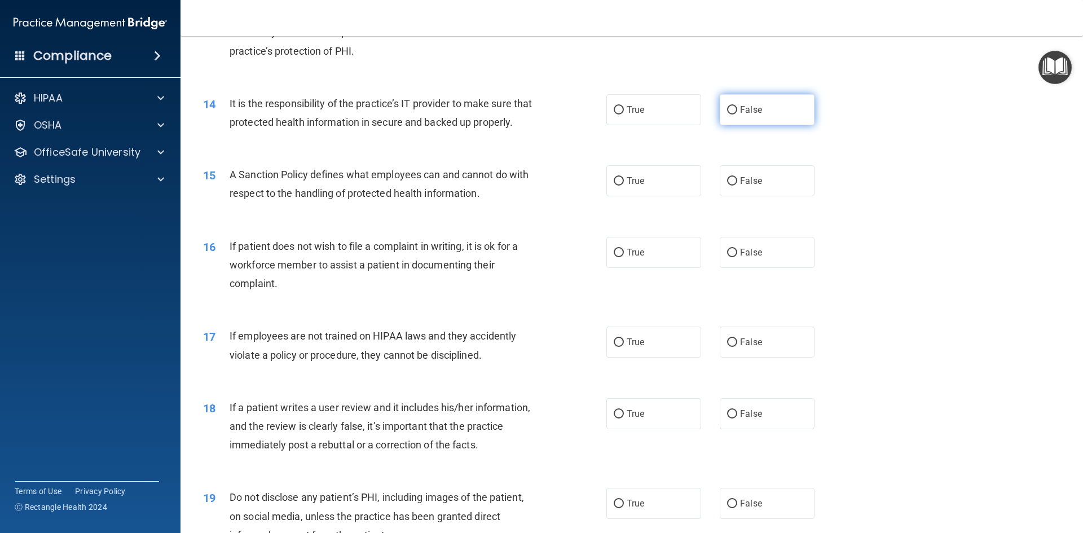
click at [747, 114] on span "False" at bounding box center [751, 109] width 22 height 11
click at [737, 114] on input "False" at bounding box center [732, 110] width 10 height 8
radio input "true"
click at [769, 196] on label "False" at bounding box center [767, 180] width 95 height 31
click at [737, 186] on input "False" at bounding box center [732, 181] width 10 height 8
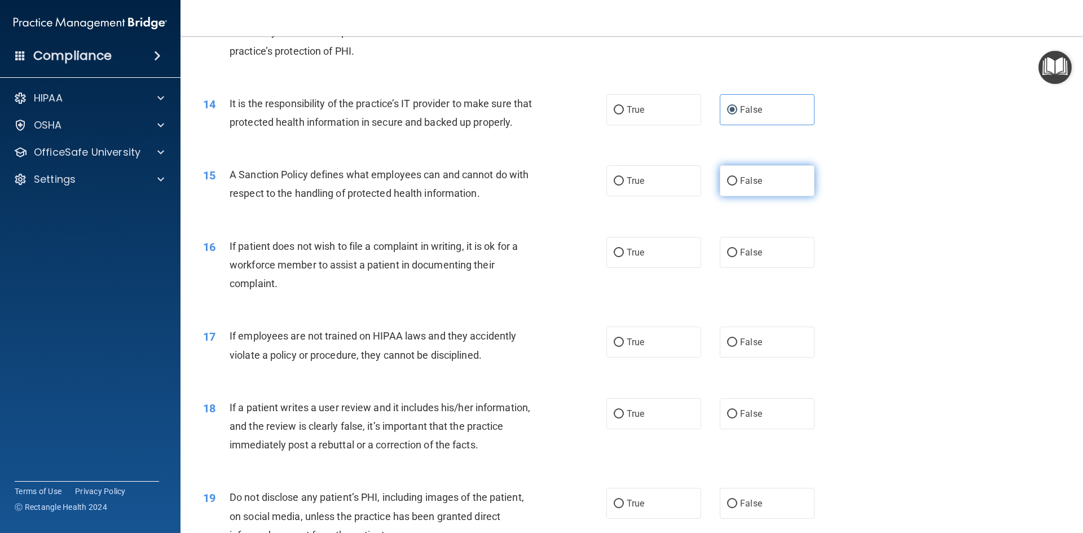
radio input "true"
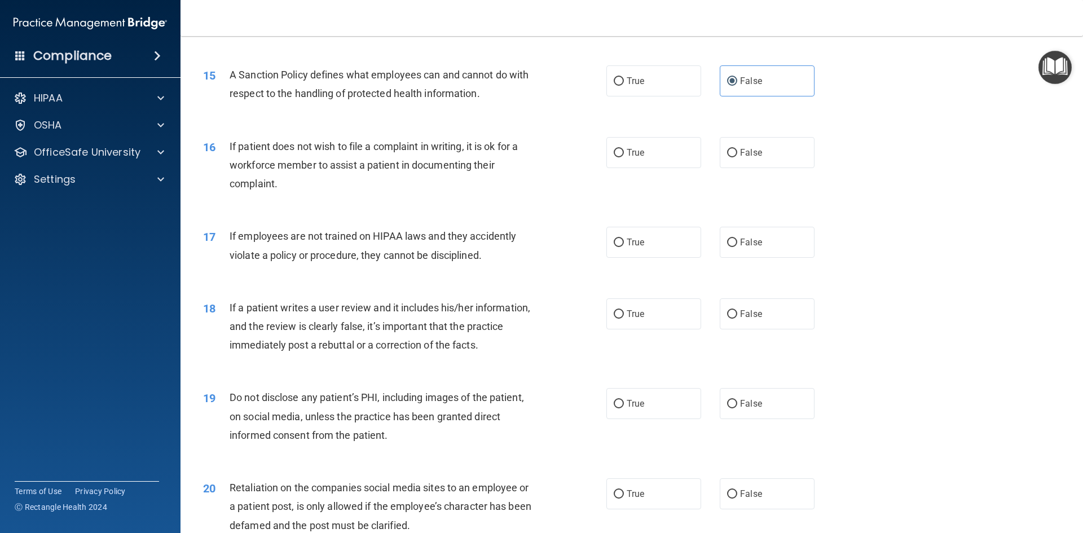
scroll to position [1353, 0]
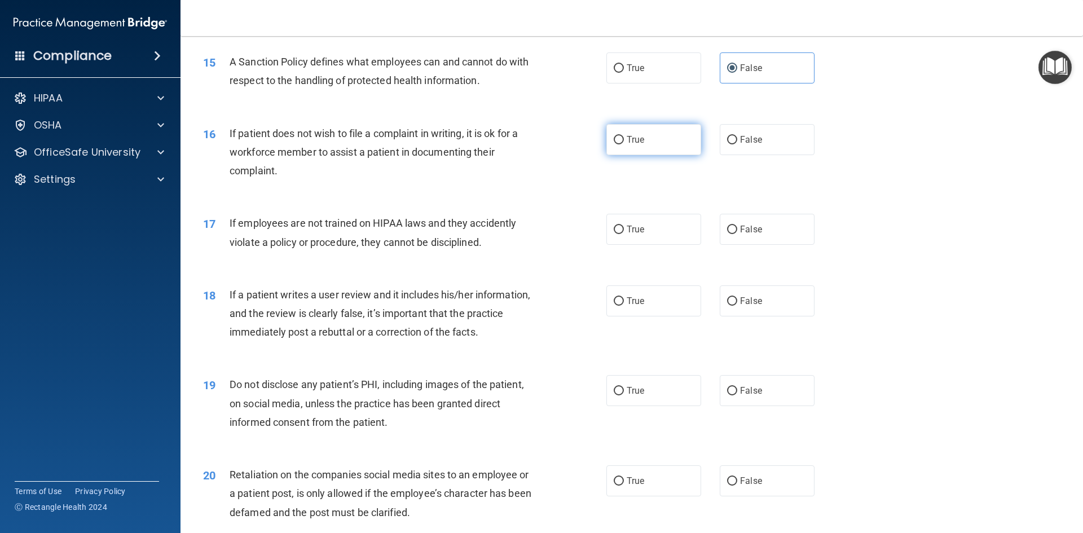
click at [650, 155] on label "True" at bounding box center [653, 139] width 95 height 31
click at [624, 144] on input "True" at bounding box center [618, 140] width 10 height 8
radio input "true"
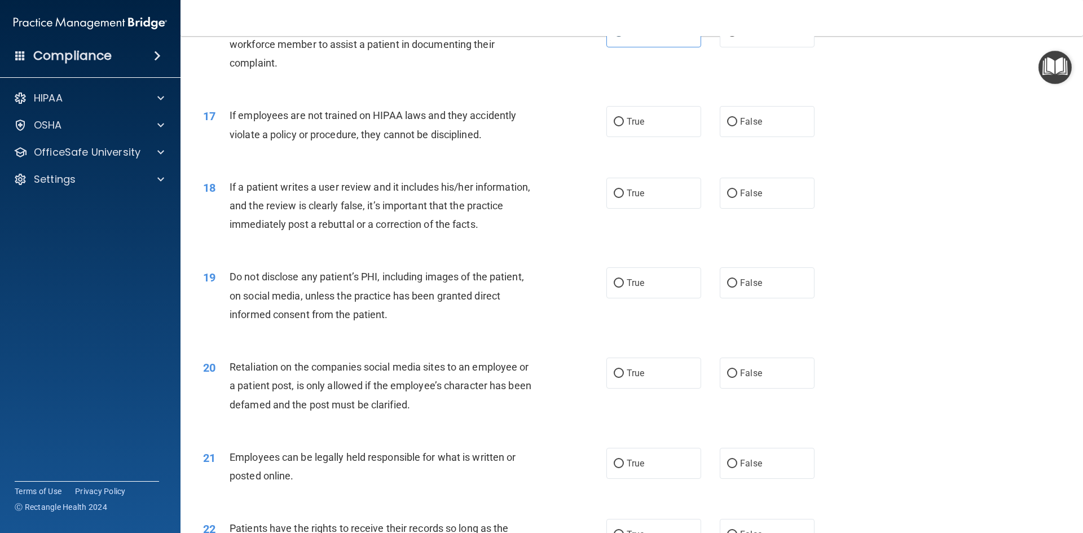
scroll to position [1466, 0]
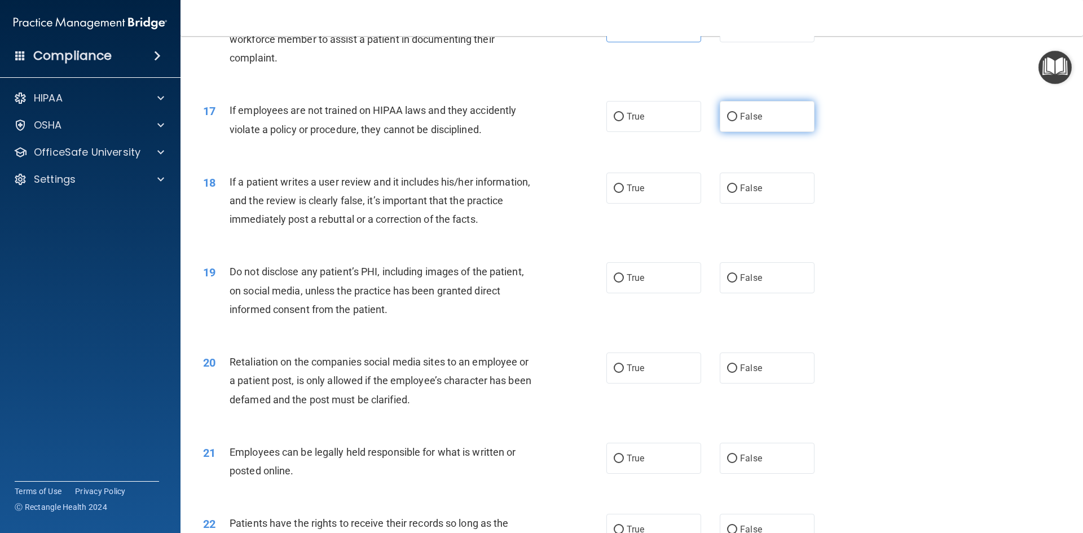
click at [742, 132] on label "False" at bounding box center [767, 116] width 95 height 31
click at [737, 121] on input "False" at bounding box center [732, 117] width 10 height 8
radio input "true"
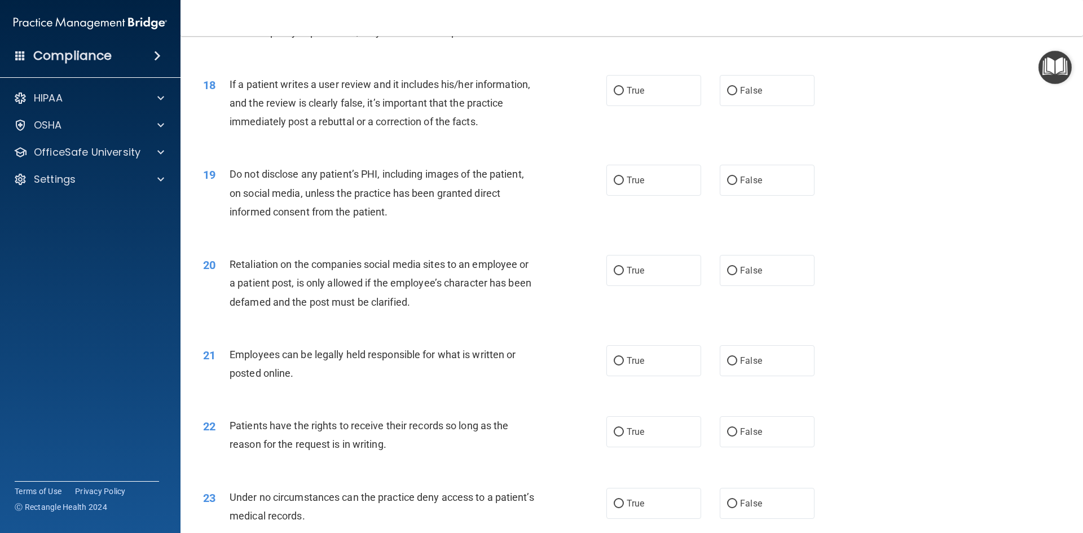
scroll to position [1579, 0]
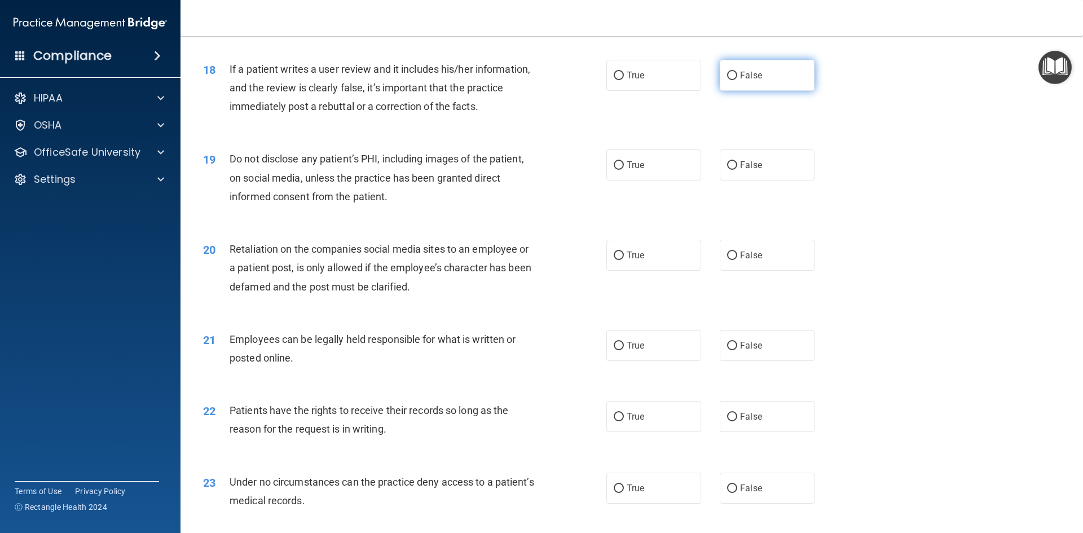
click at [754, 88] on label "False" at bounding box center [767, 75] width 95 height 31
click at [737, 80] on input "False" at bounding box center [732, 76] width 10 height 8
radio input "true"
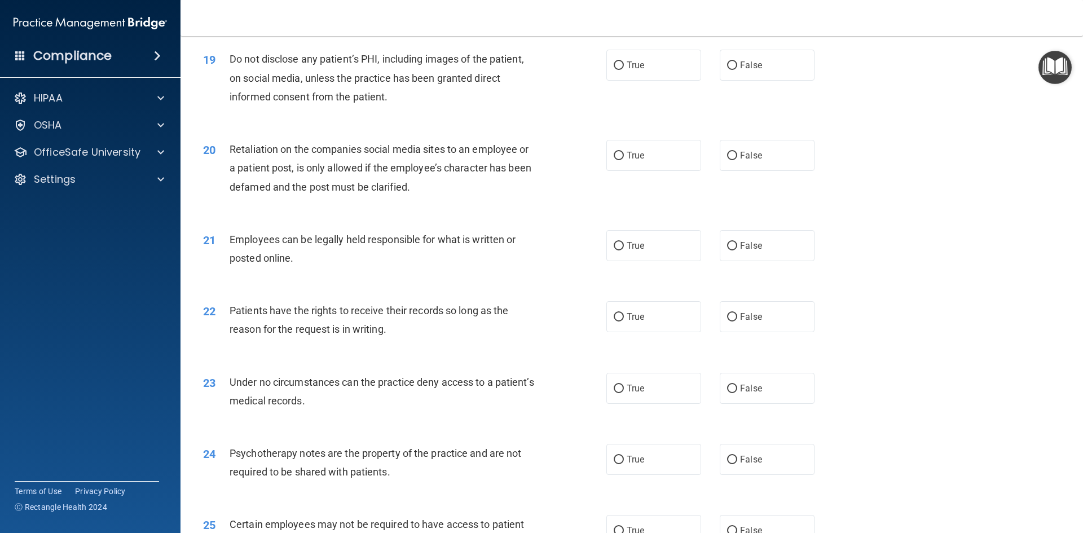
scroll to position [1692, 0]
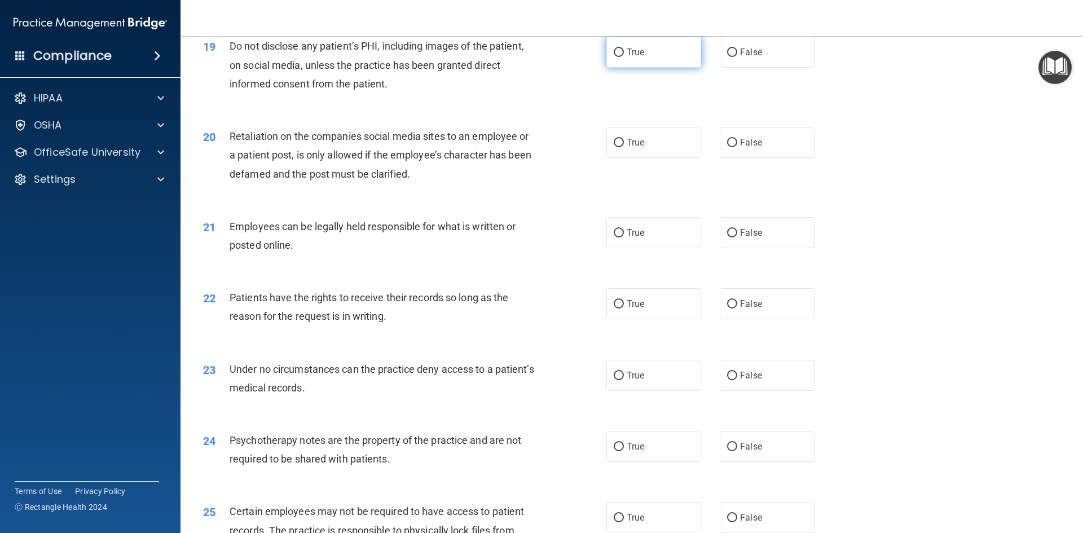
click at [608, 68] on label "True" at bounding box center [653, 52] width 95 height 31
click at [613, 57] on input "True" at bounding box center [618, 52] width 10 height 8
radio input "true"
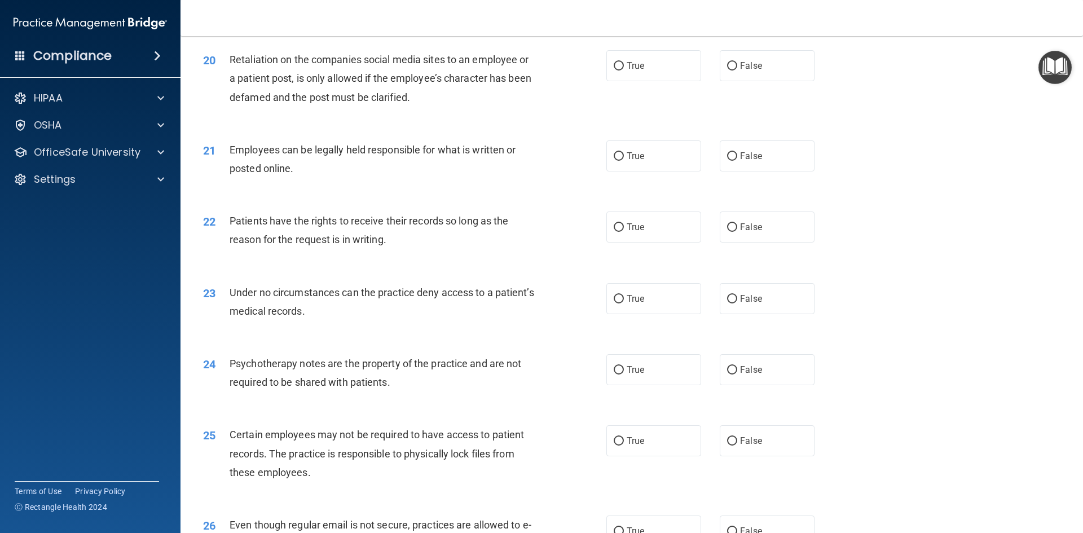
scroll to position [1748, 0]
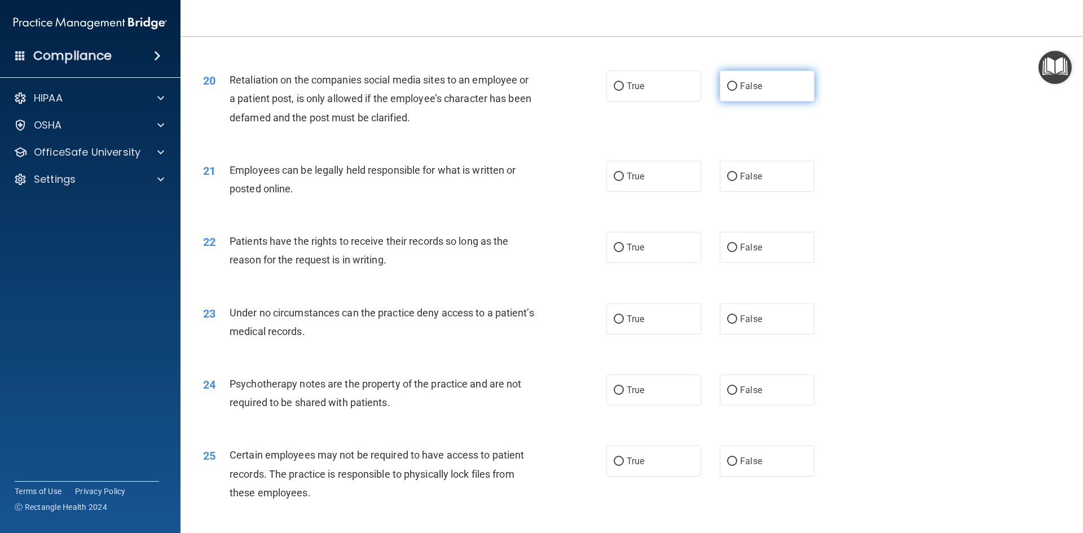
drag, startPoint x: 758, startPoint y: 108, endPoint x: 754, endPoint y: 103, distance: 6.4
click at [758, 101] on label "False" at bounding box center [767, 85] width 95 height 31
click at [737, 91] on input "False" at bounding box center [732, 86] width 10 height 8
radio input "true"
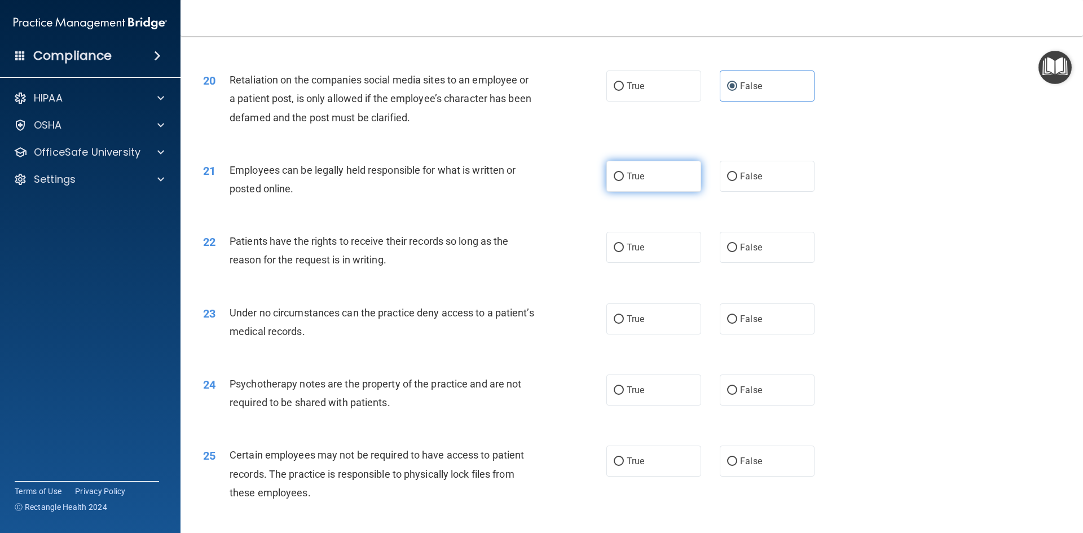
click at [657, 192] on label "True" at bounding box center [653, 176] width 95 height 31
click at [624, 181] on input "True" at bounding box center [618, 177] width 10 height 8
radio input "true"
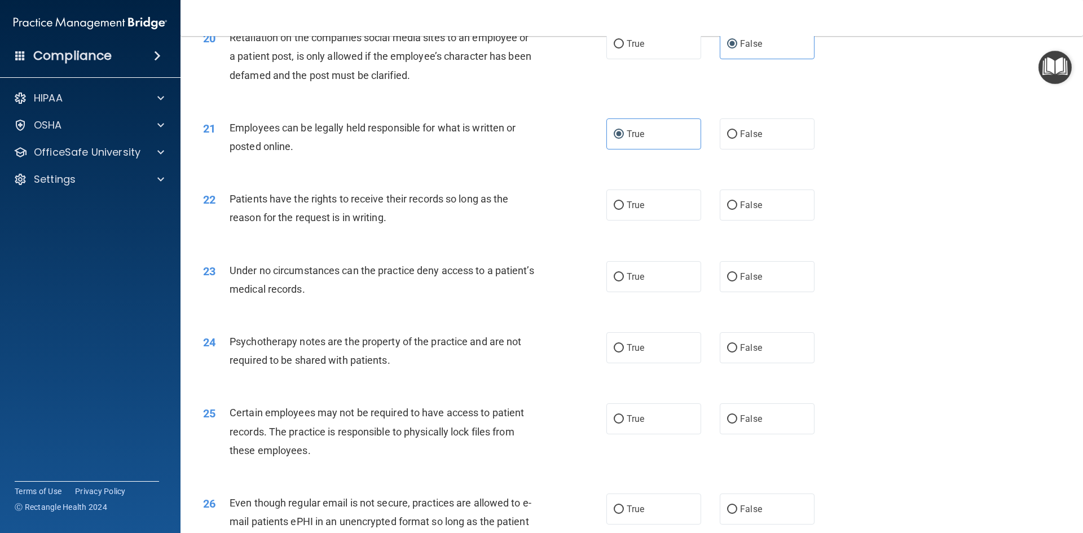
scroll to position [1861, 0]
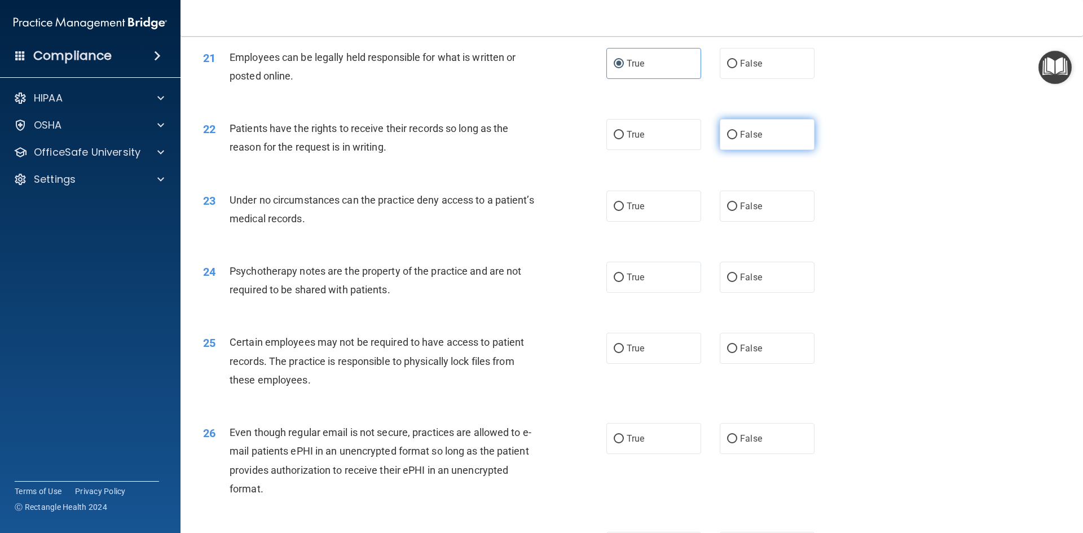
click at [720, 150] on label "False" at bounding box center [767, 134] width 95 height 31
click at [727, 139] on input "False" at bounding box center [732, 135] width 10 height 8
radio input "true"
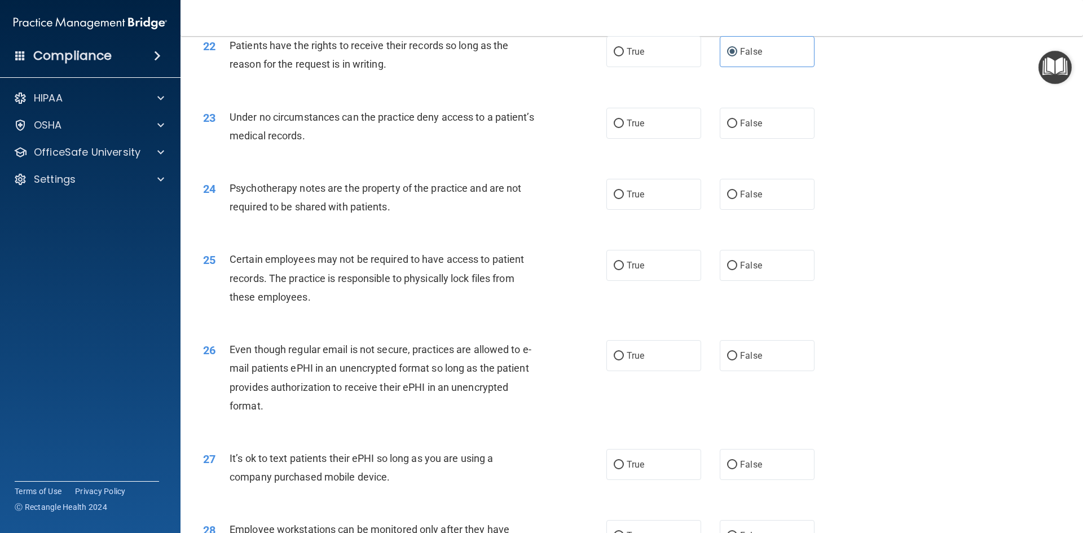
scroll to position [1974, 0]
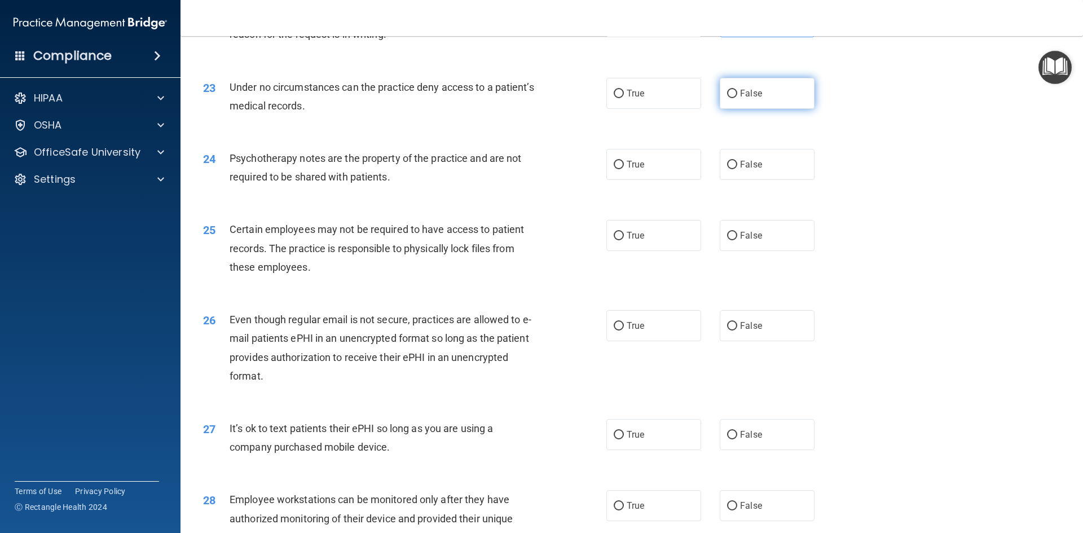
click at [721, 109] on label "False" at bounding box center [767, 93] width 95 height 31
click at [727, 98] on input "False" at bounding box center [732, 94] width 10 height 8
radio input "true"
click at [628, 180] on label "True" at bounding box center [653, 164] width 95 height 31
click at [624, 169] on input "True" at bounding box center [618, 165] width 10 height 8
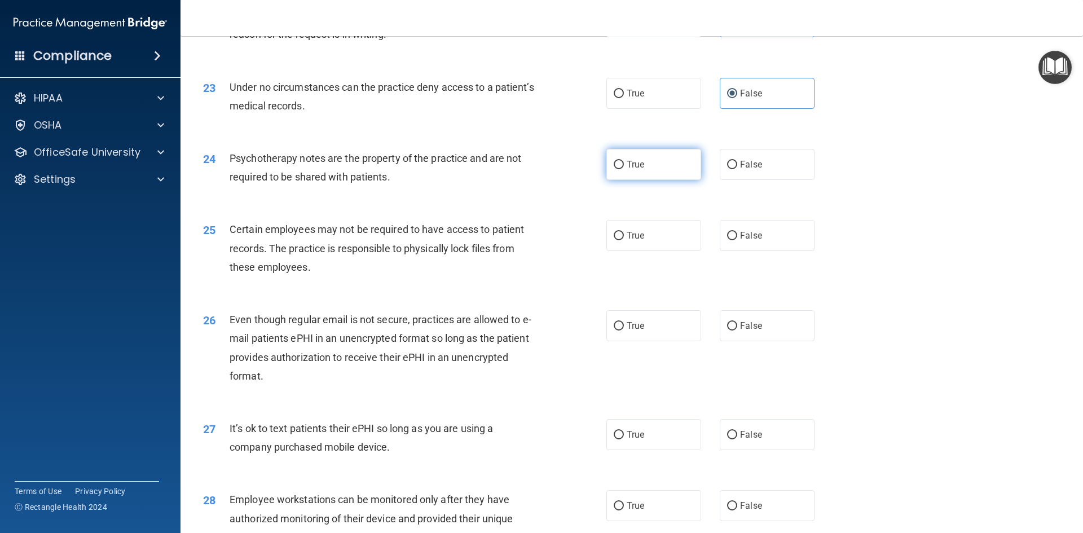
radio input "true"
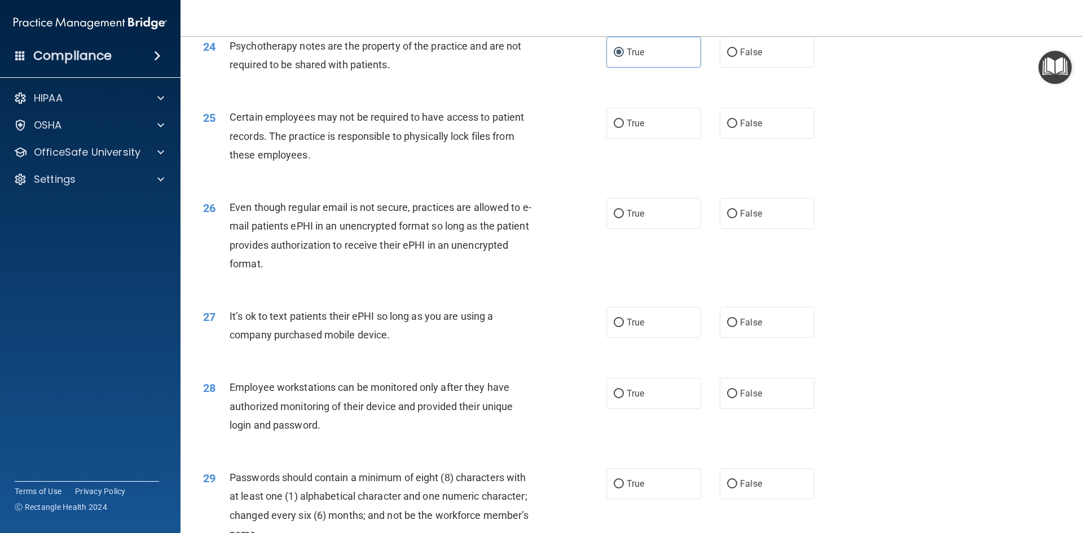
scroll to position [2086, 0]
click at [644, 138] on label "True" at bounding box center [653, 122] width 95 height 31
click at [624, 127] on input "True" at bounding box center [618, 123] width 10 height 8
radio input "true"
click at [651, 228] on label "True" at bounding box center [653, 212] width 95 height 31
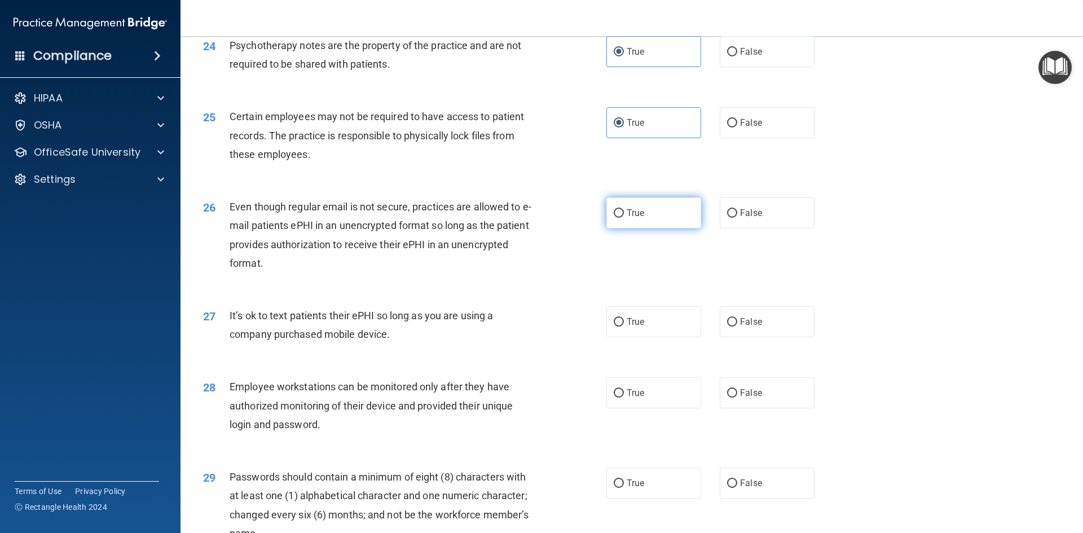
click at [624, 218] on input "True" at bounding box center [618, 213] width 10 height 8
radio input "true"
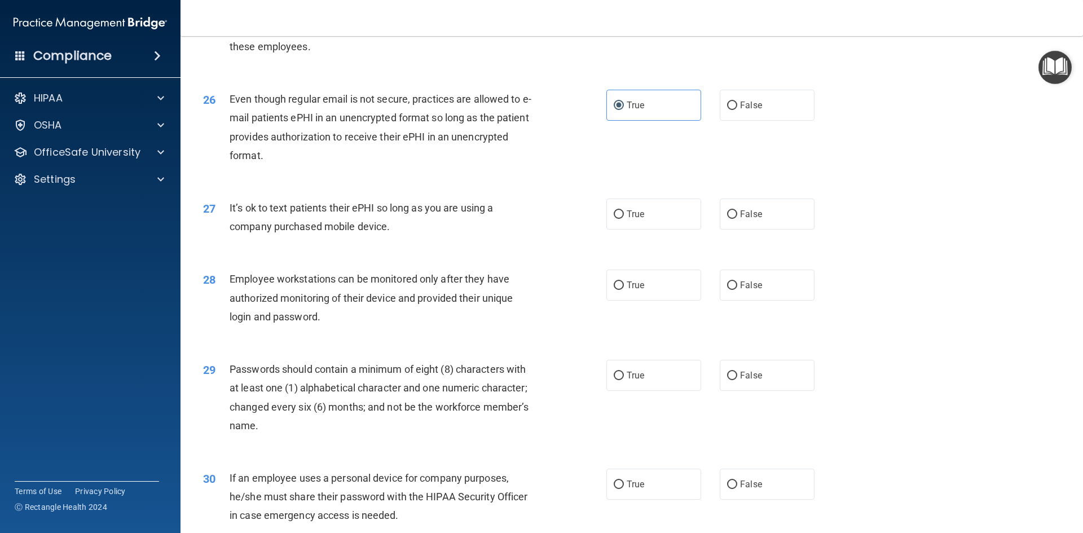
scroll to position [2199, 0]
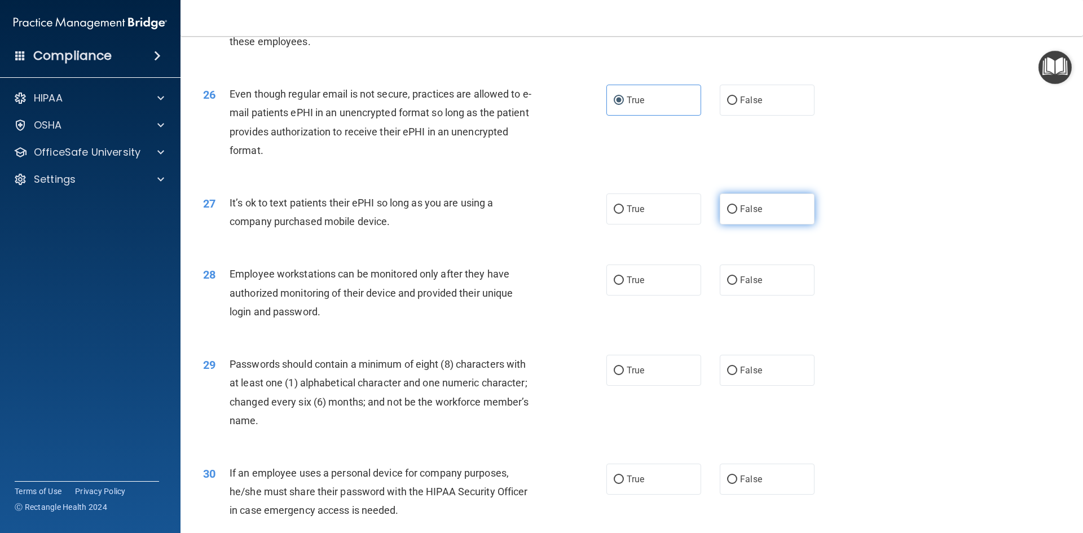
click at [770, 224] on label "False" at bounding box center [767, 208] width 95 height 31
click at [737, 214] on input "False" at bounding box center [732, 209] width 10 height 8
radio input "true"
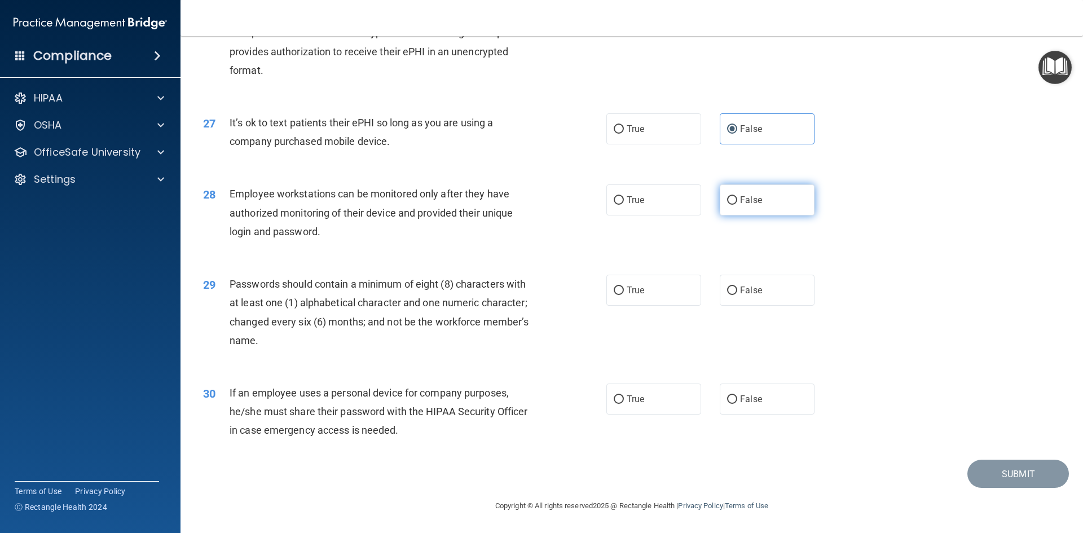
click at [780, 203] on label "False" at bounding box center [767, 199] width 95 height 31
click at [737, 203] on input "False" at bounding box center [732, 200] width 10 height 8
radio input "true"
click at [625, 299] on label "True" at bounding box center [653, 290] width 95 height 31
click at [624, 295] on input "True" at bounding box center [618, 290] width 10 height 8
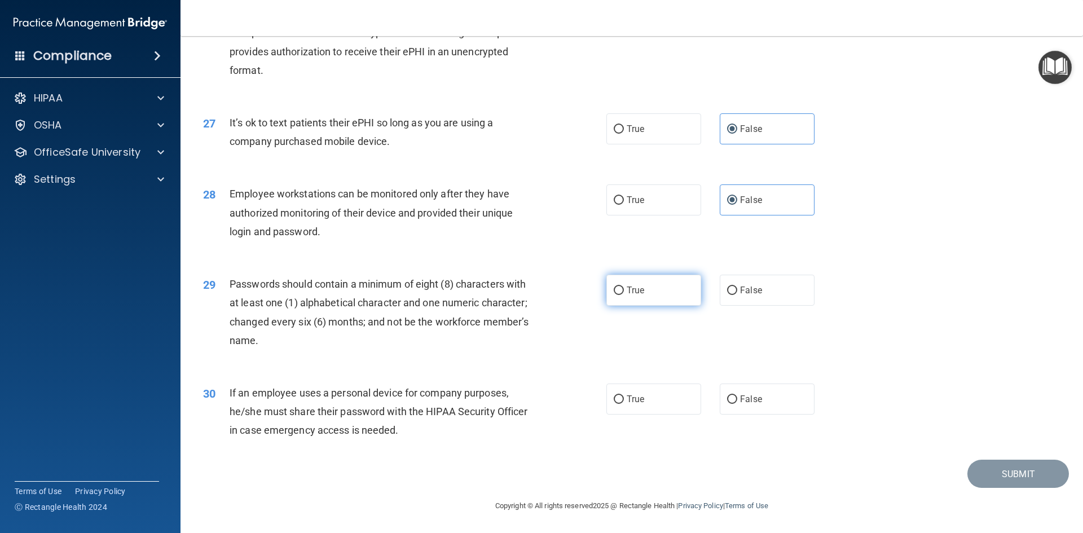
radio input "true"
click at [724, 411] on label "False" at bounding box center [767, 398] width 95 height 31
click at [727, 404] on input "False" at bounding box center [732, 399] width 10 height 8
radio input "true"
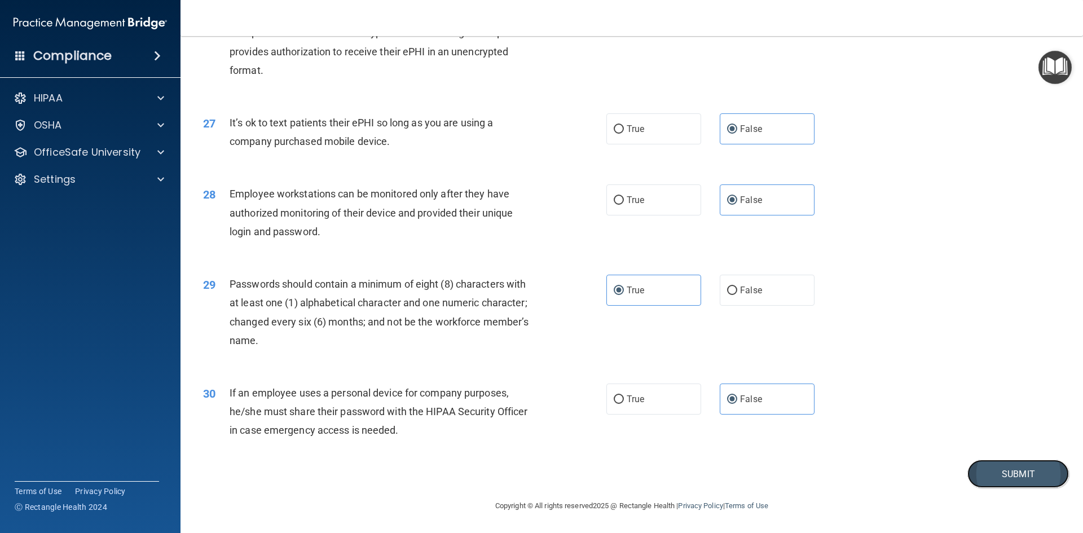
click at [986, 475] on button "Submit" at bounding box center [1017, 474] width 101 height 29
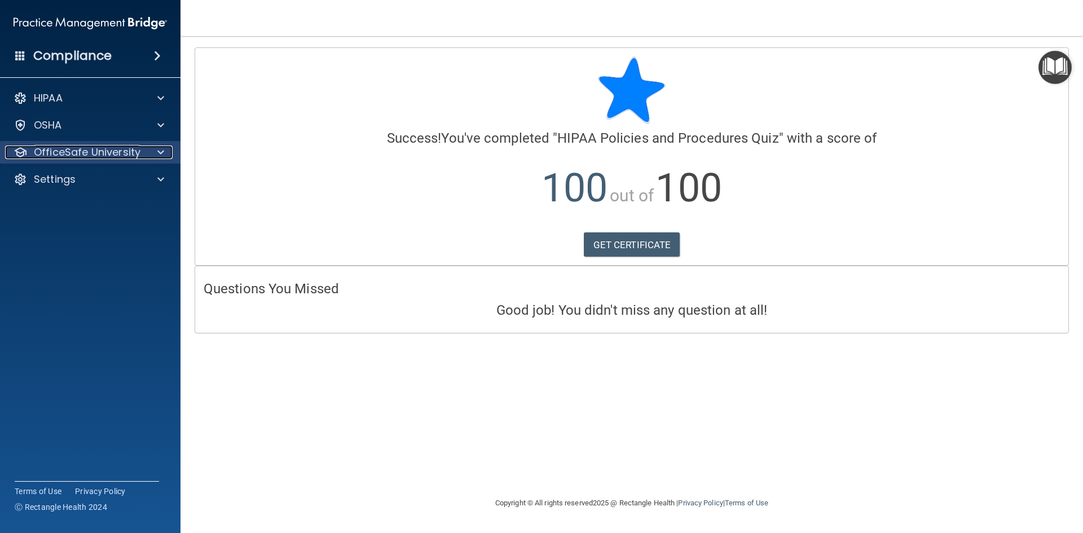
click at [76, 150] on p "OfficeSafe University" at bounding box center [87, 152] width 107 height 14
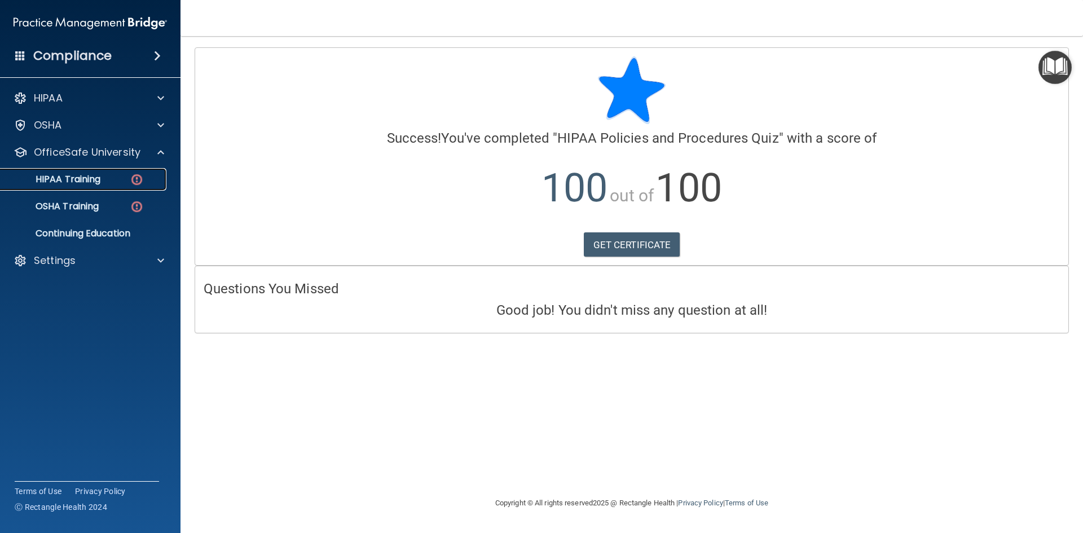
click at [76, 178] on p "HIPAA Training" at bounding box center [53, 179] width 93 height 11
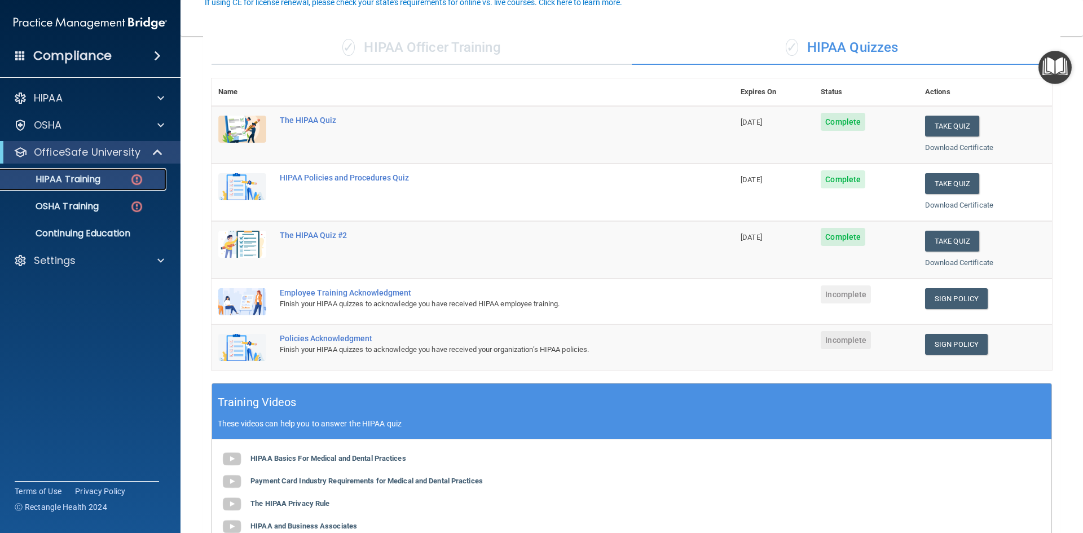
scroll to position [113, 0]
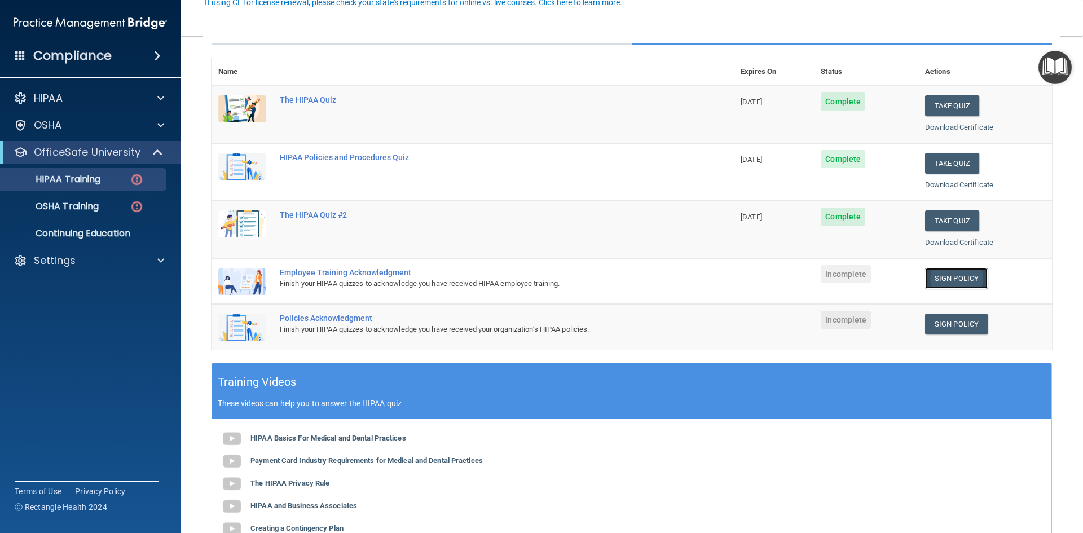
click at [934, 280] on link "Sign Policy" at bounding box center [956, 278] width 63 height 21
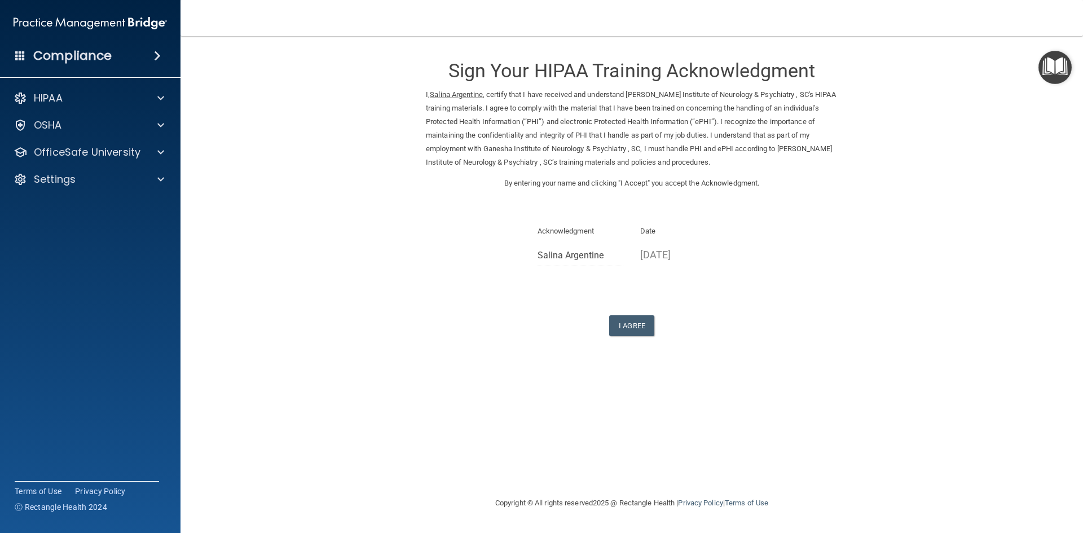
click at [439, 95] on ins "Salina Argentine" at bounding box center [456, 94] width 53 height 8
click at [443, 95] on ins "Salina Argentine" at bounding box center [456, 94] width 53 height 8
click at [52, 55] on h4 "Compliance" at bounding box center [72, 56] width 78 height 16
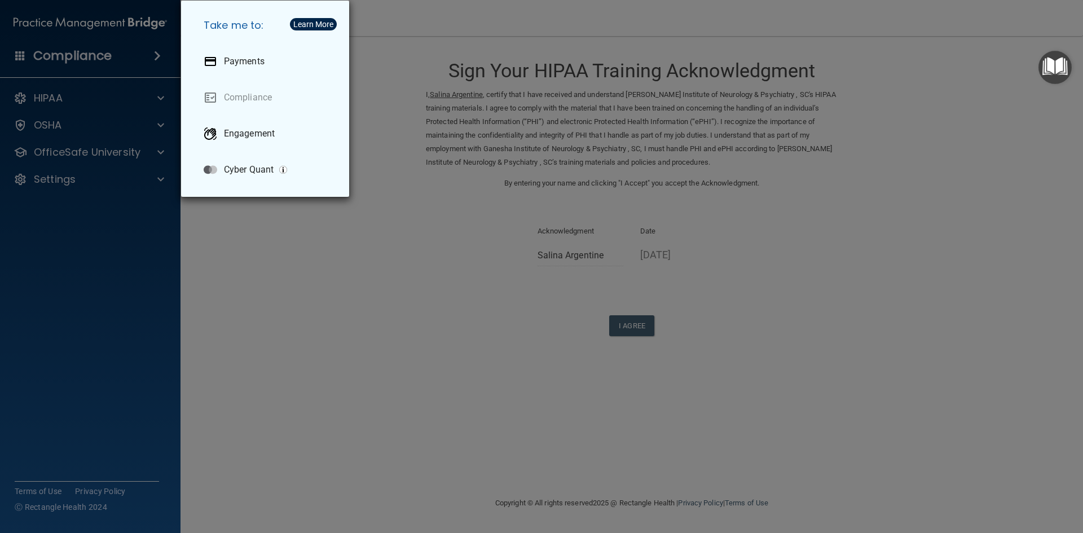
click at [117, 255] on div "Take me to: Payments Compliance Engagement Cyber Quant" at bounding box center [541, 266] width 1083 height 533
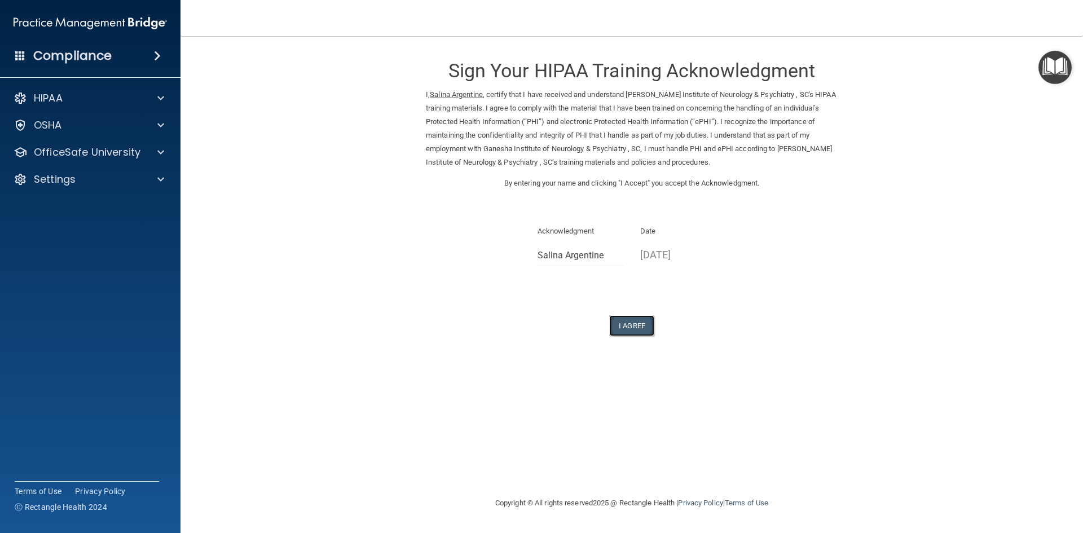
click at [629, 326] on button "I Agree" at bounding box center [631, 325] width 45 height 21
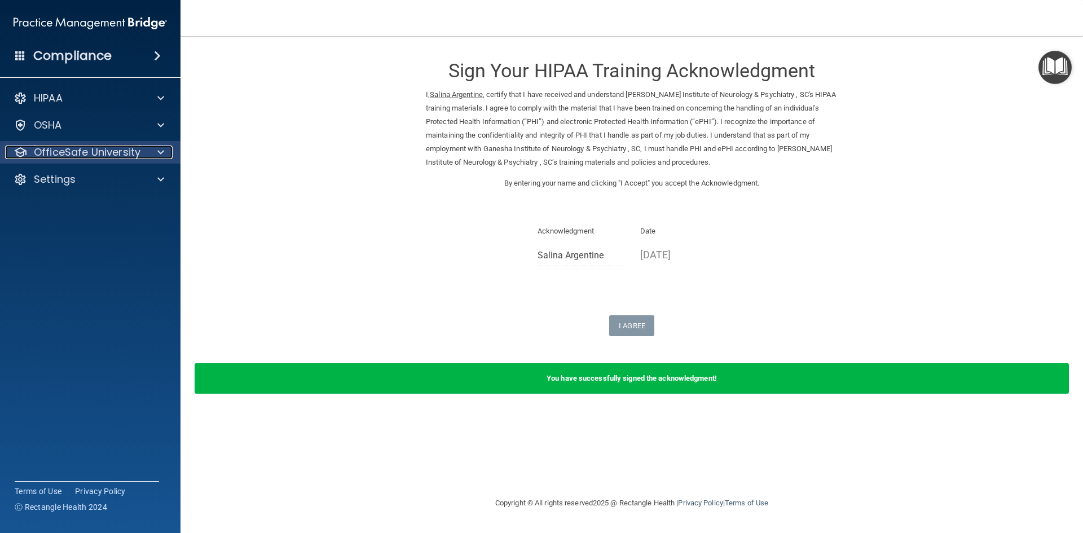
click at [58, 147] on p "OfficeSafe University" at bounding box center [87, 152] width 107 height 14
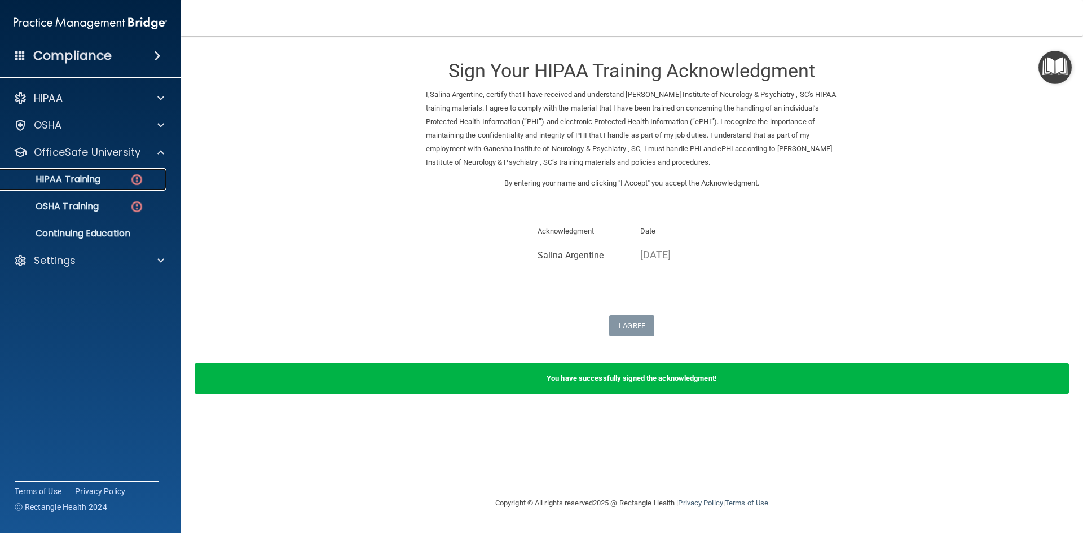
click at [85, 176] on p "HIPAA Training" at bounding box center [53, 179] width 93 height 11
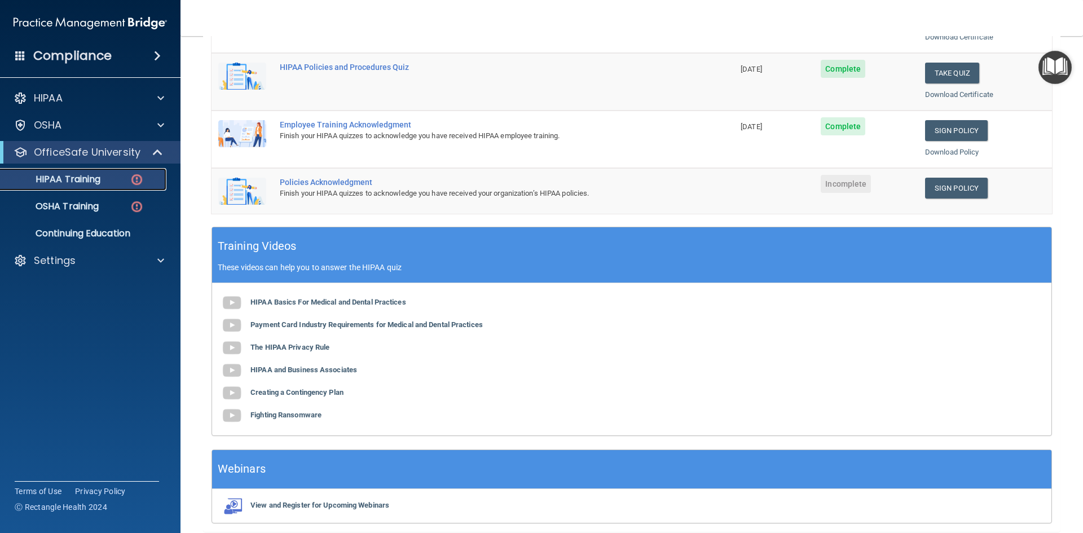
scroll to position [304, 0]
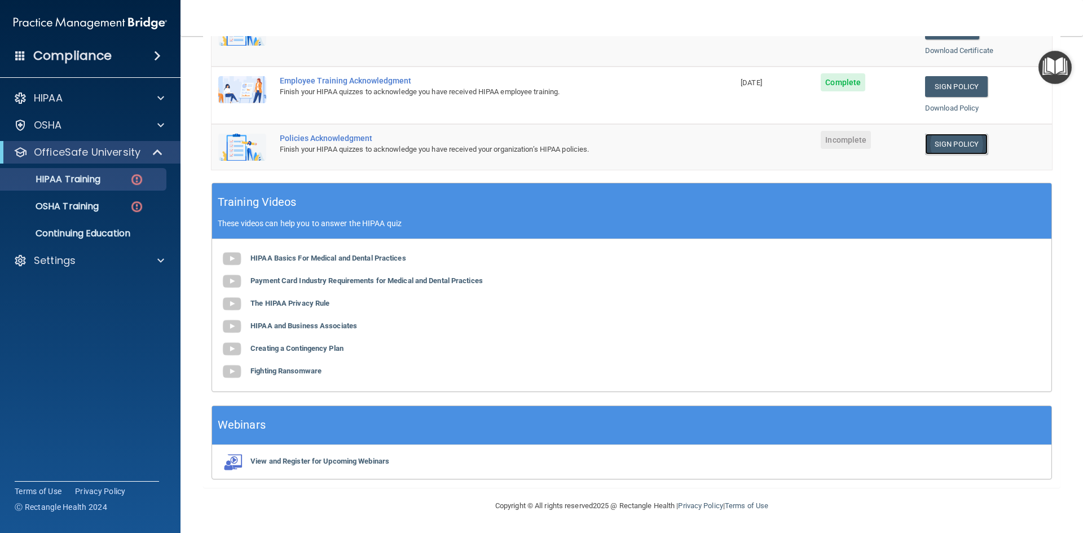
click at [952, 142] on link "Sign Policy" at bounding box center [956, 144] width 63 height 21
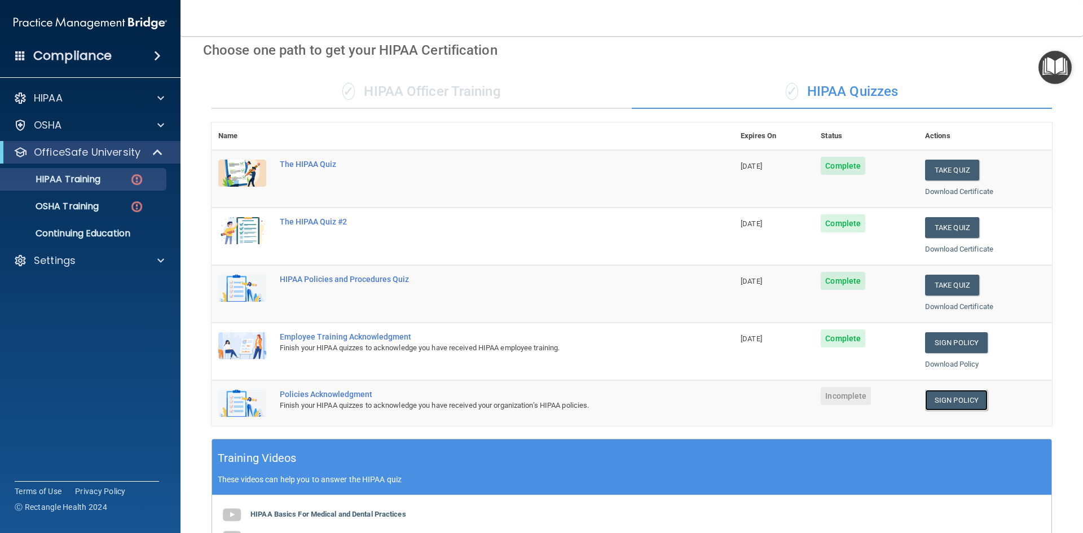
scroll to position [23, 0]
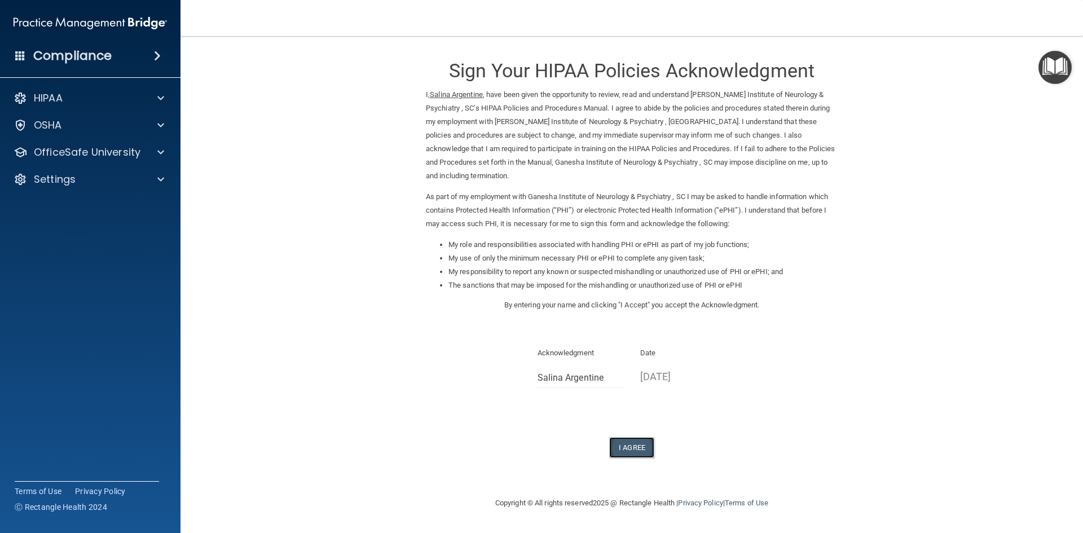
click at [613, 451] on button "I Agree" at bounding box center [631, 447] width 45 height 21
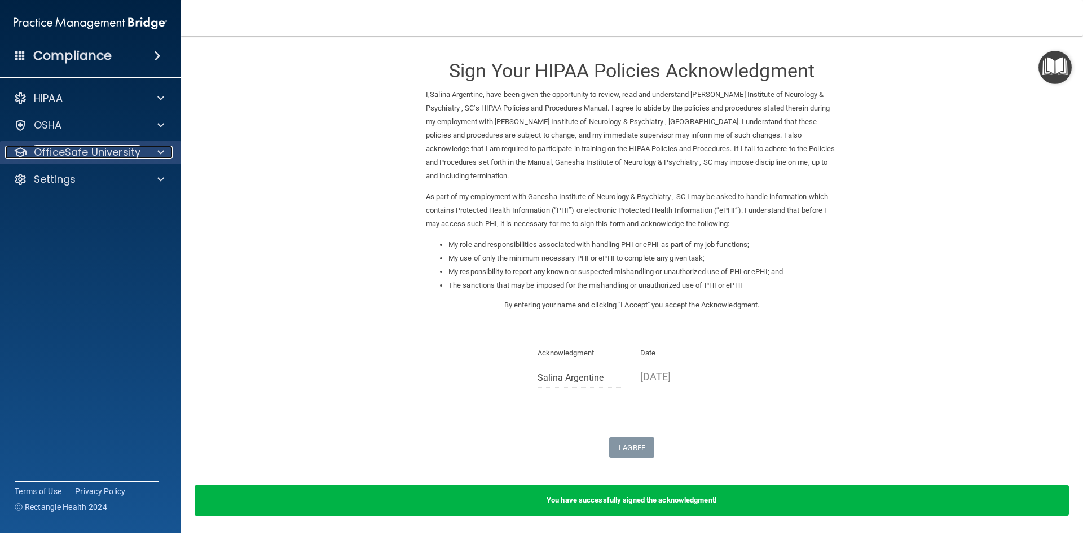
click at [101, 156] on p "OfficeSafe University" at bounding box center [87, 152] width 107 height 14
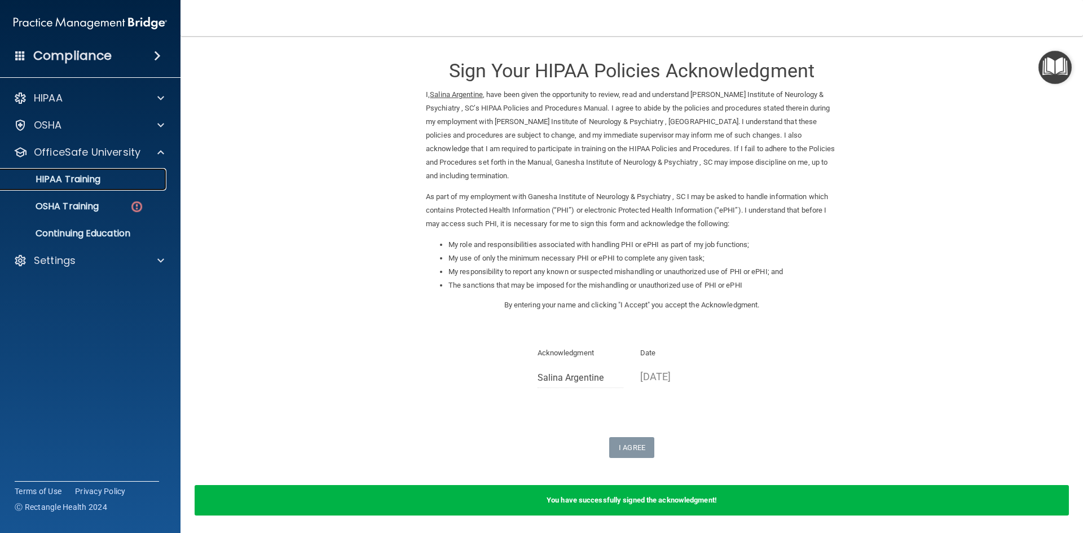
click at [99, 183] on p "HIPAA Training" at bounding box center [53, 179] width 93 height 11
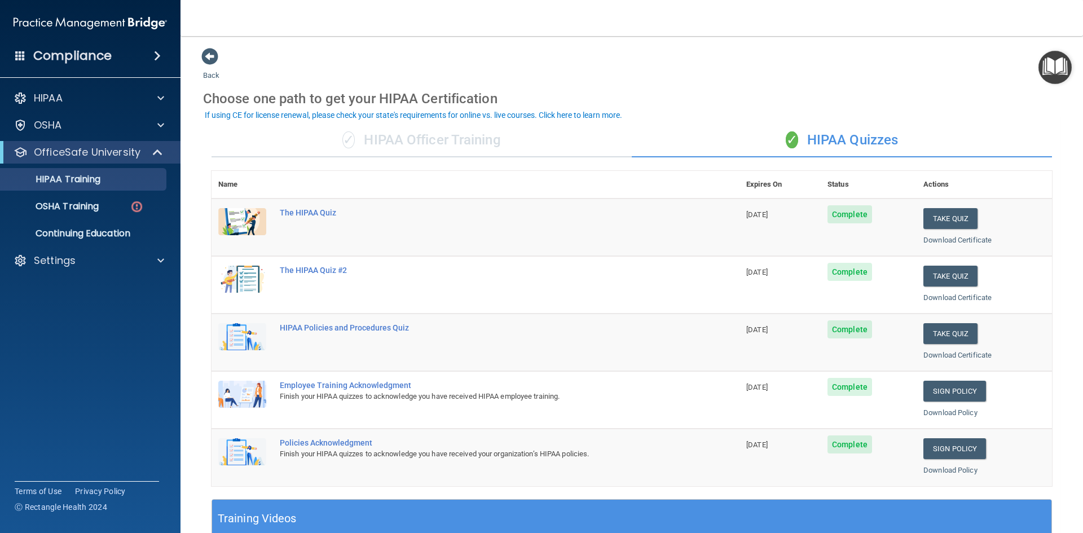
click at [926, 78] on div "Back Choose one path to get your HIPAA Certification ✓ HIPAA Officer Training ✓…" at bounding box center [631, 425] width 857 height 757
click at [72, 204] on p "OSHA Training" at bounding box center [52, 206] width 91 height 11
